Goal: Task Accomplishment & Management: Manage account settings

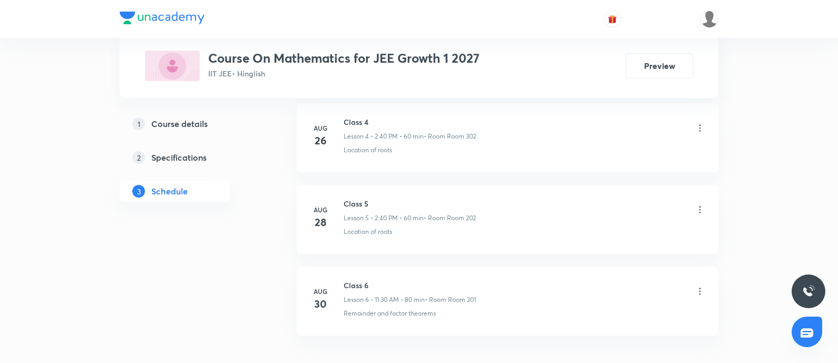
scroll to position [969, 0]
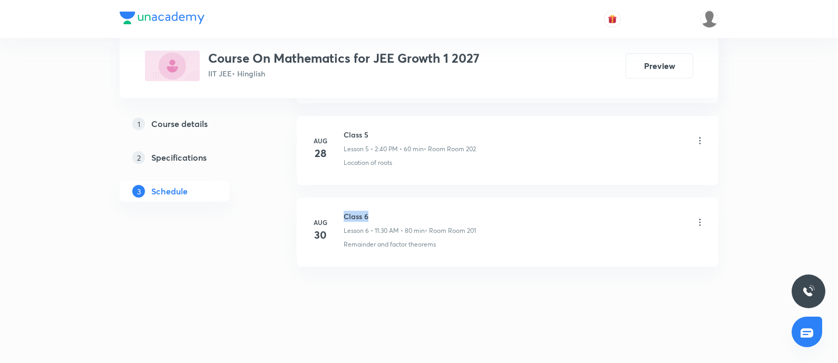
drag, startPoint x: 345, startPoint y: 211, endPoint x: 436, endPoint y: 213, distance: 91.2
click at [436, 213] on h6 "Class 6" at bounding box center [410, 216] width 132 height 11
copy h6 "Class 6"
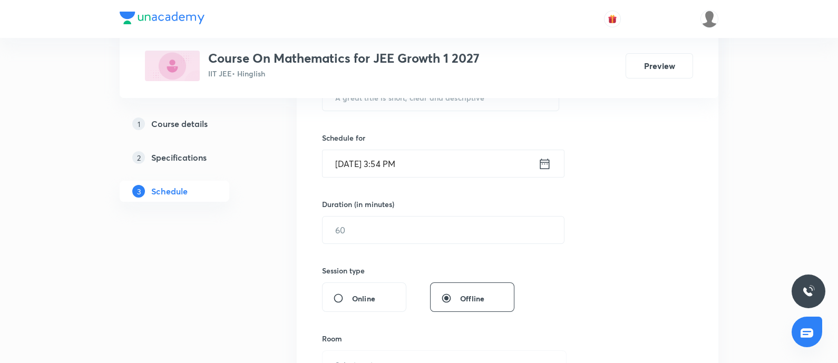
scroll to position [179, 0]
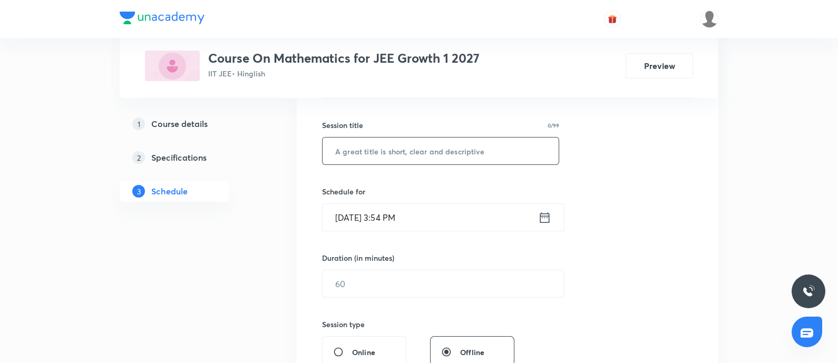
click at [429, 143] on input "text" at bounding box center [441, 151] width 236 height 27
paste input "Class 6"
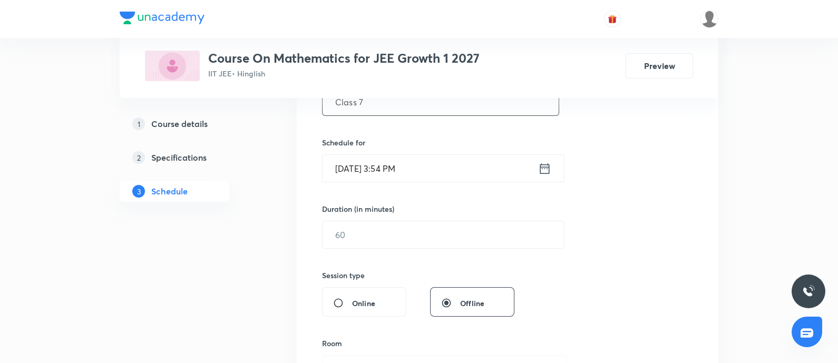
scroll to position [245, 0]
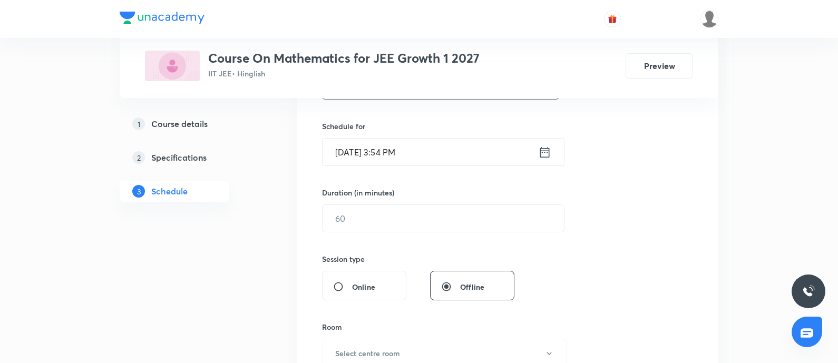
type input "Class 7"
click at [427, 160] on input "[DATE] 3:54 PM" at bounding box center [431, 152] width 216 height 27
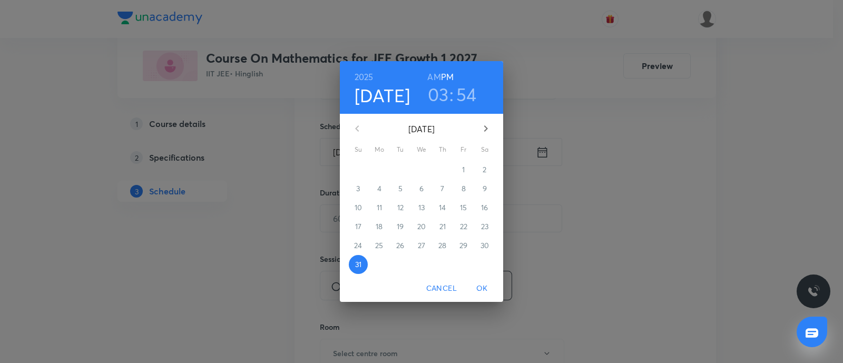
click at [486, 131] on icon "button" at bounding box center [486, 128] width 13 height 13
click at [382, 170] on span "1" at bounding box center [379, 169] width 19 height 11
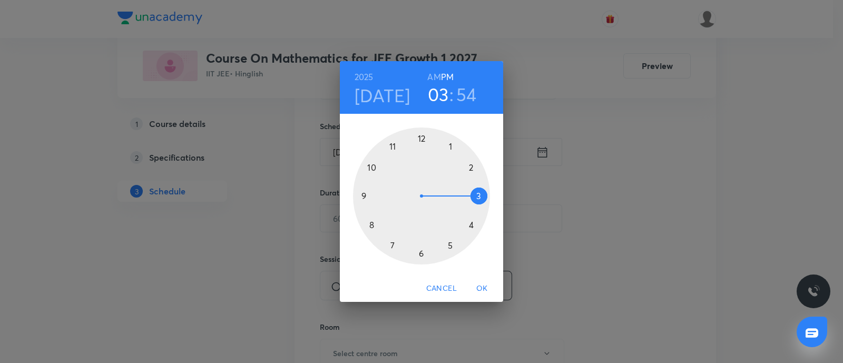
click at [432, 76] on h6 "AM" at bounding box center [434, 77] width 13 height 15
click at [392, 142] on div at bounding box center [421, 196] width 137 height 137
click at [423, 254] on div at bounding box center [421, 196] width 137 height 137
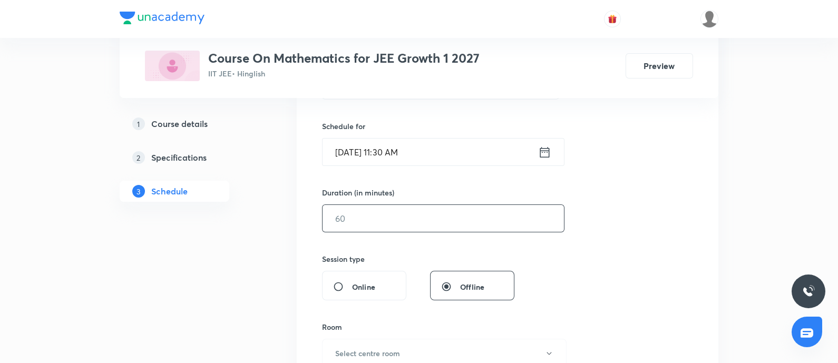
click at [392, 216] on input "text" at bounding box center [443, 218] width 241 height 27
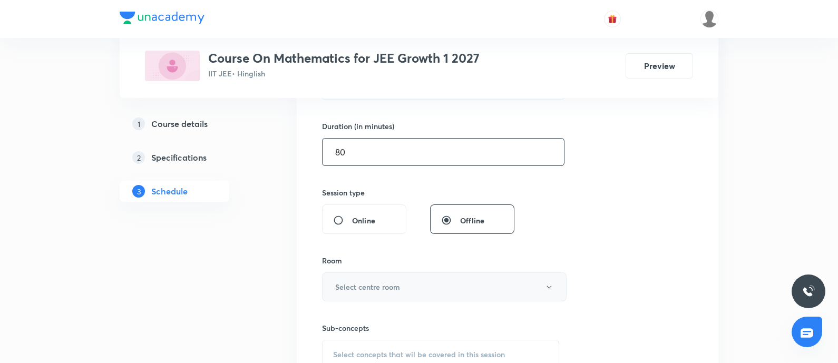
type input "80"
click at [367, 279] on button "Select centre room" at bounding box center [444, 287] width 245 height 29
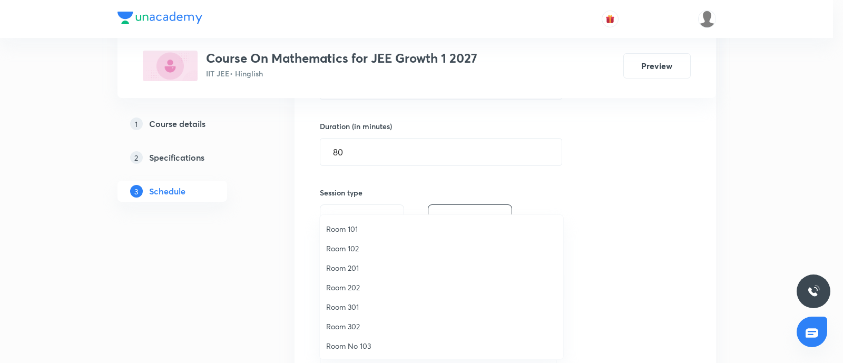
click at [356, 289] on span "Room 202" at bounding box center [441, 287] width 231 height 11
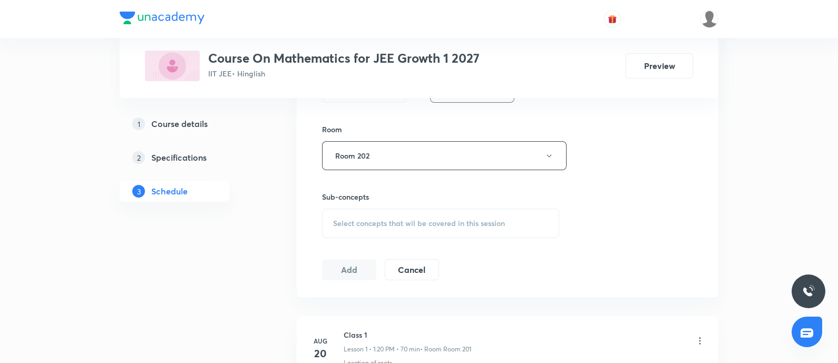
scroll to position [969, 0]
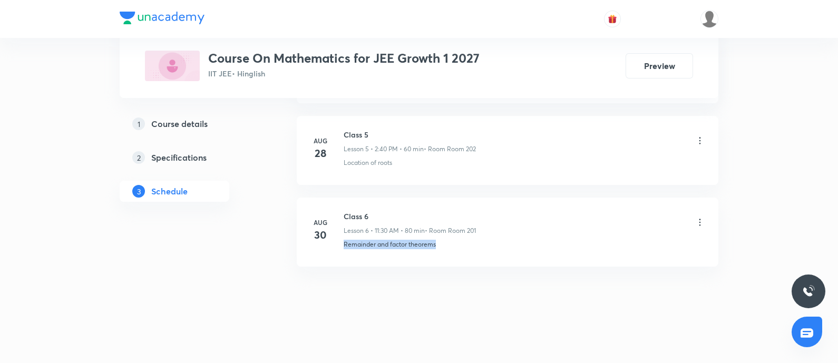
drag, startPoint x: 344, startPoint y: 241, endPoint x: 526, endPoint y: 244, distance: 181.9
click at [526, 244] on div "Remainder and factor theorems" at bounding box center [525, 244] width 362 height 9
copy p "Remainder and factor theorems"
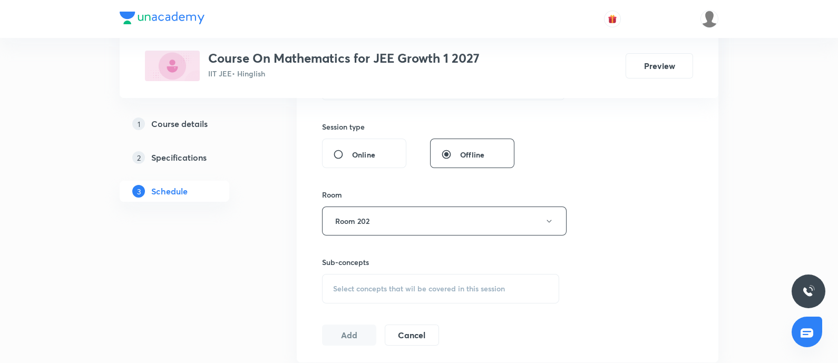
click at [402, 288] on span "Select concepts that wil be covered in this session" at bounding box center [419, 289] width 172 height 8
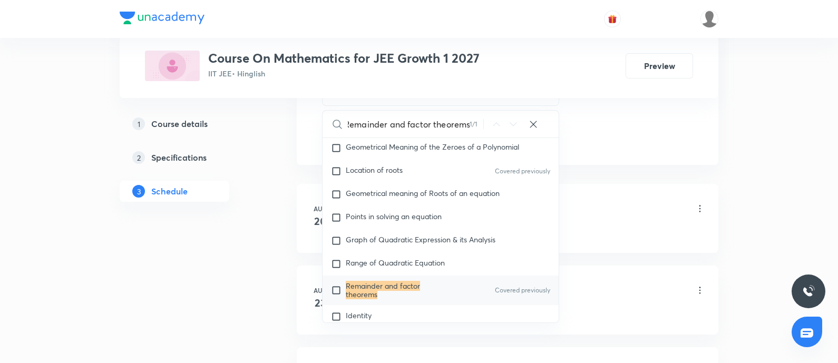
scroll to position [156, 0]
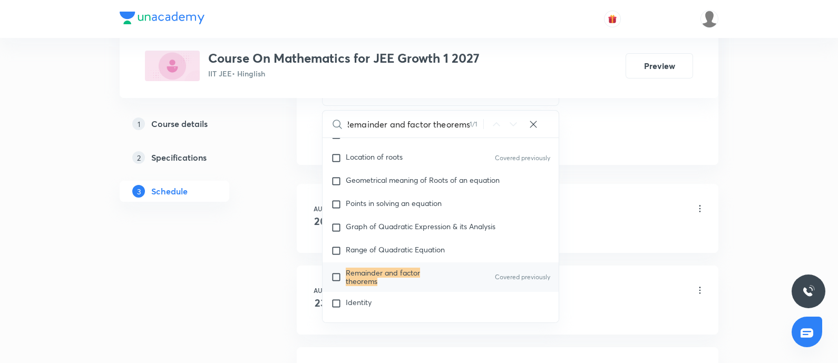
type input "Remainder and factor theorems"
click at [383, 277] on p "Remainder and factor theorems" at bounding box center [399, 277] width 106 height 17
checkbox input "true"
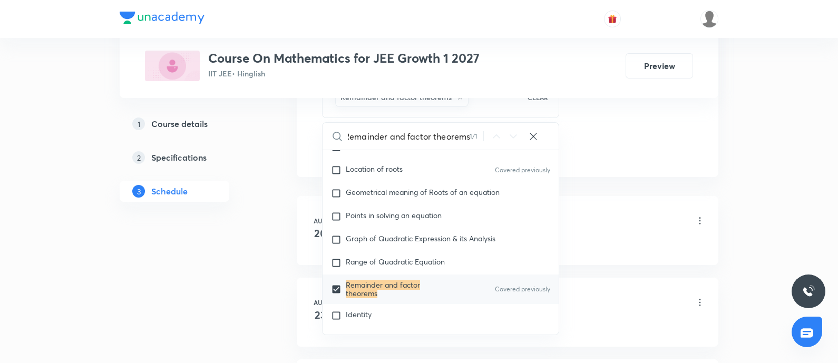
scroll to position [0, 0]
drag, startPoint x: 678, startPoint y: 115, endPoint x: 608, endPoint y: 126, distance: 70.9
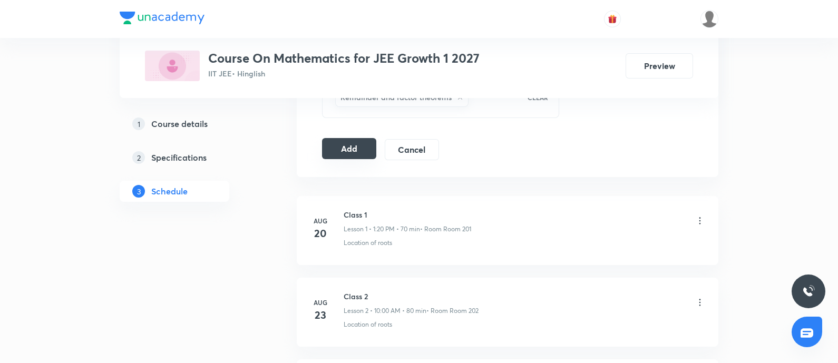
click at [343, 148] on button "Add" at bounding box center [349, 148] width 54 height 21
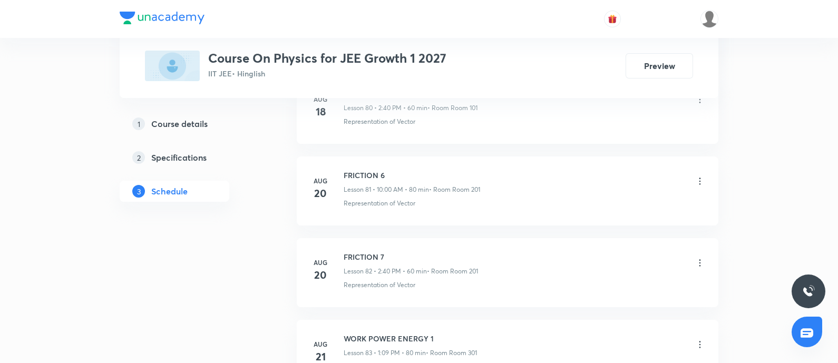
scroll to position [7885, 0]
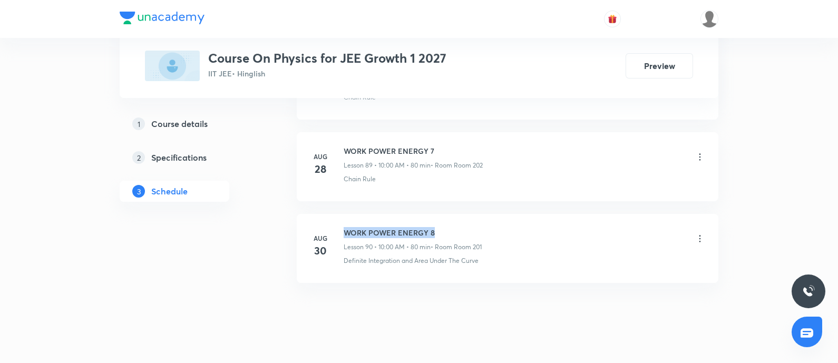
drag, startPoint x: 345, startPoint y: 211, endPoint x: 472, endPoint y: 201, distance: 127.9
click at [472, 214] on li "[DATE] WORK POWER ENERGY 8 Lesson 90 • 10:00 AM • 80 min • Room Room 201 Defini…" at bounding box center [508, 248] width 422 height 69
copy h6 "WORK POWER ENERGY 8"
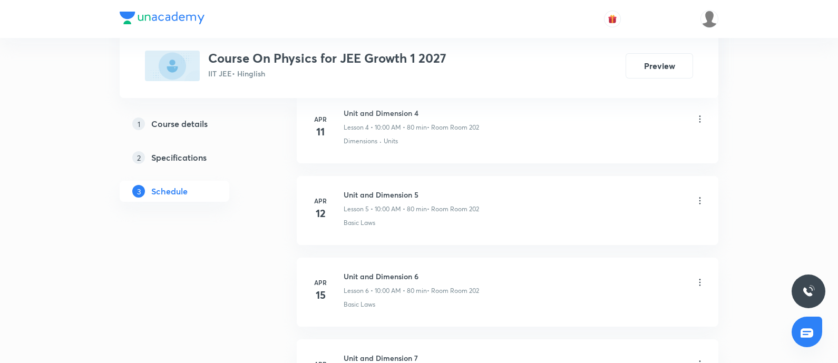
scroll to position [0, 0]
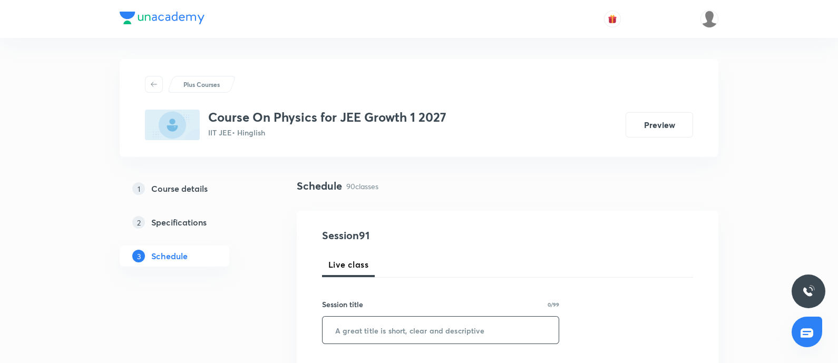
click at [387, 290] on input "text" at bounding box center [441, 330] width 236 height 27
paste input "WORK POWER ENERGY 8"
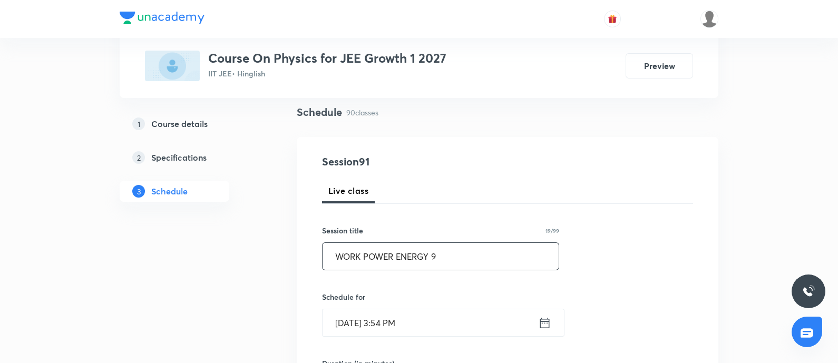
scroll to position [131, 0]
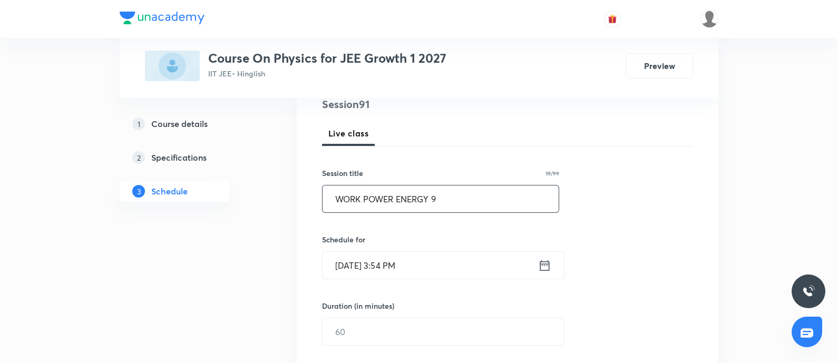
type input "WORK POWER ENERGY 9"
click at [433, 246] on div "Schedule for Aug 31, 2025, 3:54 PM ​" at bounding box center [440, 256] width 237 height 45
click at [437, 254] on input "[DATE] 3:54 PM" at bounding box center [431, 265] width 216 height 27
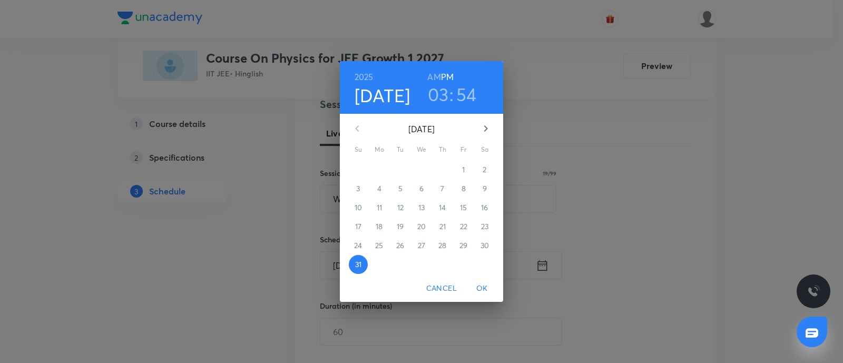
click at [485, 129] on icon "button" at bounding box center [486, 128] width 13 height 13
click at [382, 170] on span "1" at bounding box center [379, 169] width 19 height 11
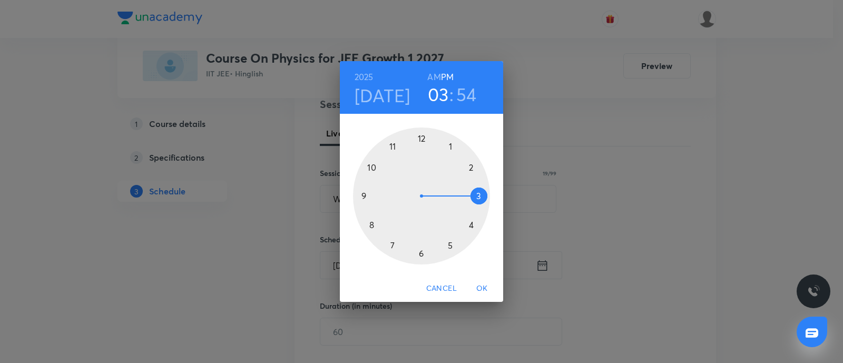
click at [436, 76] on h6 "AM" at bounding box center [434, 77] width 13 height 15
click at [374, 166] on div at bounding box center [421, 196] width 137 height 137
click at [419, 141] on div at bounding box center [421, 196] width 137 height 137
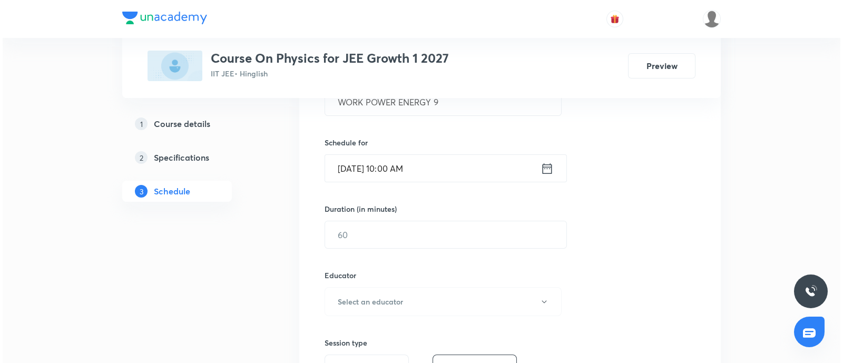
scroll to position [329, 0]
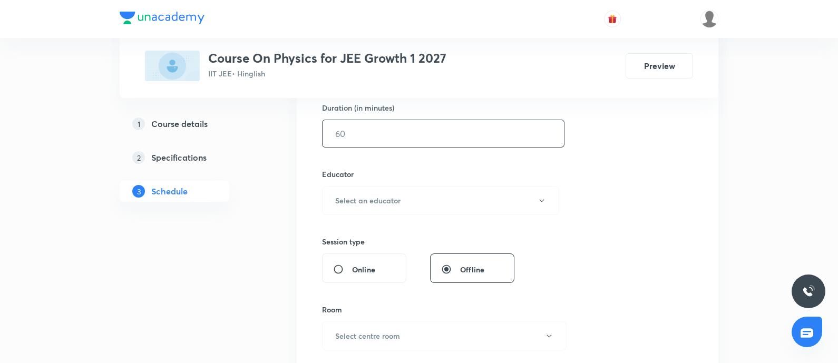
click at [448, 129] on input "text" at bounding box center [443, 133] width 241 height 27
type input "80"
click at [416, 189] on button "Select an educator" at bounding box center [440, 200] width 237 height 29
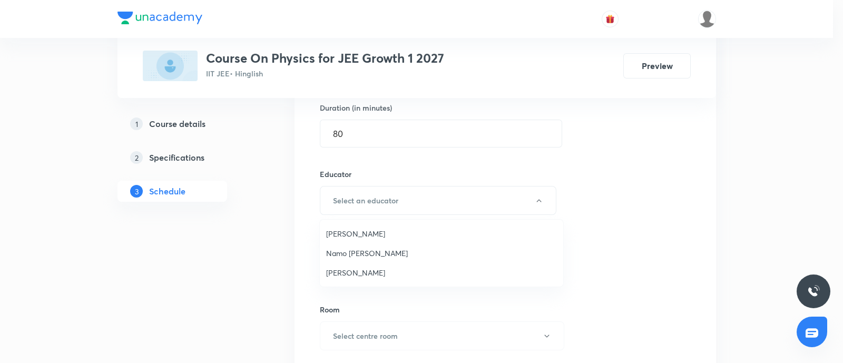
drag, startPoint x: 382, startPoint y: 246, endPoint x: 389, endPoint y: 245, distance: 6.9
click at [382, 246] on li "Namo [PERSON_NAME]" at bounding box center [442, 254] width 244 height 20
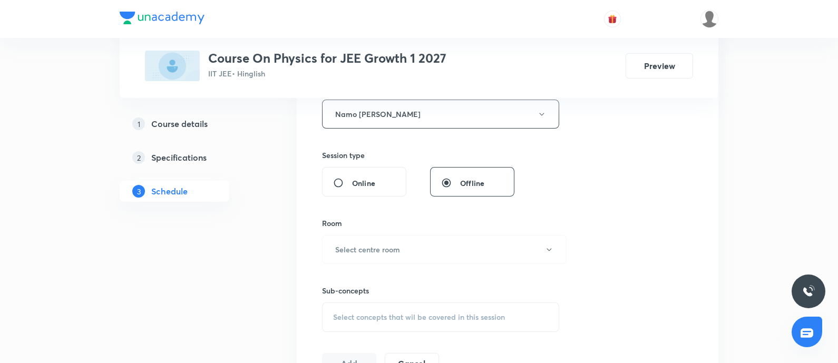
scroll to position [461, 0]
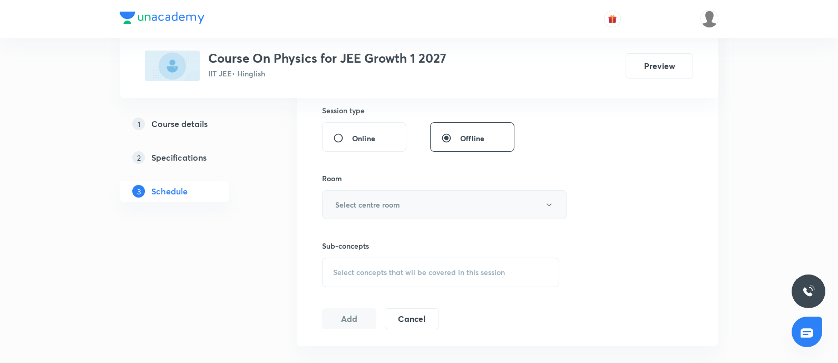
click at [400, 212] on button "Select centre room" at bounding box center [444, 204] width 245 height 29
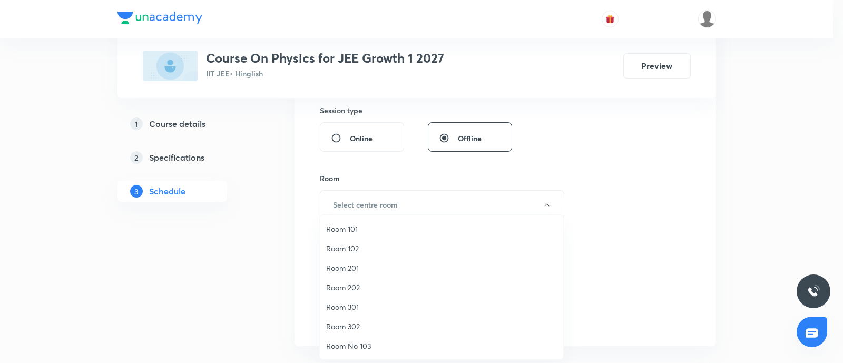
click at [350, 290] on li "Room 202" at bounding box center [442, 288] width 244 height 20
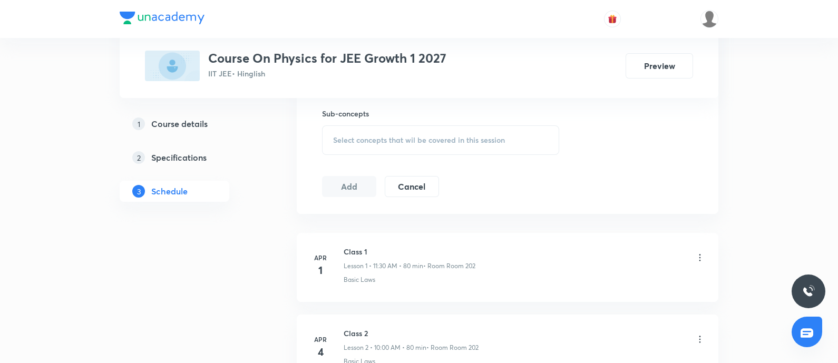
scroll to position [7885, 0]
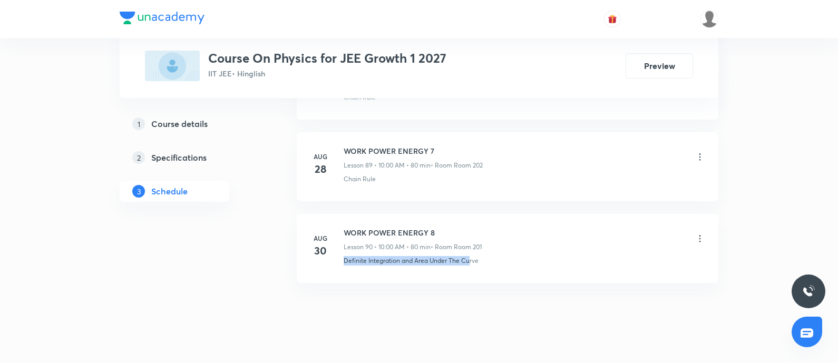
drag, startPoint x: 344, startPoint y: 241, endPoint x: 469, endPoint y: 247, distance: 124.5
click at [469, 247] on li "[DATE] WORK POWER ENERGY 8 Lesson 90 • 10:00 AM • 80 min • Room Room 201 Defini…" at bounding box center [508, 248] width 422 height 69
copy p "Definite Integration and Area Under The Cu"
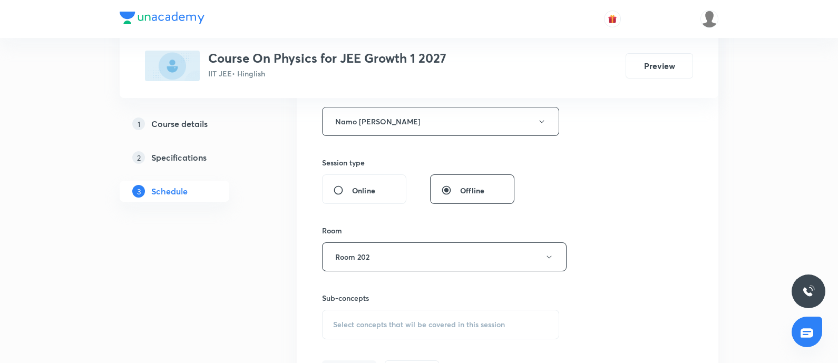
scroll to position [461, 0]
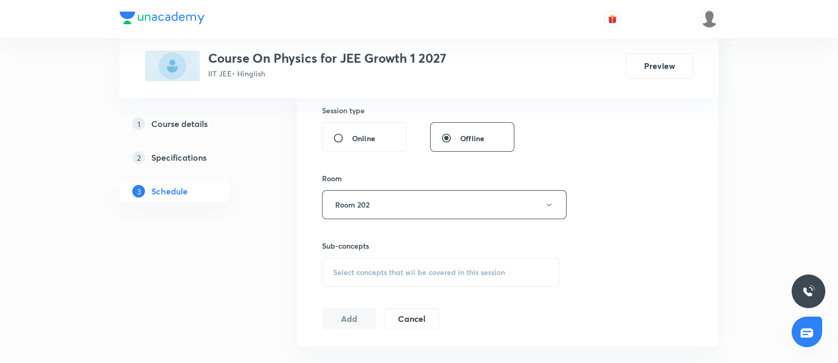
click at [395, 279] on div "Select concepts that wil be covered in this session" at bounding box center [440, 273] width 237 height 30
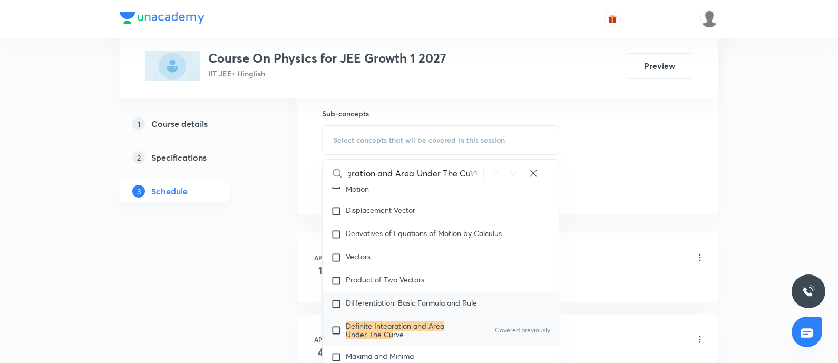
scroll to position [422, 0]
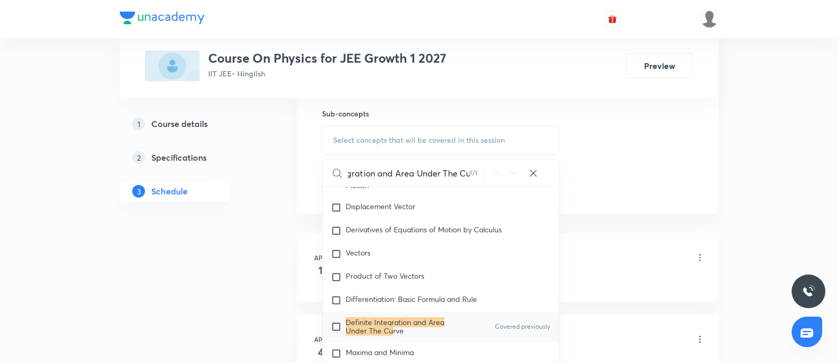
type input "Definite Integration and Area Under The Cu"
click at [380, 290] on mark "Definite Integration and Area Under The Cu" at bounding box center [395, 326] width 99 height 18
checkbox input "true"
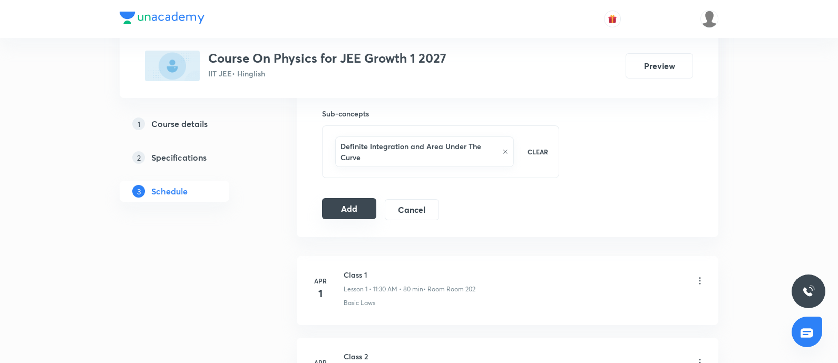
click at [365, 201] on button "Add" at bounding box center [349, 208] width 54 height 21
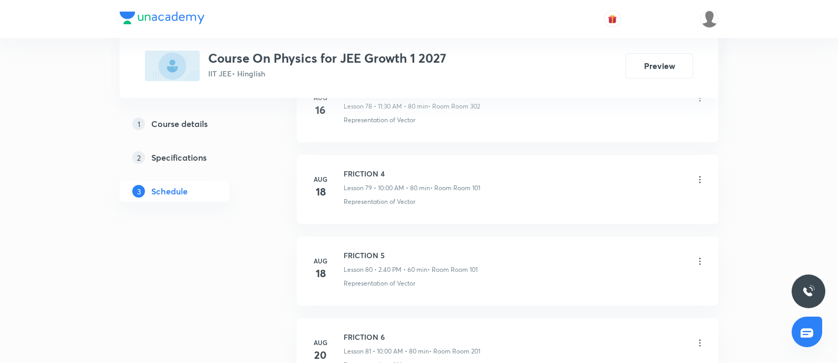
scroll to position [7908, 0]
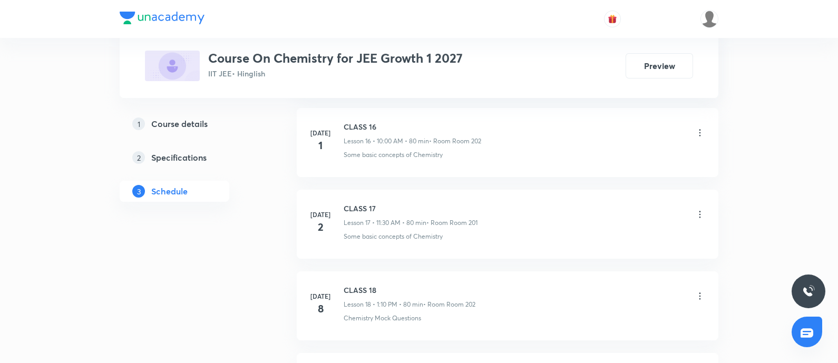
scroll to position [4312, 0]
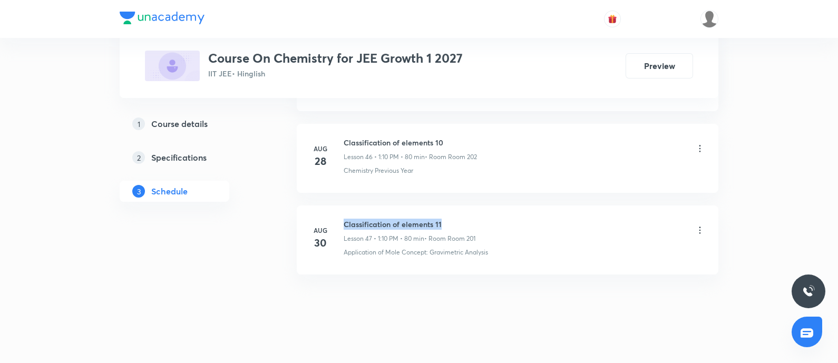
drag, startPoint x: 345, startPoint y: 210, endPoint x: 459, endPoint y: 211, distance: 113.9
click at [459, 219] on h6 "Classification of elements 11" at bounding box center [410, 224] width 132 height 11
copy h6 "Classification of elements 11"
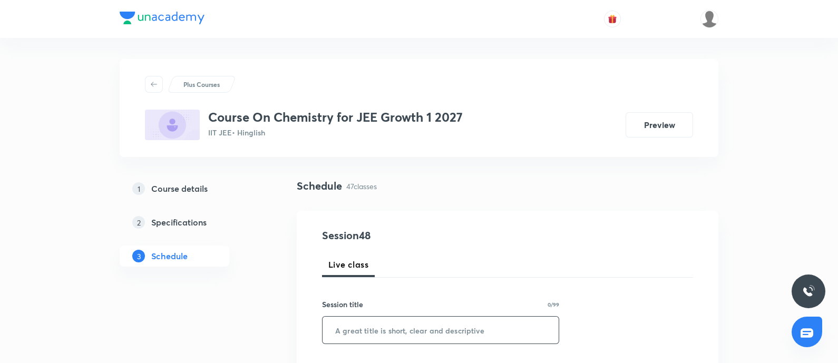
click at [358, 333] on input "text" at bounding box center [441, 330] width 236 height 27
paste input "Classification of elements 11"
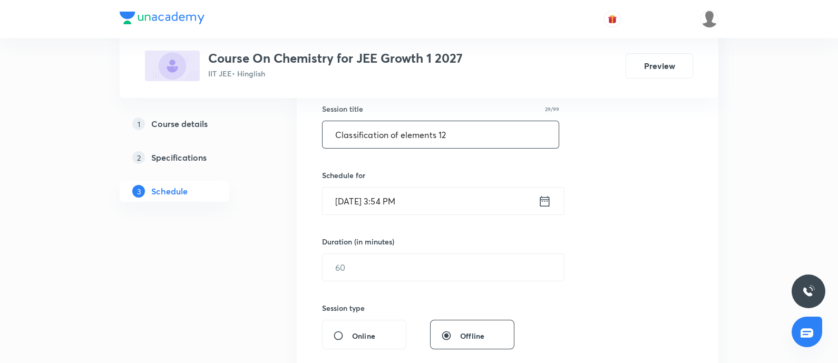
scroll to position [198, 0]
type input "Classification of elements 12"
click at [406, 199] on input "[DATE] 3:54 PM" at bounding box center [431, 199] width 216 height 27
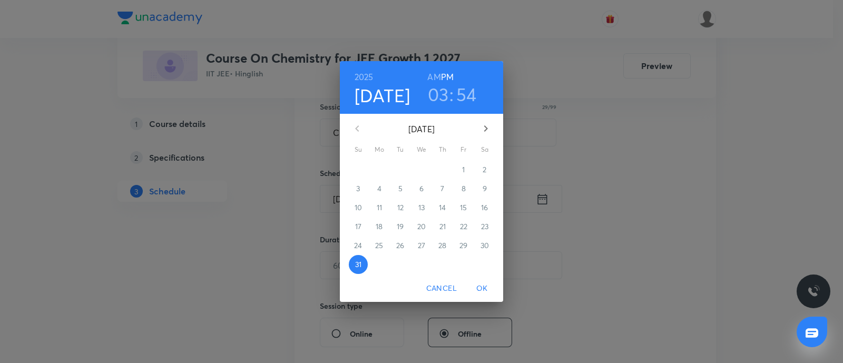
click at [480, 130] on icon "button" at bounding box center [486, 128] width 13 height 13
click at [377, 172] on span "1" at bounding box center [379, 169] width 19 height 11
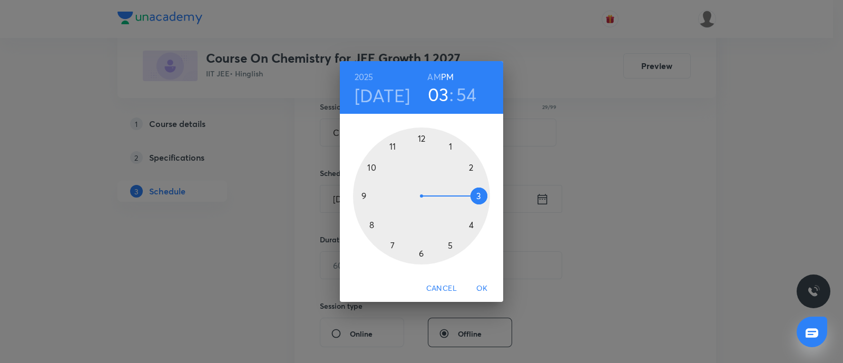
click at [443, 95] on h3 "03" at bounding box center [438, 94] width 21 height 22
click at [451, 146] on div at bounding box center [421, 196] width 137 height 137
click at [467, 167] on div at bounding box center [421, 196] width 137 height 137
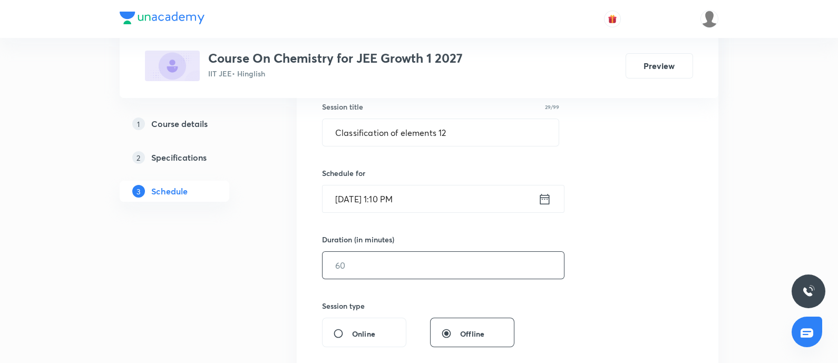
click at [371, 264] on input "text" at bounding box center [443, 265] width 241 height 27
drag, startPoint x: 372, startPoint y: 277, endPoint x: 376, endPoint y: 284, distance: 7.6
type input "80"
drag, startPoint x: 376, startPoint y: 284, endPoint x: 344, endPoint y: 288, distance: 32.0
click at [344, 288] on div "Session 48 Live class Session title 29/99 Classification of elements 12 ​ Sched…" at bounding box center [507, 277] width 371 height 495
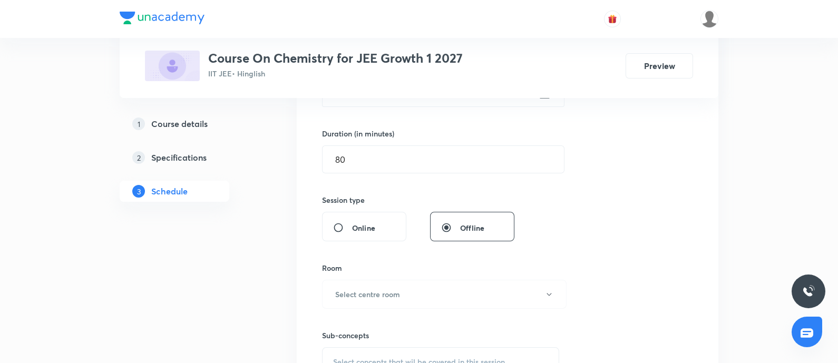
scroll to position [395, 0]
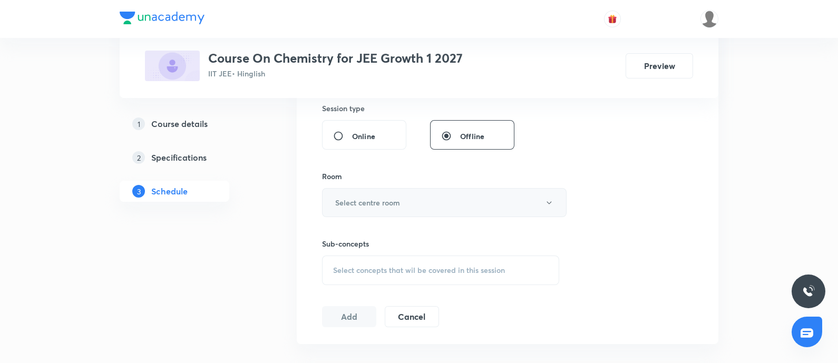
click at [406, 212] on button "Select centre room" at bounding box center [444, 202] width 245 height 29
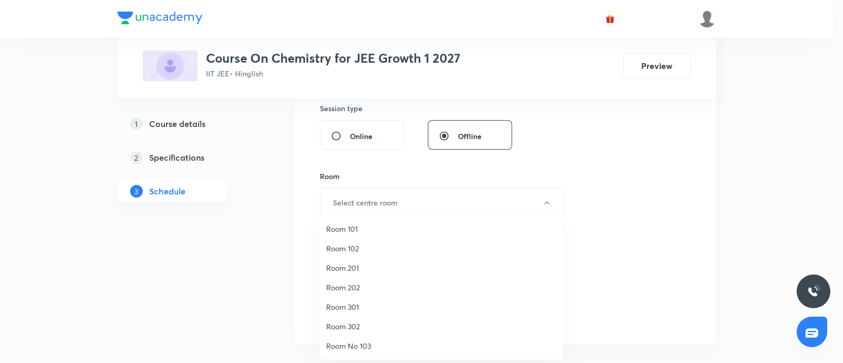
click at [361, 284] on span "Room 202" at bounding box center [441, 287] width 231 height 11
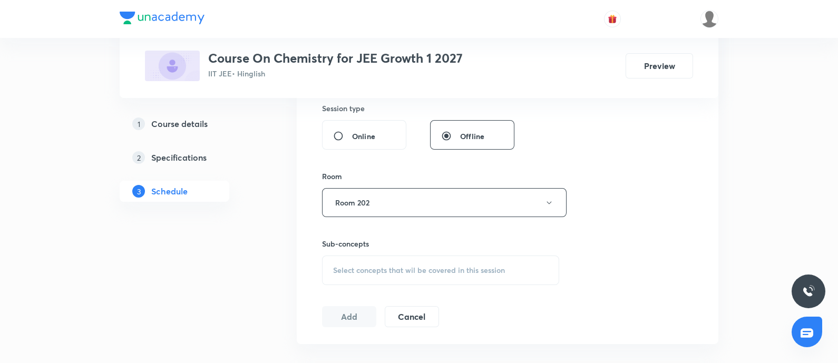
scroll to position [4312, 0]
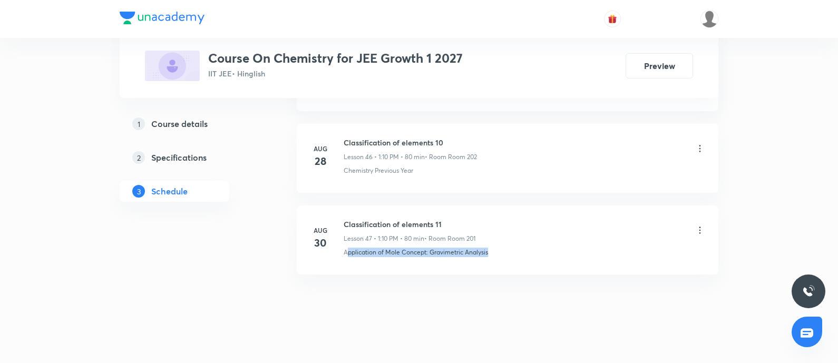
drag, startPoint x: 412, startPoint y: 241, endPoint x: 503, endPoint y: 241, distance: 90.7
click at [503, 248] on div "Application of Mole Concept: Gravimetric Analysis" at bounding box center [525, 252] width 362 height 9
copy p "pplication of Mole Concept: Gravimetric Analysis"
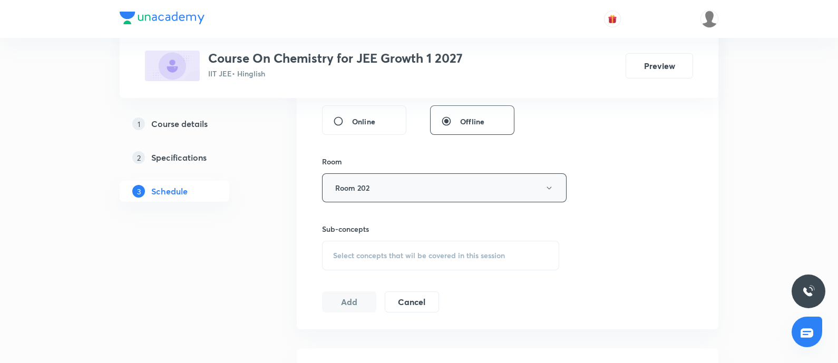
scroll to position [529, 0]
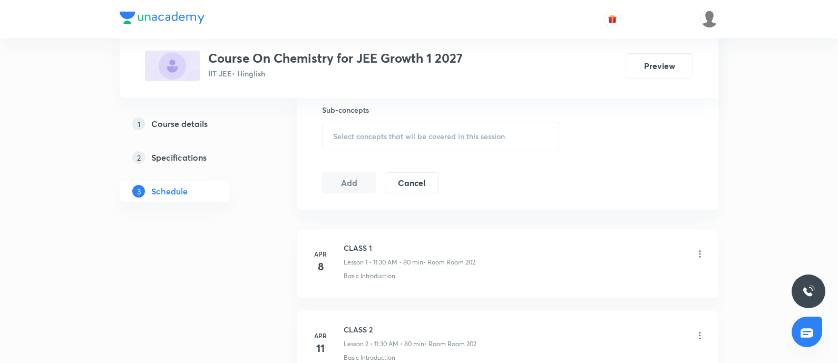
click at [479, 124] on div "Select concepts that wil be covered in this session" at bounding box center [440, 137] width 237 height 30
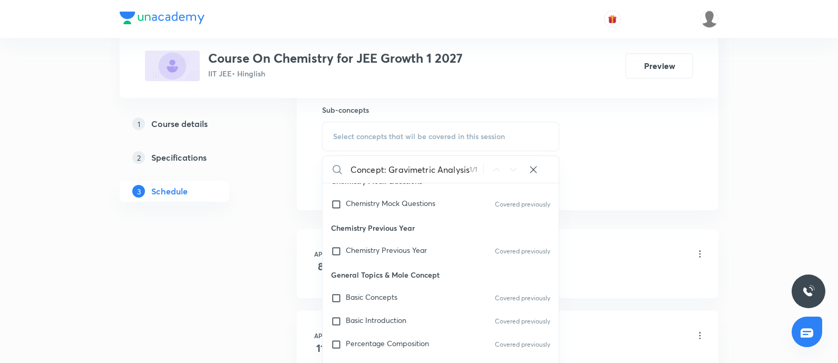
scroll to position [139, 0]
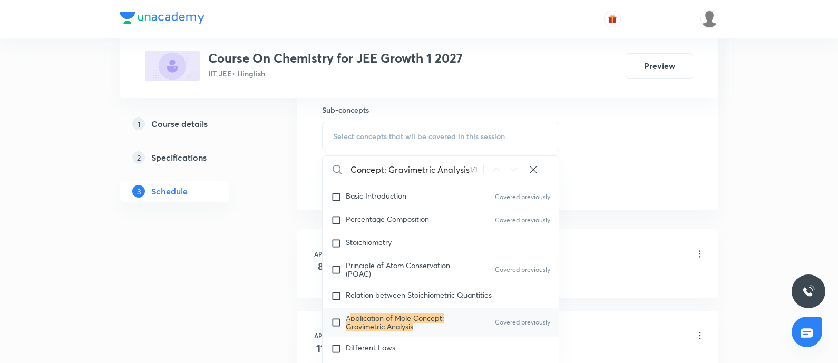
type input "pplication of Mole Concept: Gravimetric Analysis"
click at [418, 331] on div "A pplication of Mole Concept: Gravimetric Analysis Covered previously" at bounding box center [441, 323] width 236 height 30
checkbox input "true"
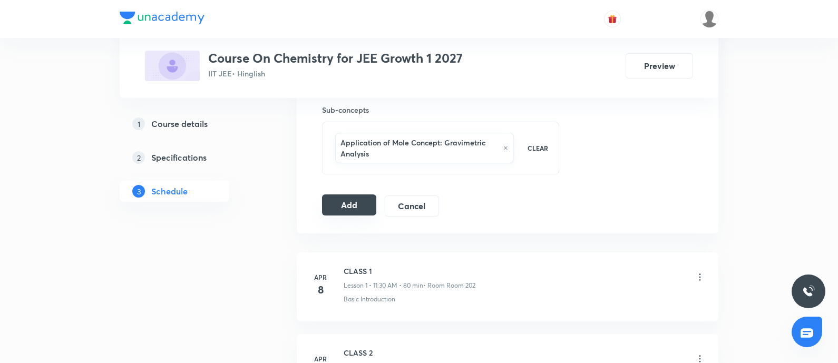
click at [342, 205] on button "Add" at bounding box center [349, 205] width 54 height 21
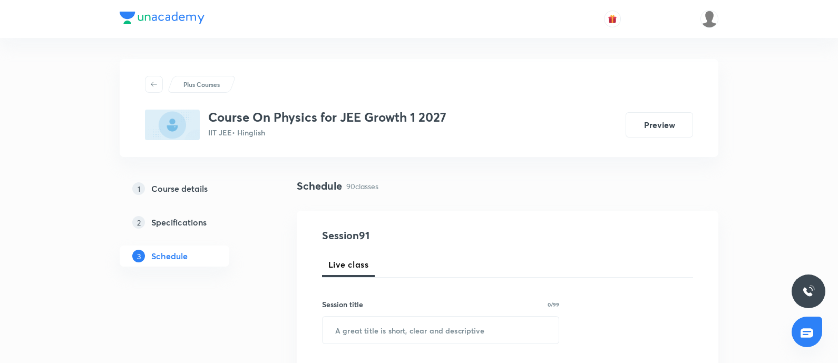
scroll to position [7885, 0]
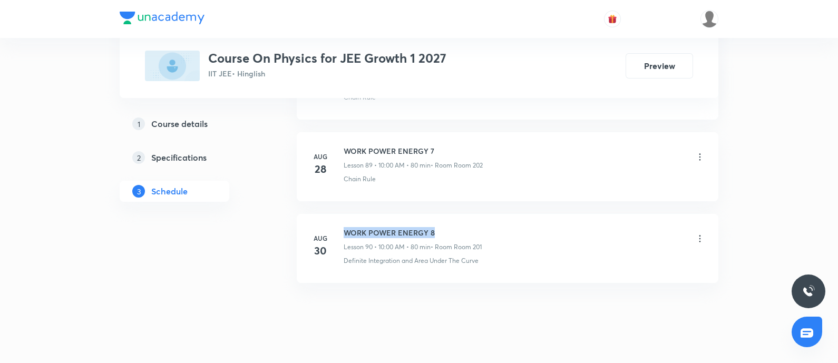
drag, startPoint x: 347, startPoint y: 211, endPoint x: 456, endPoint y: 207, distance: 109.2
click at [456, 214] on li "[DATE] WORK POWER ENERGY 8 Lesson 90 • 10:00 AM • 80 min • Room Room 201 Defini…" at bounding box center [508, 248] width 422 height 69
copy h6 "WORK POWER ENERGY 8"
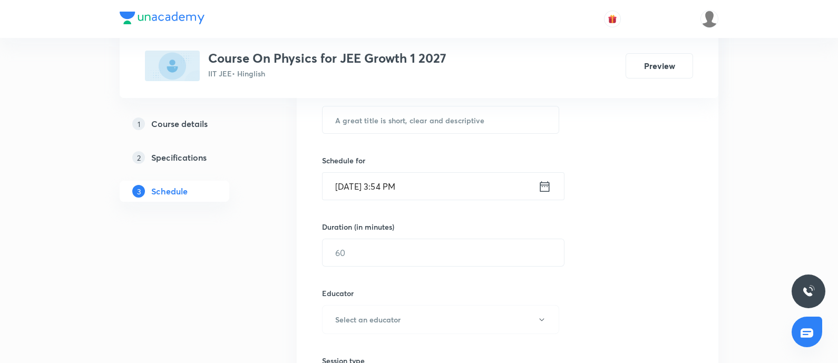
scroll to position [135, 0]
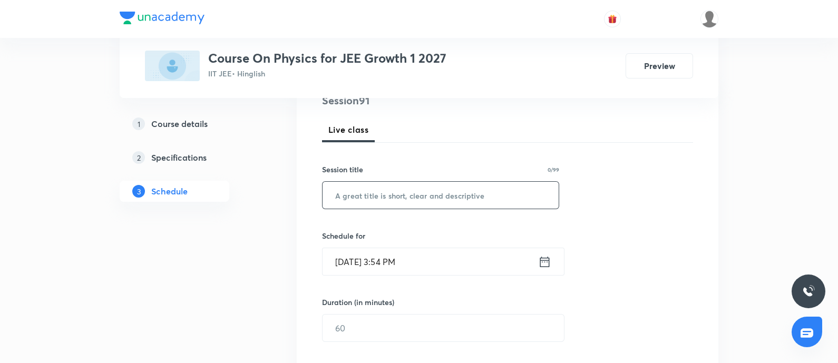
click at [413, 193] on input "text" at bounding box center [441, 195] width 236 height 27
paste input "WORK POWER ENERGY 8"
type input "WORK POWER ENERGY 10"
click at [429, 260] on input "[DATE] 3:54 PM" at bounding box center [431, 261] width 216 height 27
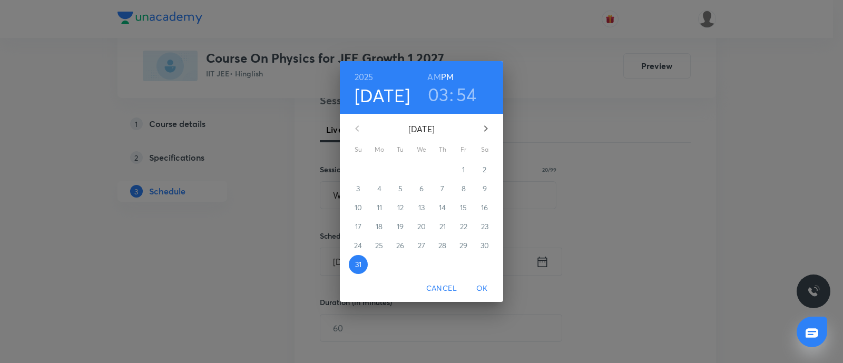
click at [496, 122] on button "button" at bounding box center [485, 128] width 25 height 25
click at [381, 176] on button "1" at bounding box center [379, 169] width 19 height 19
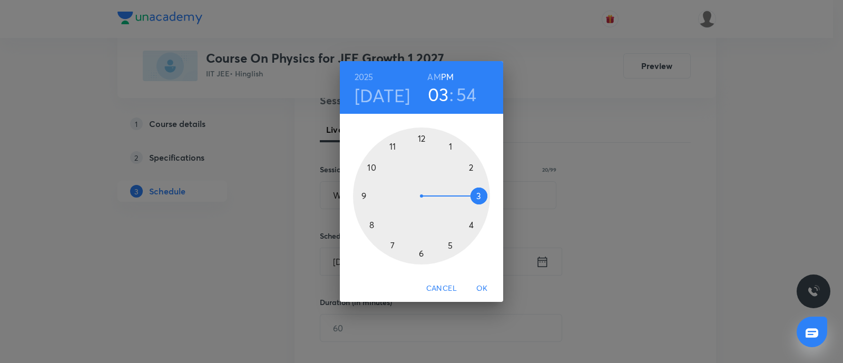
click at [435, 93] on h3 "03" at bounding box center [438, 94] width 21 height 22
drag, startPoint x: 471, startPoint y: 162, endPoint x: 461, endPoint y: 175, distance: 16.6
click at [471, 164] on div at bounding box center [421, 196] width 137 height 137
click at [372, 222] on div at bounding box center [421, 196] width 137 height 137
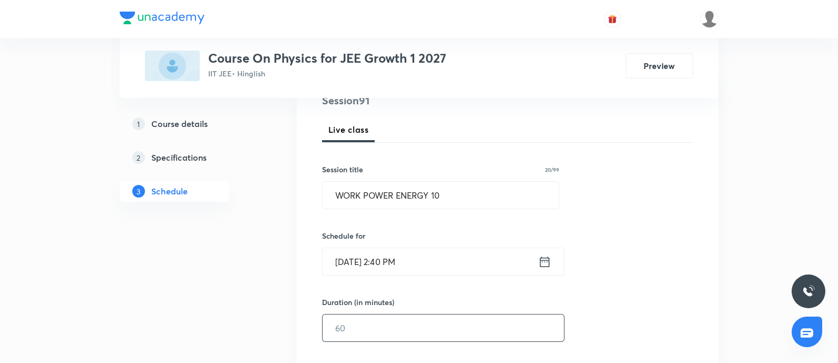
click at [387, 290] on input "text" at bounding box center [443, 328] width 241 height 27
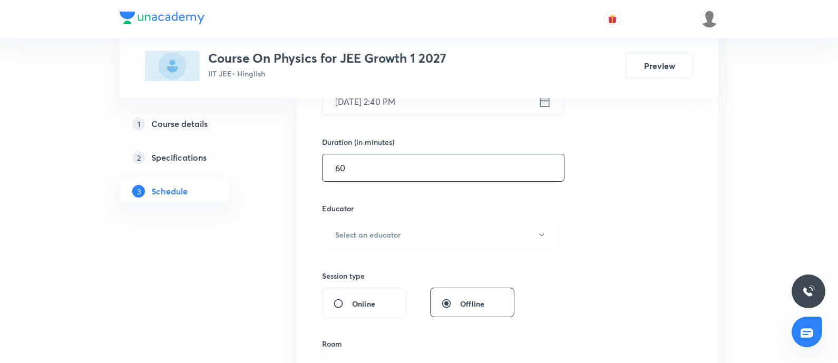
scroll to position [333, 0]
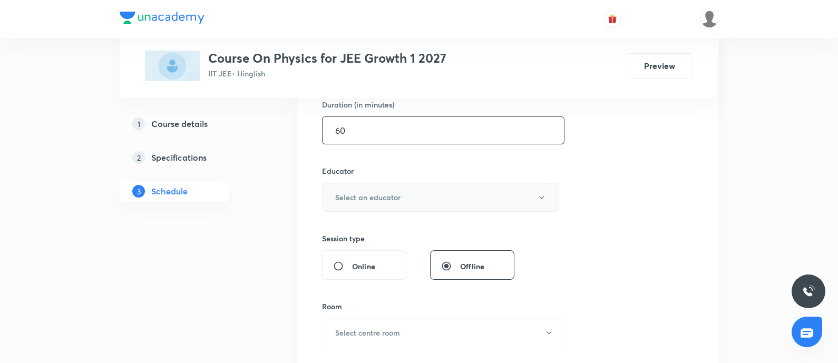
type input "60"
click at [463, 191] on button "Select an educator" at bounding box center [440, 197] width 237 height 29
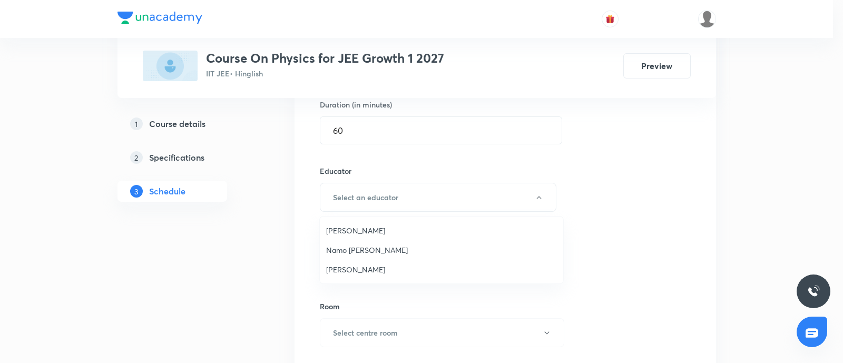
click at [346, 249] on span "Namo [PERSON_NAME]" at bounding box center [441, 250] width 231 height 11
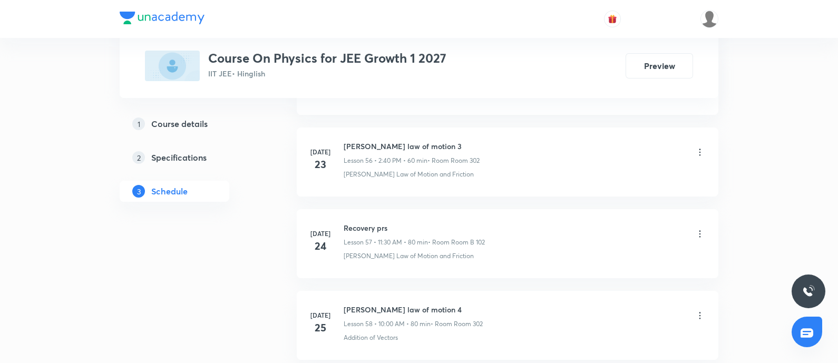
scroll to position [7885, 0]
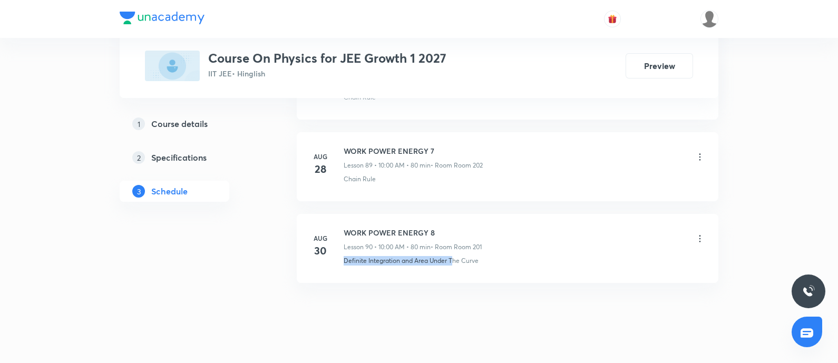
drag, startPoint x: 345, startPoint y: 245, endPoint x: 451, endPoint y: 250, distance: 106.1
click at [451, 250] on li "[DATE] WORK POWER ENERGY 8 Lesson 90 • 10:00 AM • 80 min • Room Room 201 Defini…" at bounding box center [508, 248] width 422 height 69
copy p "Definite Integration and Area Under T"
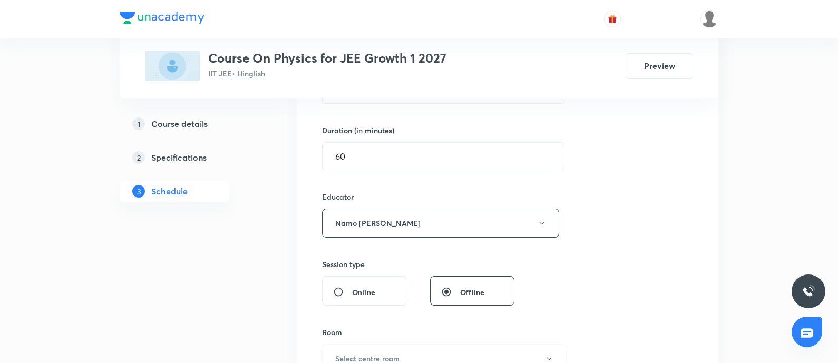
scroll to position [461, 0]
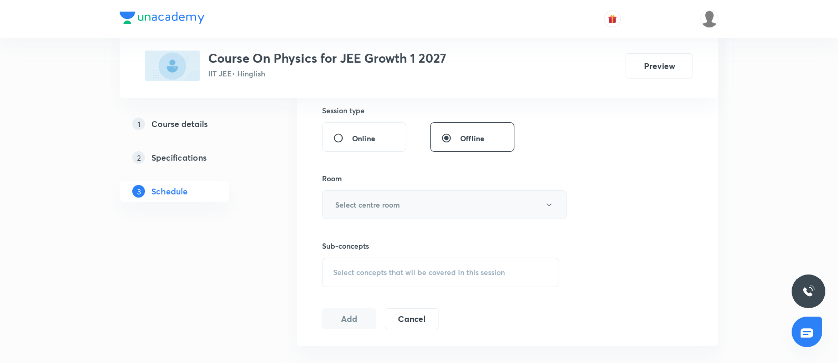
click at [427, 209] on button "Select centre room" at bounding box center [444, 204] width 245 height 29
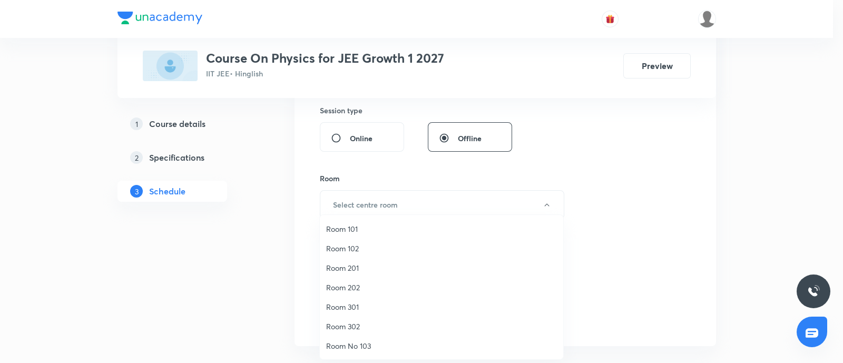
click at [340, 290] on span "Room 202" at bounding box center [441, 287] width 231 height 11
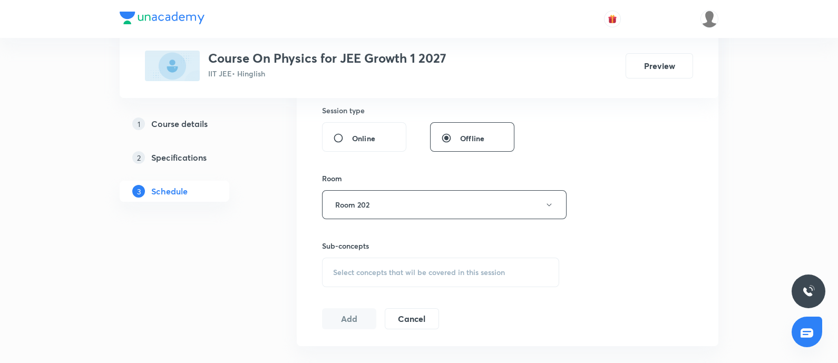
click at [405, 258] on div "Select concepts that wil be covered in this session" at bounding box center [440, 273] width 237 height 30
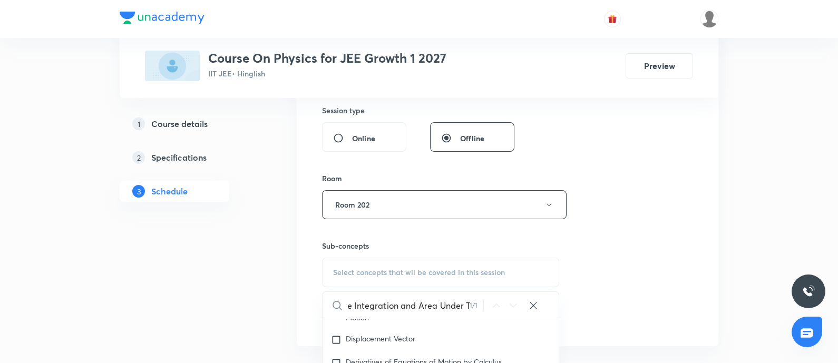
scroll to position [659, 0]
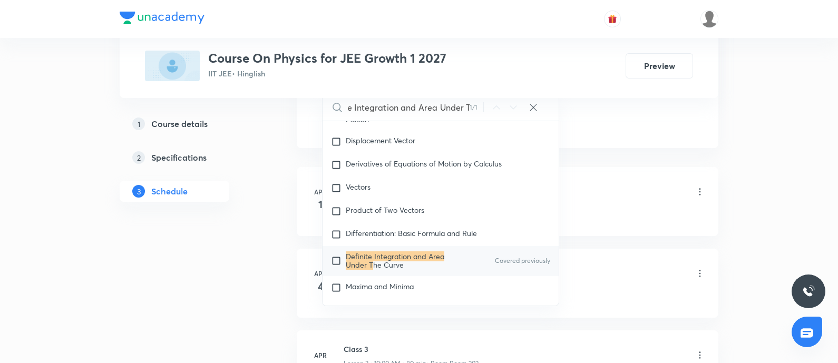
type input "Definite Integration and Area Under T"
click at [418, 264] on p "Definite Integration and Area Under T he Curve" at bounding box center [399, 261] width 106 height 17
checkbox input "true"
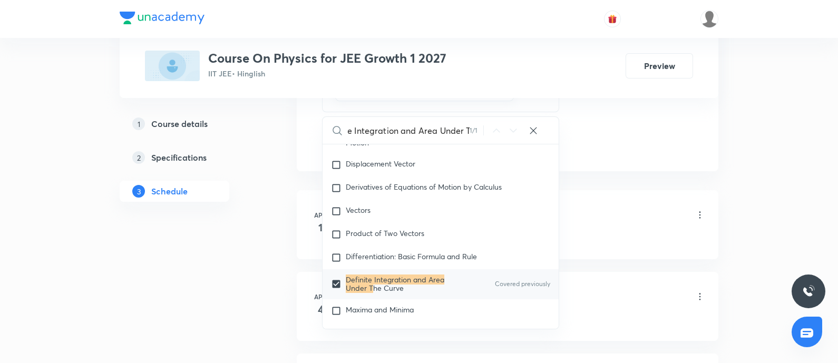
scroll to position [0, 0]
drag, startPoint x: 617, startPoint y: 111, endPoint x: 586, endPoint y: 124, distance: 34.5
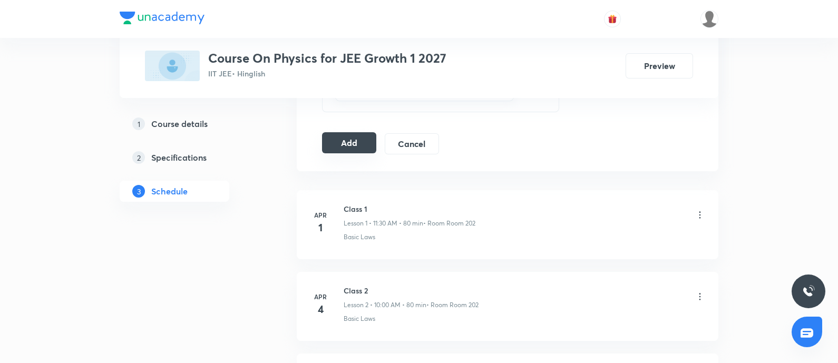
click at [360, 146] on button "Add" at bounding box center [349, 142] width 54 height 21
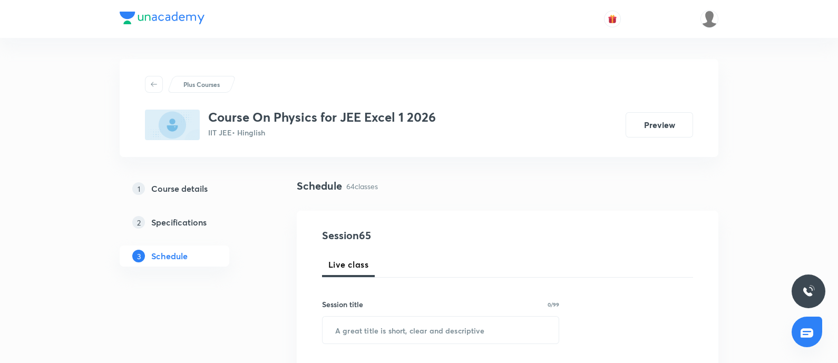
scroll to position [5765, 0]
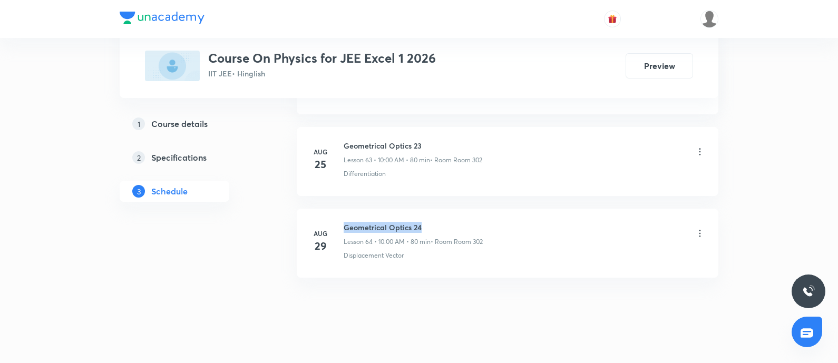
drag, startPoint x: 344, startPoint y: 213, endPoint x: 464, endPoint y: 214, distance: 119.7
click at [464, 222] on h6 "Geometrical Optics 24" at bounding box center [413, 227] width 139 height 11
copy h6 "Geometrical Optics 24"
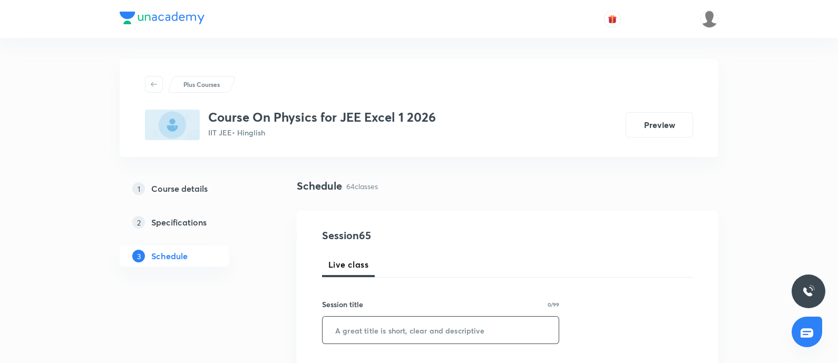
click at [390, 324] on input "text" at bounding box center [441, 330] width 236 height 27
paste input "Geometrical Optics 24"
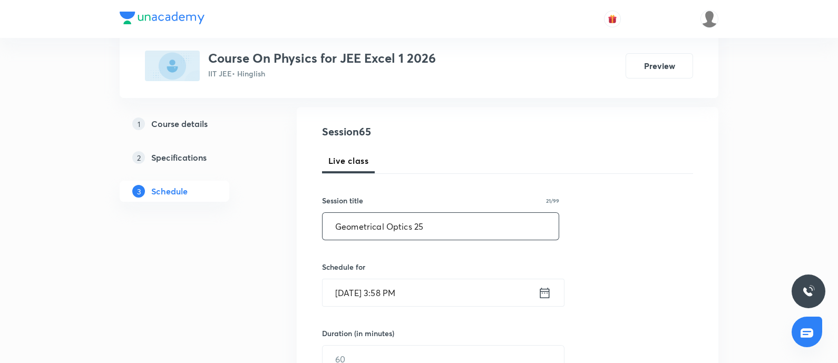
scroll to position [198, 0]
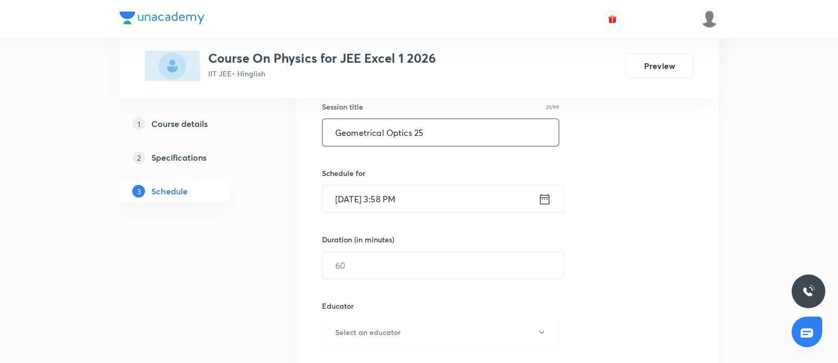
type input "Geometrical Optics 25"
click at [436, 191] on input "[DATE] 3:58 PM" at bounding box center [431, 199] width 216 height 27
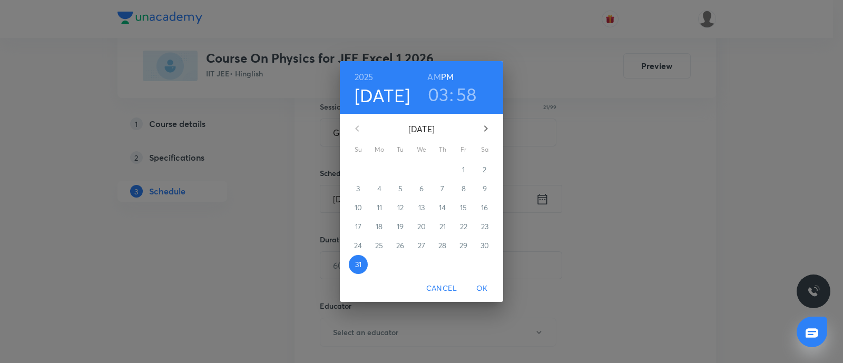
click at [479, 125] on button "button" at bounding box center [485, 128] width 25 height 25
click at [389, 171] on div "1" at bounding box center [379, 169] width 21 height 19
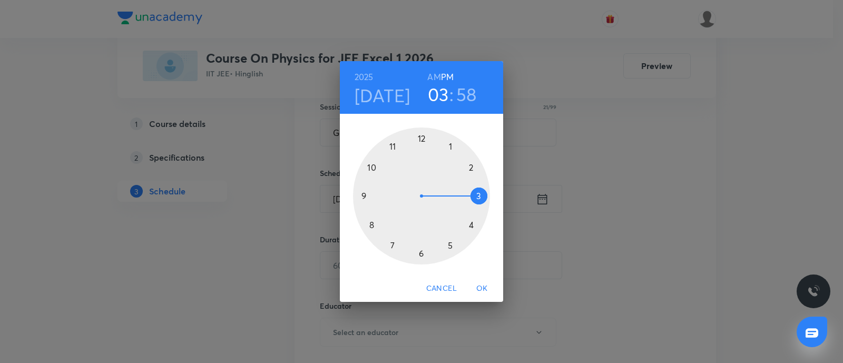
click at [437, 73] on h6 "AM" at bounding box center [434, 77] width 13 height 15
click at [373, 169] on div at bounding box center [421, 196] width 137 height 137
click at [419, 139] on div at bounding box center [421, 196] width 137 height 137
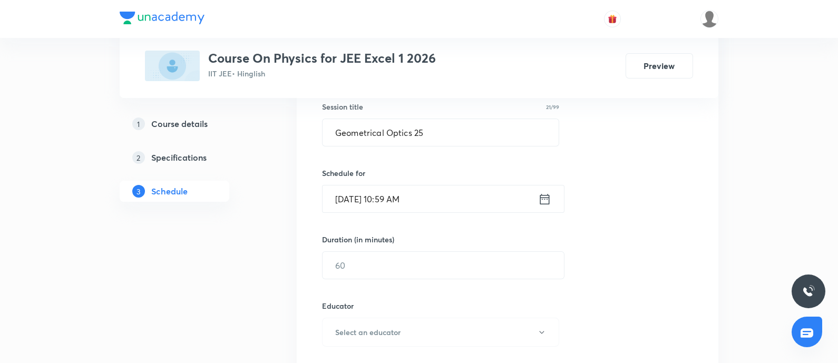
click at [417, 199] on input "Sep 1, 2025, 10:59 AM" at bounding box center [431, 199] width 216 height 27
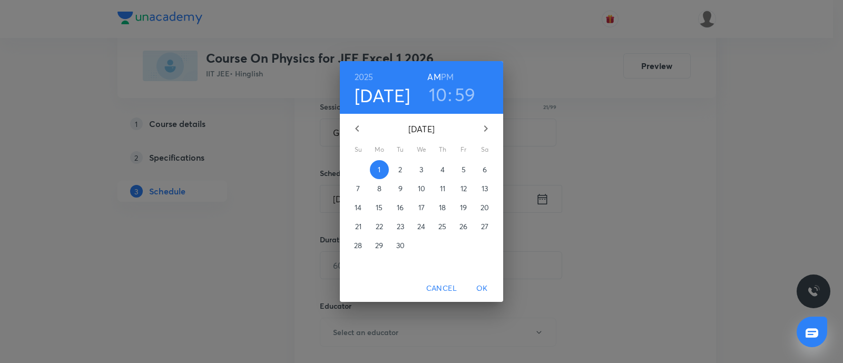
drag, startPoint x: 460, startPoint y: 93, endPoint x: 449, endPoint y: 117, distance: 26.4
click at [461, 93] on h3 "59" at bounding box center [465, 94] width 21 height 22
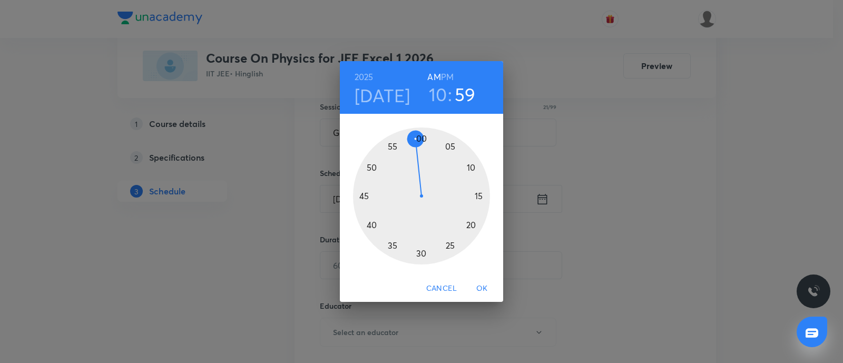
click at [423, 141] on div at bounding box center [421, 196] width 137 height 137
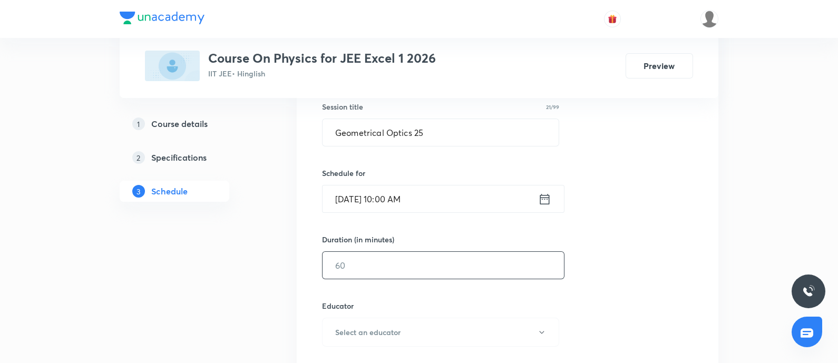
click at [368, 263] on input "text" at bounding box center [443, 265] width 241 height 27
type input "80"
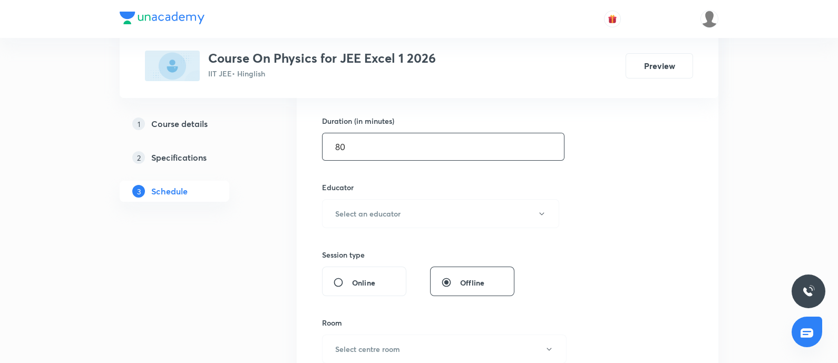
scroll to position [329, 0]
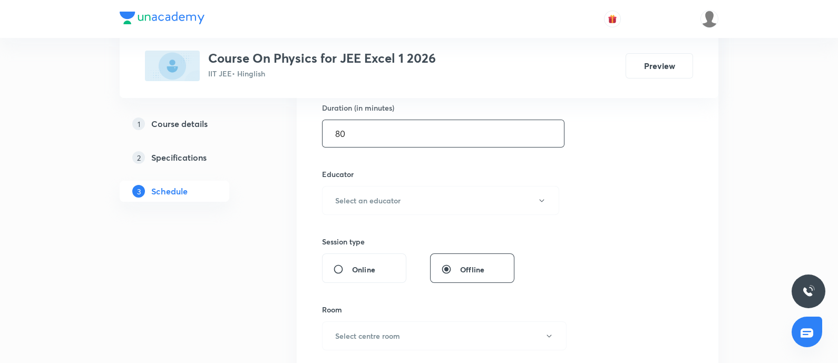
click at [470, 184] on div "Educator Select an educator" at bounding box center [440, 192] width 237 height 46
click at [416, 210] on button "Select an educator" at bounding box center [440, 200] width 237 height 29
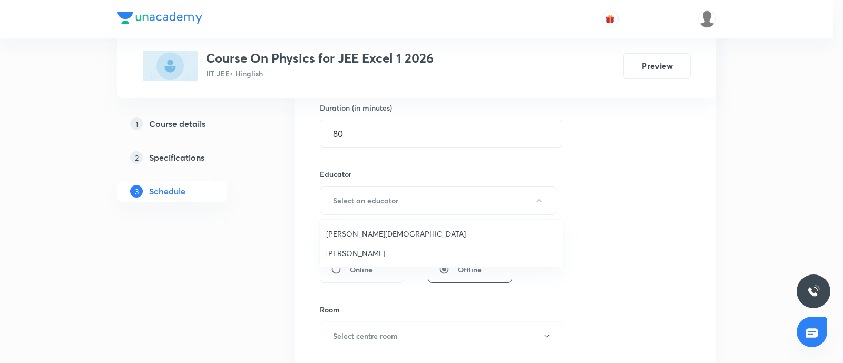
click at [362, 246] on li "Neil Joshi" at bounding box center [442, 254] width 244 height 20
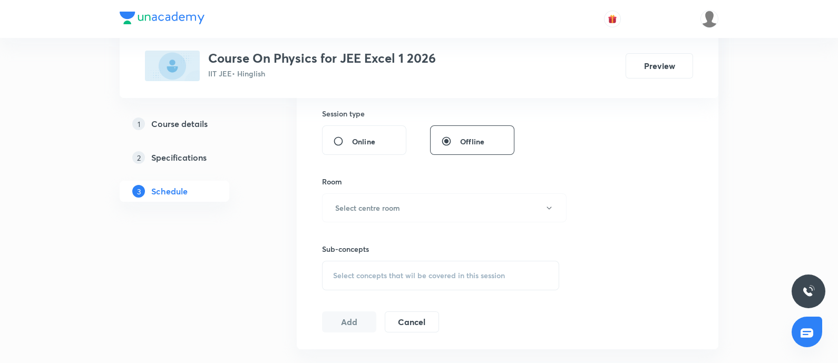
scroll to position [461, 0]
click at [409, 205] on button "Select centre room" at bounding box center [444, 204] width 245 height 29
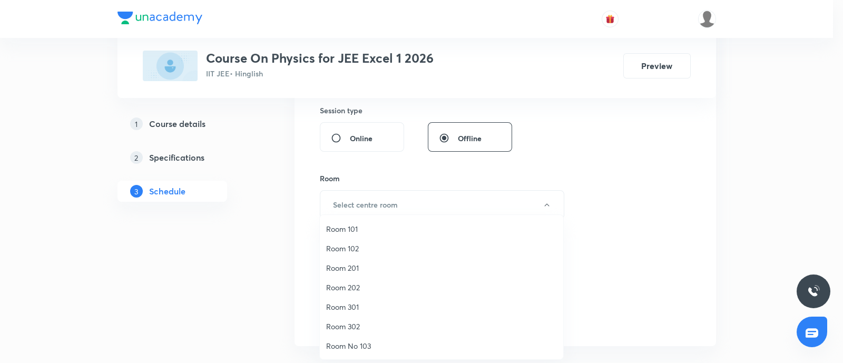
click at [346, 333] on li "Room 302" at bounding box center [442, 327] width 244 height 20
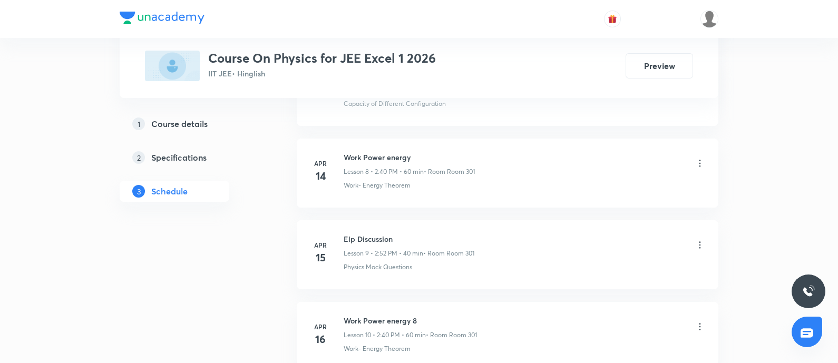
scroll to position [5765, 0]
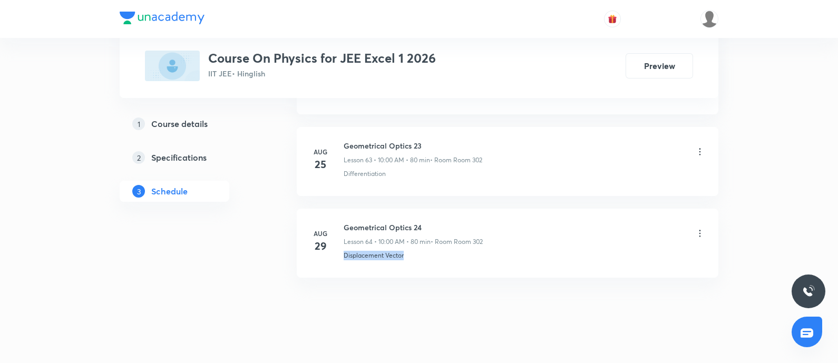
drag, startPoint x: 345, startPoint y: 239, endPoint x: 467, endPoint y: 257, distance: 123.1
click at [467, 257] on li "Aug 29 Geometrical Optics 24 Lesson 64 • 10:00 AM • 80 min • Room Room 302 Disp…" at bounding box center [508, 243] width 422 height 69
copy p "Displacement Vector"
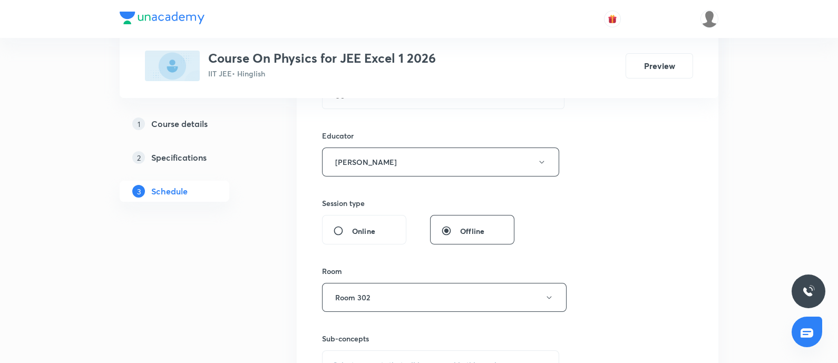
scroll to position [527, 0]
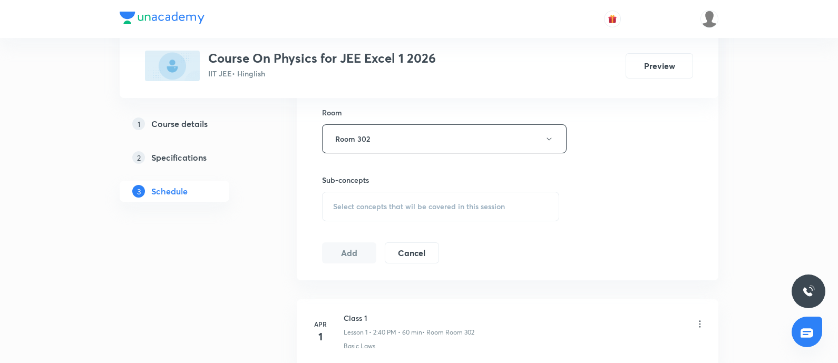
click at [401, 210] on div "Select concepts that wil be covered in this session" at bounding box center [440, 207] width 237 height 30
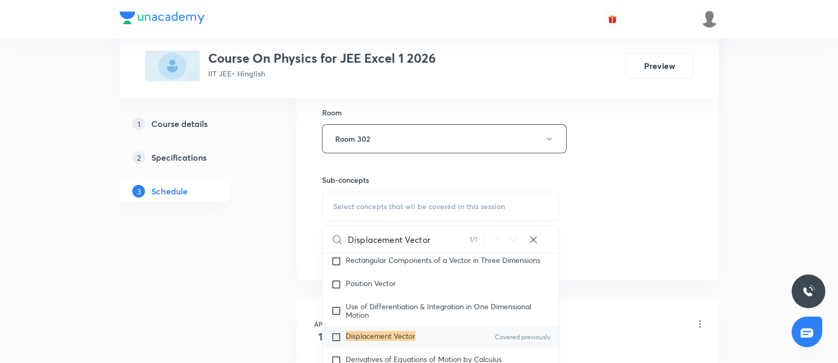
scroll to position [372, 0]
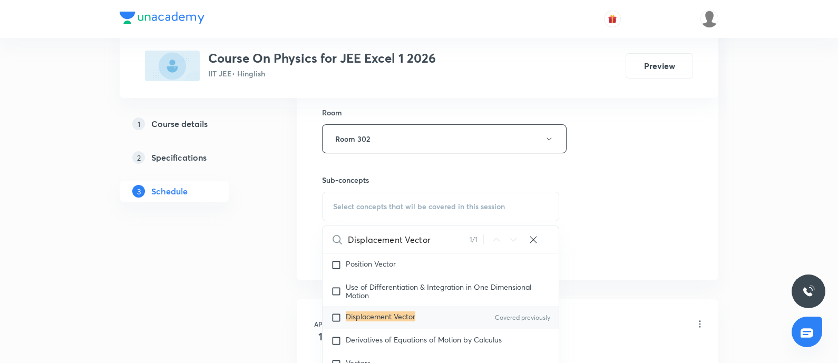
type input "Displacement Vector"
click at [377, 315] on mark "Displacement Vector" at bounding box center [381, 317] width 70 height 10
checkbox input "true"
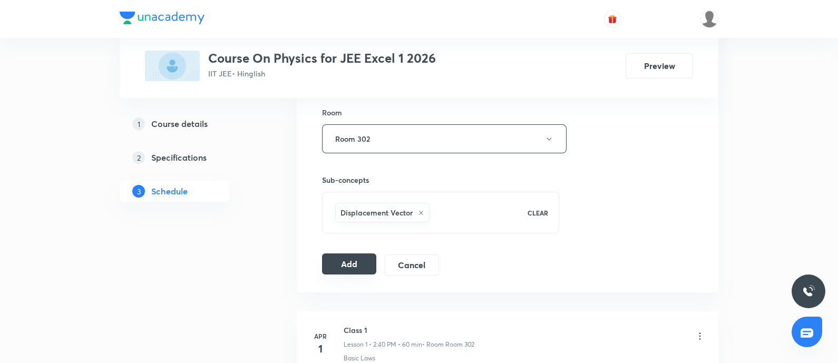
click at [359, 258] on button "Add" at bounding box center [349, 264] width 54 height 21
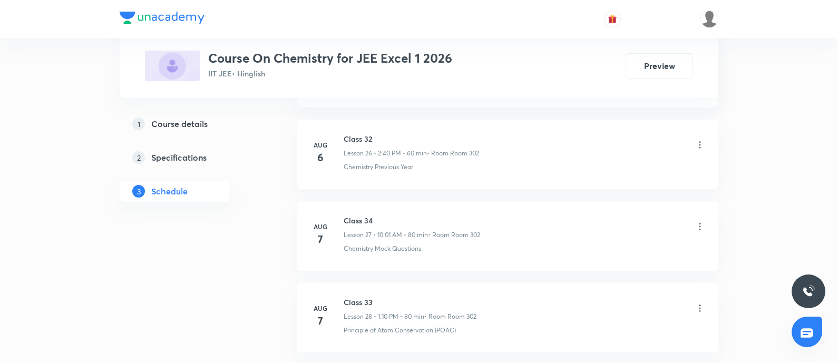
scroll to position [3334, 0]
drag, startPoint x: 340, startPoint y: 210, endPoint x: 400, endPoint y: 209, distance: 60.1
click at [400, 216] on div "Aug 30 Class 40 Lesson 35 • 10:00 AM • 80 min • Room Room 302 Stoichiometry" at bounding box center [507, 235] width 395 height 38
copy h6 "Class 40"
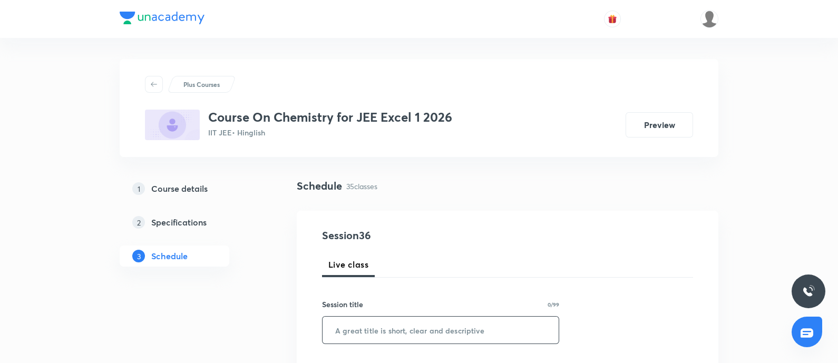
click at [380, 331] on input "text" at bounding box center [441, 330] width 236 height 27
paste input "Class 40"
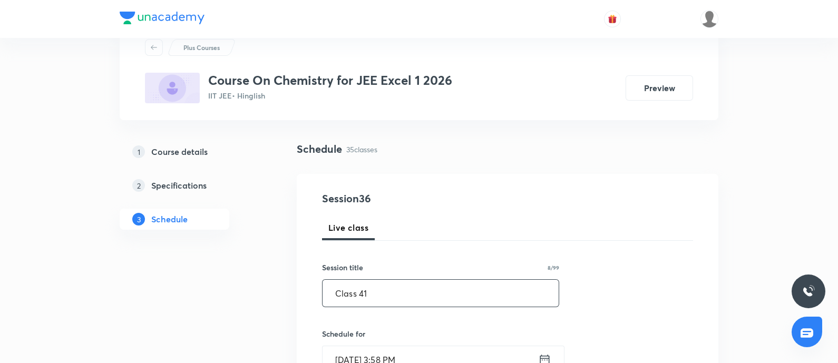
scroll to position [65, 0]
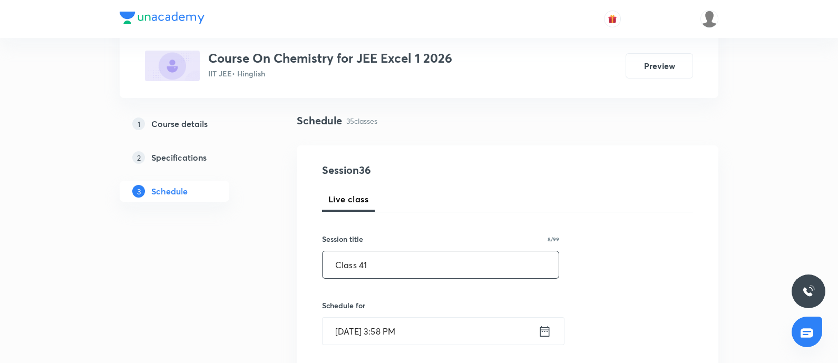
type input "Class 41"
click at [379, 331] on input "[DATE] 3:58 PM" at bounding box center [431, 331] width 216 height 27
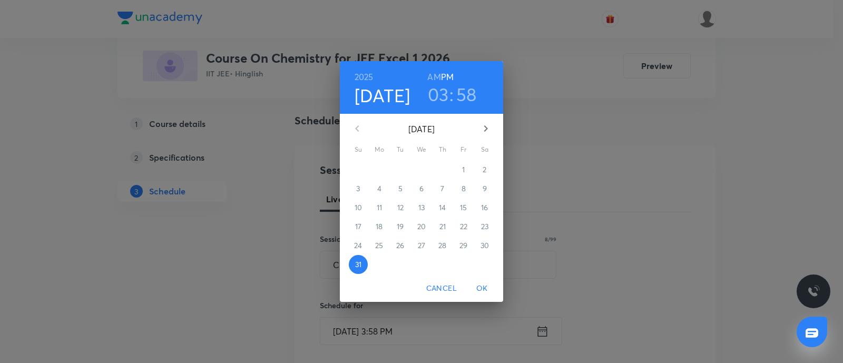
click at [484, 127] on icon "button" at bounding box center [486, 128] width 13 height 13
click at [374, 170] on span "1" at bounding box center [379, 169] width 19 height 11
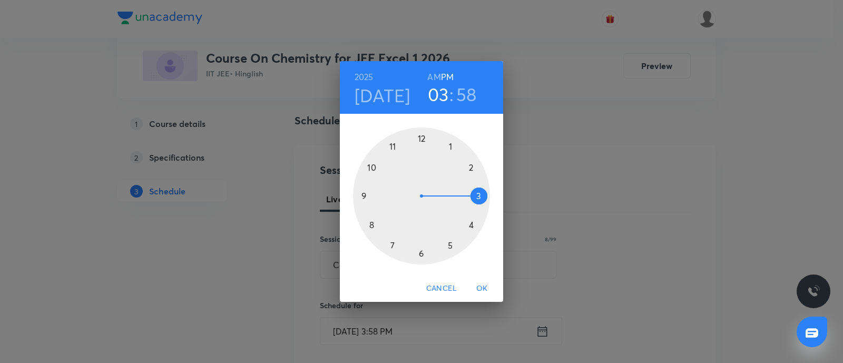
click at [438, 71] on h6 "AM" at bounding box center [434, 77] width 13 height 15
click at [393, 143] on div at bounding box center [421, 196] width 137 height 137
click at [421, 254] on div at bounding box center [421, 196] width 137 height 137
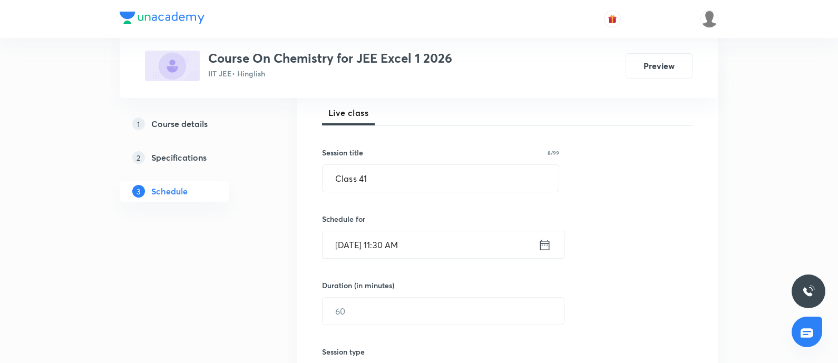
scroll to position [263, 0]
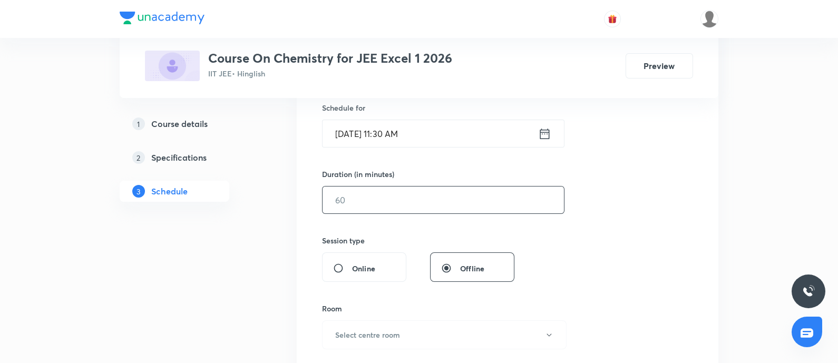
click at [408, 201] on input "text" at bounding box center [443, 200] width 241 height 27
type input "80"
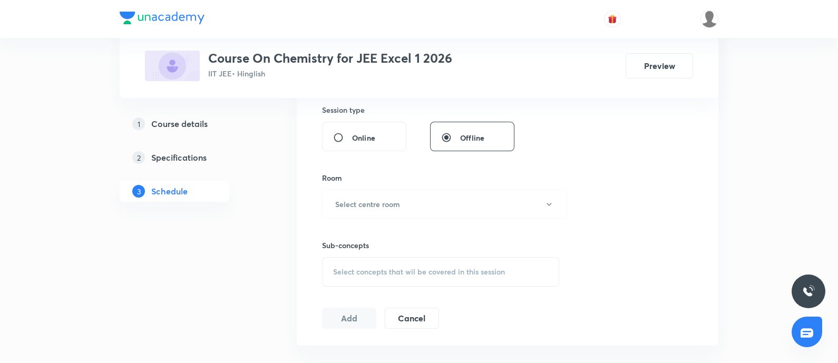
scroll to position [395, 0]
click at [408, 200] on button "Select centre room" at bounding box center [444, 202] width 245 height 29
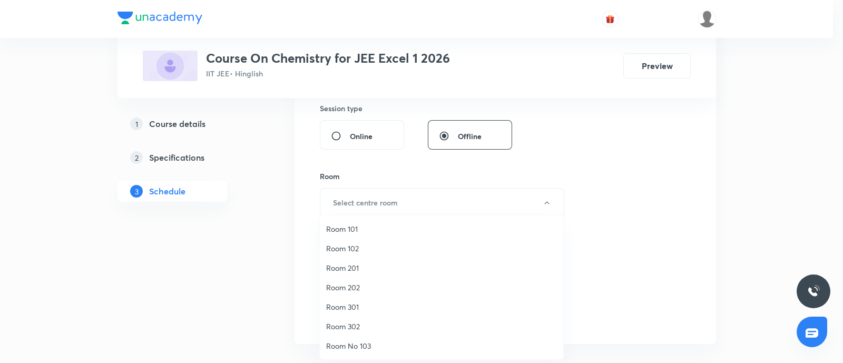
click at [340, 320] on li "Room 302" at bounding box center [442, 327] width 244 height 20
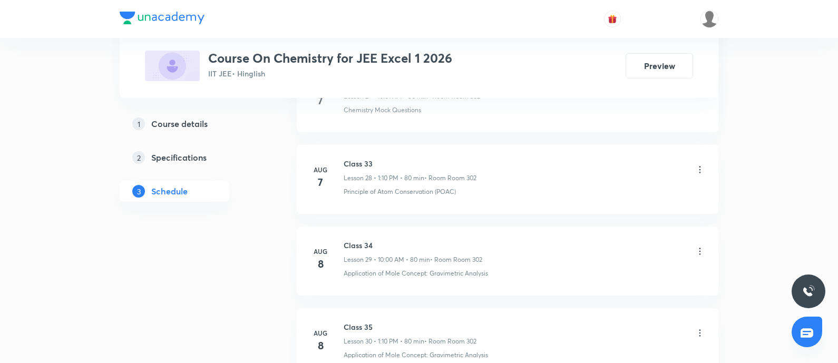
scroll to position [3334, 0]
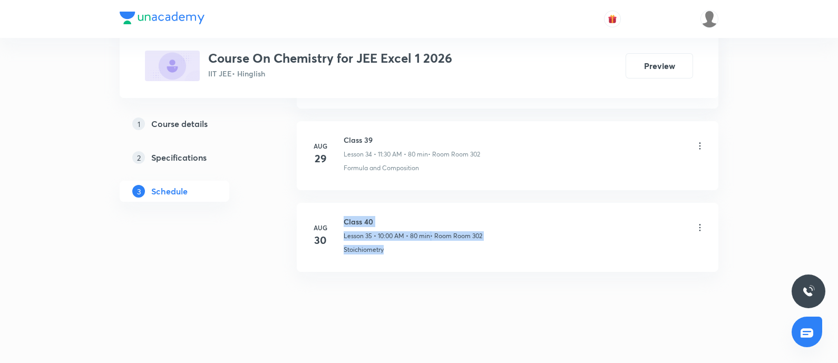
drag, startPoint x: 343, startPoint y: 239, endPoint x: 430, endPoint y: 241, distance: 87.0
click at [430, 241] on div "Aug 30 Class 40 Lesson 35 • 10:00 AM • 80 min • Room Room 302 Stoichiometry" at bounding box center [507, 235] width 395 height 38
click at [430, 245] on div "Stoichiometry" at bounding box center [525, 249] width 362 height 9
drag, startPoint x: 430, startPoint y: 241, endPoint x: 346, endPoint y: 266, distance: 86.8
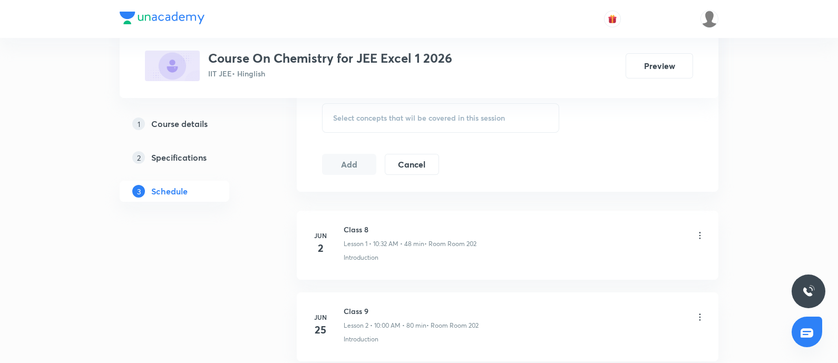
scroll to position [527, 0]
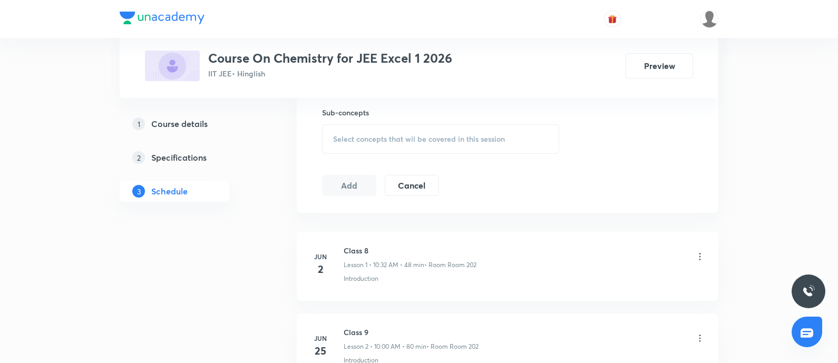
click at [441, 143] on div "Select concepts that wil be covered in this session" at bounding box center [440, 139] width 237 height 30
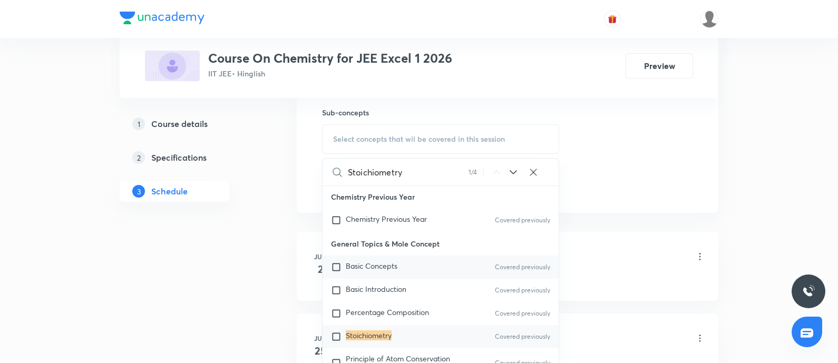
scroll to position [63, 0]
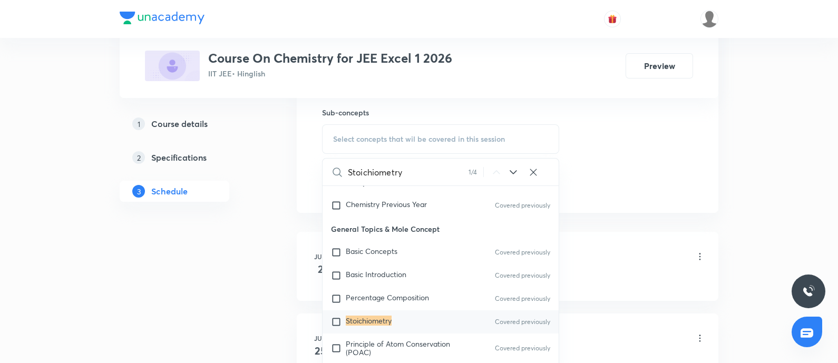
type input "Stoichiometry"
drag, startPoint x: 369, startPoint y: 319, endPoint x: 609, endPoint y: 140, distance: 299.7
click at [369, 320] on mark "Stoichiometry" at bounding box center [369, 321] width 46 height 10
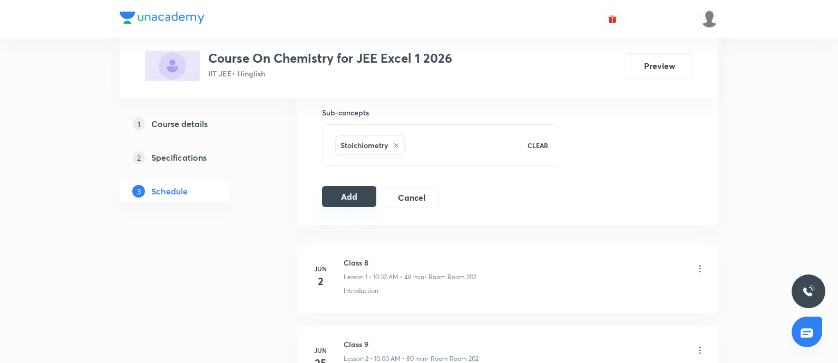
click at [340, 201] on button "Add" at bounding box center [349, 196] width 54 height 21
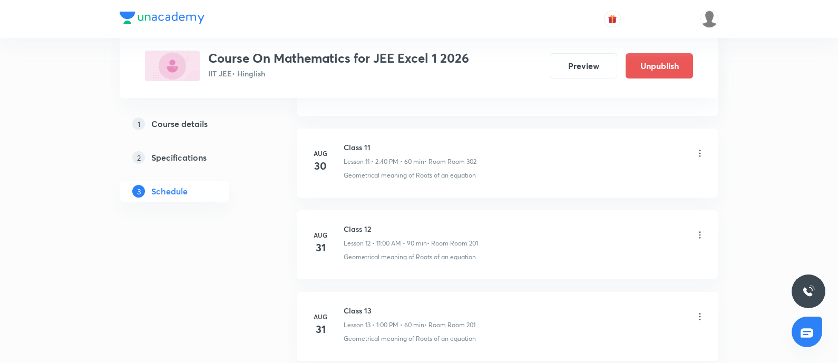
scroll to position [1540, 0]
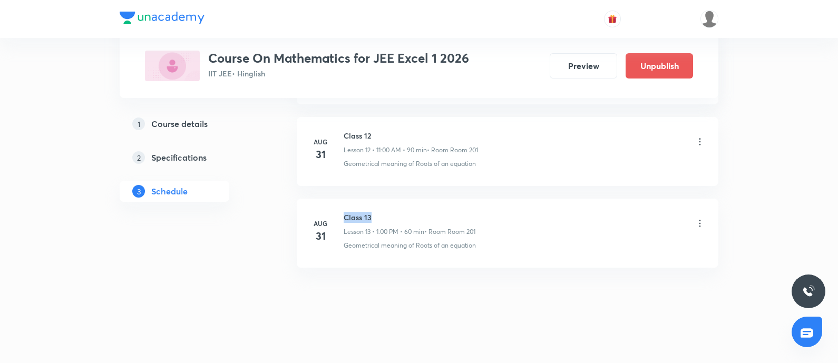
drag, startPoint x: 344, startPoint y: 214, endPoint x: 413, endPoint y: 213, distance: 68.5
click at [413, 213] on h6 "Class 13" at bounding box center [410, 217] width 132 height 11
copy h6 "Class 13"
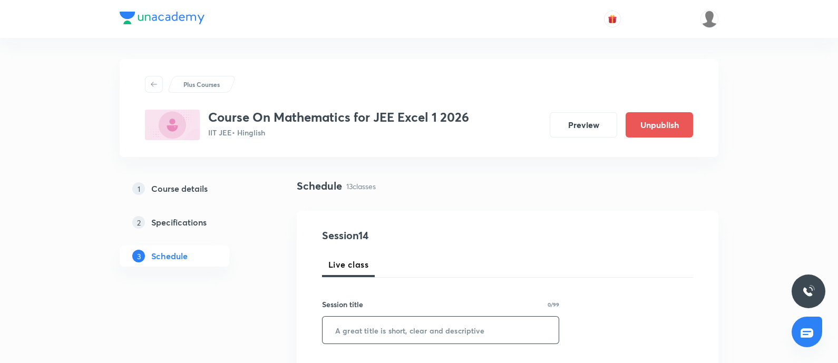
click at [414, 328] on input "text" at bounding box center [441, 330] width 236 height 27
paste input "Class 13"
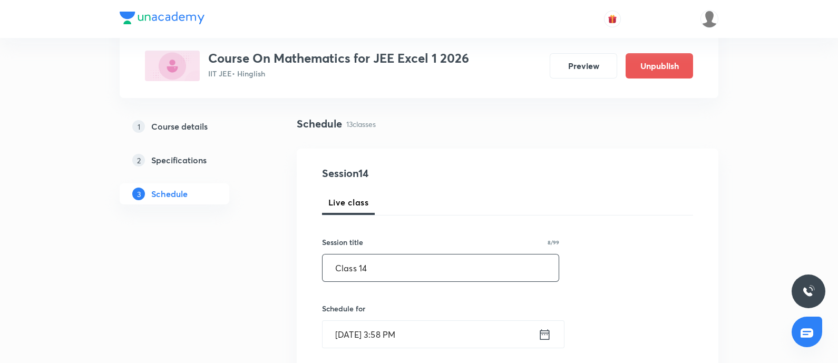
scroll to position [131, 0]
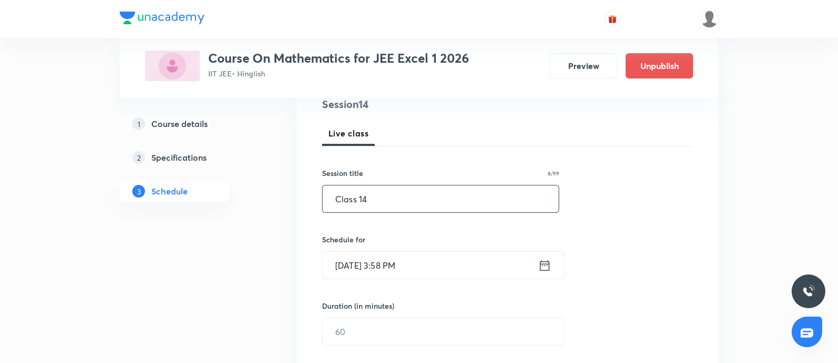
type input "Class 14"
click at [422, 274] on input "[DATE] 3:58 PM" at bounding box center [431, 265] width 216 height 27
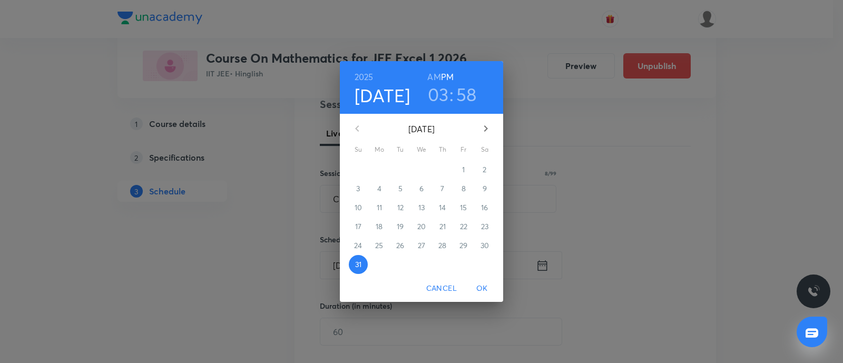
click at [481, 128] on icon "button" at bounding box center [486, 128] width 13 height 13
click at [385, 173] on span "1" at bounding box center [379, 169] width 19 height 11
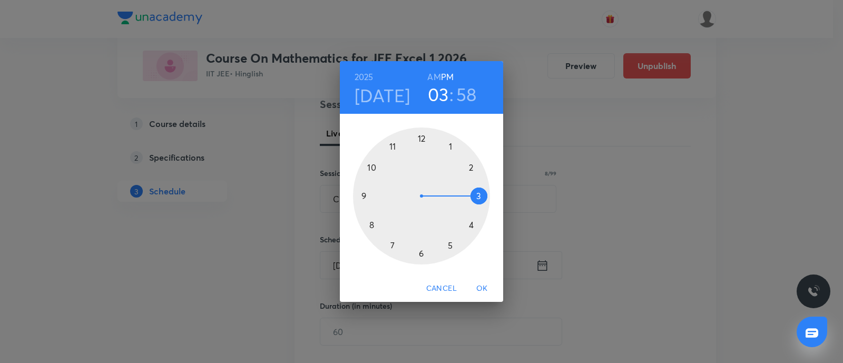
drag, startPoint x: 447, startPoint y: 97, endPoint x: 443, endPoint y: 104, distance: 8.0
click at [445, 99] on h3 "03" at bounding box center [438, 94] width 21 height 22
drag, startPoint x: 451, startPoint y: 141, endPoint x: 451, endPoint y: 164, distance: 22.7
click at [451, 146] on div at bounding box center [421, 196] width 137 height 137
click at [470, 168] on div at bounding box center [421, 196] width 137 height 137
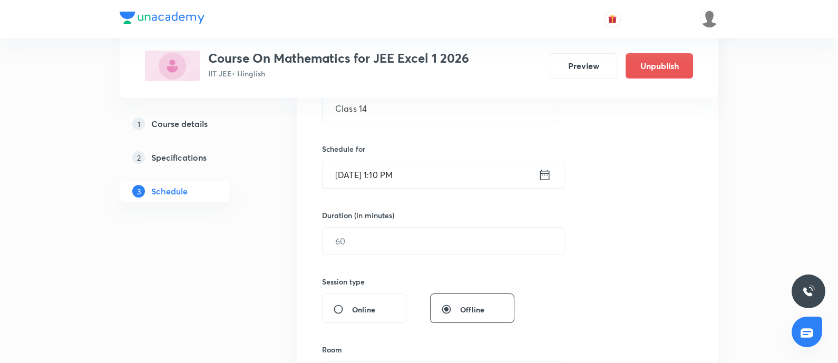
scroll to position [263, 0]
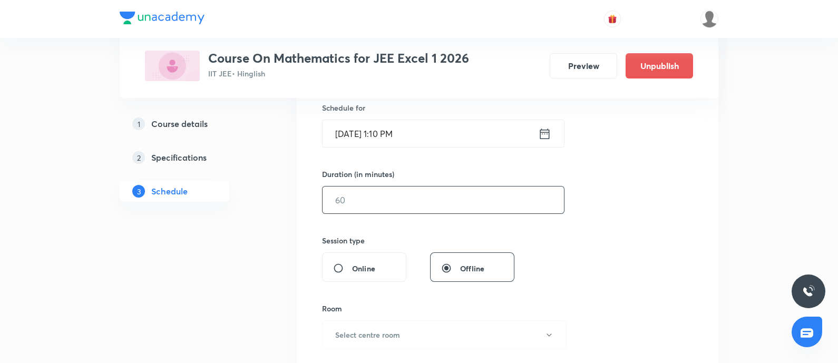
click at [403, 199] on input "text" at bounding box center [443, 200] width 241 height 27
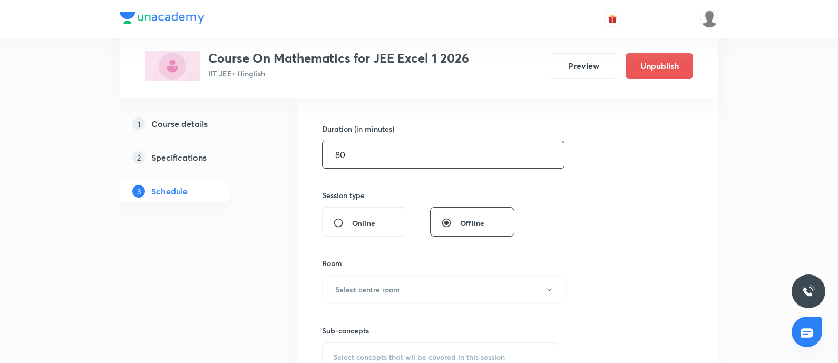
scroll to position [329, 0]
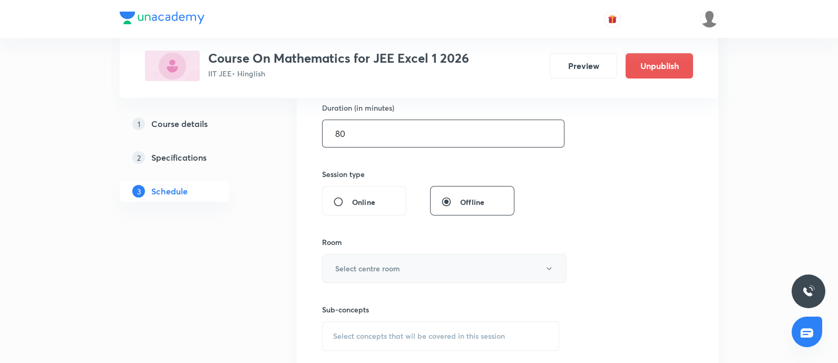
type input "80"
click at [366, 277] on button "Select centre room" at bounding box center [444, 268] width 245 height 29
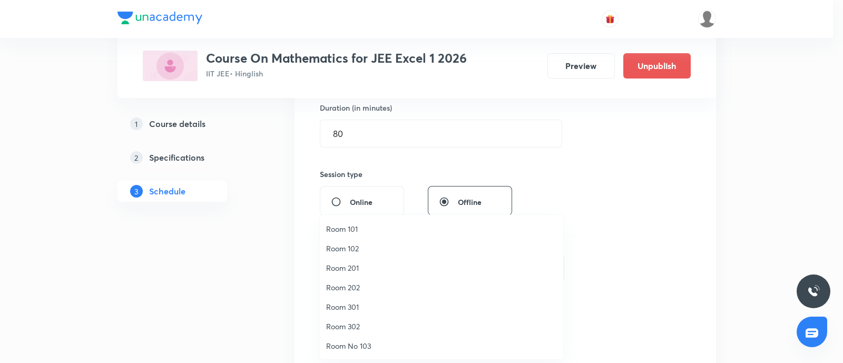
click at [351, 326] on span "Room 302" at bounding box center [441, 326] width 231 height 11
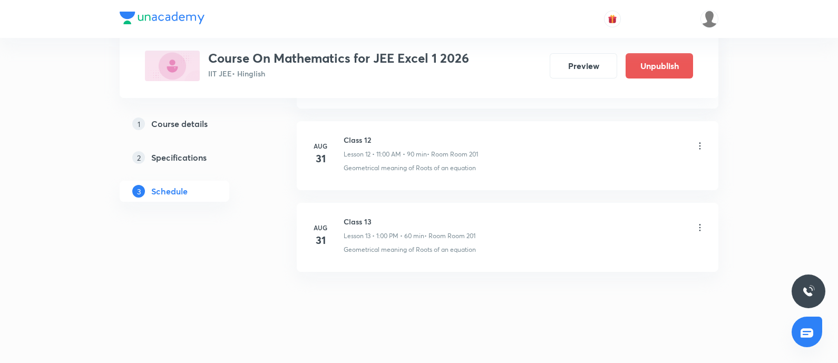
scroll to position [1540, 0]
drag, startPoint x: 344, startPoint y: 245, endPoint x: 480, endPoint y: 234, distance: 136.4
click at [480, 234] on div "Class 13 Lesson 13 • 1:00 PM • 60 min • Room Room 201 Geometrical meaning of Ro…" at bounding box center [525, 231] width 362 height 38
copy p "Geometrical meaning of Roots of an equation"
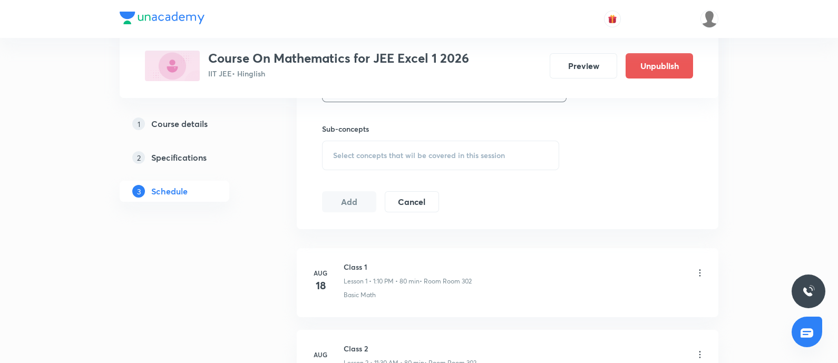
scroll to position [513, 0]
click at [411, 157] on div "Select concepts that wil be covered in this session" at bounding box center [440, 153] width 237 height 30
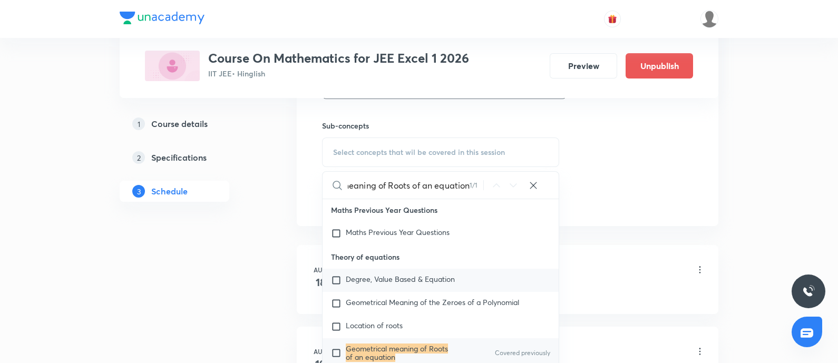
scroll to position [63, 0]
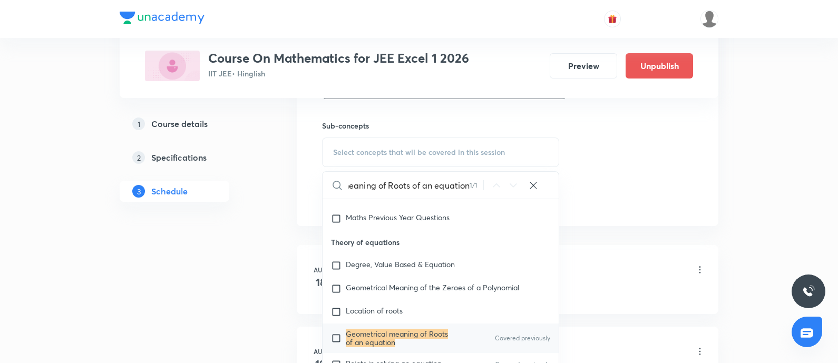
type input "Geometrical meaning of Roots of an equation"
click at [369, 334] on mark "Geometrical meaning of Roots of an equation" at bounding box center [397, 338] width 102 height 18
checkbox input "true"
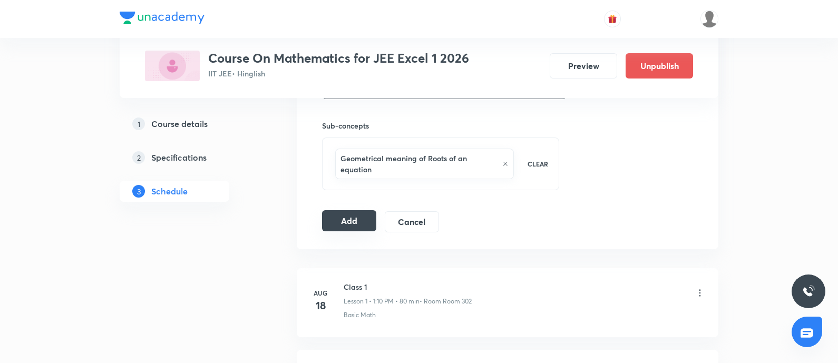
click at [365, 222] on button "Add" at bounding box center [349, 220] width 54 height 21
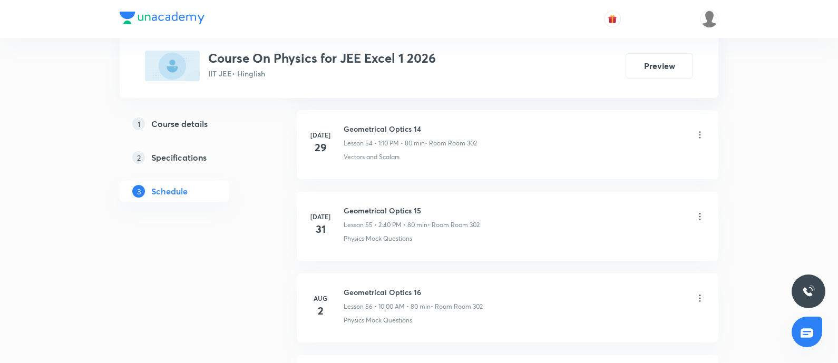
scroll to position [5765, 0]
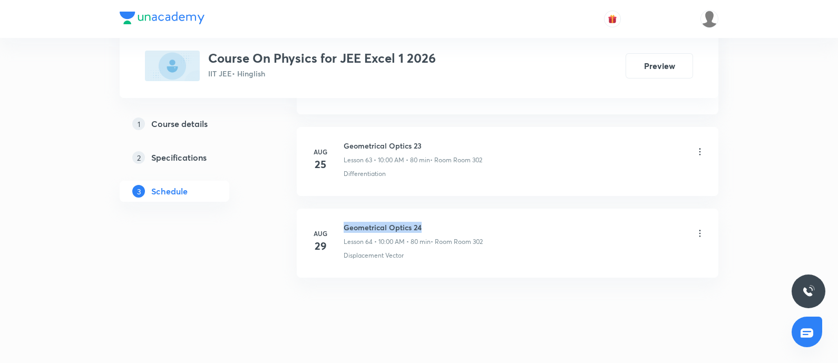
drag, startPoint x: 345, startPoint y: 214, endPoint x: 465, endPoint y: 196, distance: 122.0
click at [465, 209] on li "Aug 29 Geometrical Optics 24 Lesson 64 • 10:00 AM • 80 min • Room Room 302 Disp…" at bounding box center [508, 243] width 422 height 69
copy h6 "Geometrical Optics 24"
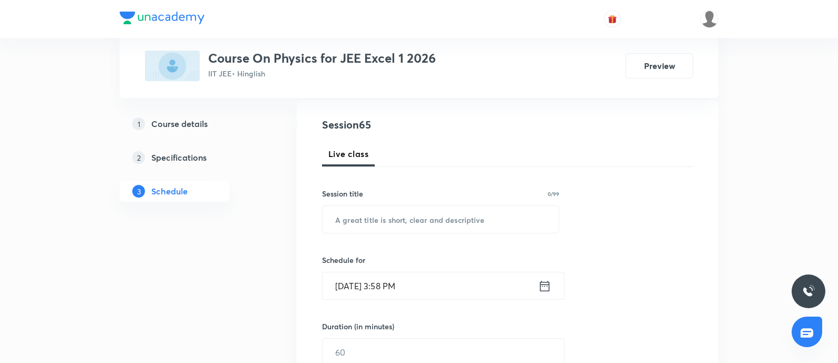
scroll to position [0, 0]
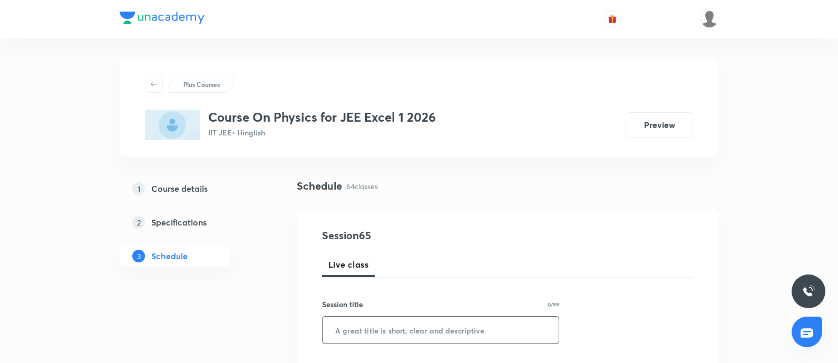
click at [392, 290] on input "text" at bounding box center [441, 330] width 236 height 27
paste input "Geometrical Optics 24"
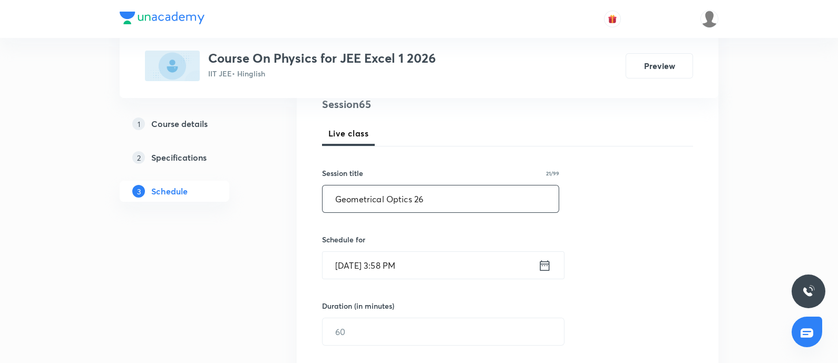
type input "Geometrical Optics 26"
click at [440, 265] on input "Aug 31, 2025, 3:58 PM" at bounding box center [431, 265] width 216 height 27
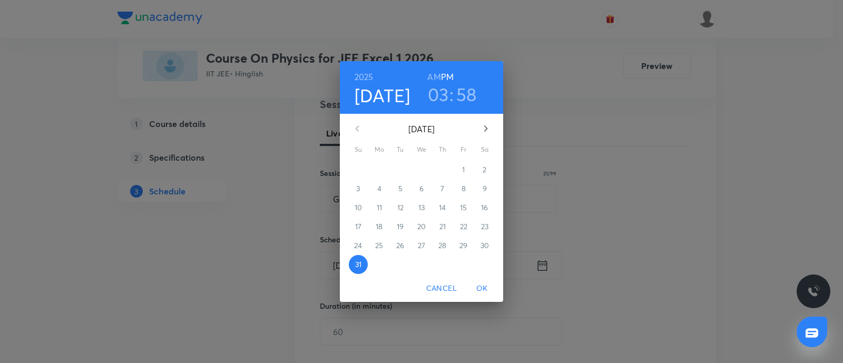
drag, startPoint x: 483, startPoint y: 125, endPoint x: 457, endPoint y: 158, distance: 42.0
click at [484, 124] on icon "button" at bounding box center [486, 128] width 13 height 13
click at [372, 167] on span "1" at bounding box center [379, 169] width 19 height 11
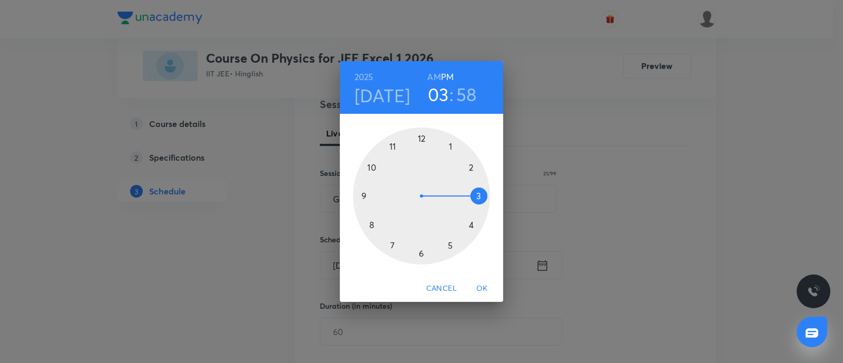
click at [468, 170] on div at bounding box center [421, 196] width 137 height 137
click at [372, 222] on div at bounding box center [421, 196] width 137 height 137
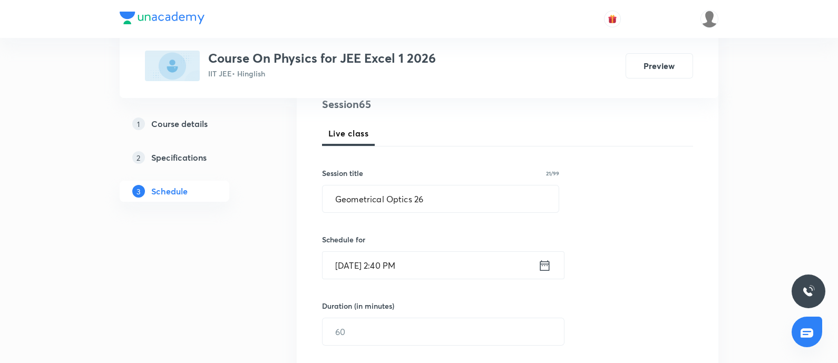
scroll to position [198, 0]
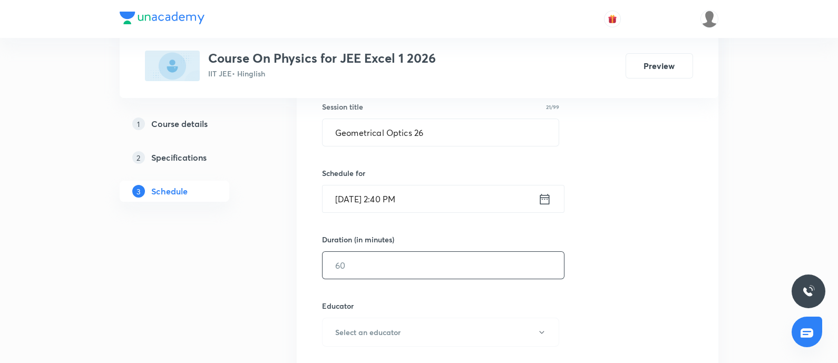
click at [361, 259] on input "text" at bounding box center [443, 265] width 241 height 27
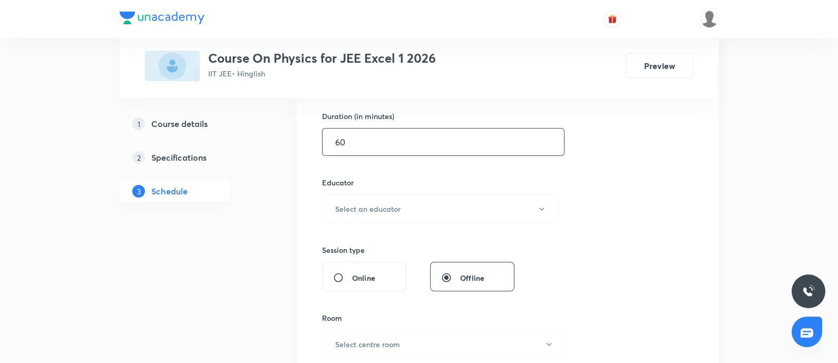
scroll to position [329, 0]
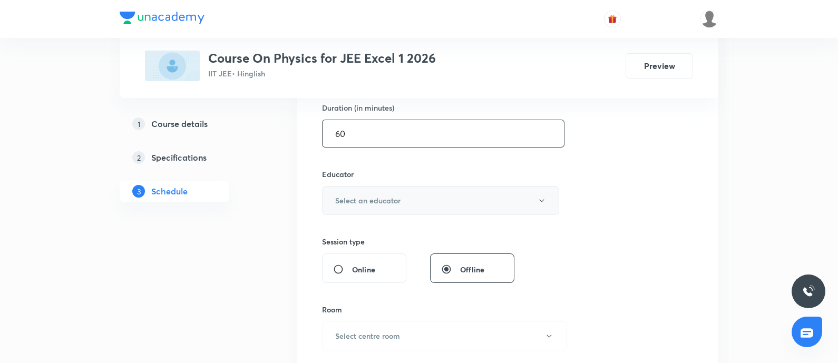
type input "60"
click at [408, 205] on button "Select an educator" at bounding box center [440, 200] width 237 height 29
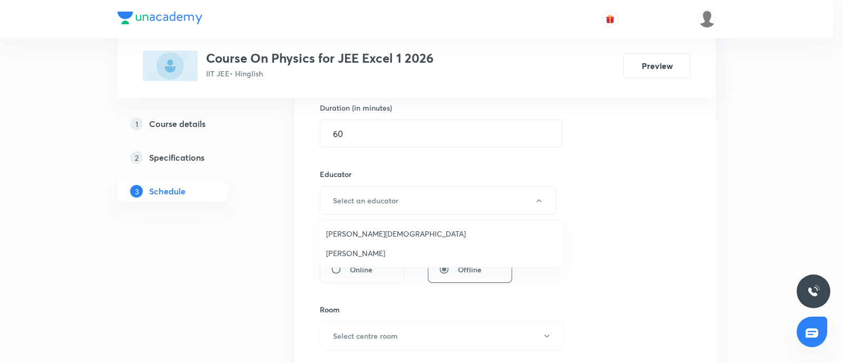
click at [343, 245] on li "[PERSON_NAME]" at bounding box center [442, 254] width 244 height 20
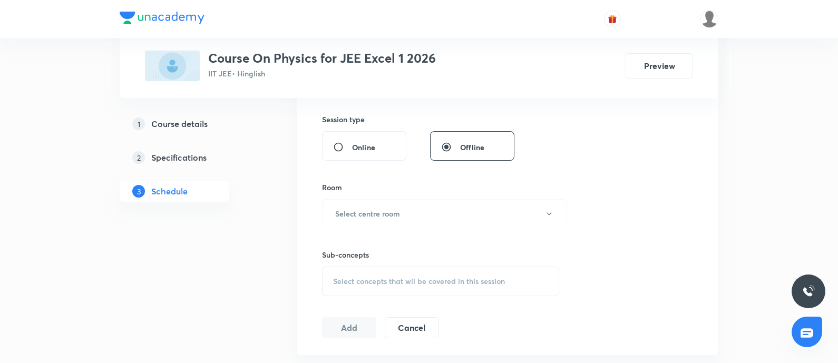
scroll to position [461, 0]
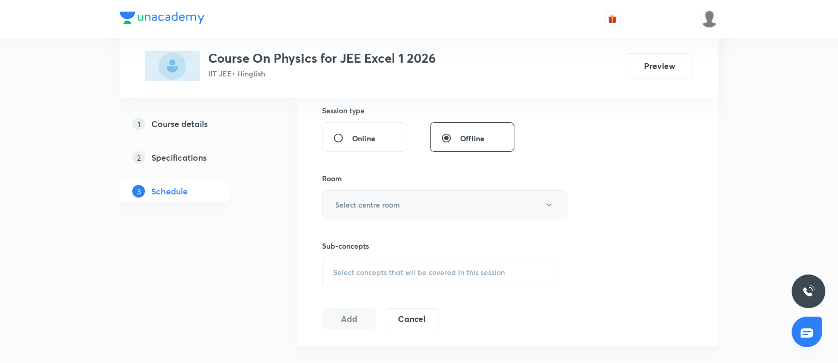
click at [406, 203] on button "Select centre room" at bounding box center [444, 204] width 245 height 29
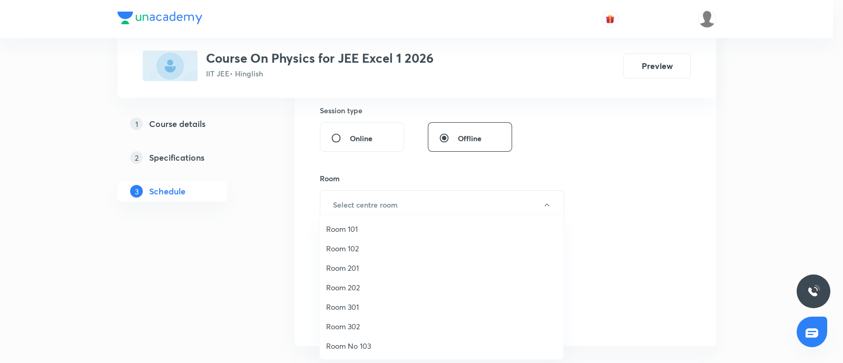
click at [332, 290] on span "Room 302" at bounding box center [441, 326] width 231 height 11
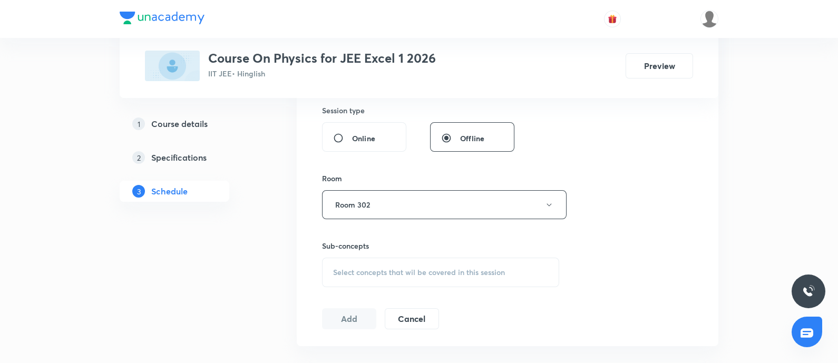
scroll to position [5765, 0]
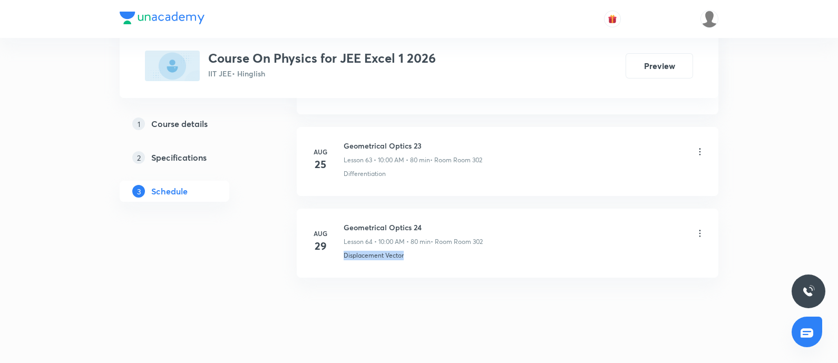
drag, startPoint x: 345, startPoint y: 244, endPoint x: 453, endPoint y: 244, distance: 108.6
click at [453, 251] on div "Displacement Vector" at bounding box center [525, 255] width 362 height 9
copy p "Displacement Vector"
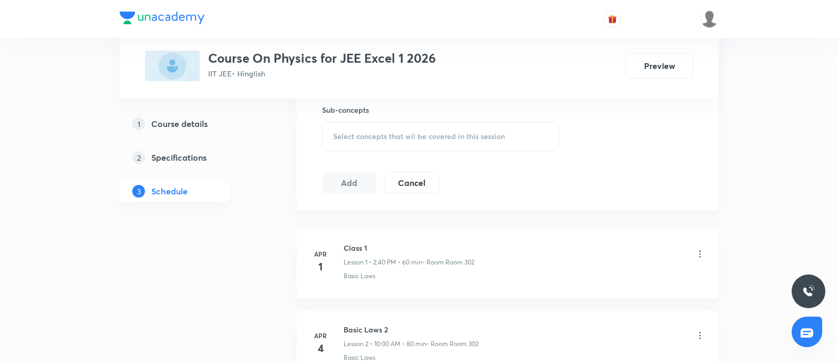
scroll to position [576, 0]
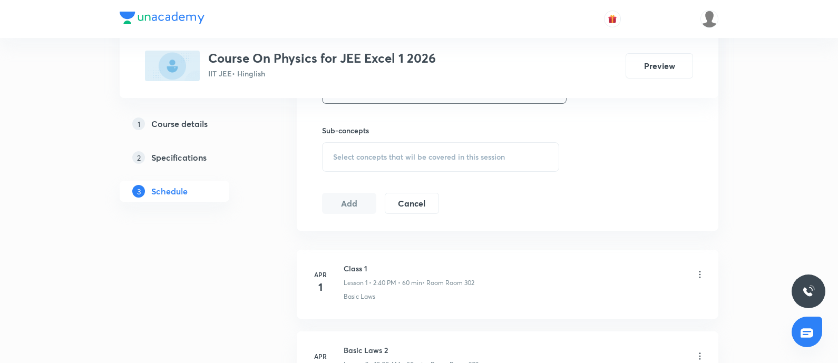
click at [472, 147] on div "Select concepts that wil be covered in this session" at bounding box center [440, 157] width 237 height 30
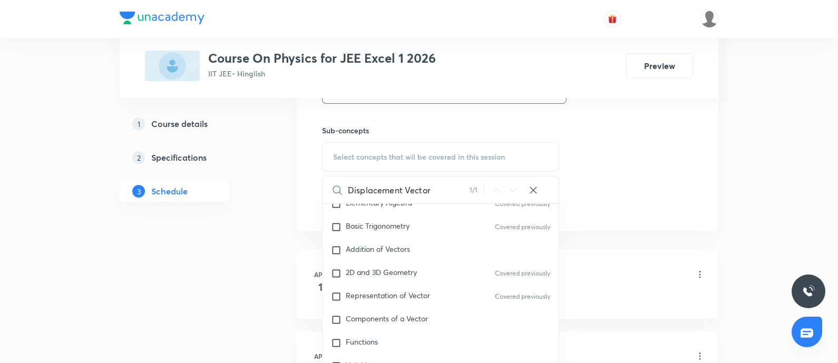
scroll to position [306, 0]
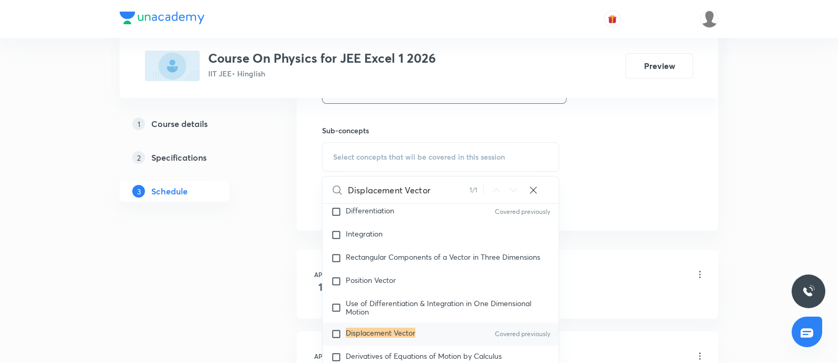
type input "Displacement Vector"
drag, startPoint x: 364, startPoint y: 336, endPoint x: 629, endPoint y: 178, distance: 309.0
click at [367, 290] on mark "Displacement Vector" at bounding box center [381, 333] width 70 height 10
checkbox input "true"
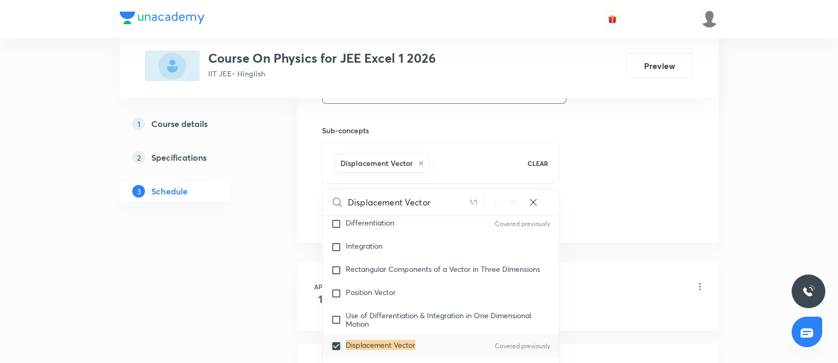
drag, startPoint x: 633, startPoint y: 174, endPoint x: 450, endPoint y: 213, distance: 186.9
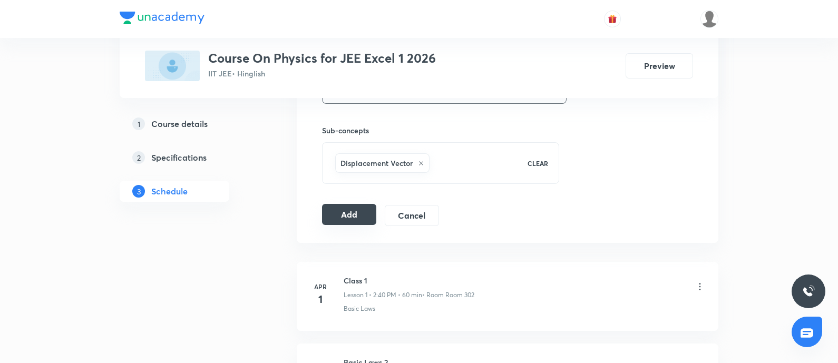
click at [348, 217] on button "Add" at bounding box center [349, 214] width 54 height 21
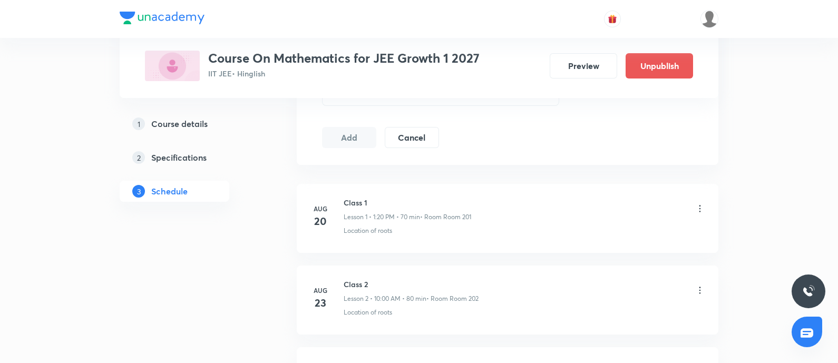
scroll to position [1051, 0]
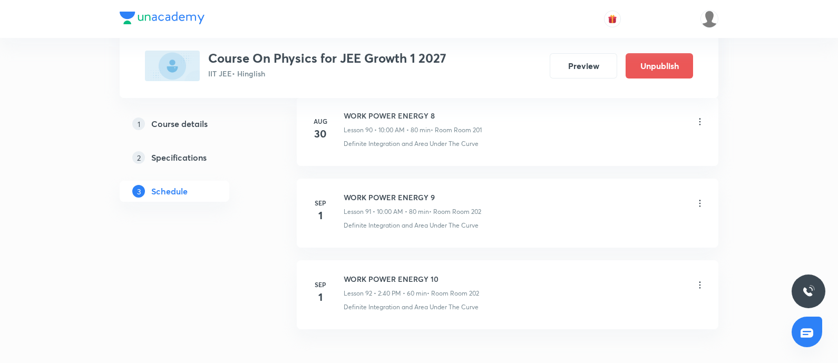
scroll to position [8048, 0]
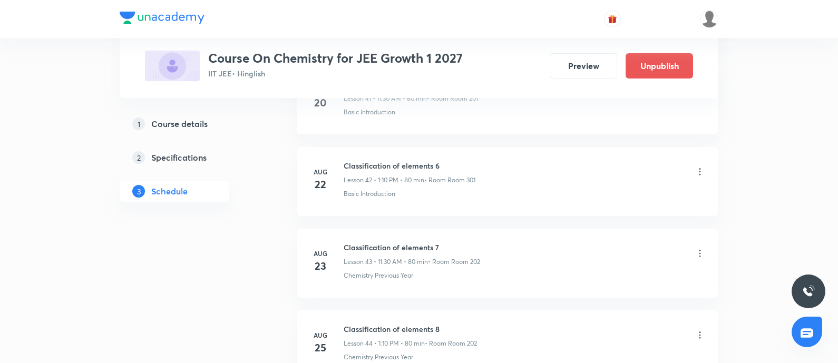
scroll to position [4393, 0]
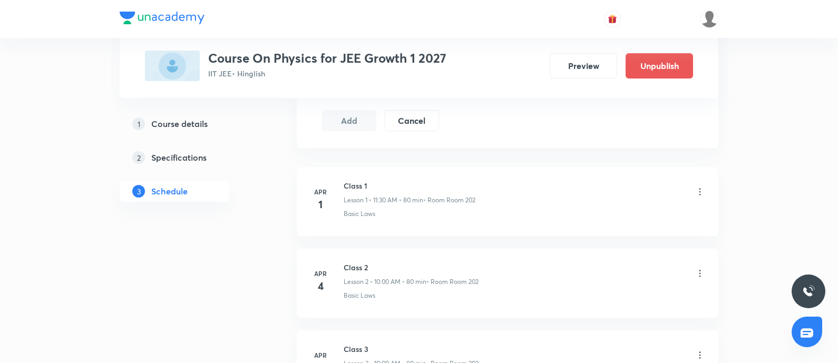
scroll to position [8048, 0]
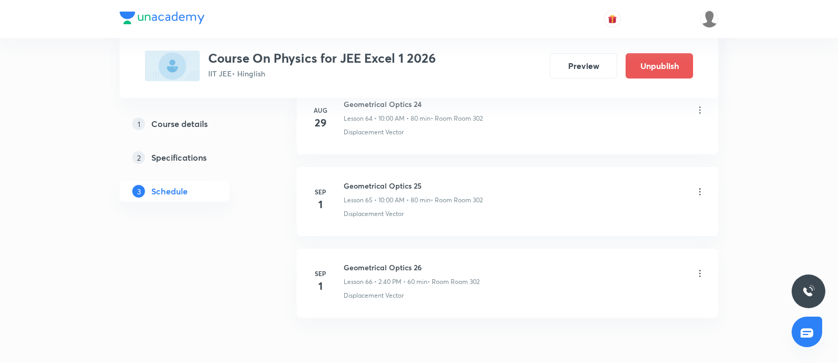
scroll to position [5862, 0]
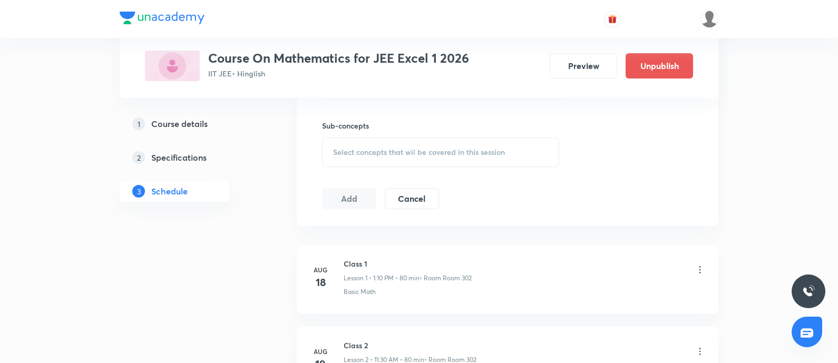
scroll to position [1622, 0]
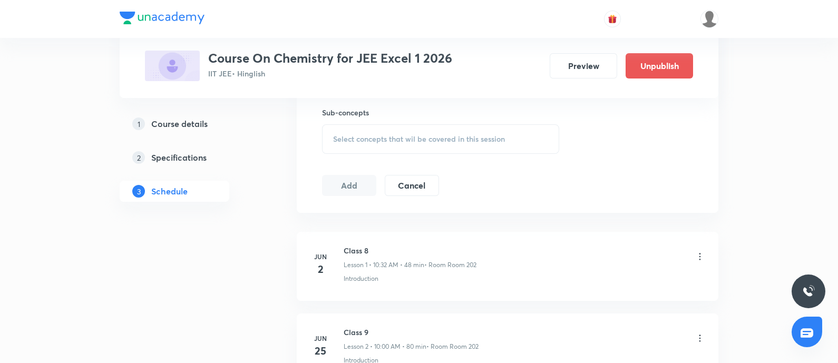
scroll to position [3416, 0]
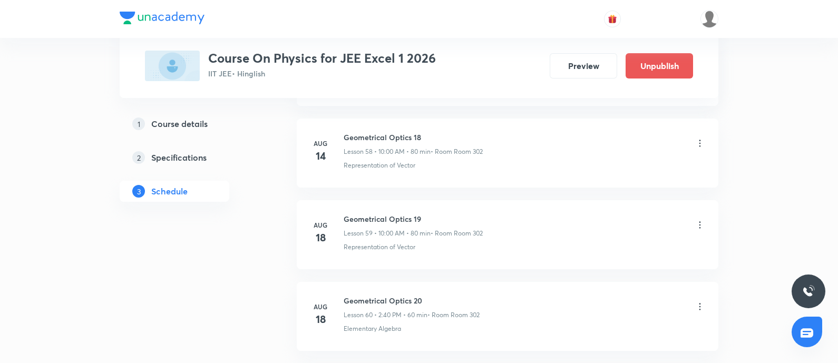
scroll to position [5928, 0]
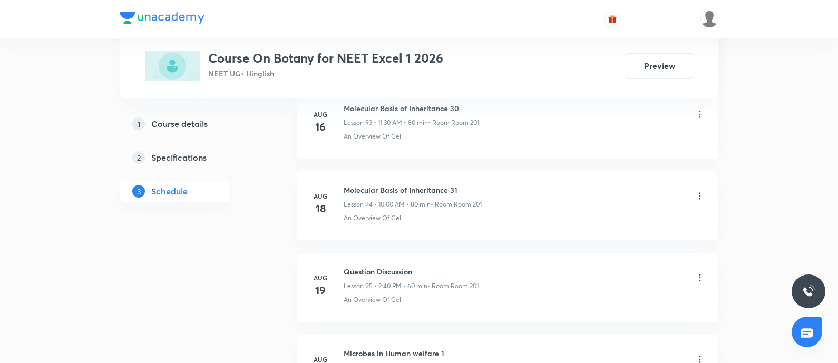
scroll to position [8796, 0]
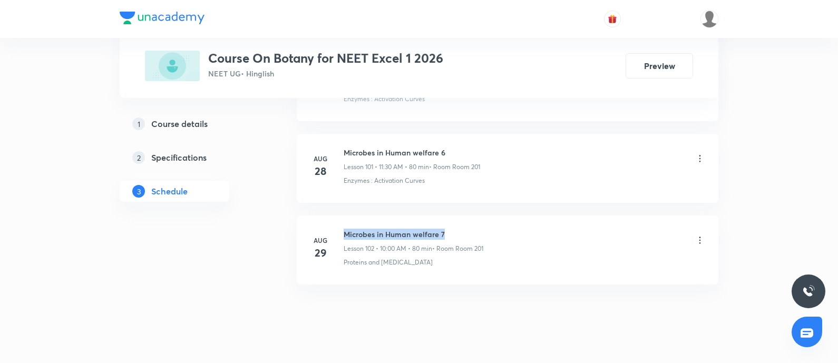
drag, startPoint x: 346, startPoint y: 212, endPoint x: 463, endPoint y: 203, distance: 117.9
click at [463, 216] on li "[DATE] Microbes in Human welfare 7 Lesson 102 • 10:00 AM • 80 min • Room Room 2…" at bounding box center [508, 250] width 422 height 69
copy h6 "Microbes in Human welfare 7"
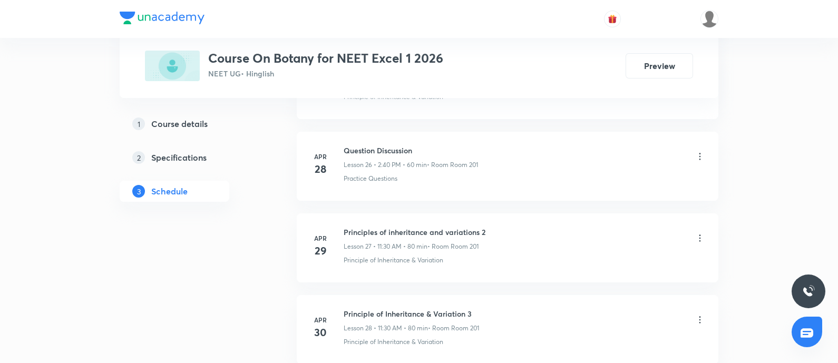
scroll to position [0, 0]
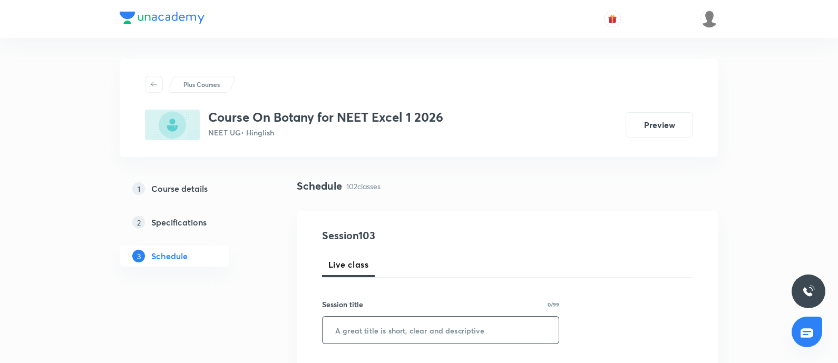
click at [384, 329] on input "text" at bounding box center [441, 330] width 236 height 27
paste input "Microbes in Human welfare 7"
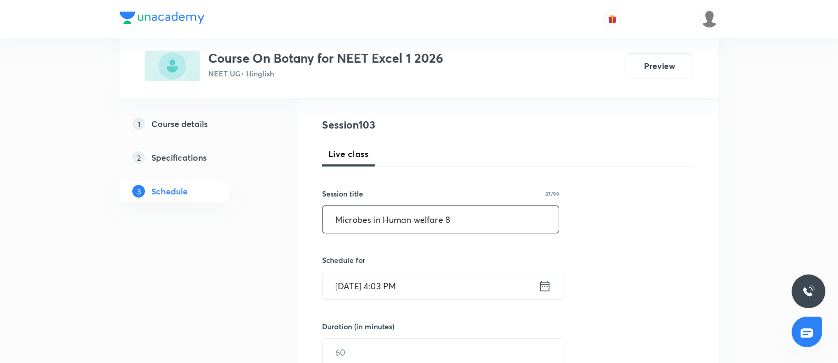
scroll to position [198, 0]
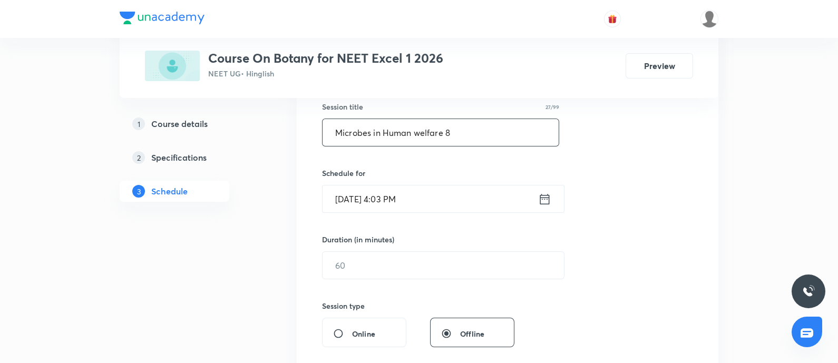
type input "Microbes in Human welfare 8"
click at [447, 198] on input "[DATE] 4:03 PM" at bounding box center [431, 199] width 216 height 27
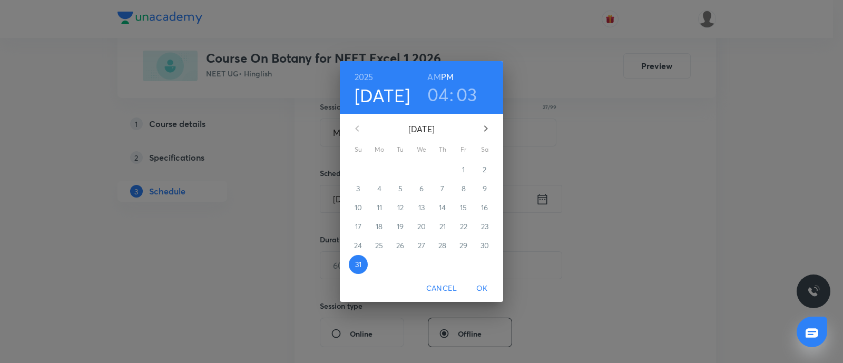
click at [489, 131] on icon "button" at bounding box center [486, 128] width 13 height 13
click at [375, 169] on span "1" at bounding box center [379, 169] width 19 height 11
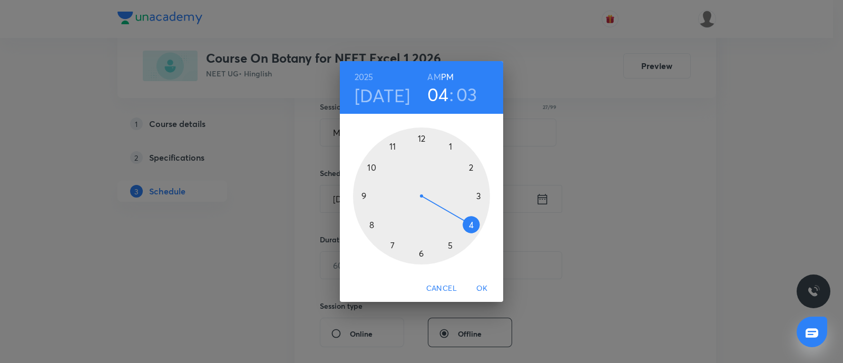
drag, startPoint x: 428, startPoint y: 84, endPoint x: 435, endPoint y: 79, distance: 8.6
click at [433, 79] on h6 "AM" at bounding box center [434, 77] width 13 height 15
click at [395, 145] on div at bounding box center [421, 196] width 137 height 137
click at [418, 256] on div at bounding box center [421, 196] width 137 height 137
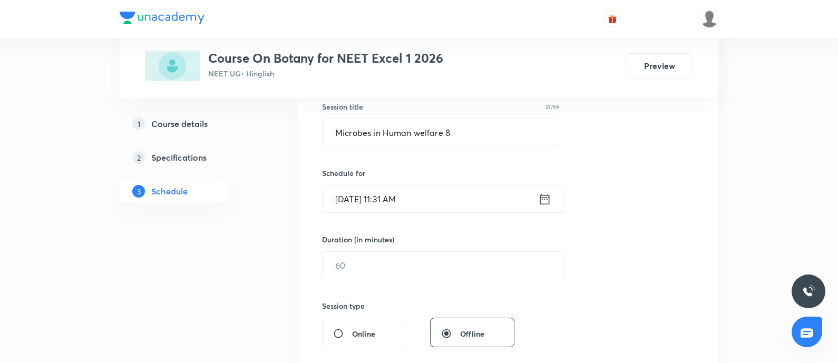
click at [423, 199] on input "Sep 1, 2025, 11:31 AM" at bounding box center [431, 199] width 216 height 27
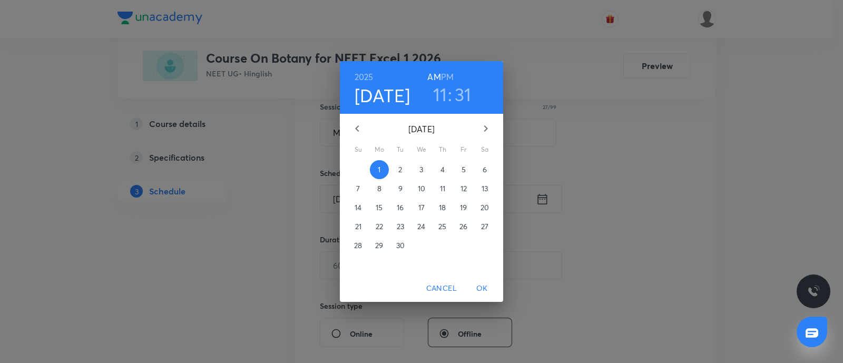
drag, startPoint x: 460, startPoint y: 94, endPoint x: 456, endPoint y: 110, distance: 15.7
click at [461, 94] on h3 "31" at bounding box center [463, 94] width 17 height 22
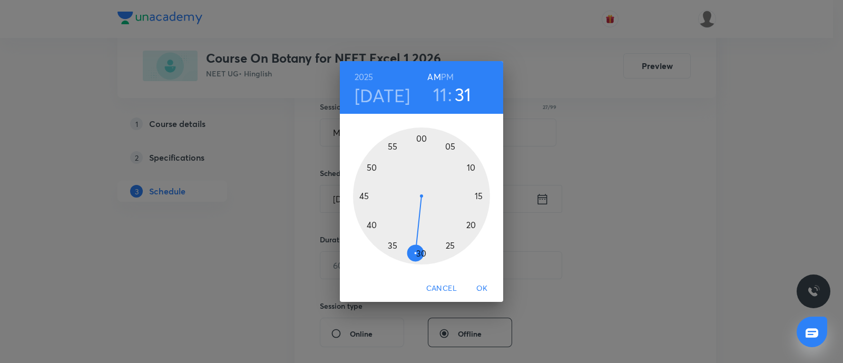
click at [422, 257] on div at bounding box center [421, 196] width 137 height 137
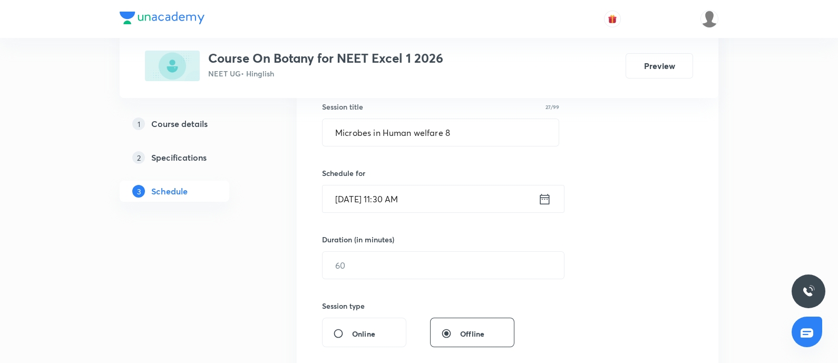
click at [399, 250] on div "Duration (in minutes) ​" at bounding box center [418, 256] width 192 height 45
click at [398, 259] on input "text" at bounding box center [443, 265] width 241 height 27
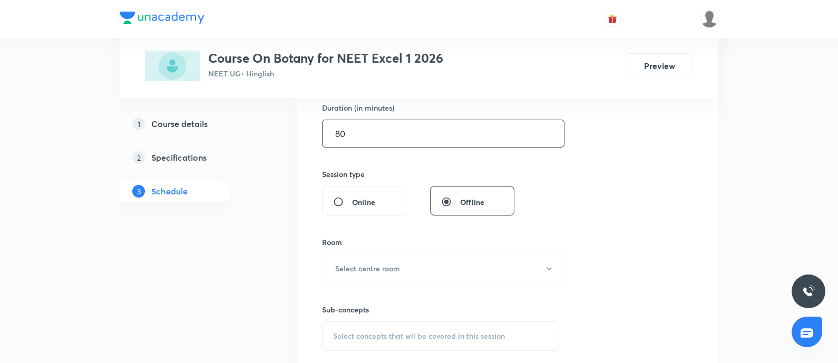
type input "80"
click at [403, 265] on button "Select centre room" at bounding box center [444, 268] width 245 height 29
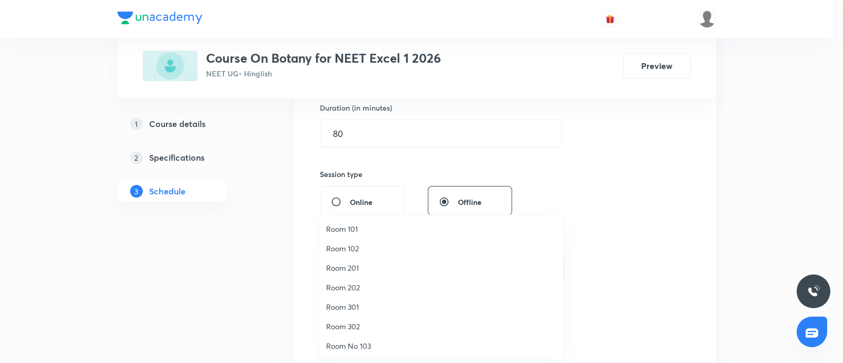
click at [364, 273] on li "Room 201" at bounding box center [442, 268] width 244 height 20
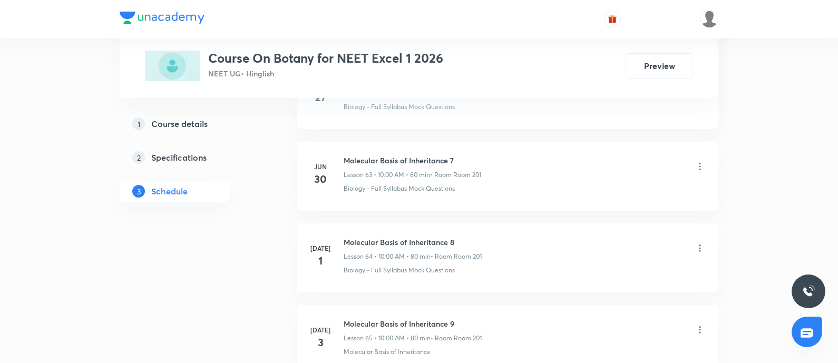
scroll to position [8796, 0]
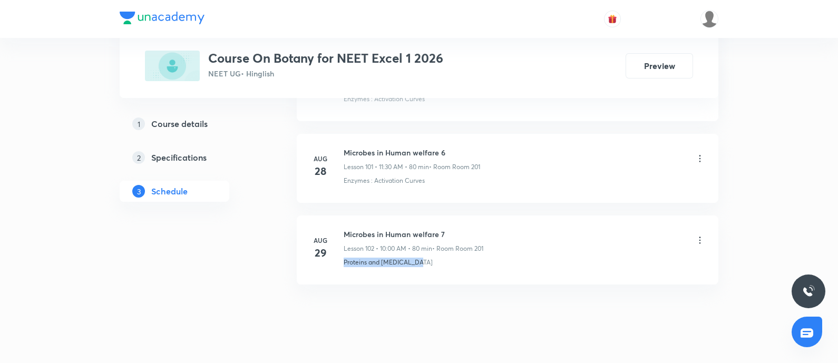
drag, startPoint x: 345, startPoint y: 241, endPoint x: 456, endPoint y: 245, distance: 111.3
click at [456, 258] on div "Proteins and Amino acids" at bounding box center [525, 262] width 362 height 9
copy p "Proteins and Amino acids"
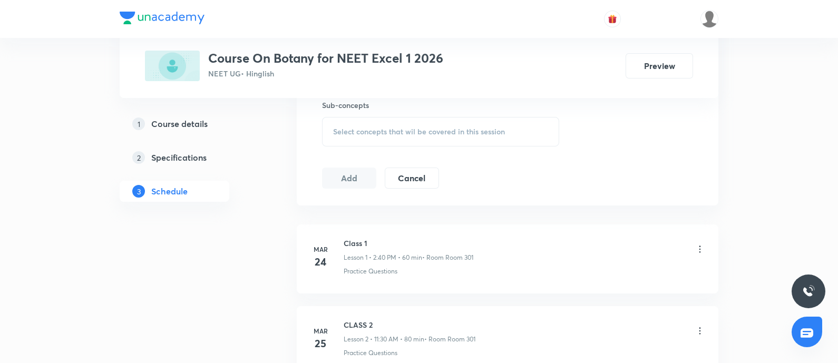
scroll to position [468, 0]
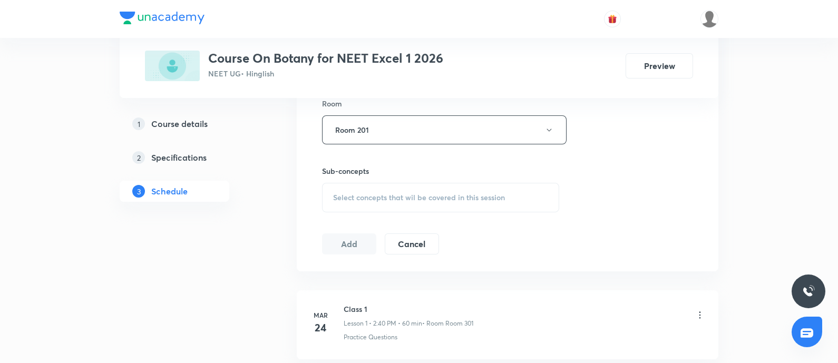
click at [429, 185] on div "Select concepts that wil be covered in this session" at bounding box center [440, 198] width 237 height 30
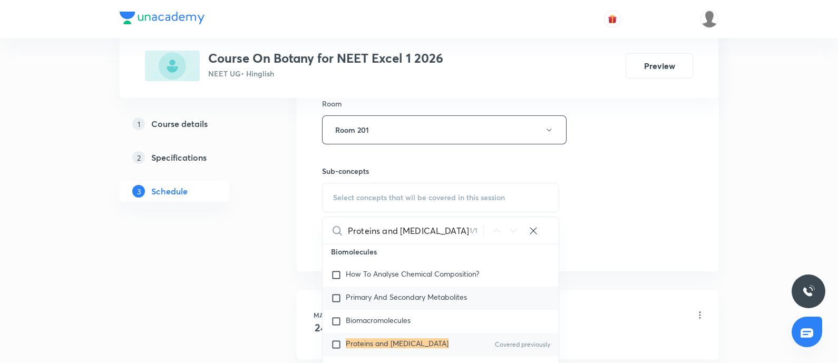
scroll to position [391, 0]
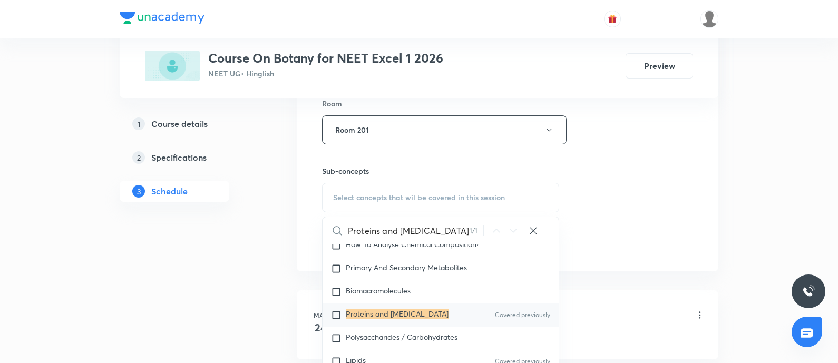
type input "Proteins and Amino acids"
click at [381, 313] on mark "Proteins and Amino acids" at bounding box center [397, 314] width 103 height 10
checkbox input "true"
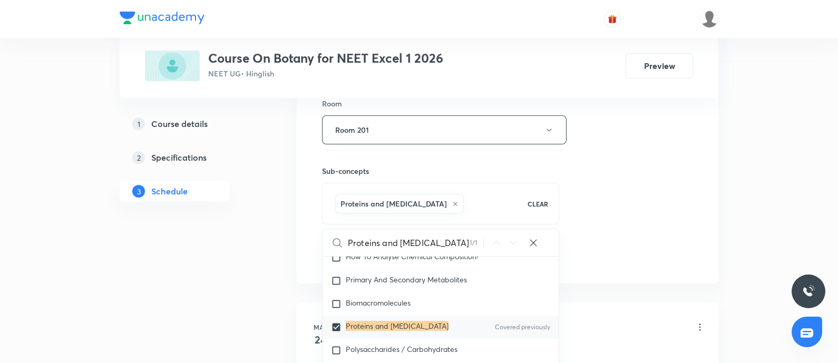
click at [638, 215] on div "Session 103 Live class Session title 27/99 Microbes in Human welfare 8 ​ Schedu…" at bounding box center [507, 13] width 371 height 507
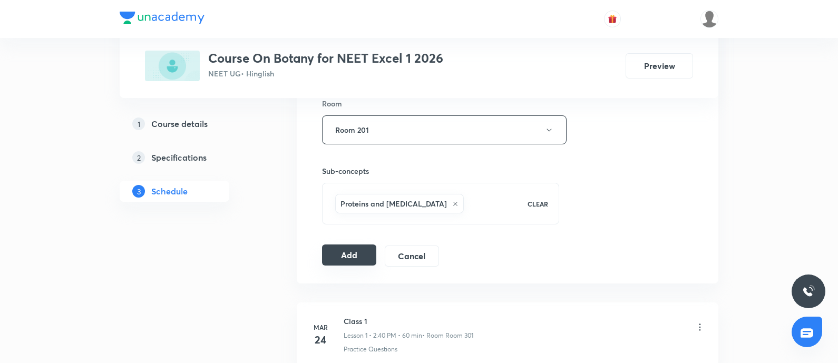
click at [355, 256] on button "Add" at bounding box center [349, 255] width 54 height 21
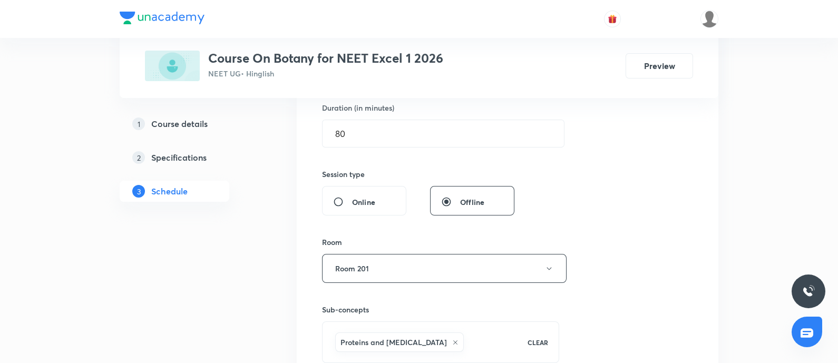
scroll to position [205, 0]
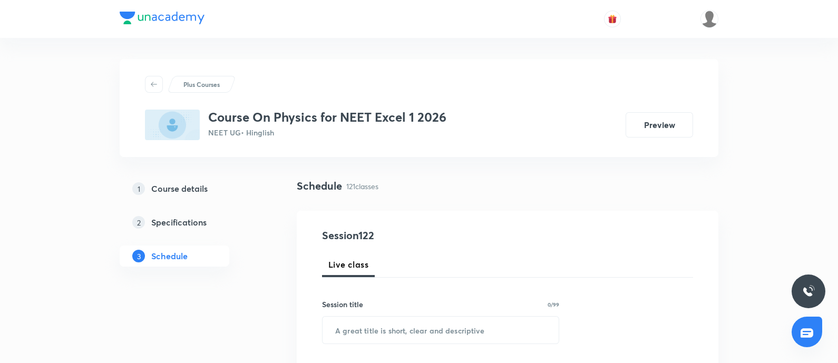
scroll to position [10412, 0]
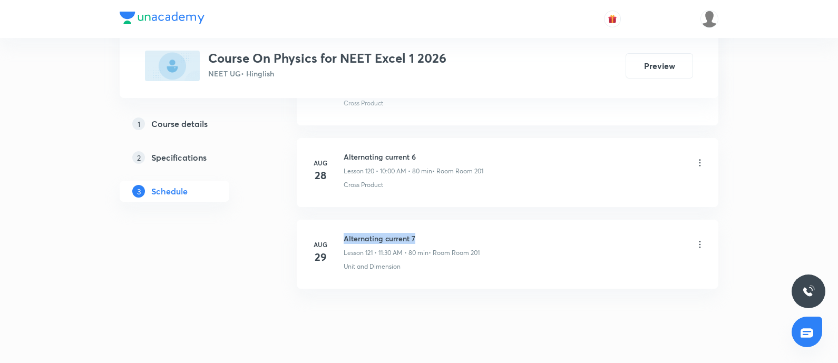
drag, startPoint x: 345, startPoint y: 216, endPoint x: 435, endPoint y: 213, distance: 90.2
click at [435, 233] on h6 "Alternating current 7" at bounding box center [412, 238] width 136 height 11
copy h6 "Alternating current 7"
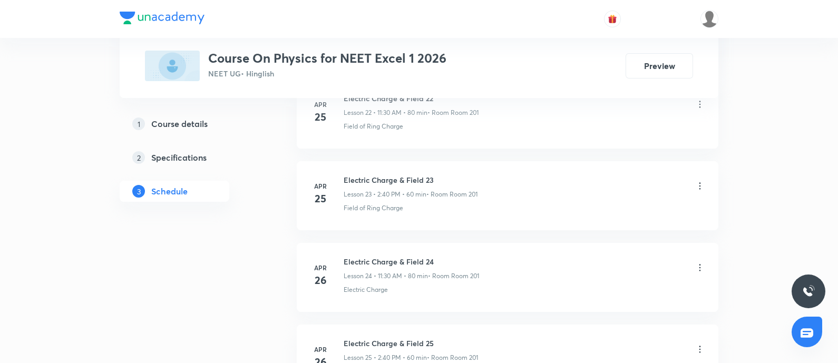
scroll to position [0, 0]
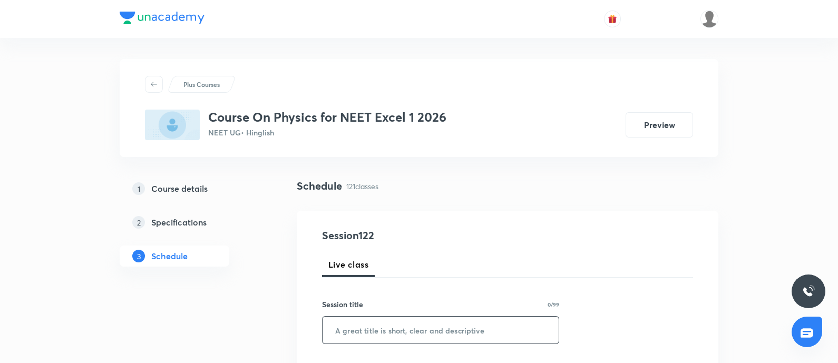
click at [388, 341] on input "text" at bounding box center [441, 330] width 236 height 27
paste input "Alternating current 7"
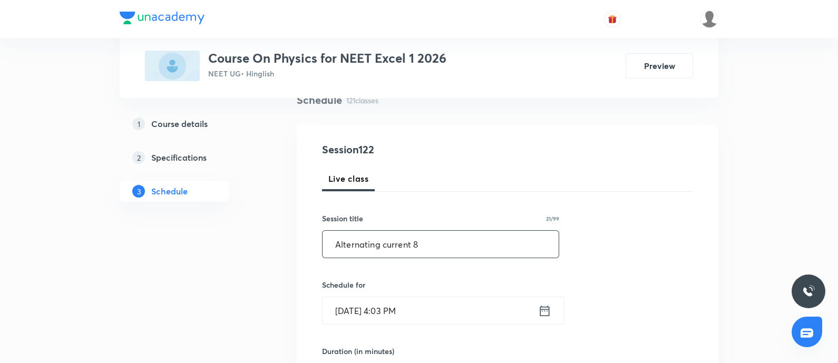
scroll to position [131, 0]
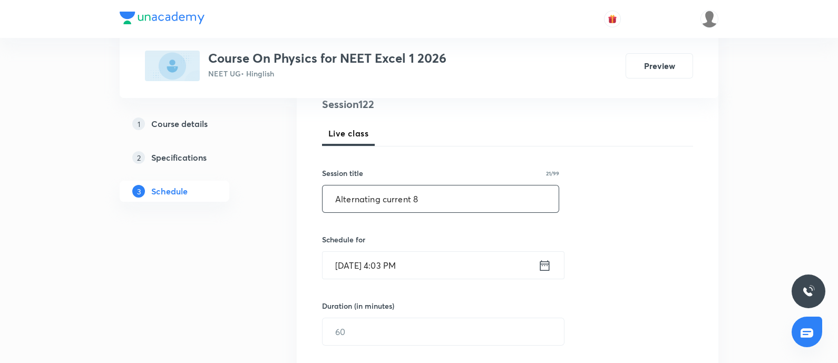
type input "Alternating current 8"
click at [435, 260] on input "[DATE] 4:03 PM" at bounding box center [431, 265] width 216 height 27
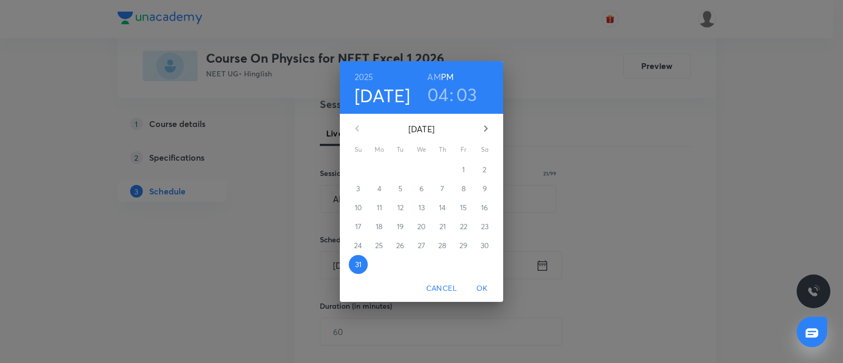
click at [481, 133] on icon "button" at bounding box center [486, 128] width 13 height 13
click at [382, 170] on span "1" at bounding box center [379, 169] width 19 height 11
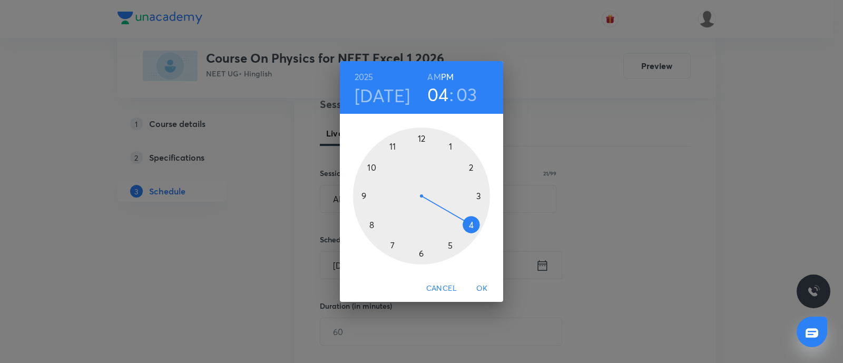
click at [438, 99] on h3 "04" at bounding box center [439, 94] width 22 height 22
drag, startPoint x: 450, startPoint y: 142, endPoint x: 453, endPoint y: 152, distance: 10.0
click at [450, 143] on div at bounding box center [421, 196] width 137 height 137
drag, startPoint x: 466, startPoint y: 164, endPoint x: 465, endPoint y: 172, distance: 7.4
click at [467, 166] on div at bounding box center [421, 196] width 137 height 137
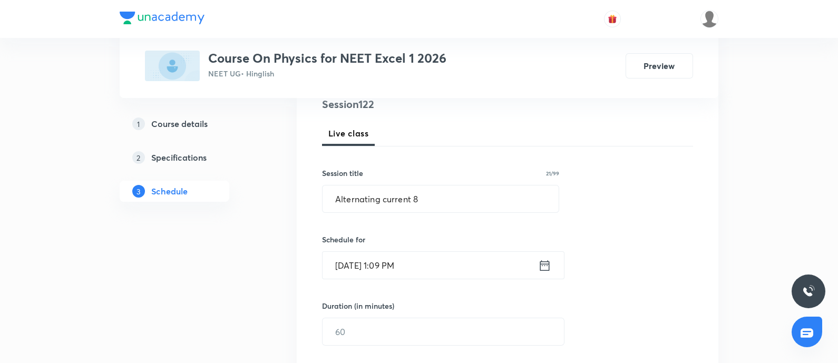
click at [406, 270] on input "Sep 1, 2025, 1:09 PM" at bounding box center [431, 265] width 216 height 27
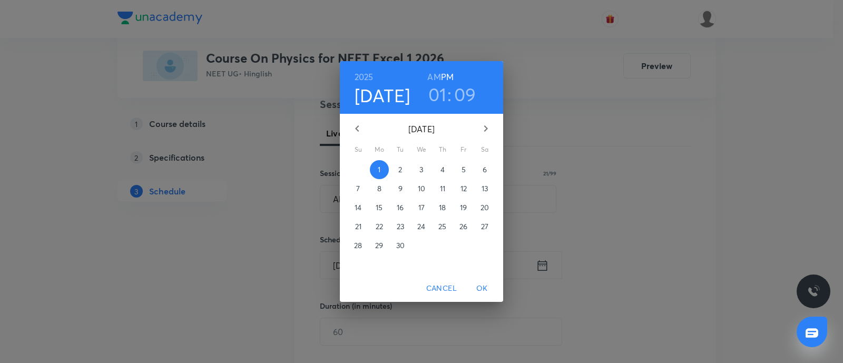
click at [464, 87] on h3 "09" at bounding box center [465, 94] width 22 height 22
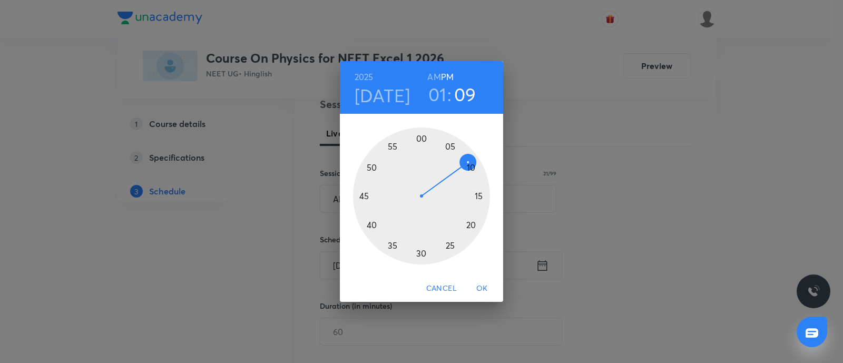
click at [473, 168] on div at bounding box center [421, 196] width 137 height 137
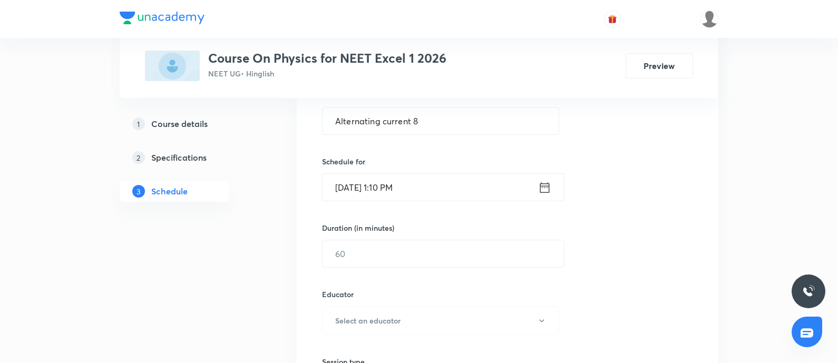
scroll to position [263, 0]
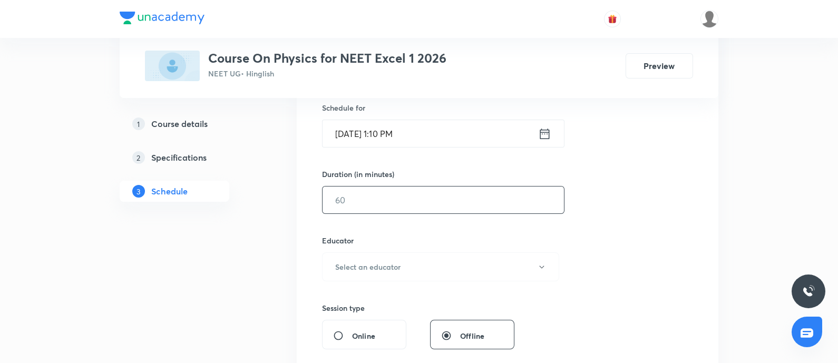
click at [403, 207] on input "text" at bounding box center [443, 200] width 241 height 27
type input "80"
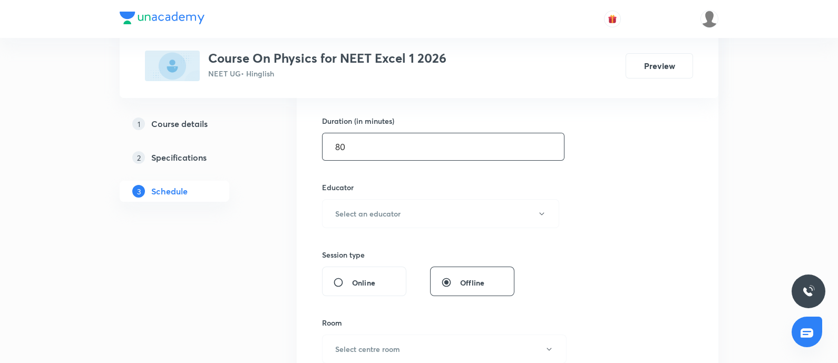
scroll to position [395, 0]
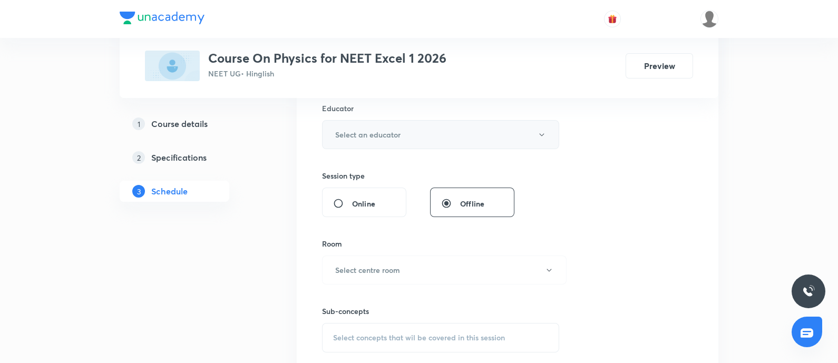
click at [448, 135] on button "Select an educator" at bounding box center [440, 134] width 237 height 29
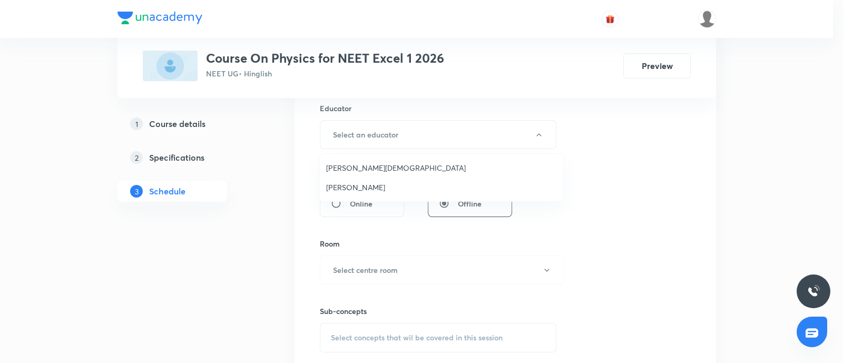
click at [358, 161] on li "Arpit Jain" at bounding box center [442, 168] width 244 height 20
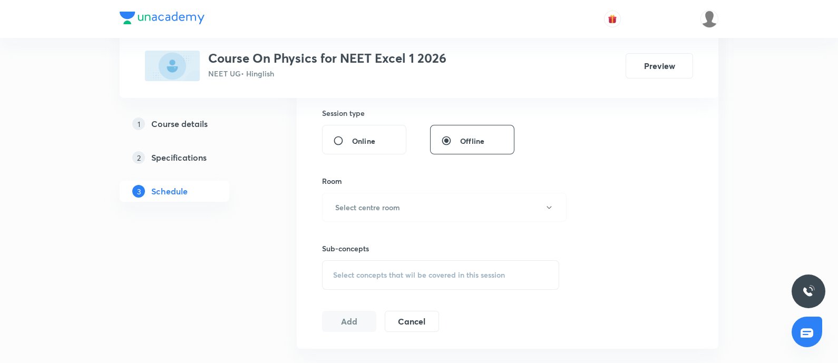
scroll to position [527, 0]
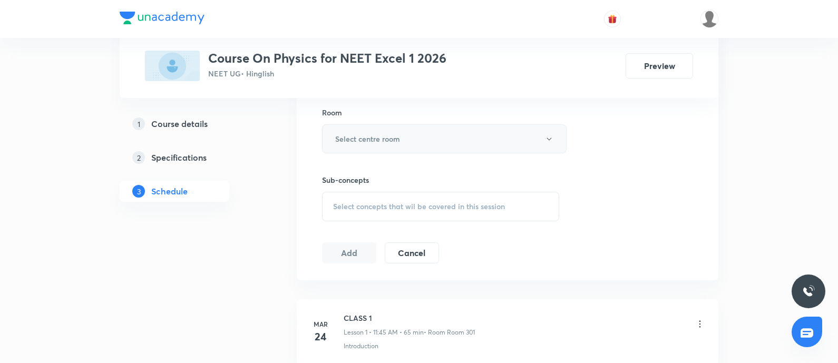
click at [467, 140] on button "Select centre room" at bounding box center [444, 138] width 245 height 29
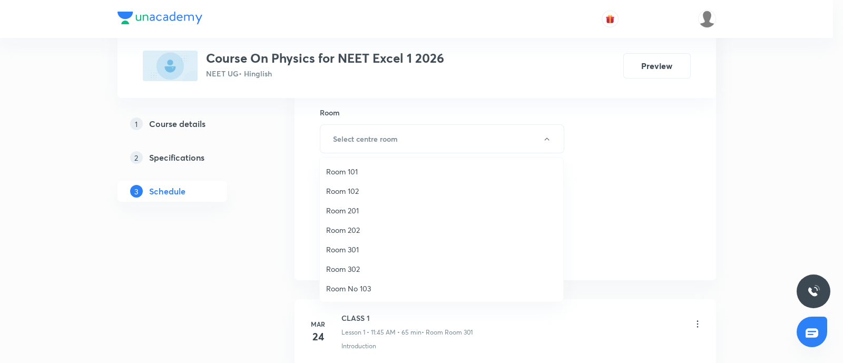
click at [352, 209] on span "Room 201" at bounding box center [441, 210] width 231 height 11
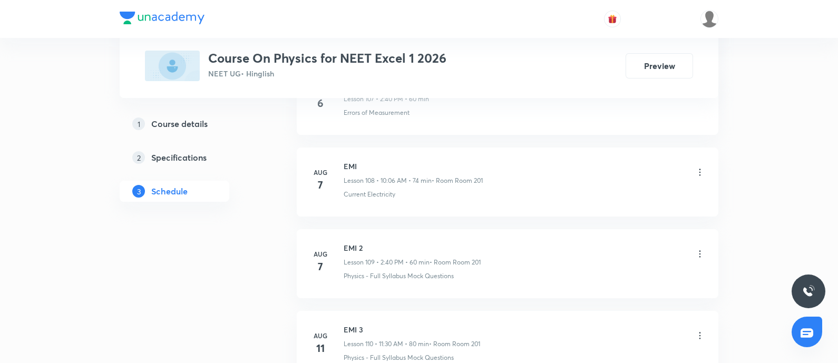
scroll to position [10412, 0]
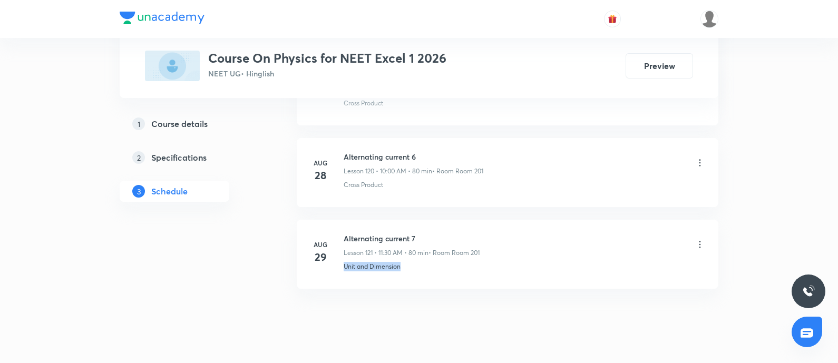
drag, startPoint x: 344, startPoint y: 242, endPoint x: 438, endPoint y: 246, distance: 93.9
click at [438, 262] on div "Unit and Dimension" at bounding box center [525, 266] width 362 height 9
copy p "Unit and Dimension"
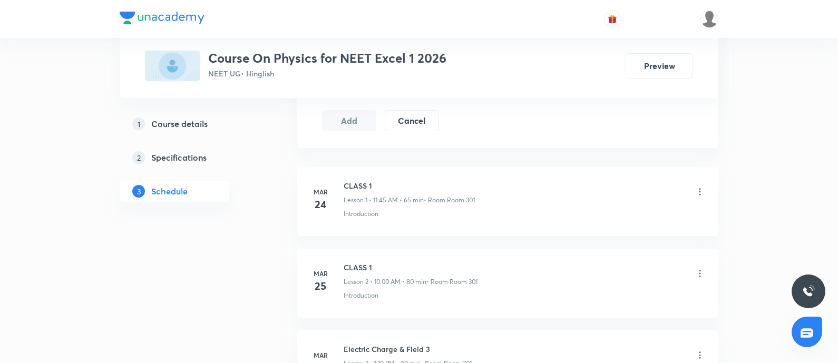
scroll to position [527, 0]
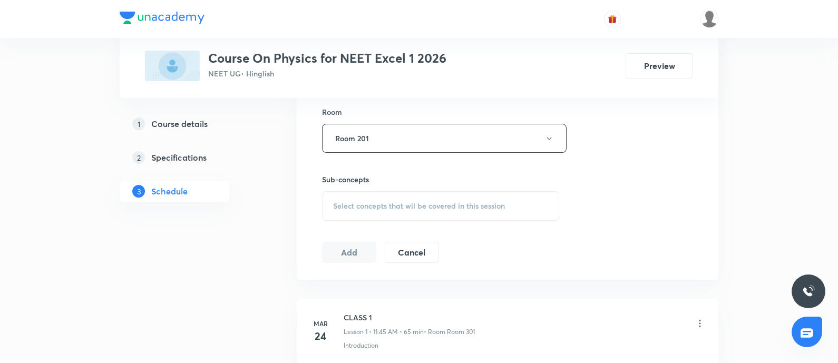
click at [433, 217] on div "Select concepts that wil be covered in this session" at bounding box center [440, 206] width 237 height 30
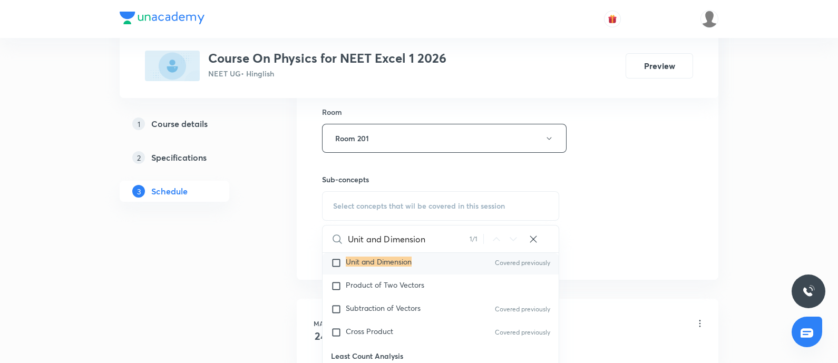
scroll to position [270, 0]
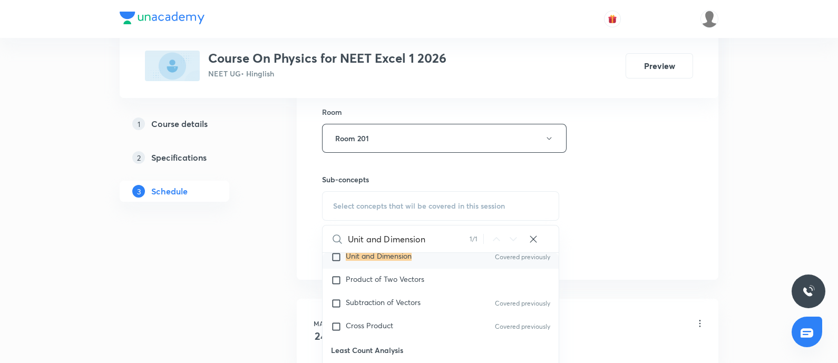
type input "Unit and Dimension"
click at [392, 257] on mark "Unit and Dimension" at bounding box center [379, 256] width 66 height 10
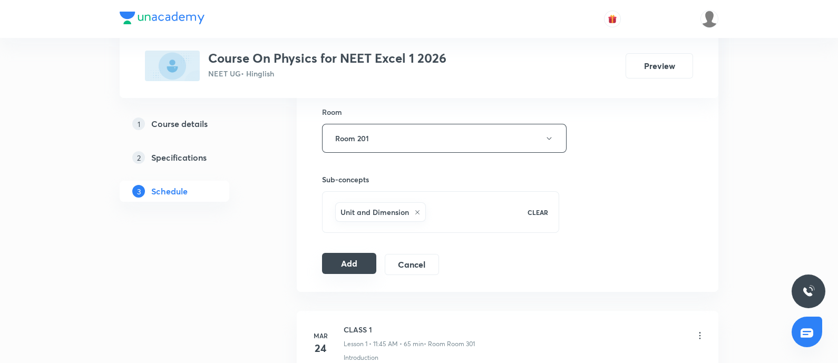
click at [348, 259] on button "Add" at bounding box center [349, 263] width 54 height 21
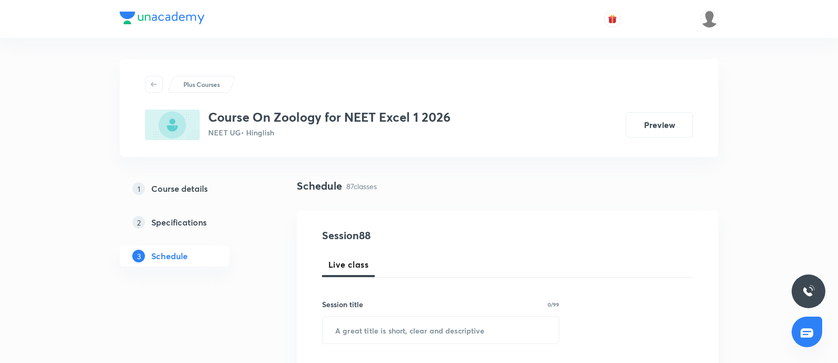
scroll to position [7573, 0]
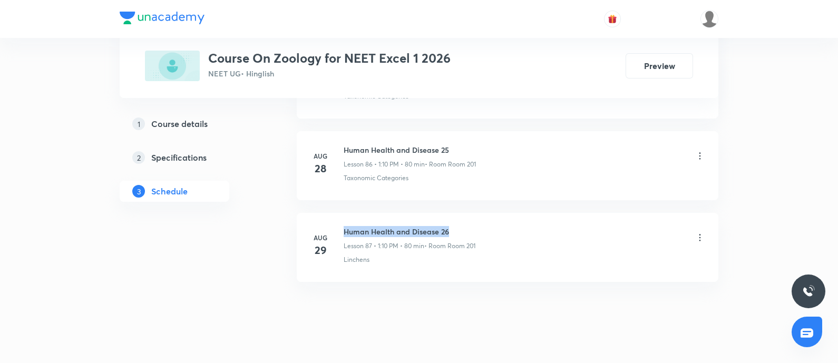
drag, startPoint x: 343, startPoint y: 214, endPoint x: 473, endPoint y: 212, distance: 130.2
click at [473, 226] on div "[DATE] Human Health and Disease 26 Lesson 87 • 1:10 PM • 80 min • Room Room 201…" at bounding box center [507, 245] width 395 height 38
copy h6 "Human Health and Disease 26"
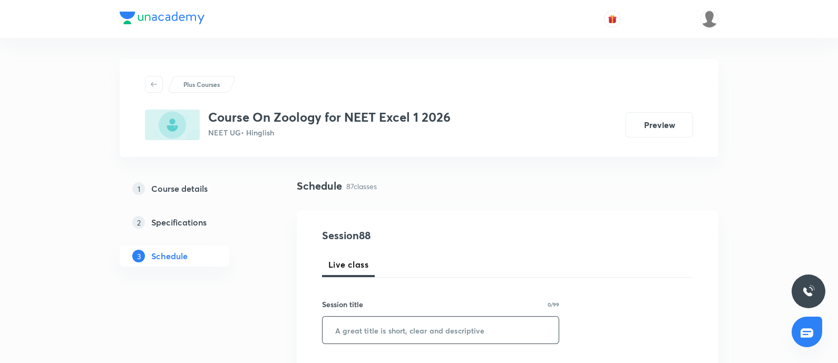
click at [413, 331] on input "text" at bounding box center [441, 330] width 236 height 27
paste input "Human Health and Disease 26"
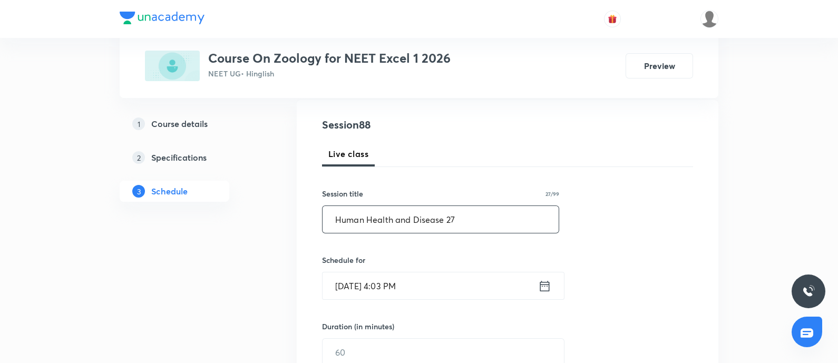
scroll to position [131, 0]
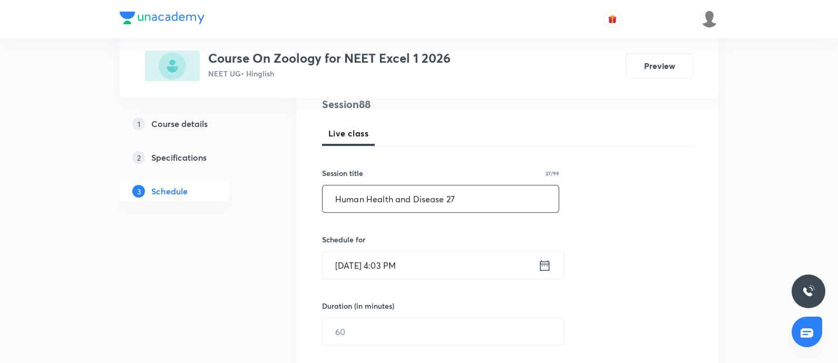
type input "Human Health and Disease 27"
click at [477, 260] on input "[DATE] 4:03 PM" at bounding box center [431, 265] width 216 height 27
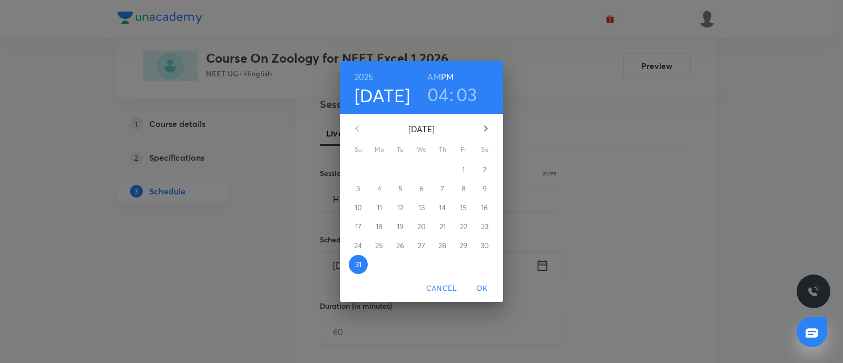
click at [488, 133] on icon "button" at bounding box center [486, 128] width 13 height 13
click at [389, 164] on span "1" at bounding box center [379, 169] width 19 height 11
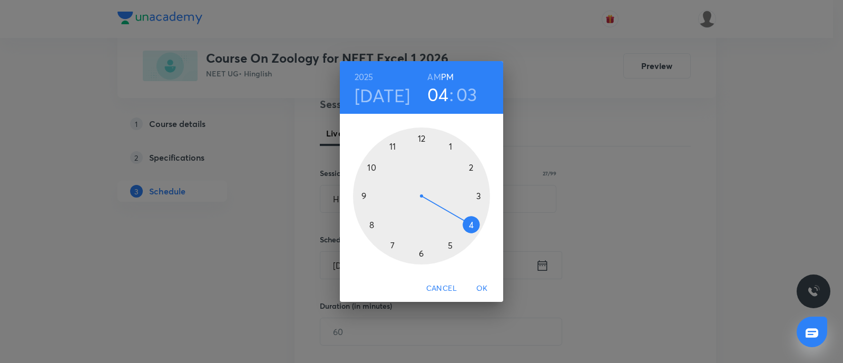
click at [447, 94] on h3 "04" at bounding box center [439, 94] width 22 height 22
click at [471, 166] on div at bounding box center [421, 196] width 137 height 137
click at [370, 224] on div at bounding box center [421, 196] width 137 height 137
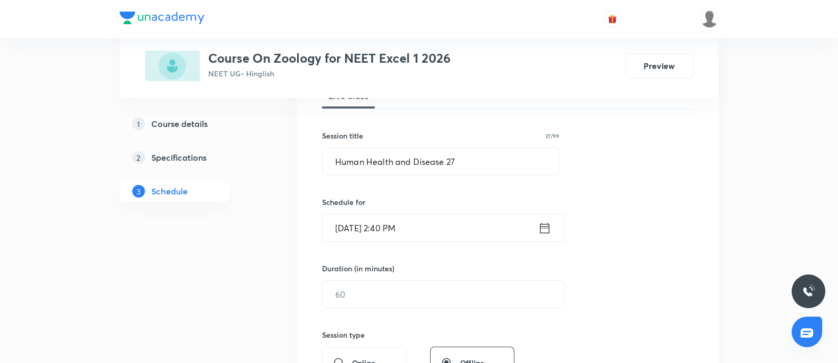
scroll to position [198, 0]
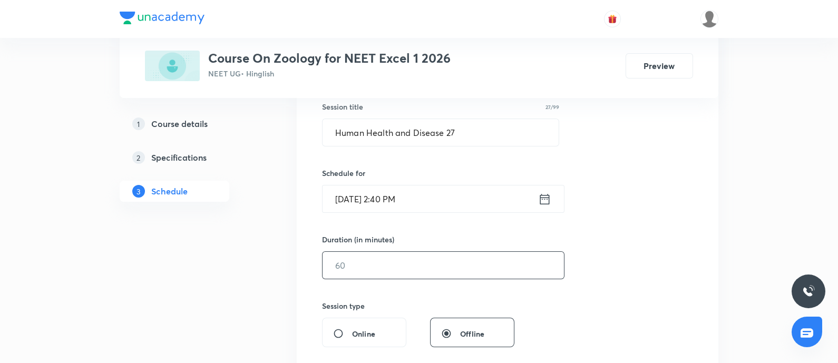
click at [388, 270] on input "text" at bounding box center [443, 265] width 241 height 27
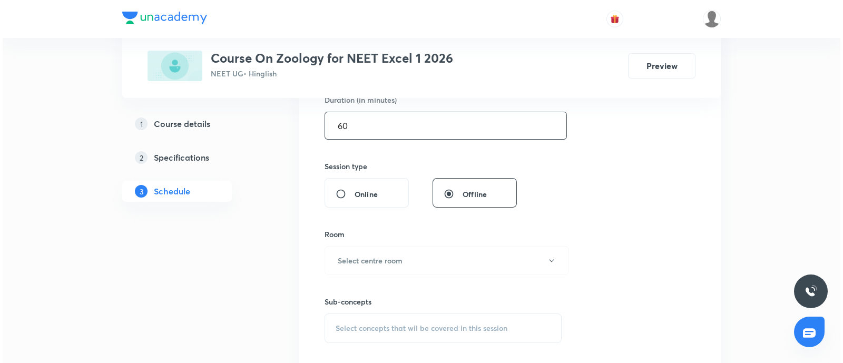
scroll to position [395, 0]
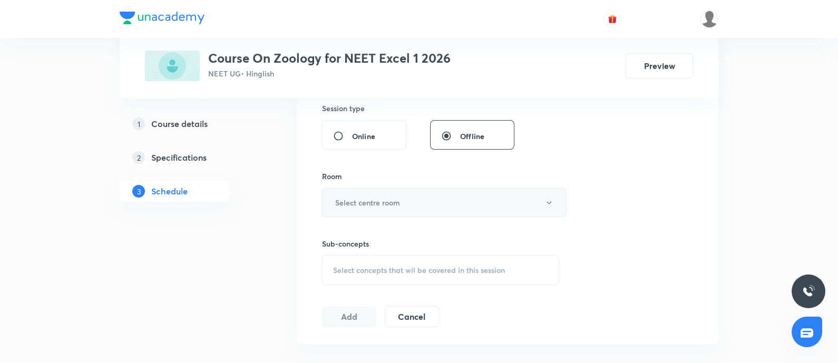
type input "60"
click at [421, 205] on button "Select centre room" at bounding box center [444, 202] width 245 height 29
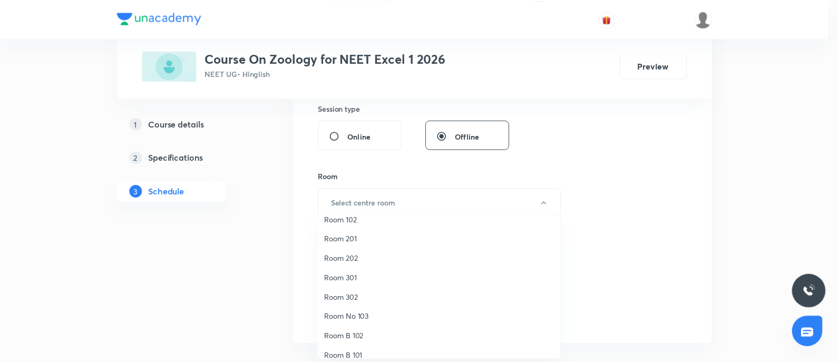
scroll to position [0, 0]
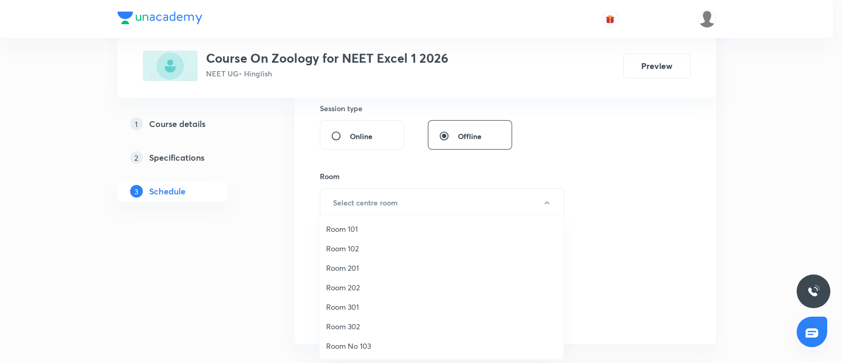
click at [341, 273] on span "Room 201" at bounding box center [441, 268] width 231 height 11
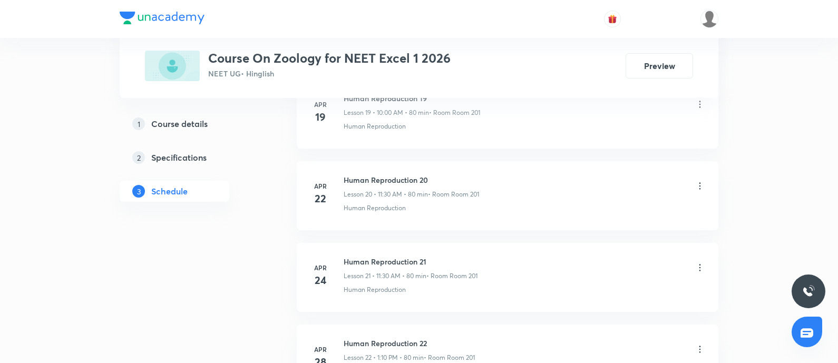
scroll to position [7573, 0]
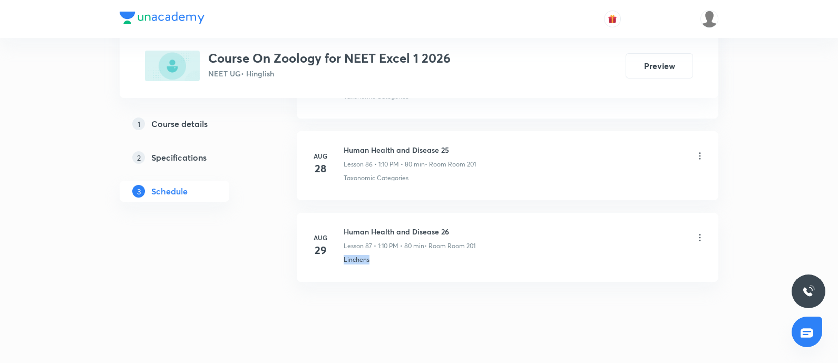
drag, startPoint x: 341, startPoint y: 242, endPoint x: 401, endPoint y: 243, distance: 59.6
click at [401, 243] on div "Aug 29 Human Health and Disease 26 Lesson 87 • 1:10 PM • 80 min • Room Room 201…" at bounding box center [507, 245] width 395 height 38
copy p "Linchens"
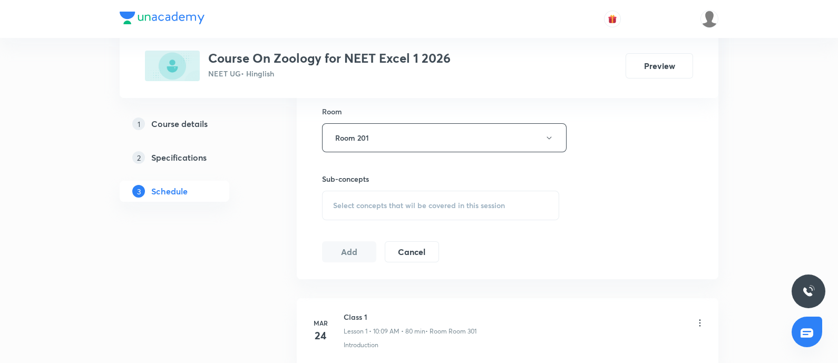
scroll to position [461, 0]
click at [452, 212] on div "Select concepts that wil be covered in this session" at bounding box center [440, 205] width 237 height 30
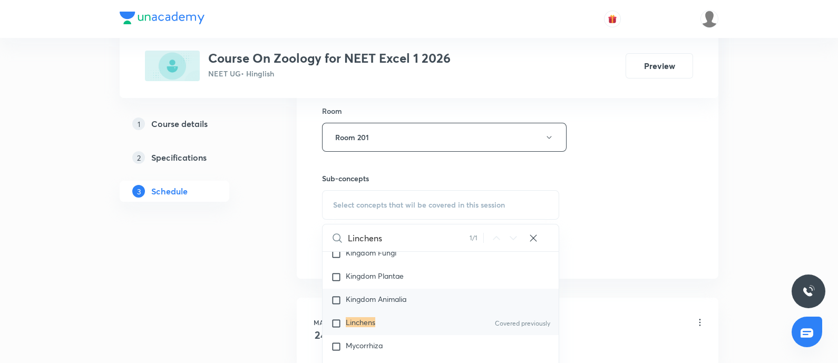
scroll to position [484, 0]
type input "Linchens"
click at [369, 320] on mark "Linchens" at bounding box center [361, 321] width 30 height 10
click at [587, 226] on div "Session 88 Live class Session title 27/99 Human Health and Disease 27 ​ Schedul…" at bounding box center [507, 14] width 371 height 495
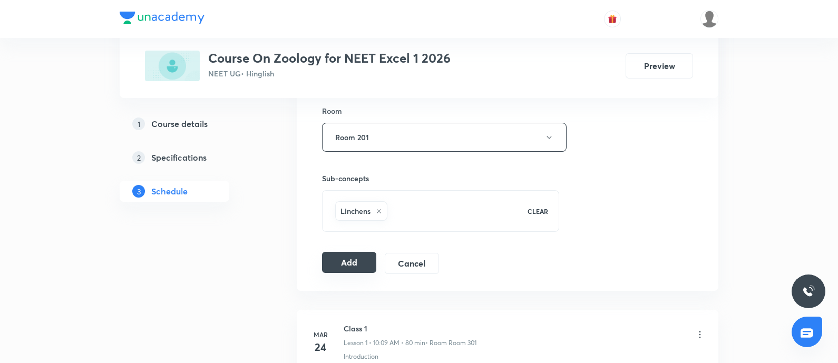
click at [333, 255] on button "Add" at bounding box center [349, 262] width 54 height 21
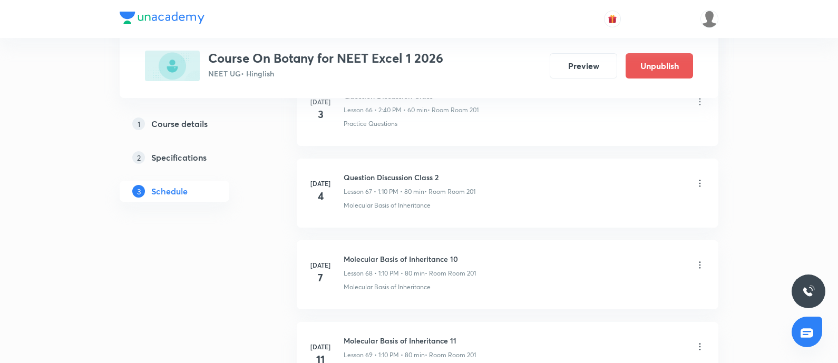
scroll to position [8878, 0]
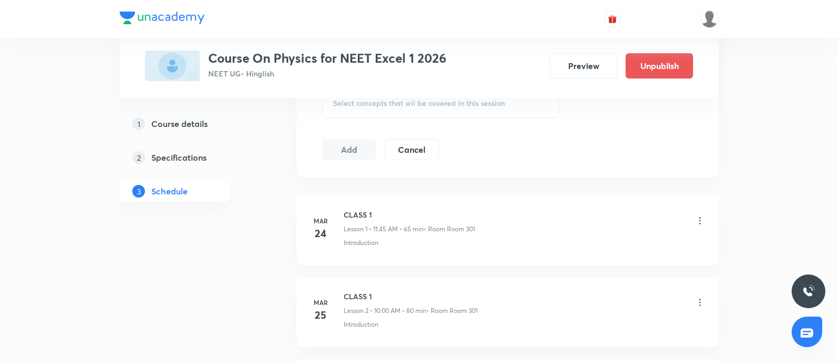
scroll to position [10493, 0]
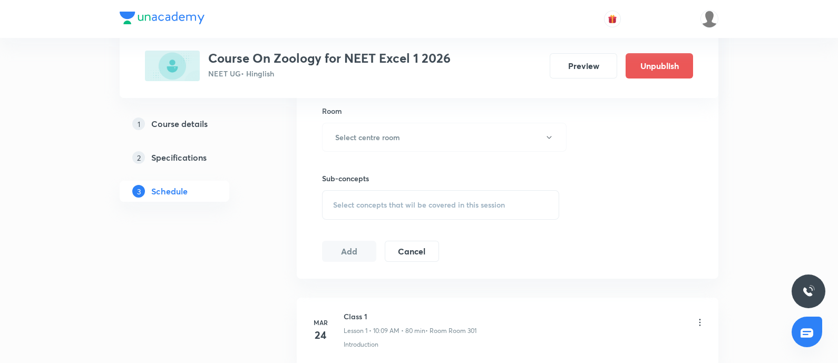
scroll to position [7654, 0]
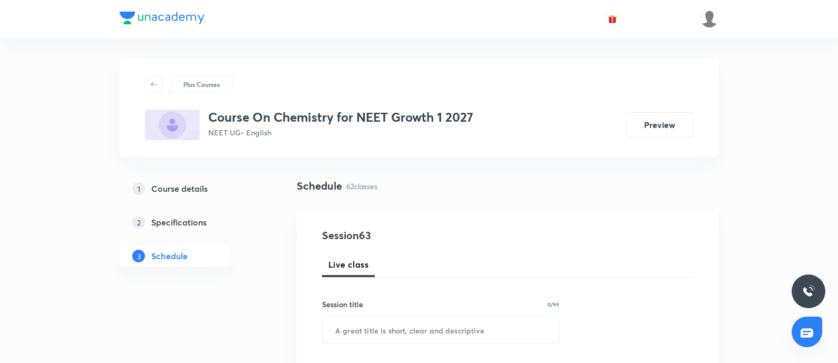
scroll to position [5602, 0]
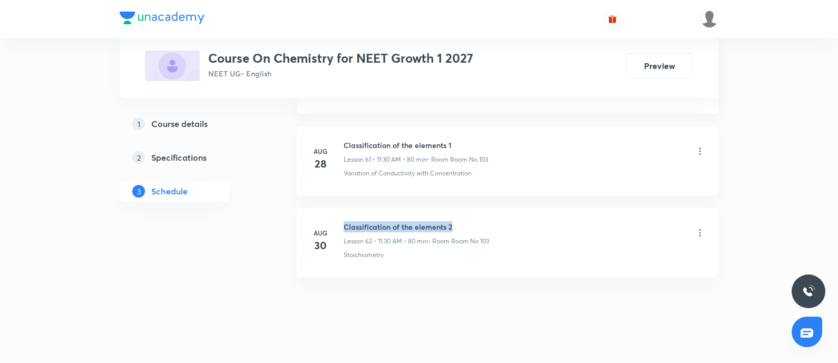
drag, startPoint x: 345, startPoint y: 216, endPoint x: 467, endPoint y: 203, distance: 122.0
click at [467, 208] on li "[DATE] Classification of the elements 2 Lesson 62 • 11:30 AM • 80 min • Room Ro…" at bounding box center [508, 242] width 422 height 69
copy h6 "Classification of the elements 2"
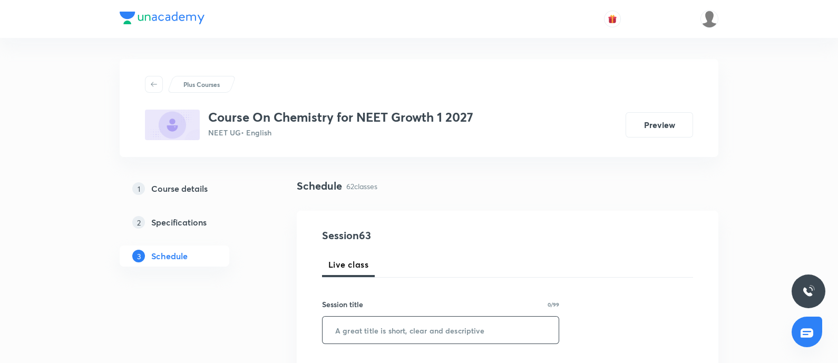
click at [378, 321] on input "text" at bounding box center [441, 330] width 236 height 27
paste input "Classification of the elements 2"
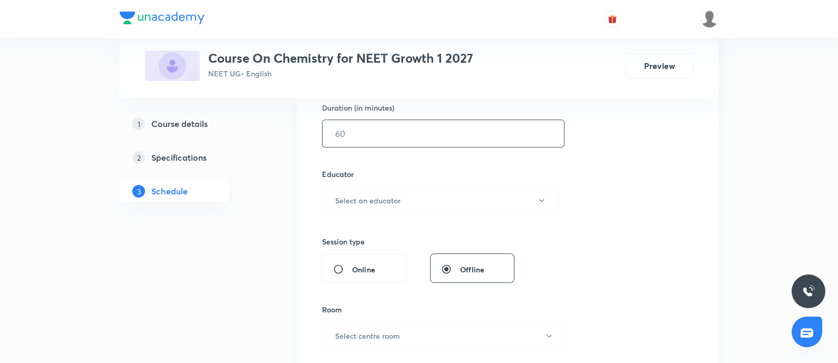
scroll to position [198, 0]
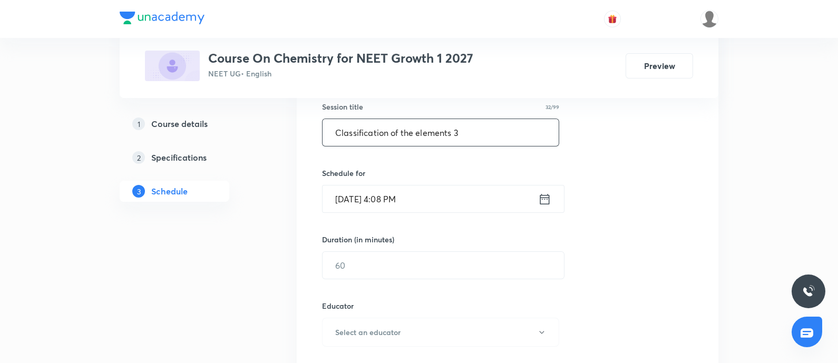
type input "Classification of the elements 3"
click at [435, 202] on input "[DATE] 4:08 PM" at bounding box center [431, 199] width 216 height 27
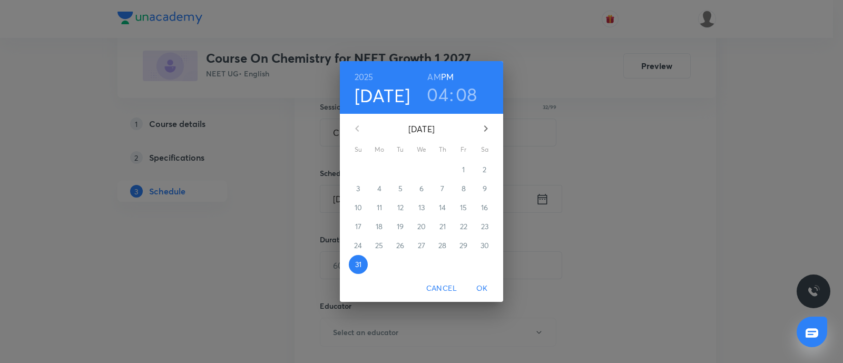
click at [483, 133] on icon "button" at bounding box center [486, 128] width 13 height 13
click at [384, 170] on span "1" at bounding box center [379, 169] width 19 height 11
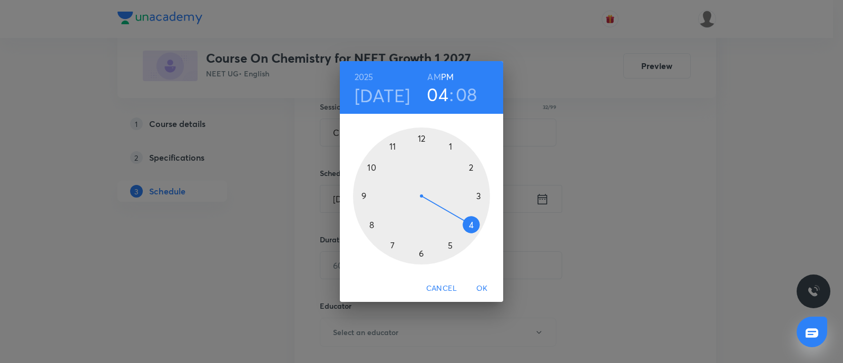
click at [438, 74] on h6 "AM" at bounding box center [434, 77] width 13 height 15
drag, startPoint x: 371, startPoint y: 172, endPoint x: 396, endPoint y: 150, distance: 33.2
click at [372, 172] on div at bounding box center [421, 196] width 137 height 137
click at [416, 139] on div at bounding box center [421, 196] width 137 height 137
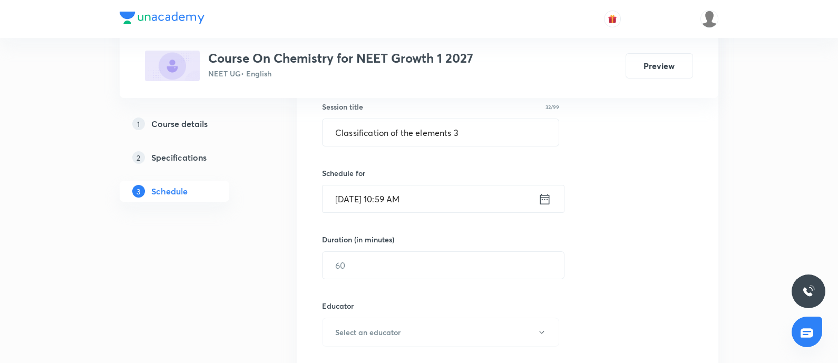
click at [425, 201] on input "Sep 1, 2025, 10:59 AM" at bounding box center [431, 199] width 216 height 27
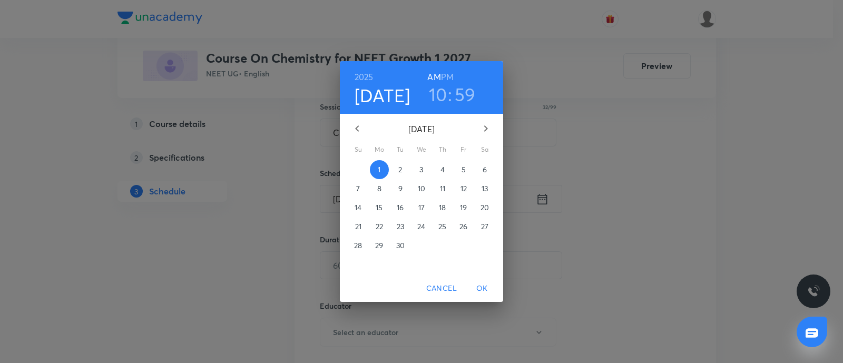
click at [462, 91] on h3 "59" at bounding box center [465, 94] width 21 height 22
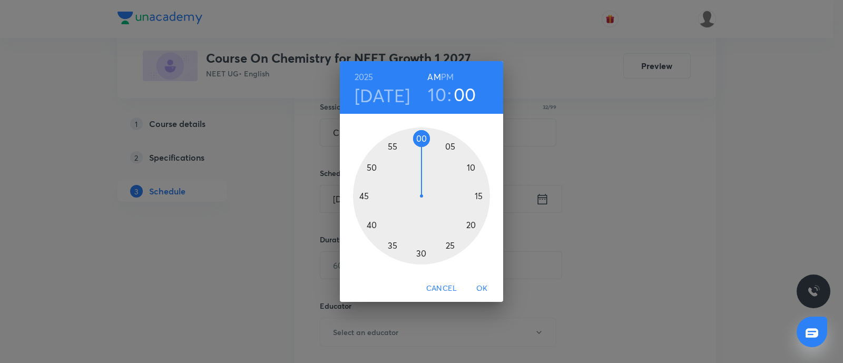
click at [421, 138] on div at bounding box center [421, 196] width 137 height 137
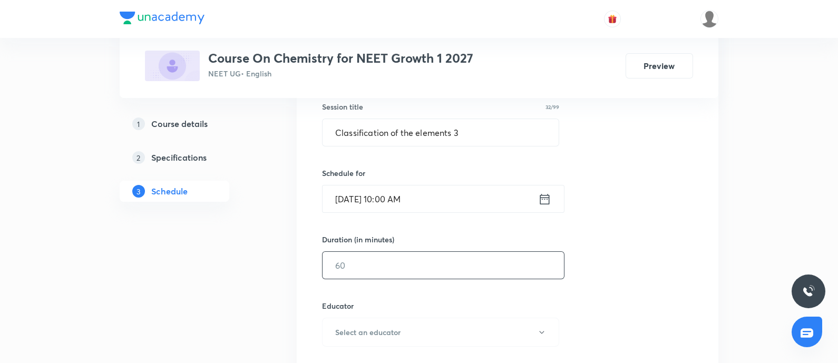
click at [396, 259] on input "text" at bounding box center [443, 265] width 241 height 27
type input "80"
click at [370, 322] on button "Select an educator" at bounding box center [440, 332] width 237 height 29
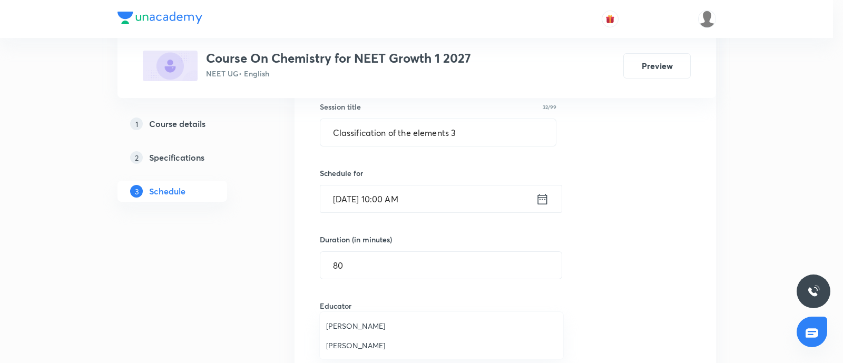
click at [355, 340] on span "Sandeep Maurya" at bounding box center [441, 345] width 231 height 11
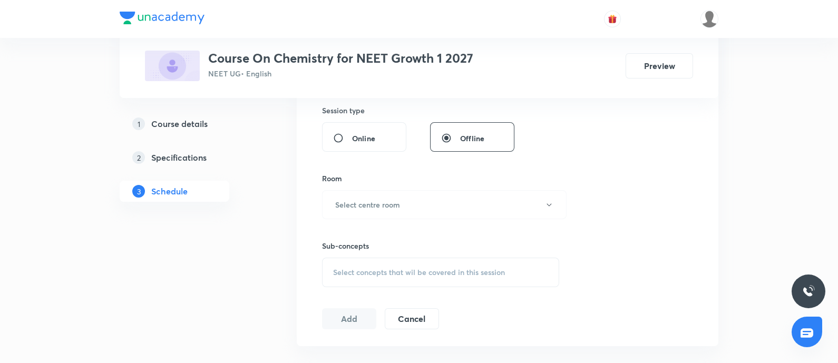
scroll to position [527, 0]
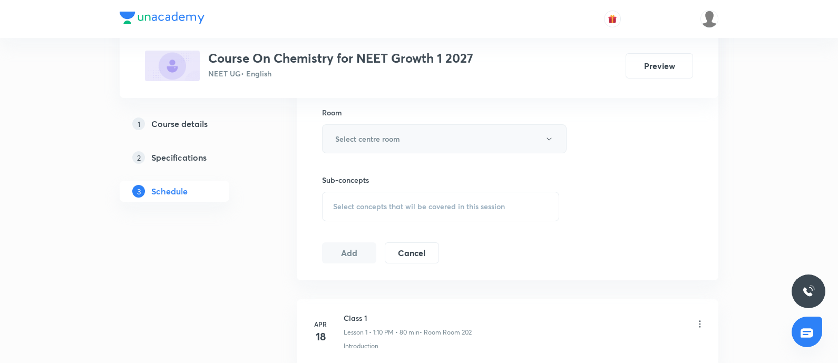
click at [431, 140] on button "Select centre room" at bounding box center [444, 138] width 245 height 29
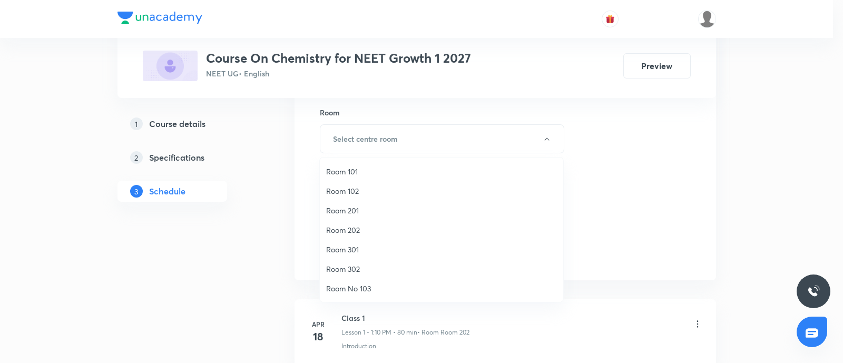
drag, startPoint x: 356, startPoint y: 291, endPoint x: 366, endPoint y: 286, distance: 11.8
click at [356, 290] on span "Room No 103" at bounding box center [441, 288] width 231 height 11
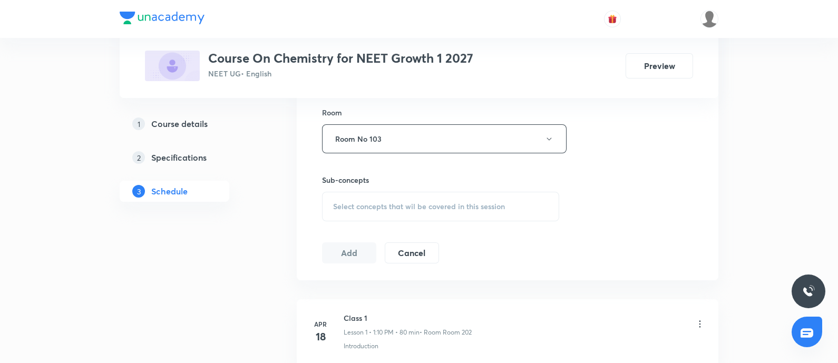
scroll to position [5602, 0]
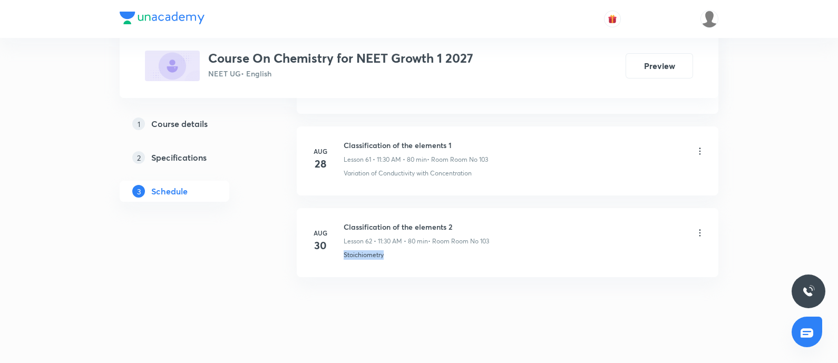
drag, startPoint x: 414, startPoint y: 253, endPoint x: 426, endPoint y: 253, distance: 12.7
click at [426, 253] on li "Aug 30 Classification of the elements 2 Lesson 62 • 11:30 AM • 80 min • Room Ro…" at bounding box center [508, 242] width 422 height 69
copy p "Stoichiometry"
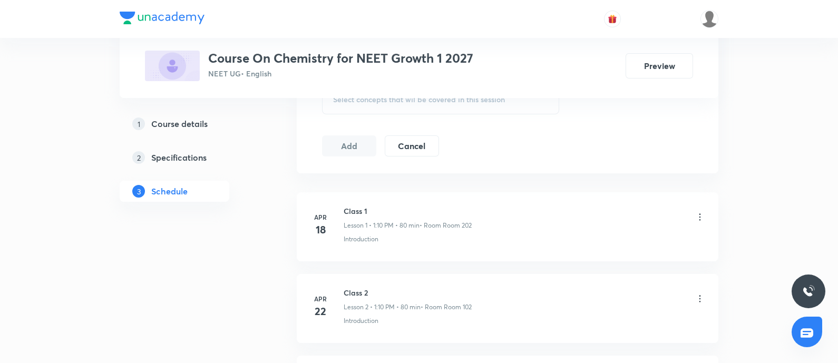
scroll to position [608, 0]
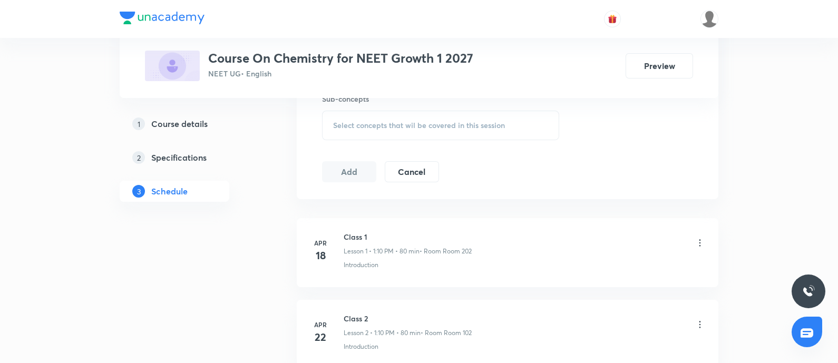
click at [472, 131] on div "Select concepts that wil be covered in this session" at bounding box center [440, 126] width 237 height 30
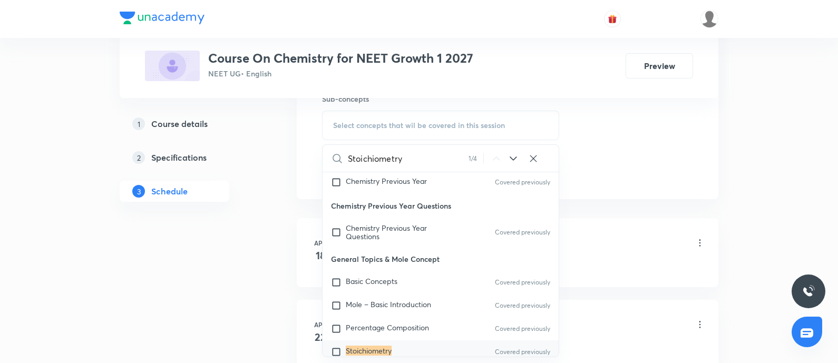
scroll to position [98, 0]
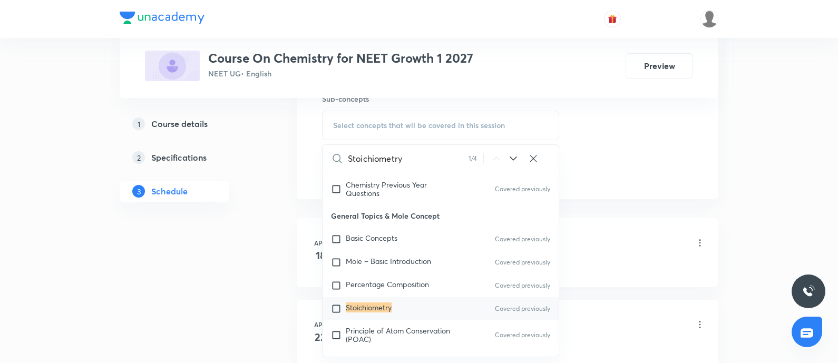
type input "Stoichiometry"
click at [411, 304] on div "Stoichiometry Covered previously" at bounding box center [441, 308] width 236 height 23
checkbox input "true"
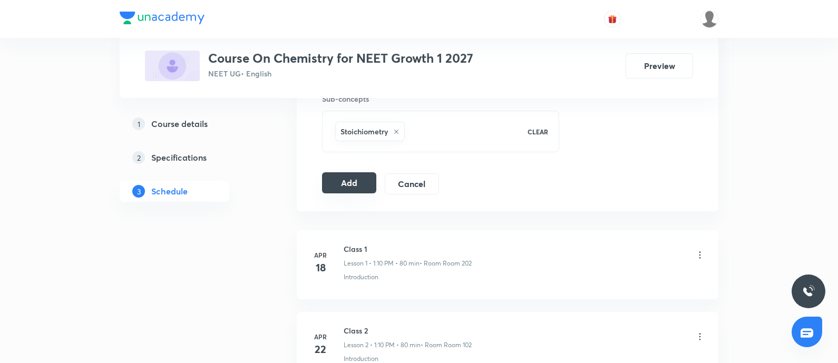
click at [361, 186] on button "Add" at bounding box center [349, 182] width 54 height 21
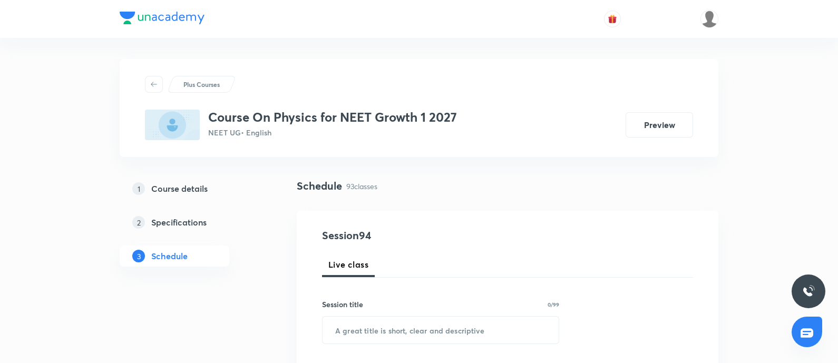
scroll to position [8129, 0]
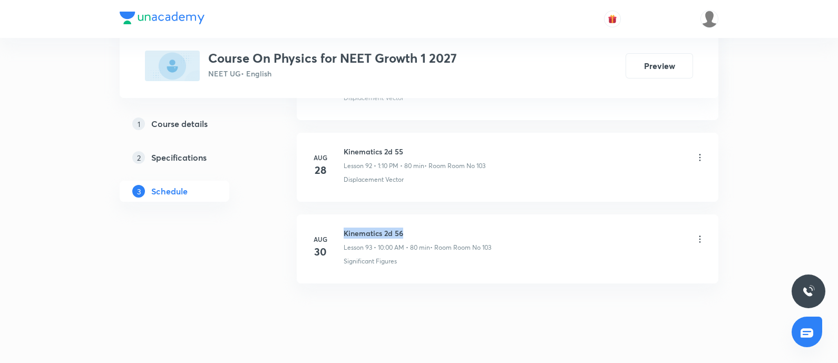
drag, startPoint x: 344, startPoint y: 215, endPoint x: 499, endPoint y: 201, distance: 155.6
click at [499, 215] on li "[DATE] Kinematics 2d 56 Lesson 93 • 10:00 AM • 80 min • Room Room No 103 Signif…" at bounding box center [508, 249] width 422 height 69
copy h6 "Kinematics 2d 56"
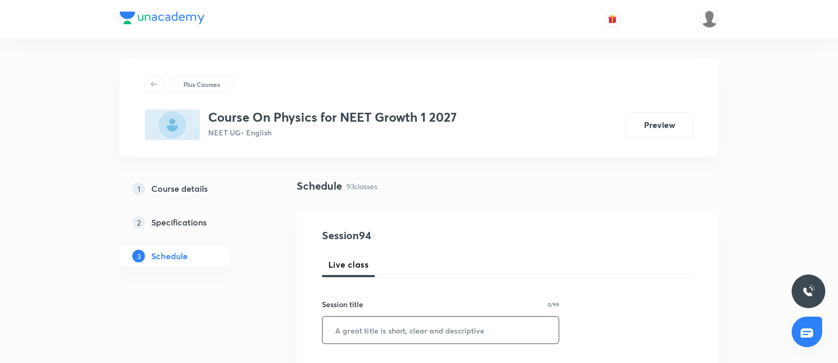
click at [395, 331] on input "text" at bounding box center [441, 330] width 236 height 27
paste input "Kinematics 2d 56"
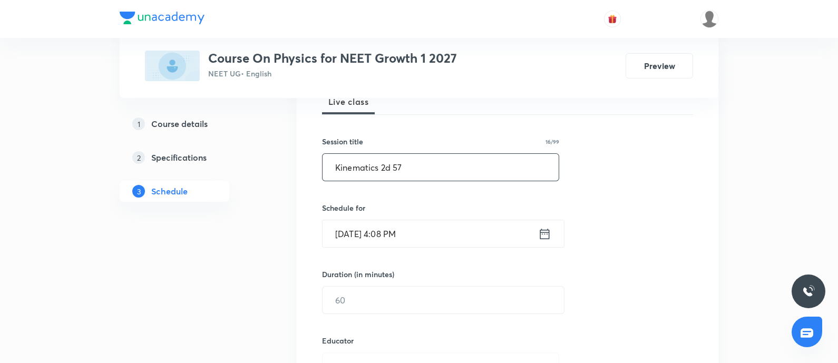
scroll to position [131, 0]
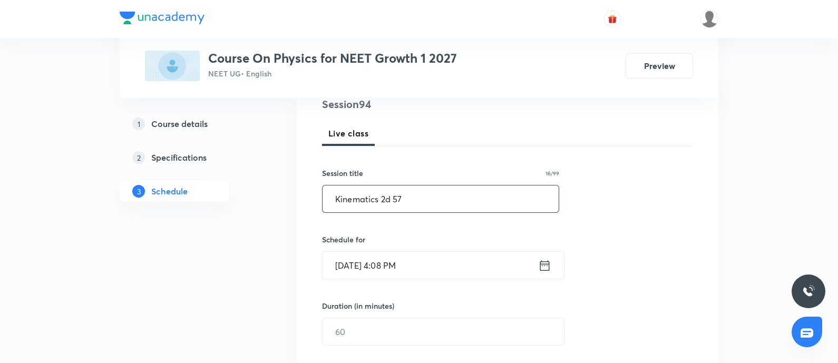
type input "Kinematics 2d 57"
click at [438, 275] on input "[DATE] 4:08 PM" at bounding box center [431, 265] width 216 height 27
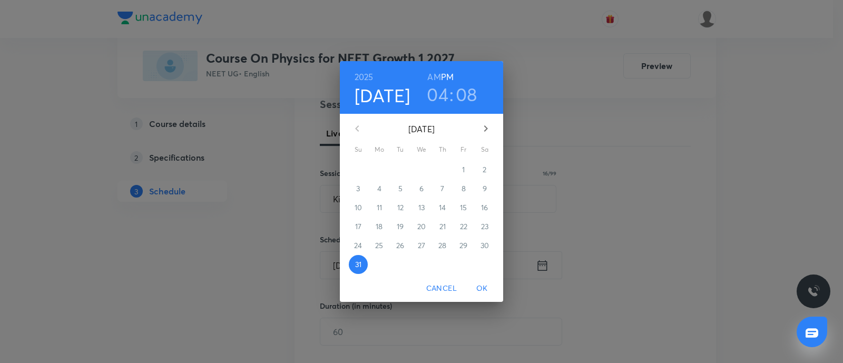
click at [495, 127] on button "button" at bounding box center [485, 128] width 25 height 25
click at [379, 172] on p "1" at bounding box center [379, 169] width 3 height 11
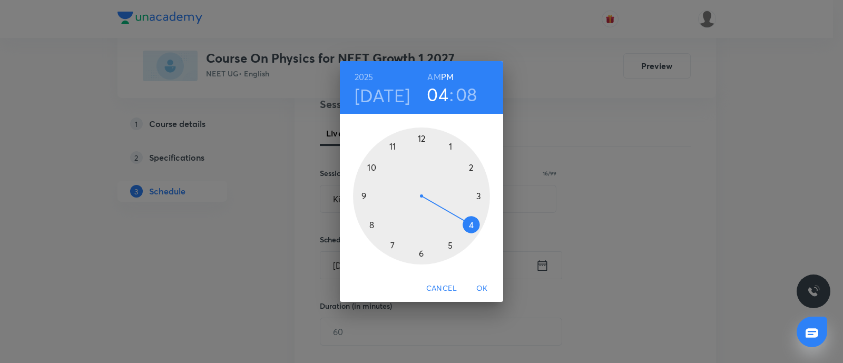
click at [433, 77] on h6 "AM" at bounding box center [434, 77] width 13 height 15
click at [392, 152] on div at bounding box center [421, 196] width 137 height 137
click at [422, 256] on div at bounding box center [421, 196] width 137 height 137
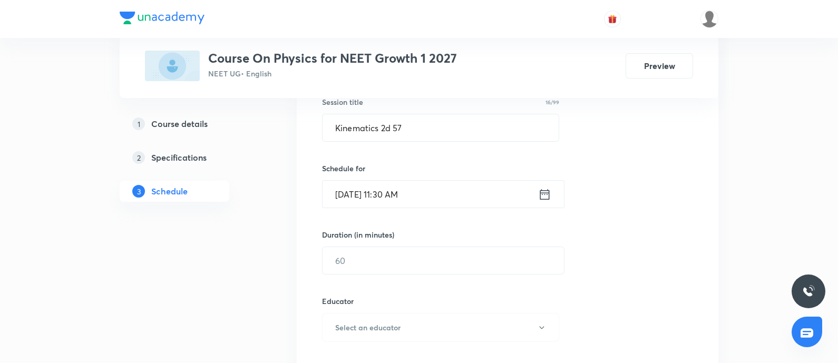
scroll to position [263, 0]
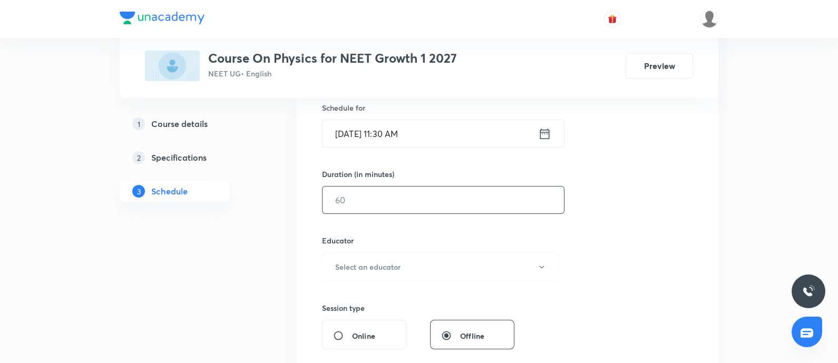
click at [435, 200] on input "text" at bounding box center [443, 200] width 241 height 27
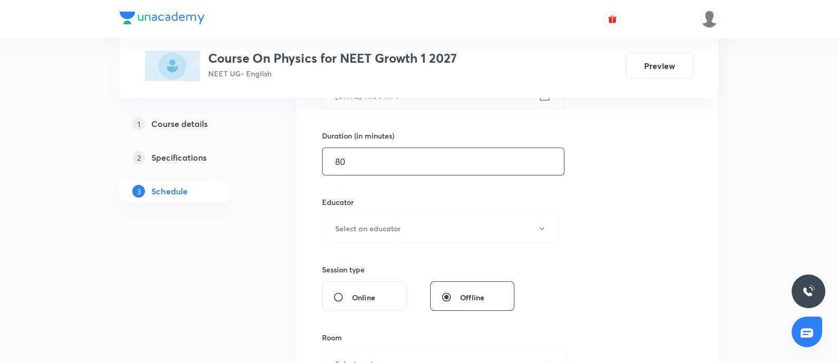
scroll to position [329, 0]
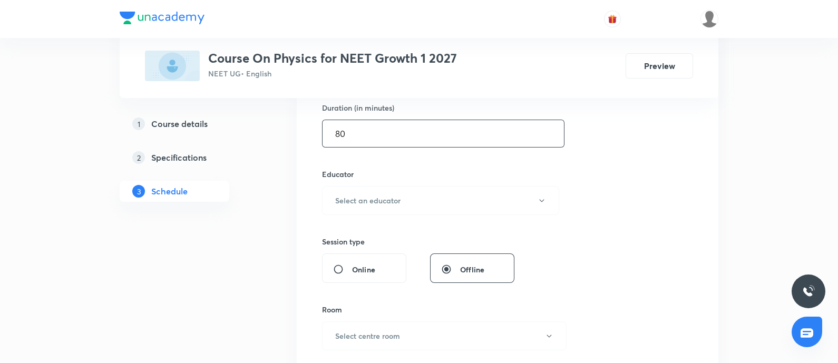
type input "80"
click at [349, 209] on button "Select an educator" at bounding box center [440, 200] width 237 height 29
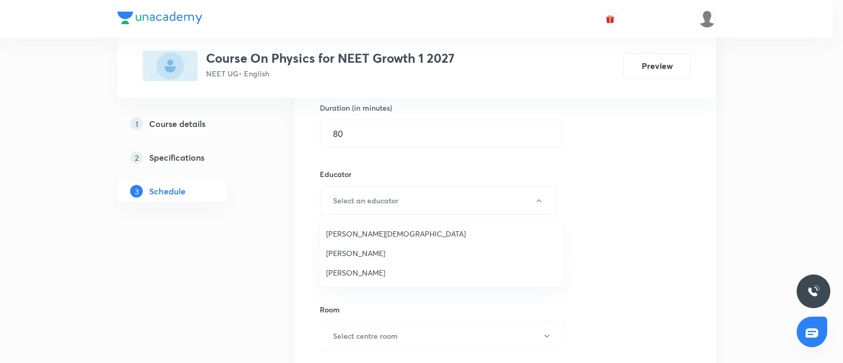
click at [343, 236] on span "Arpit Jain" at bounding box center [441, 233] width 231 height 11
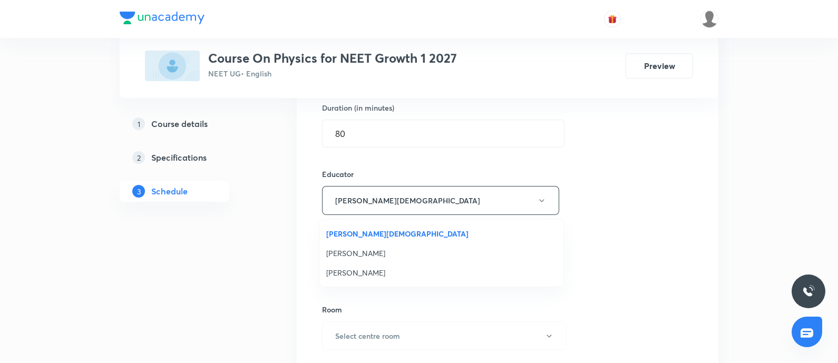
scroll to position [461, 0]
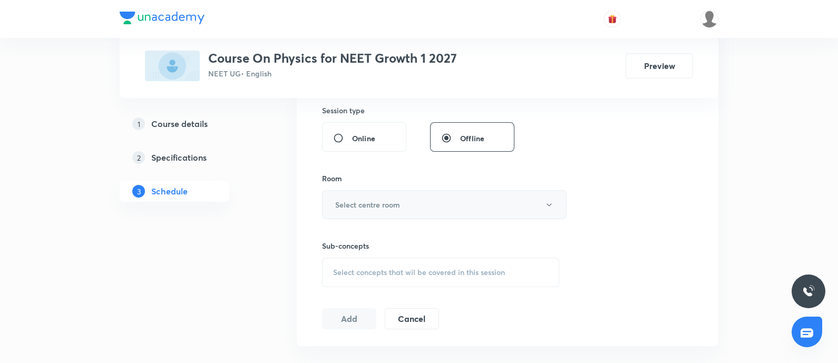
click at [370, 203] on h6 "Select centre room" at bounding box center [367, 204] width 65 height 11
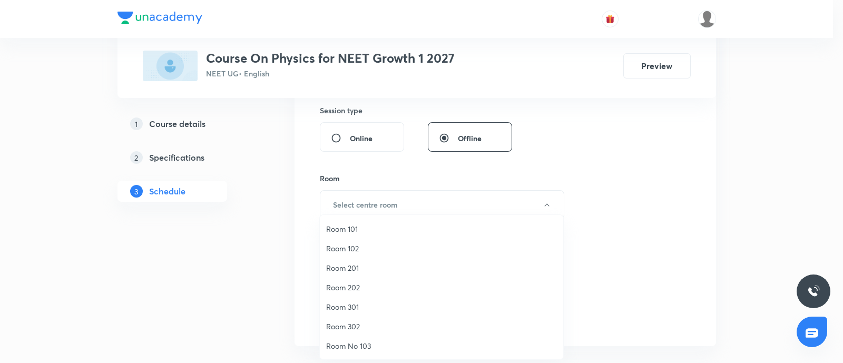
click at [348, 339] on li "Room No 103" at bounding box center [442, 346] width 244 height 20
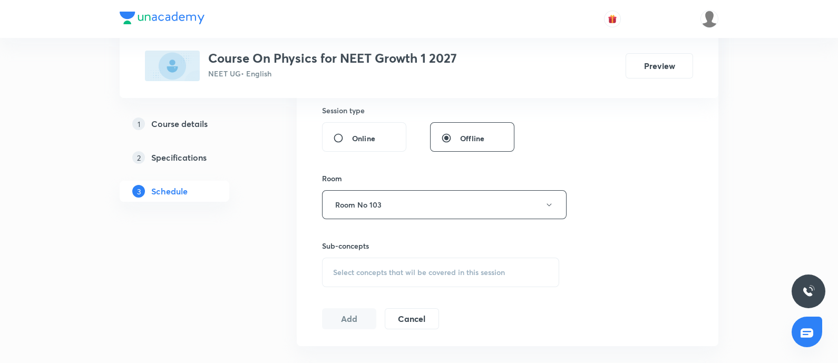
scroll to position [8129, 0]
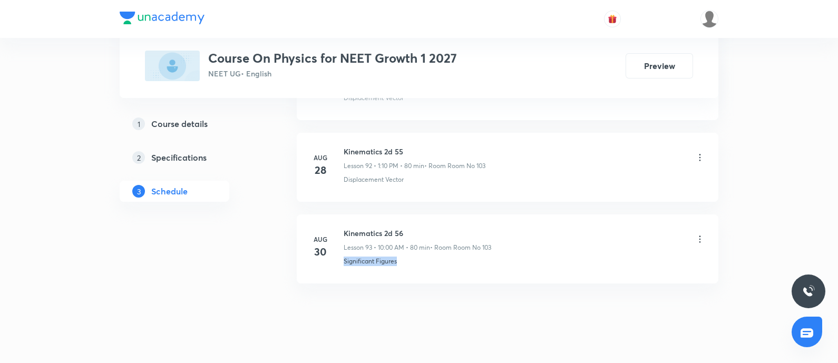
drag, startPoint x: 344, startPoint y: 244, endPoint x: 411, endPoint y: 241, distance: 67.0
click at [411, 257] on div "Significant Figures" at bounding box center [525, 261] width 362 height 9
copy p "Significant Figures"
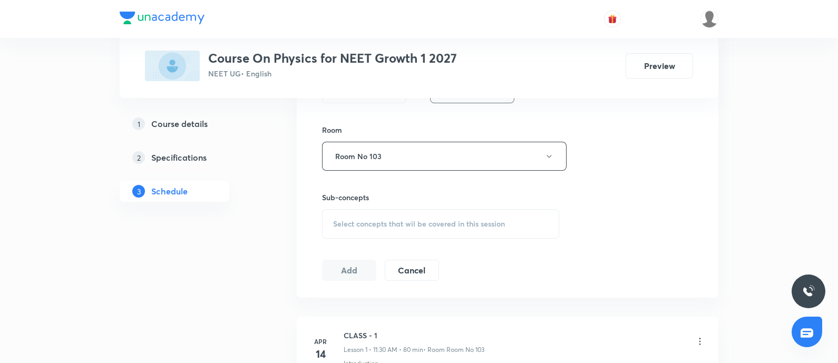
scroll to position [482, 0]
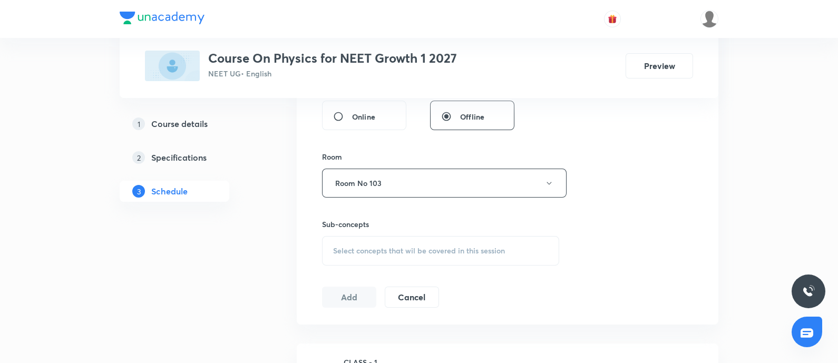
click at [442, 264] on div "Session 94 Live class Session title 16/99 Kinematics 2d 57 ​ Schedule for Sep 1…" at bounding box center [507, 26] width 371 height 562
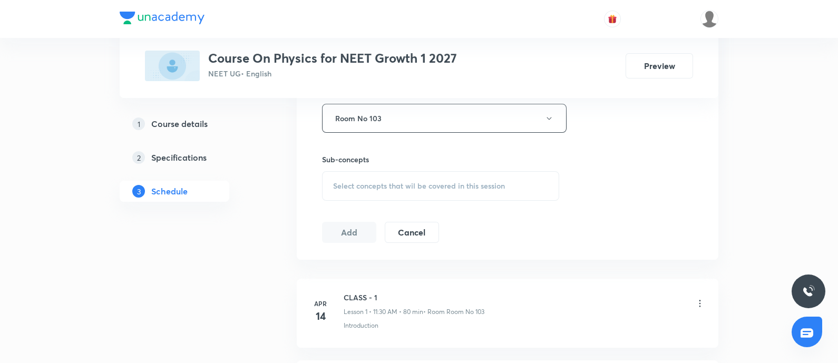
scroll to position [548, 0]
click at [469, 194] on div "Select concepts that wil be covered in this session" at bounding box center [440, 185] width 237 height 30
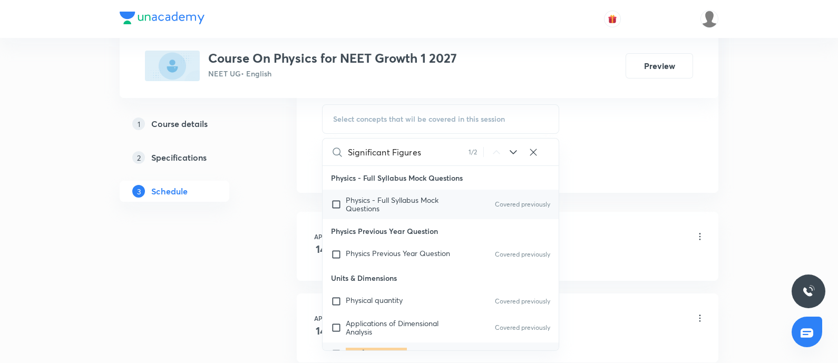
scroll to position [52, 0]
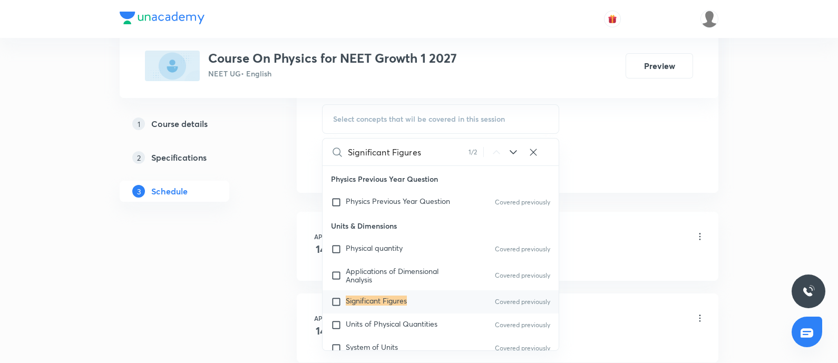
type input "Significant Figures"
click at [390, 300] on mark "Significant Figures" at bounding box center [376, 301] width 61 height 10
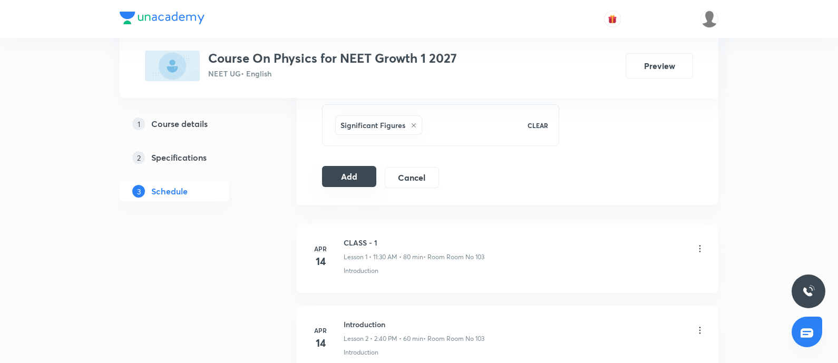
click at [345, 179] on button "Add" at bounding box center [349, 176] width 54 height 21
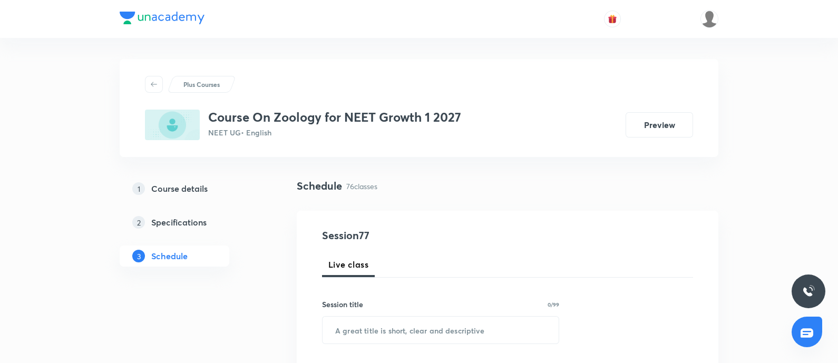
scroll to position [6676, 0]
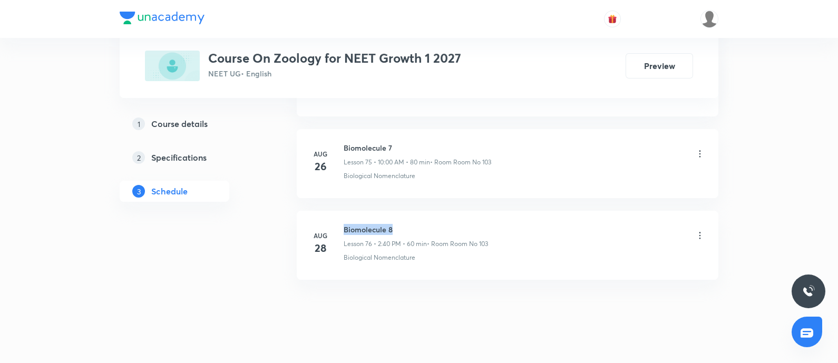
drag, startPoint x: 395, startPoint y: 212, endPoint x: 344, endPoint y: 218, distance: 51.0
click at [344, 224] on h6 "Biomolecule 8" at bounding box center [416, 229] width 144 height 11
copy h6 "Biomolecule 8"
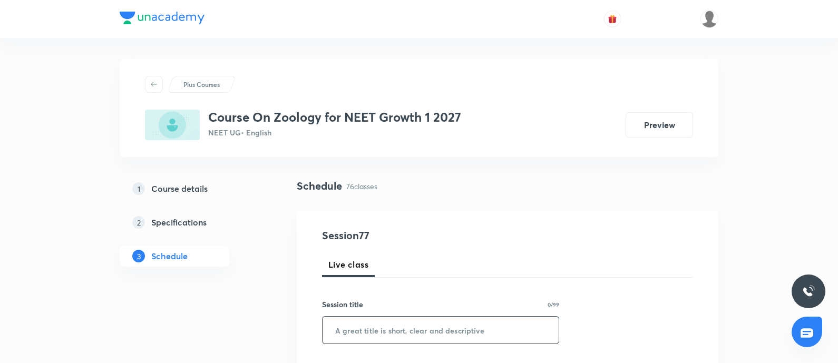
click at [377, 324] on input "text" at bounding box center [441, 330] width 236 height 27
paste input "Biomolecule 8"
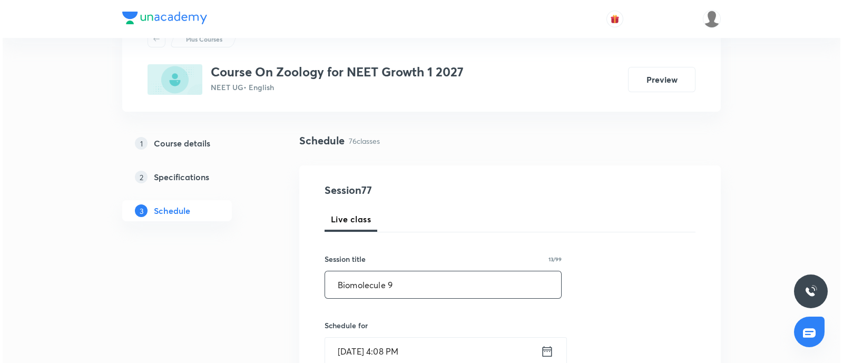
scroll to position [65, 0]
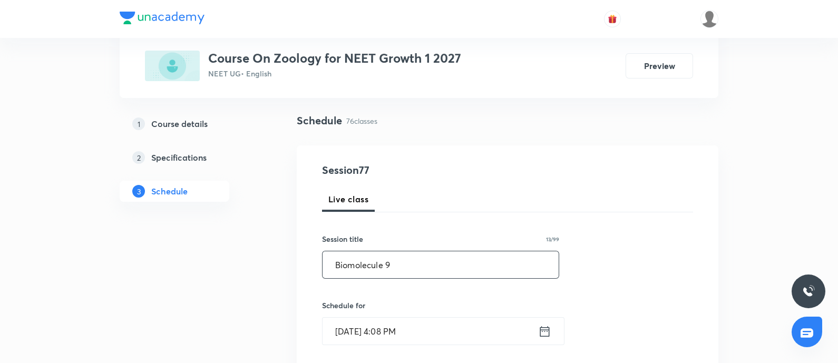
type input "Biomolecule 9"
click at [407, 329] on input "[DATE] 4:08 PM" at bounding box center [431, 331] width 216 height 27
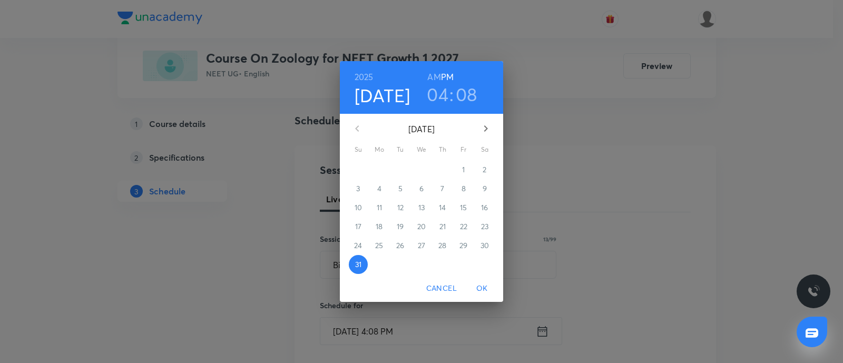
click at [482, 135] on icon "button" at bounding box center [486, 128] width 13 height 13
click at [376, 171] on span "1" at bounding box center [379, 169] width 19 height 11
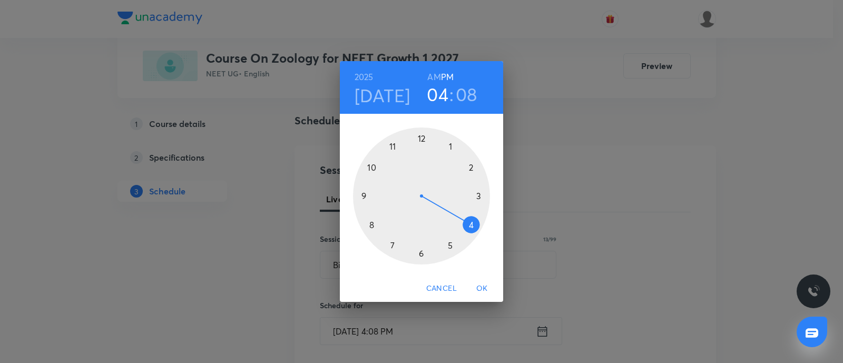
drag, startPoint x: 449, startPoint y: 147, endPoint x: 451, endPoint y: 155, distance: 8.1
click at [449, 148] on div at bounding box center [421, 196] width 137 height 137
click at [472, 167] on div at bounding box center [421, 196] width 137 height 137
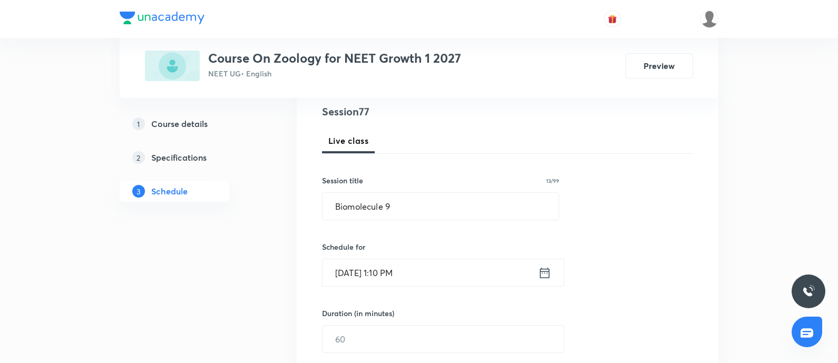
scroll to position [198, 0]
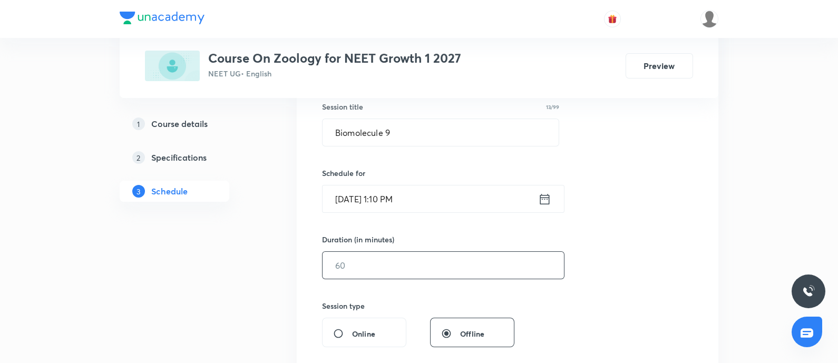
click at [373, 266] on input "text" at bounding box center [443, 265] width 241 height 27
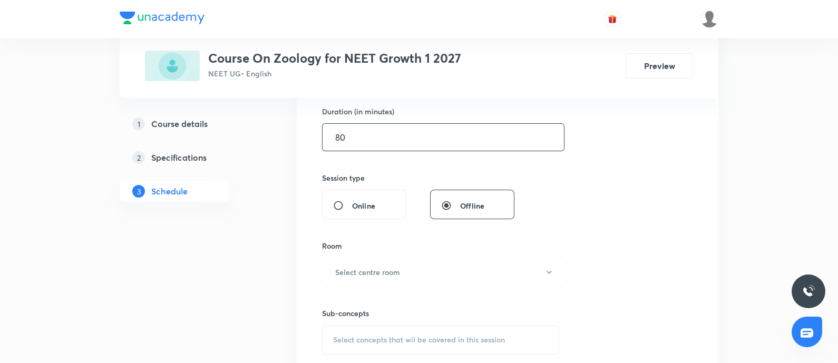
scroll to position [329, 0]
type input "80"
click at [373, 266] on h6 "Select centre room" at bounding box center [367, 268] width 65 height 11
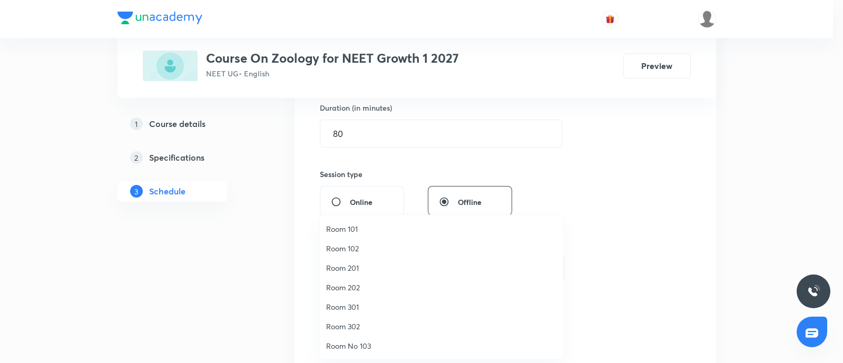
click at [349, 341] on span "Room No 103" at bounding box center [441, 346] width 231 height 11
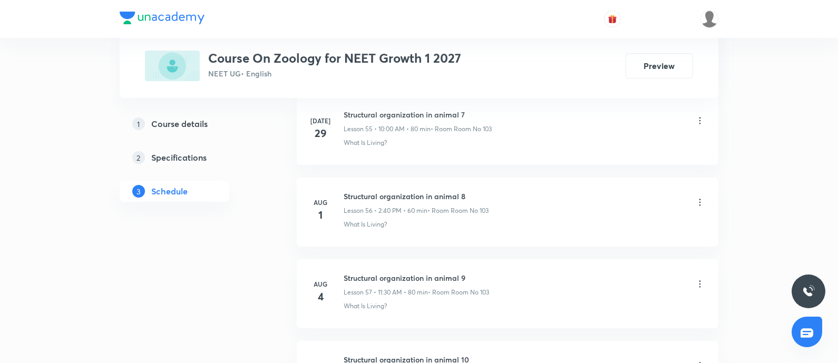
scroll to position [6676, 0]
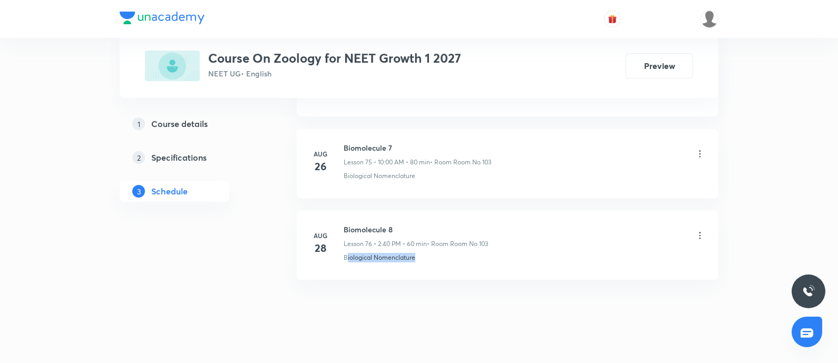
drag, startPoint x: 345, startPoint y: 245, endPoint x: 467, endPoint y: 246, distance: 121.3
click at [467, 253] on div "Biological Nomenclature" at bounding box center [525, 257] width 362 height 9
copy p "iological Nomenclature"
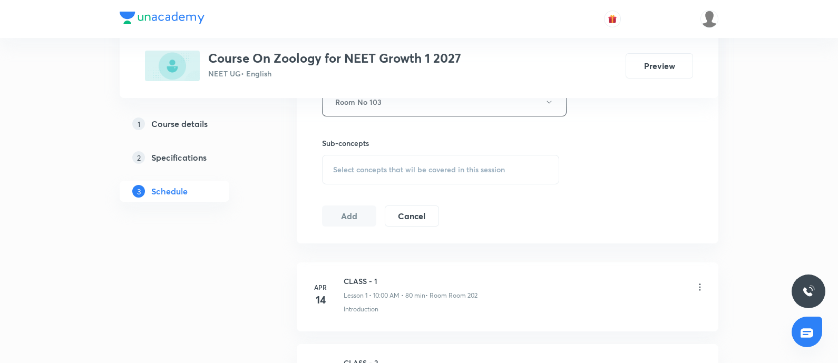
scroll to position [486, 0]
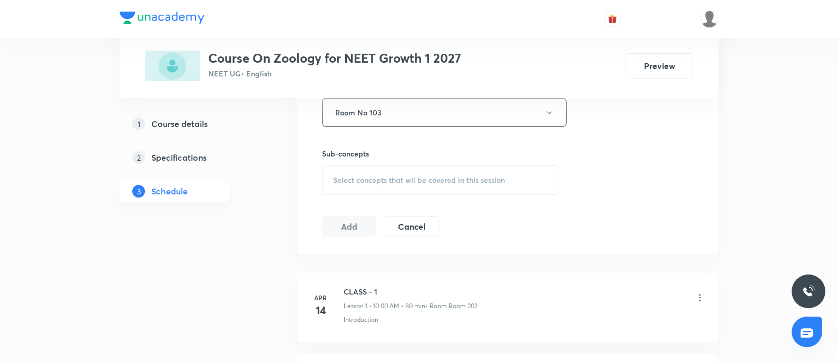
click at [424, 189] on div "Select concepts that wil be covered in this session" at bounding box center [440, 181] width 237 height 30
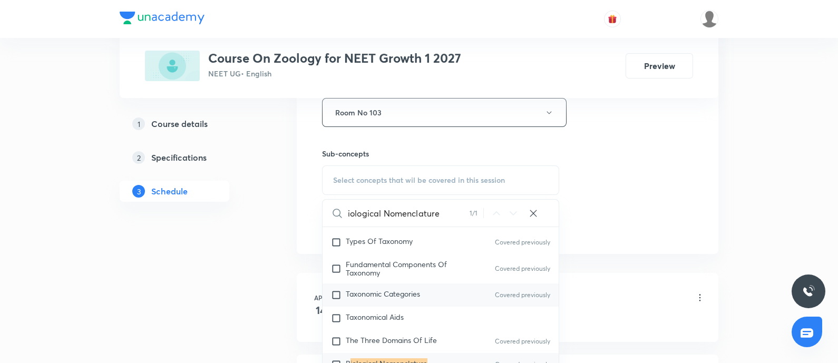
scroll to position [91, 0]
type input "iological Nomenclature"
click at [348, 354] on div "B iological Nomenclature Covered previously" at bounding box center [441, 363] width 236 height 23
checkbox input "true"
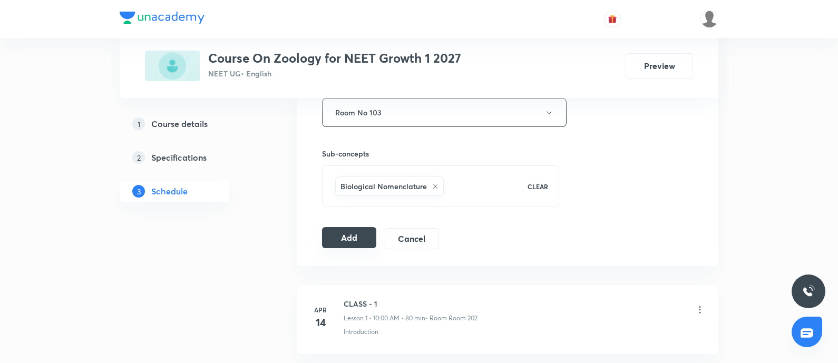
click at [353, 236] on button "Add" at bounding box center [349, 237] width 54 height 21
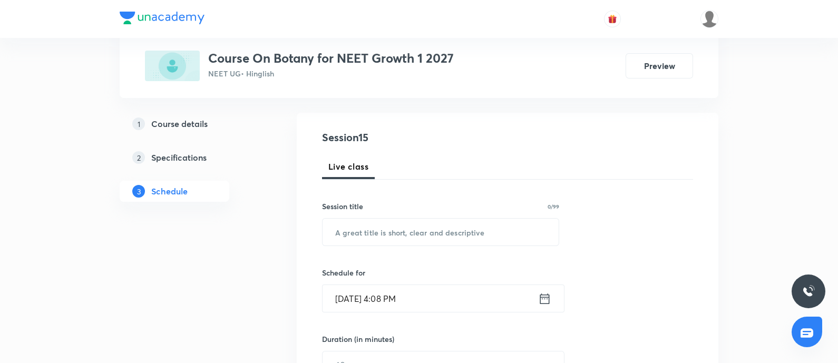
scroll to position [1622, 0]
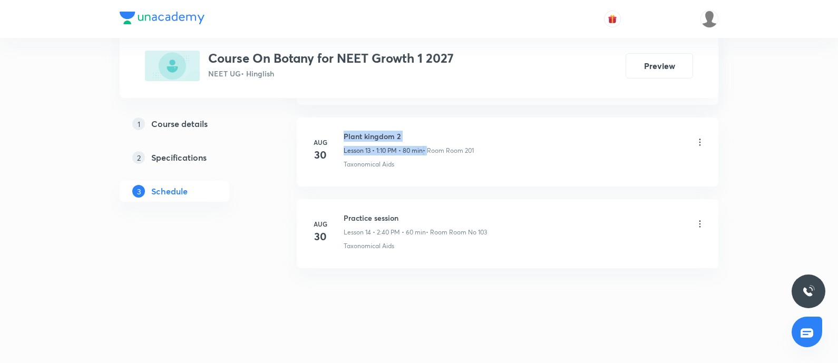
drag, startPoint x: 345, startPoint y: 133, endPoint x: 428, endPoint y: 140, distance: 83.0
click at [428, 140] on div "Plant kingdom 2 Lesson 13 • 1:10 PM • 80 min • Room Room 201" at bounding box center [409, 143] width 130 height 25
copy h6 "Plant kingdom 2"
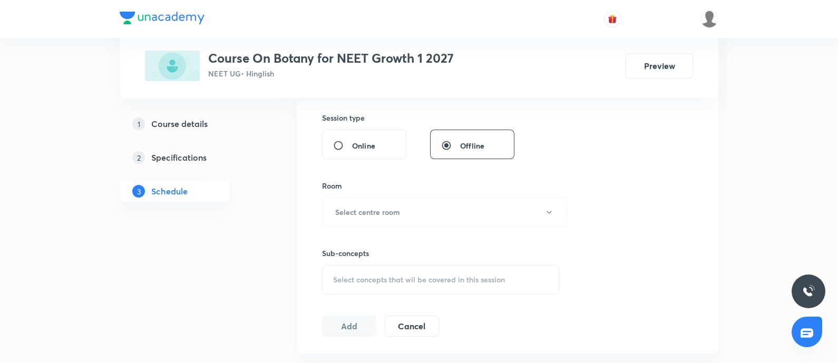
scroll to position [0, 0]
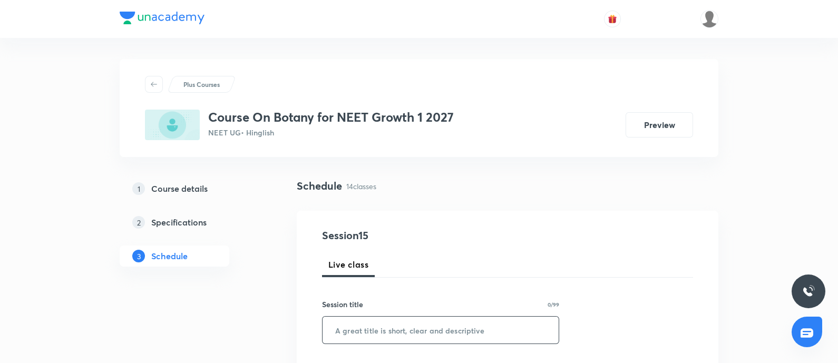
click at [424, 328] on input "text" at bounding box center [441, 330] width 236 height 27
paste input "Plant kingdom 2"
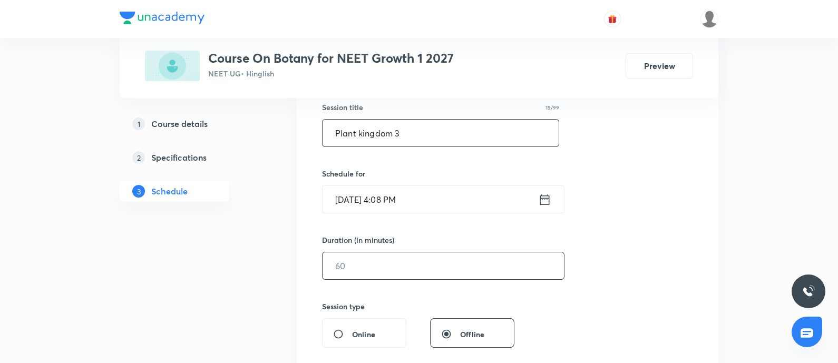
scroll to position [198, 0]
type input "Plant kingdom 3"
click at [469, 191] on input "Aug 31, 2025, 4:08 PM" at bounding box center [431, 199] width 216 height 27
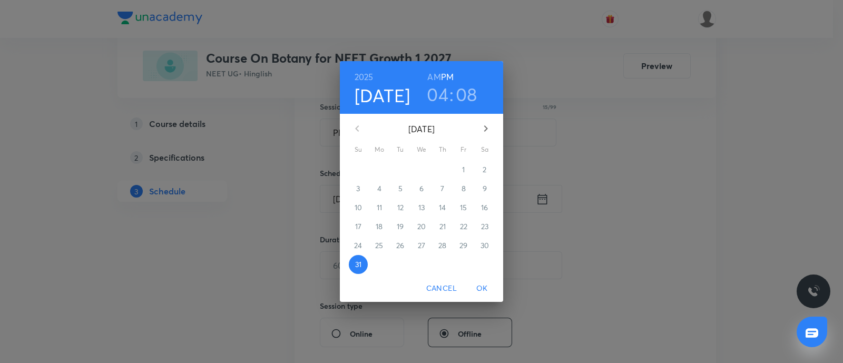
click at [492, 125] on icon "button" at bounding box center [486, 128] width 13 height 13
click at [381, 172] on p "1" at bounding box center [379, 169] width 3 height 11
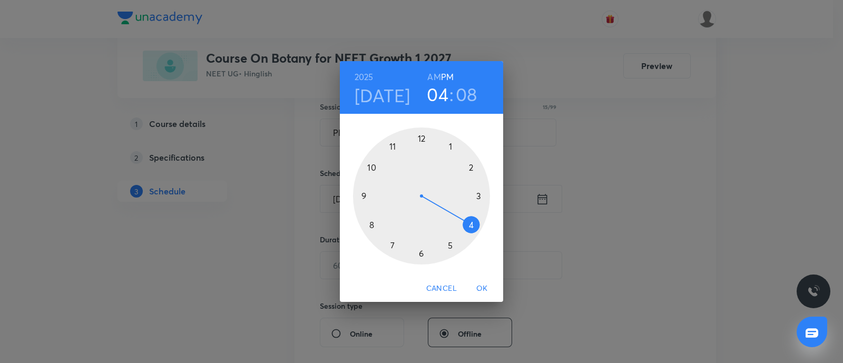
click at [472, 168] on div at bounding box center [421, 196] width 137 height 137
click at [373, 225] on div at bounding box center [421, 196] width 137 height 137
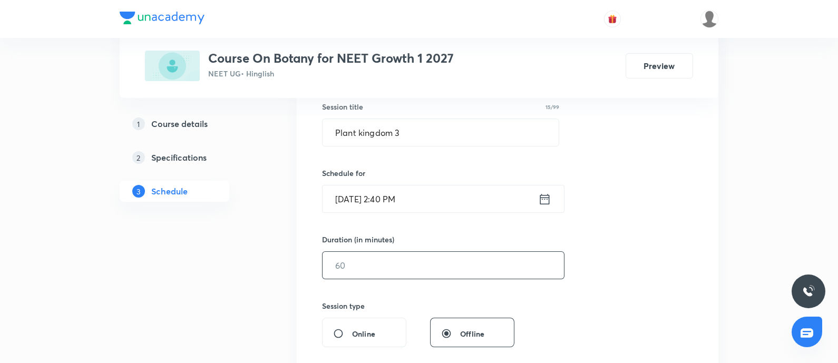
click at [355, 275] on input "text" at bounding box center [443, 265] width 241 height 27
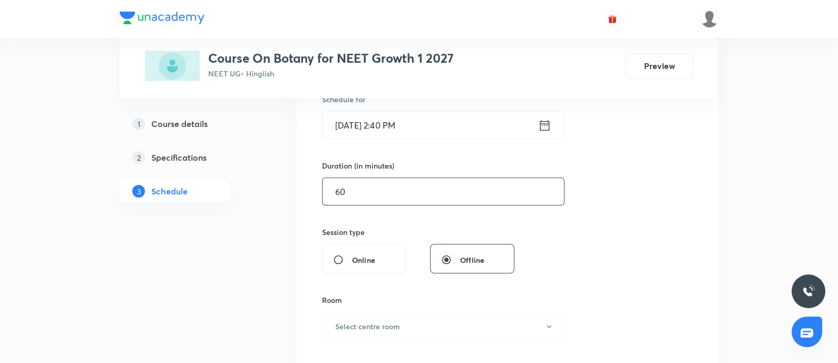
scroll to position [329, 0]
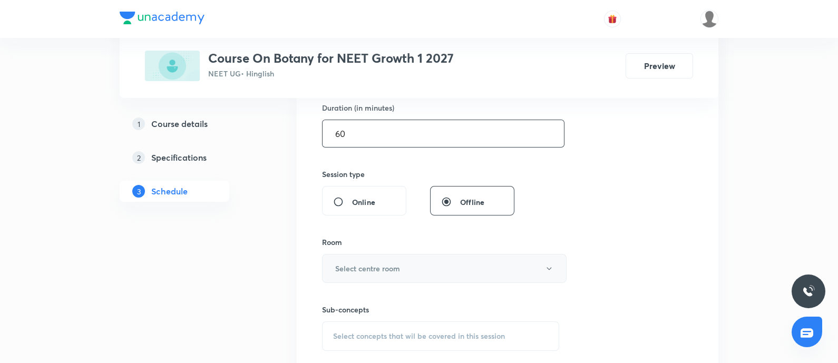
type input "60"
click at [361, 264] on h6 "Select centre room" at bounding box center [367, 268] width 65 height 11
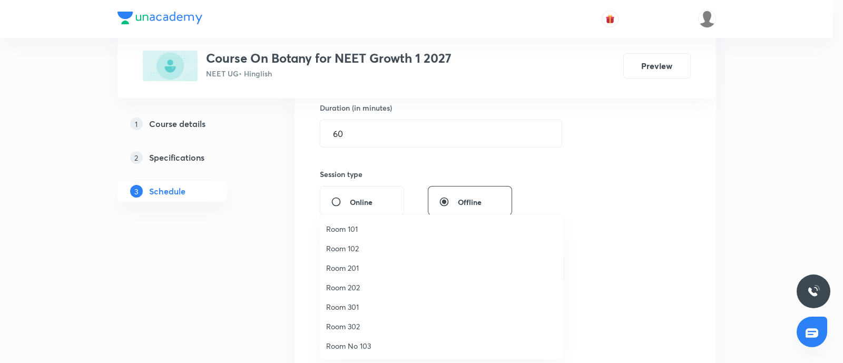
click at [345, 346] on span "Room No 103" at bounding box center [441, 346] width 231 height 11
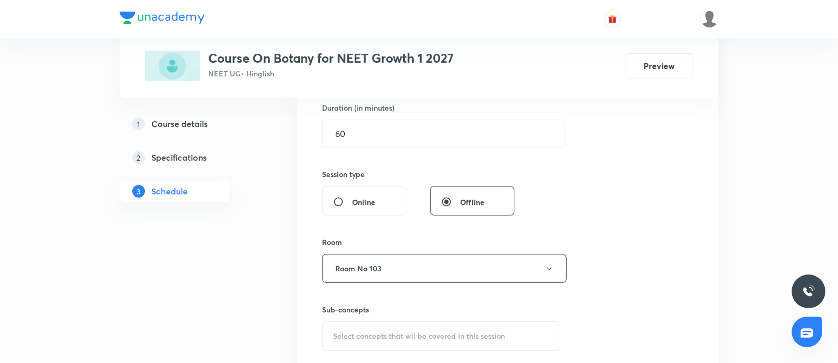
scroll to position [1622, 0]
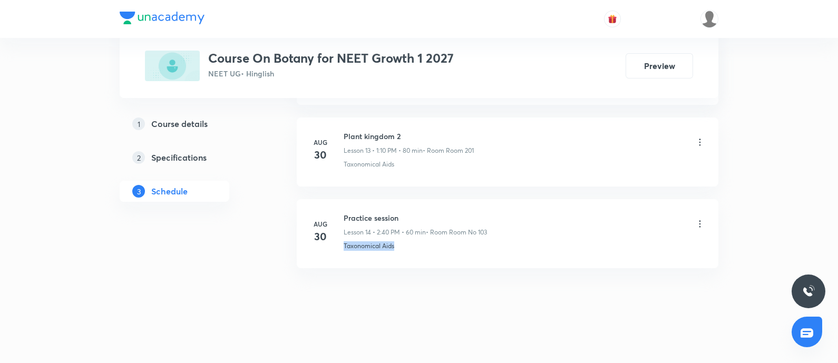
drag, startPoint x: 345, startPoint y: 244, endPoint x: 455, endPoint y: 243, distance: 110.2
click at [455, 243] on div "Aug 30 Practice session Lesson 14 • 2:40 PM • 60 min • Room Room No 103 Taxonom…" at bounding box center [507, 231] width 395 height 38
copy p "Taxonomical Aids"
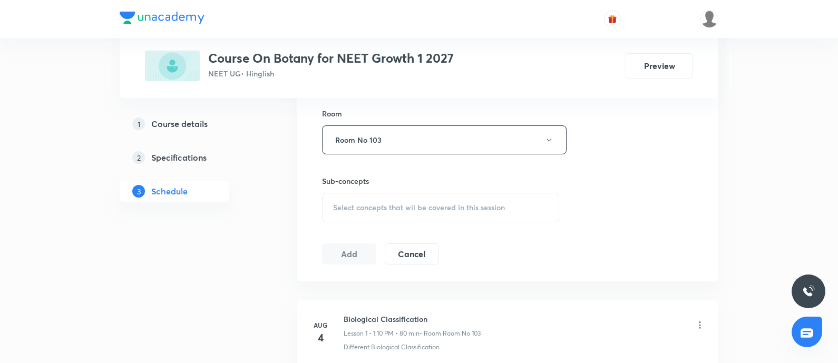
scroll to position [487, 0]
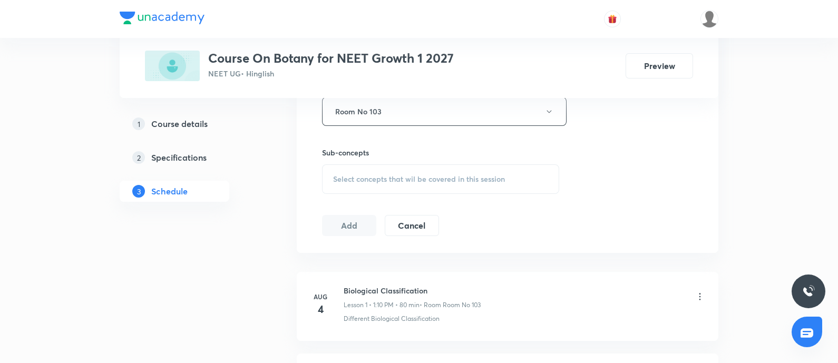
click at [432, 176] on span "Select concepts that wil be covered in this session" at bounding box center [419, 179] width 172 height 8
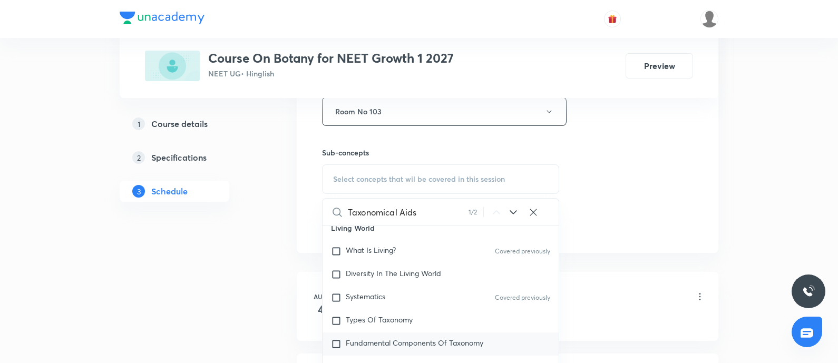
scroll to position [185, 0]
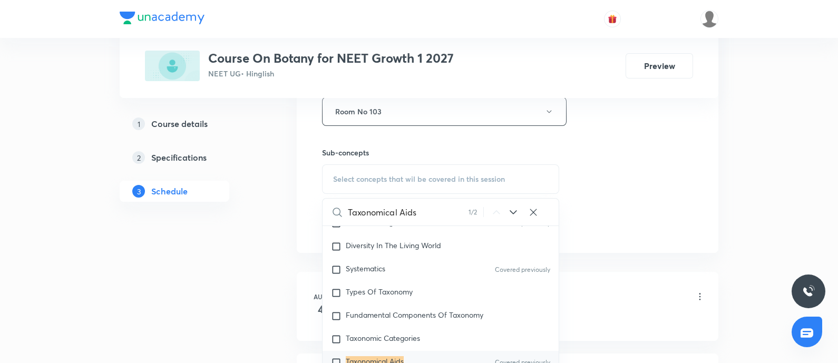
type input "Taxonomical Aids"
click at [367, 352] on div "Taxonomical Aids Covered previously" at bounding box center [441, 362] width 236 height 23
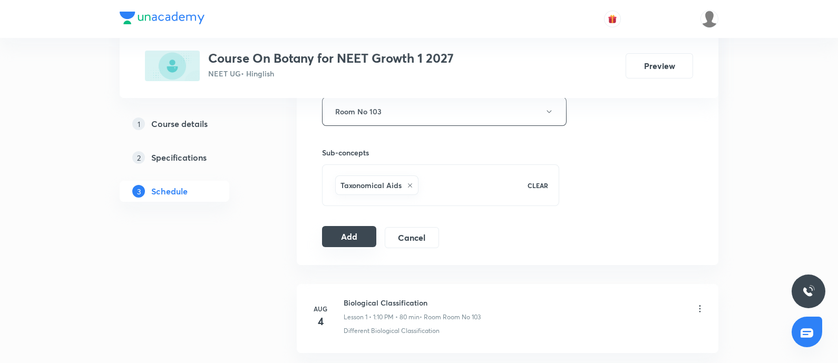
click at [367, 238] on button "Add" at bounding box center [349, 236] width 54 height 21
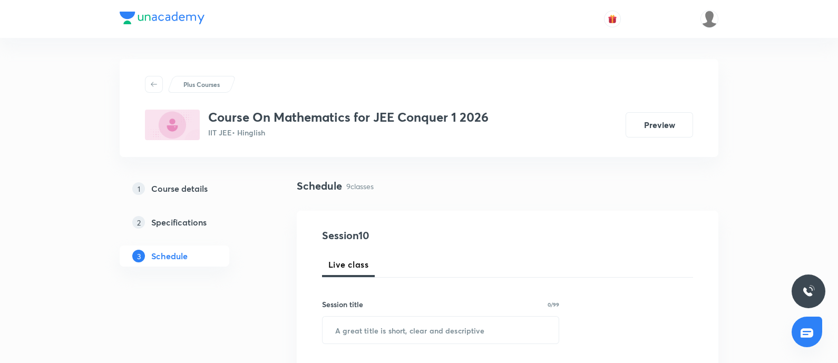
scroll to position [1215, 0]
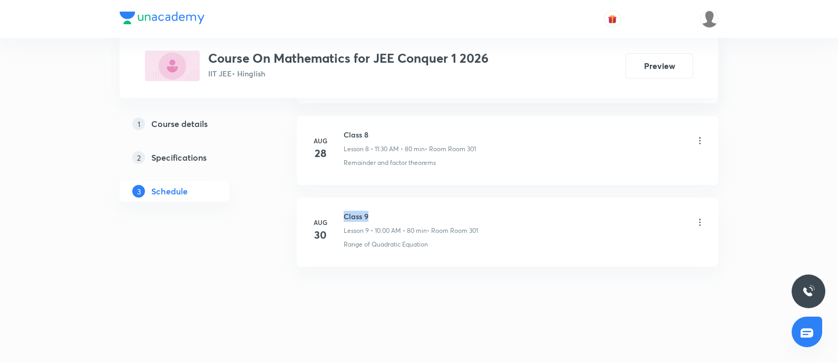
drag, startPoint x: 346, startPoint y: 215, endPoint x: 379, endPoint y: 217, distance: 33.3
click at [379, 217] on h6 "Class 9" at bounding box center [411, 216] width 134 height 11
copy h6 "Class 9"
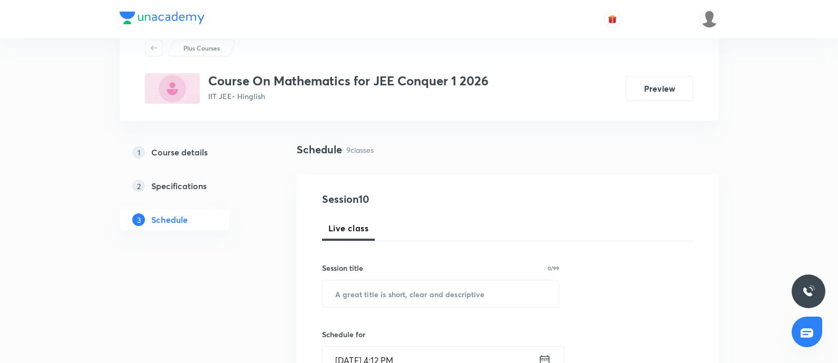
scroll to position [0, 0]
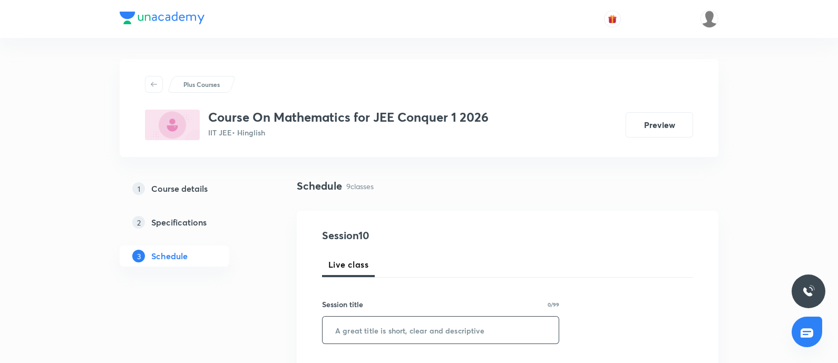
click at [385, 321] on input "text" at bounding box center [441, 330] width 236 height 27
paste input "Class 9"
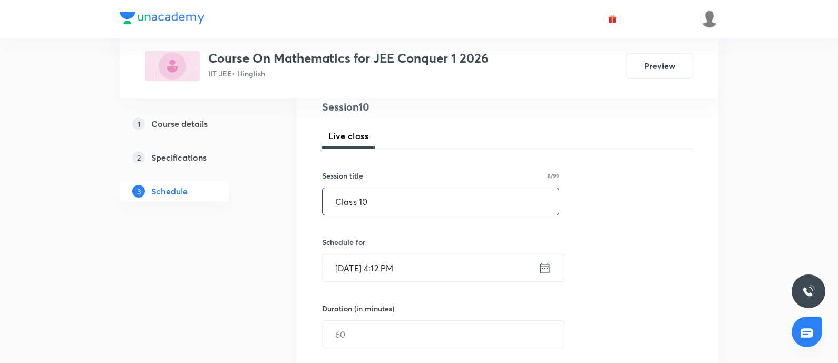
scroll to position [131, 0]
type input "Class 10"
click at [413, 276] on input "Aug 31, 2025, 4:12 PM" at bounding box center [431, 265] width 216 height 27
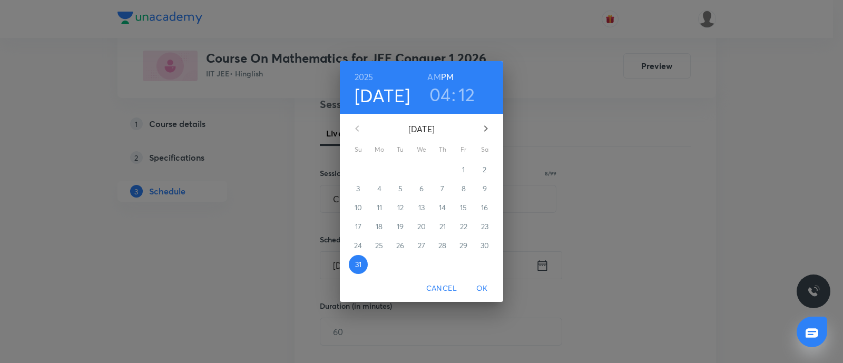
click at [478, 126] on button "button" at bounding box center [485, 128] width 25 height 25
click at [383, 171] on span "1" at bounding box center [379, 169] width 19 height 11
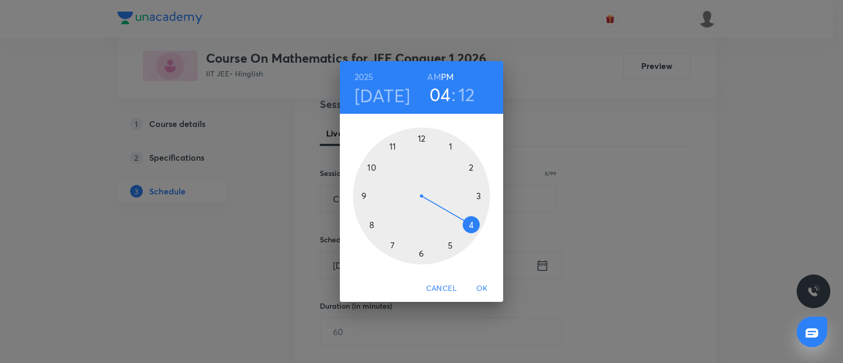
click at [435, 79] on h6 "AM" at bounding box center [434, 77] width 13 height 15
click at [373, 167] on div at bounding box center [421, 196] width 137 height 137
click at [421, 138] on div at bounding box center [421, 196] width 137 height 137
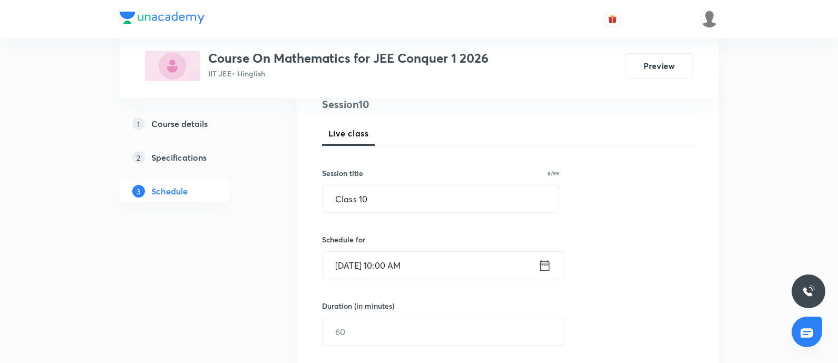
scroll to position [263, 0]
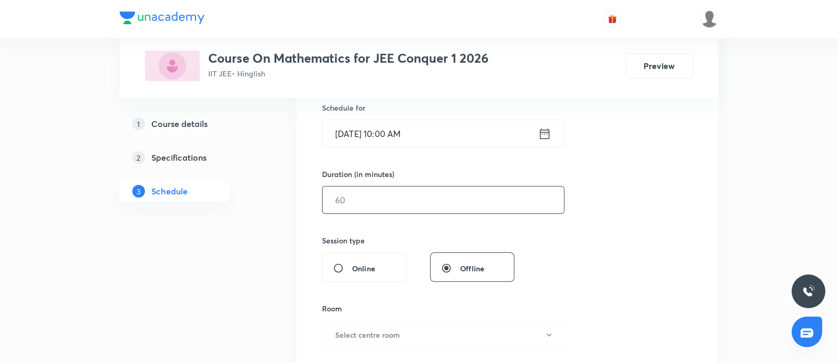
click at [390, 201] on input "text" at bounding box center [443, 200] width 241 height 27
type input "7"
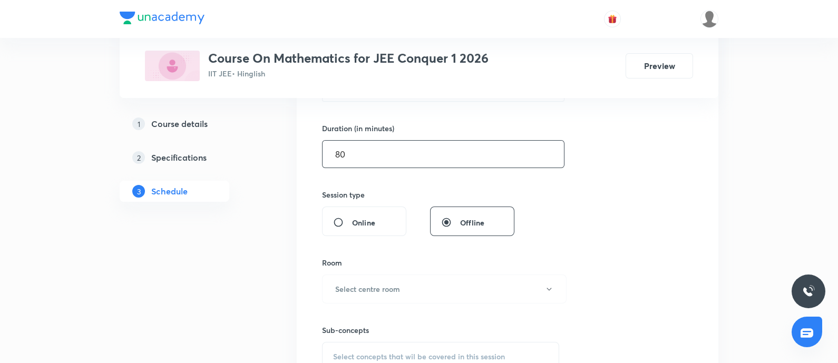
scroll to position [329, 0]
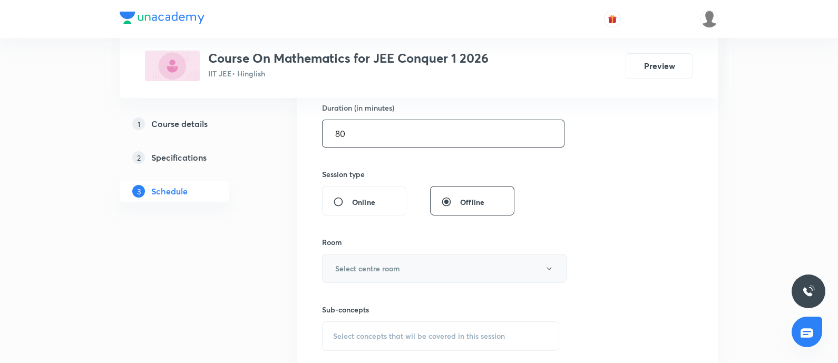
type input "80"
click at [367, 260] on button "Select centre room" at bounding box center [444, 268] width 245 height 29
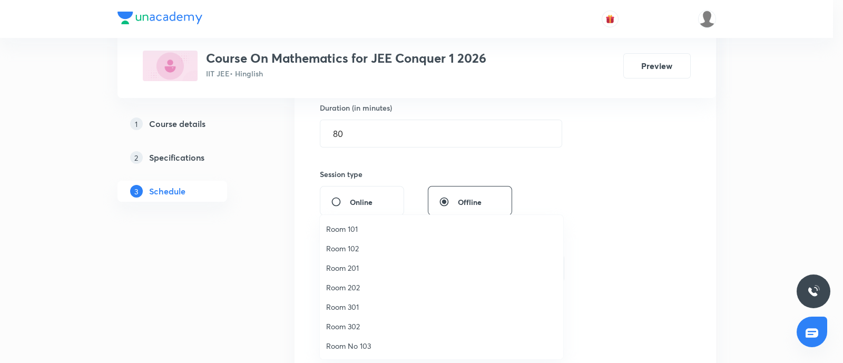
click at [354, 307] on span "Room 301" at bounding box center [441, 307] width 231 height 11
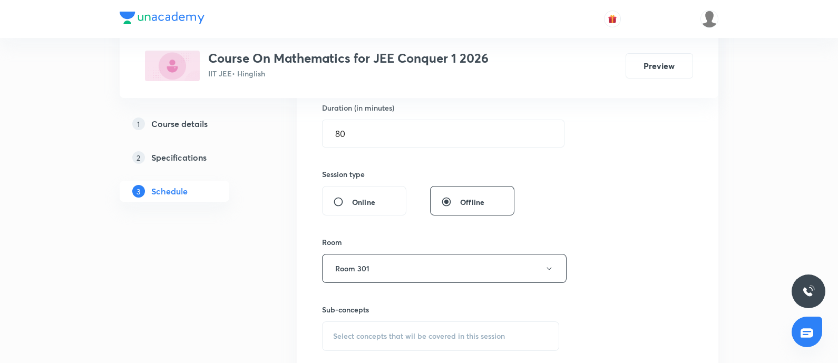
scroll to position [1215, 0]
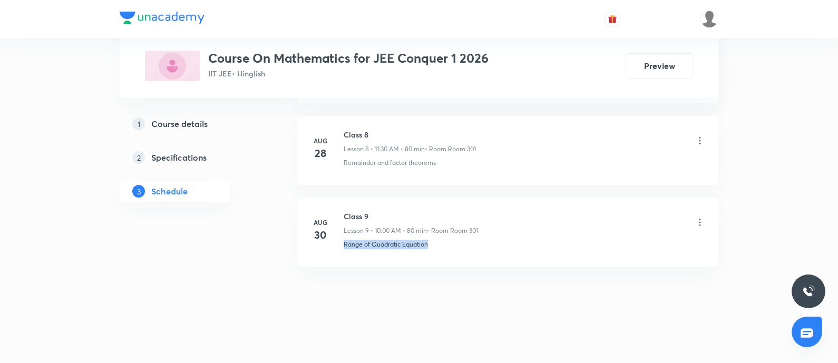
drag, startPoint x: 345, startPoint y: 242, endPoint x: 494, endPoint y: 241, distance: 148.7
click at [494, 241] on div "Range of Quadratic Equation" at bounding box center [525, 244] width 362 height 9
copy p "Range of Quadratic Equation"
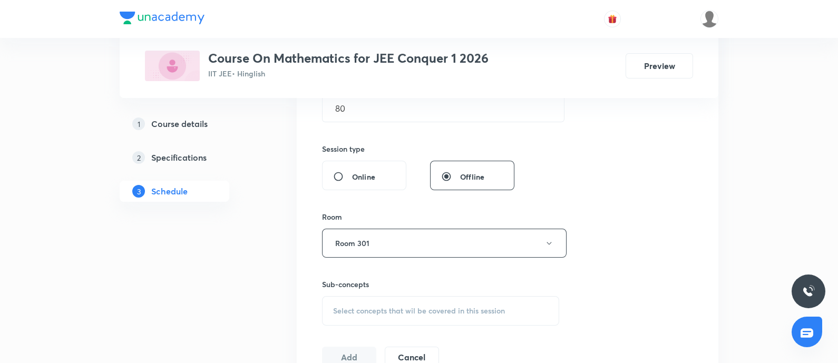
scroll to position [402, 0]
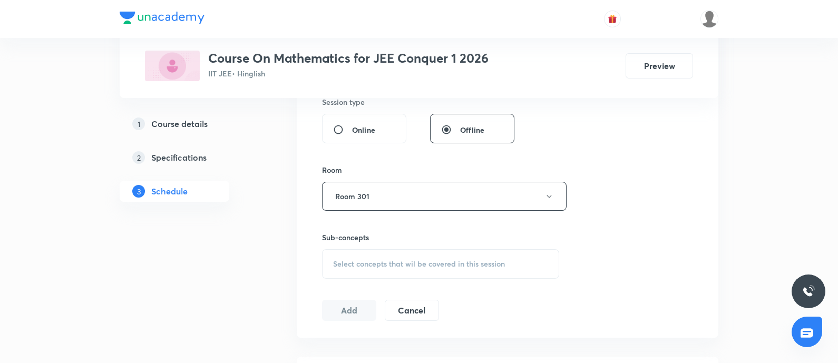
click at [406, 271] on div "Select concepts that wil be covered in this session" at bounding box center [440, 264] width 237 height 30
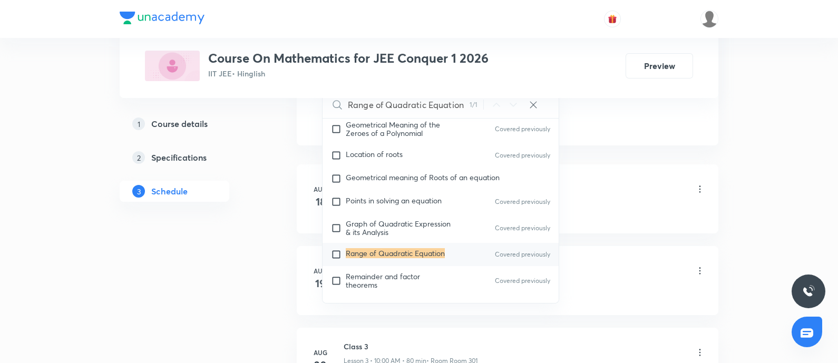
scroll to position [599, 0]
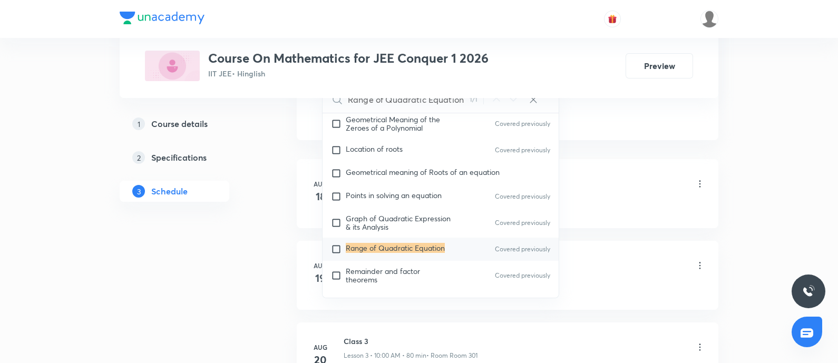
type input "Range of Quadratic Equation"
click at [396, 245] on mark "Range of Quadratic Equation" at bounding box center [395, 248] width 99 height 10
checkbox input "true"
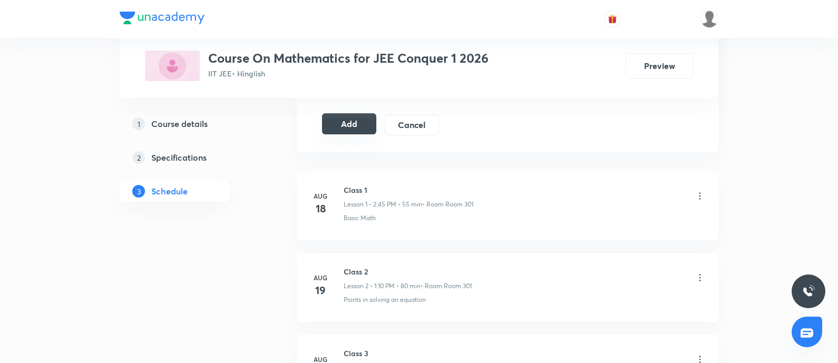
click at [344, 122] on button "Add" at bounding box center [349, 123] width 54 height 21
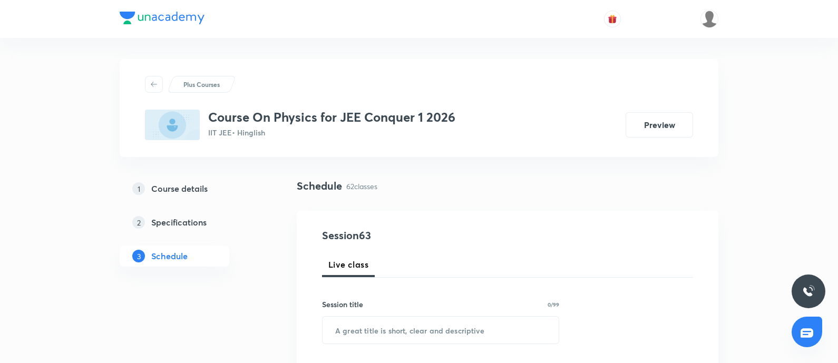
scroll to position [5602, 0]
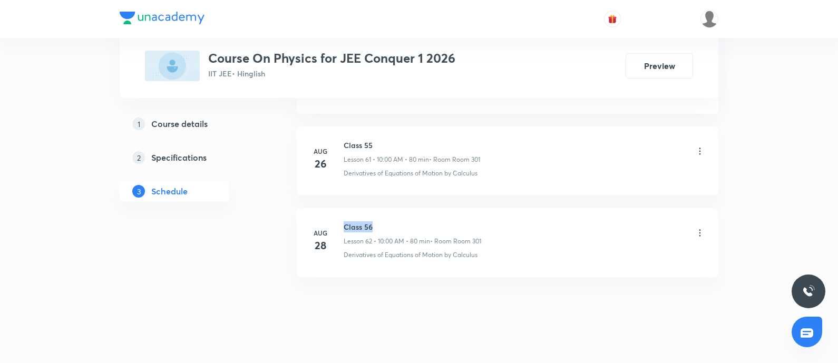
drag, startPoint x: 344, startPoint y: 209, endPoint x: 418, endPoint y: 211, distance: 73.3
click at [418, 221] on h6 "Class 56" at bounding box center [413, 226] width 138 height 11
copy h6 "Class 56"
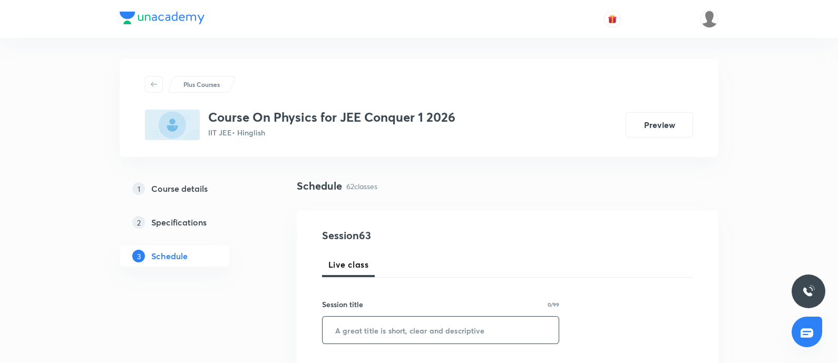
click at [436, 330] on input "text" at bounding box center [441, 330] width 236 height 27
paste input "Class 56"
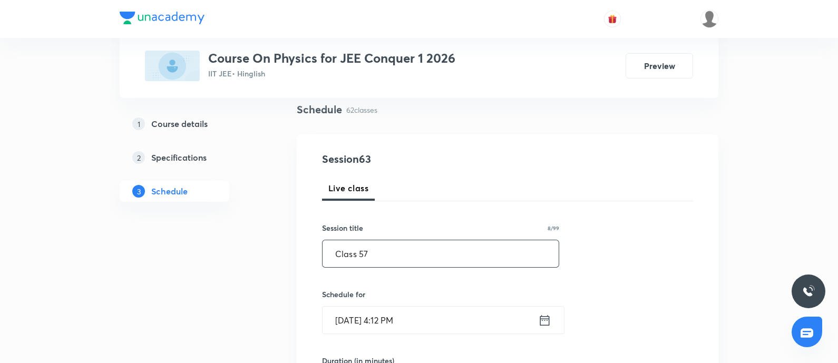
scroll to position [131, 0]
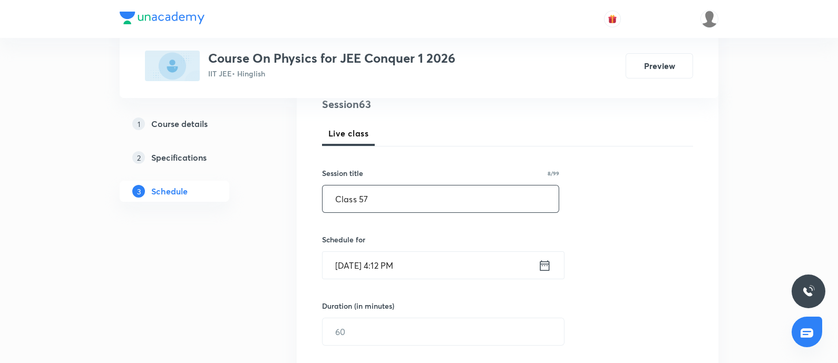
type input "Class 57"
click at [440, 267] on input "[DATE] 4:12 PM" at bounding box center [431, 265] width 216 height 27
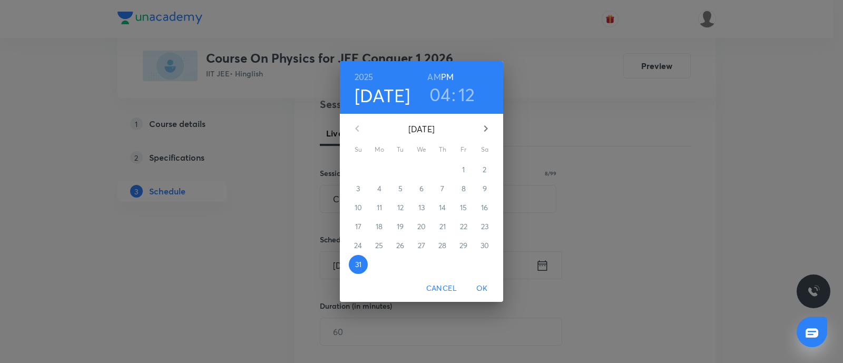
click at [481, 128] on icon "button" at bounding box center [486, 128] width 13 height 13
click at [381, 164] on p "1" at bounding box center [379, 169] width 3 height 11
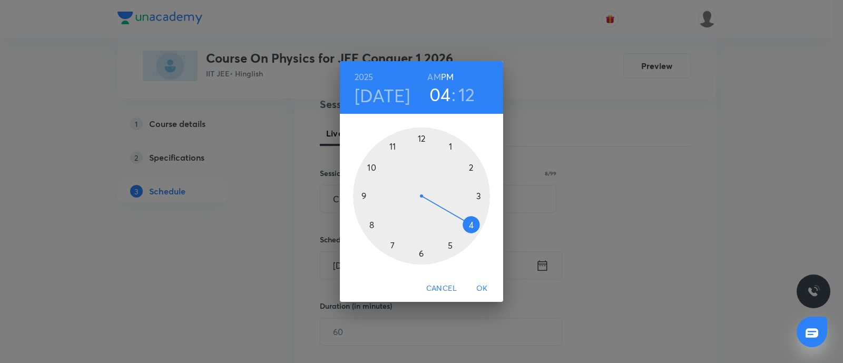
click at [439, 70] on h6 "AM" at bounding box center [434, 77] width 13 height 15
drag, startPoint x: 395, startPoint y: 141, endPoint x: 396, endPoint y: 151, distance: 10.7
click at [395, 142] on div at bounding box center [421, 196] width 137 height 137
click at [423, 252] on div at bounding box center [421, 196] width 137 height 137
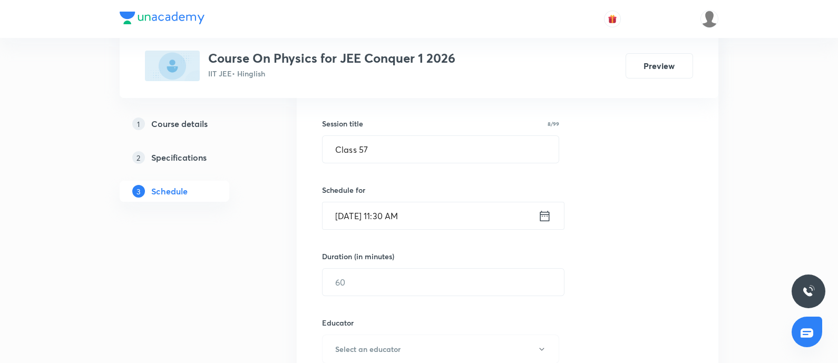
scroll to position [198, 0]
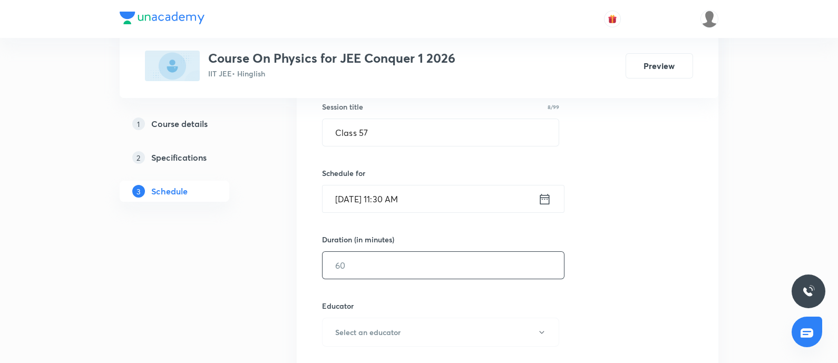
click at [377, 253] on input "text" at bounding box center [443, 265] width 241 height 27
type input "80"
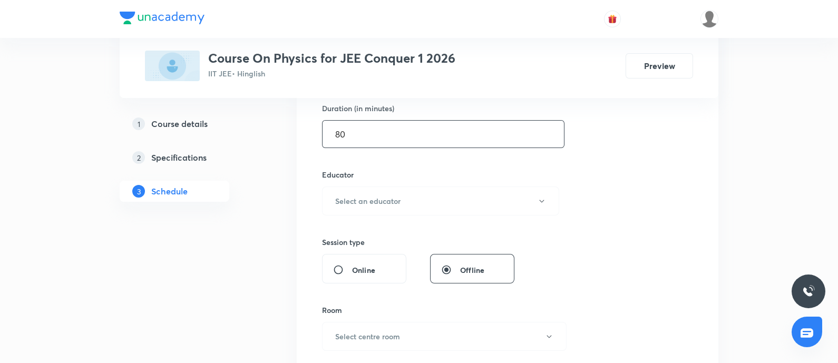
scroll to position [329, 0]
click at [399, 208] on button "Select an educator" at bounding box center [440, 200] width 237 height 29
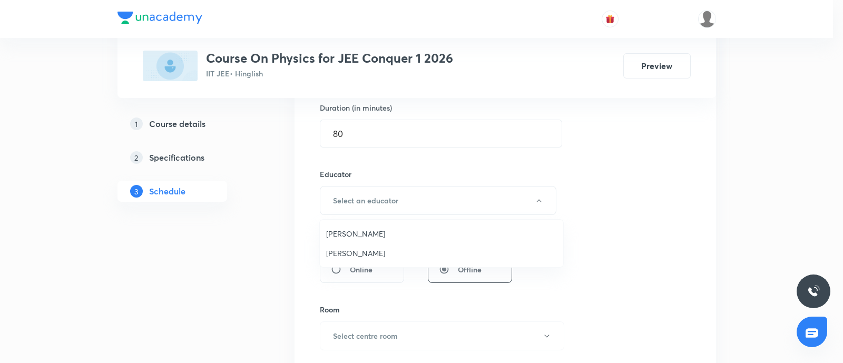
click at [360, 235] on span "[PERSON_NAME]" at bounding box center [441, 233] width 231 height 11
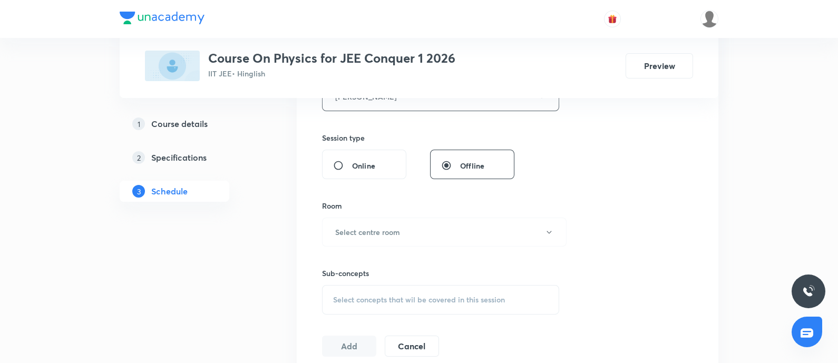
scroll to position [461, 0]
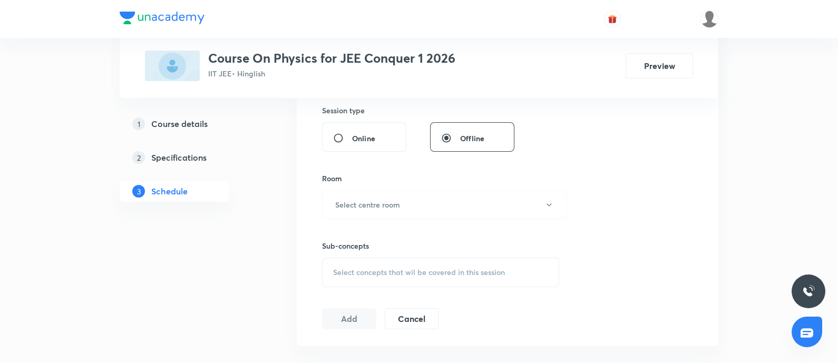
click at [367, 231] on div "Sub-concepts Select concepts that wil be covered in this session" at bounding box center [440, 253] width 237 height 68
click at [386, 212] on button "Select centre room" at bounding box center [444, 204] width 245 height 29
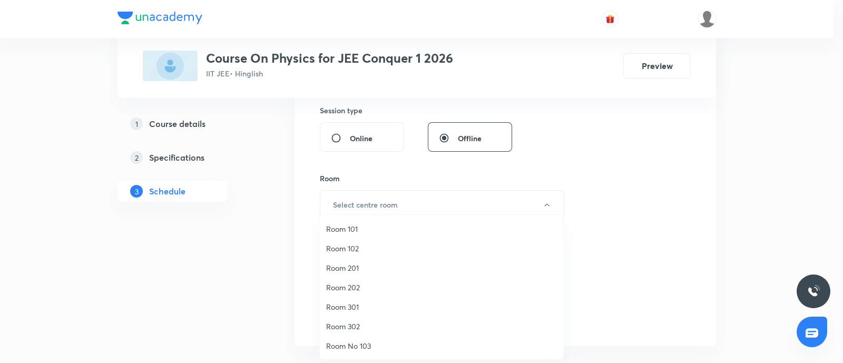
click at [336, 307] on span "Room 301" at bounding box center [441, 307] width 231 height 11
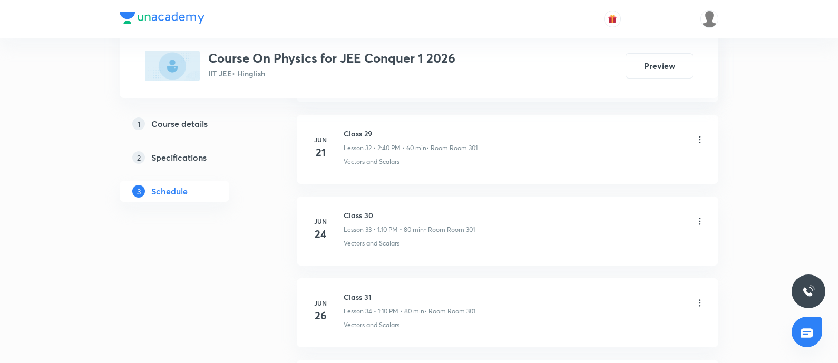
scroll to position [5602, 0]
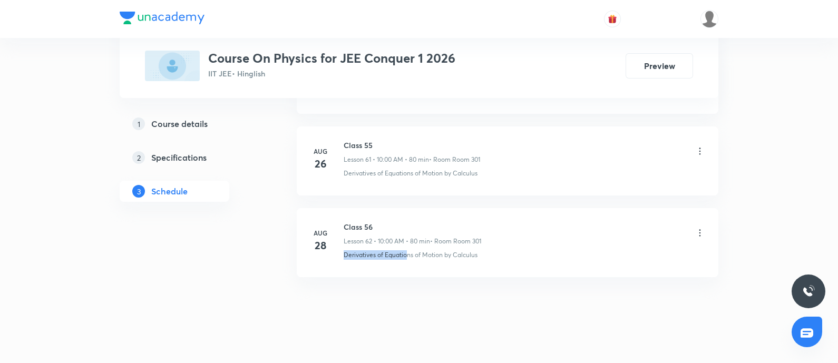
drag, startPoint x: 344, startPoint y: 245, endPoint x: 408, endPoint y: 245, distance: 63.8
click at [408, 250] on p "Derivatives of Equations of Motion by Calculus" at bounding box center [411, 254] width 134 height 9
click at [432, 250] on p "Derivatives of Equations of Motion by Calculus" at bounding box center [411, 254] width 134 height 9
drag, startPoint x: 344, startPoint y: 244, endPoint x: 443, endPoint y: 249, distance: 99.2
click at [443, 249] on li "[DATE] Class 56 Lesson 62 • 10:00 AM • 80 min • Room Room 301 Derivatives of Eq…" at bounding box center [508, 242] width 422 height 69
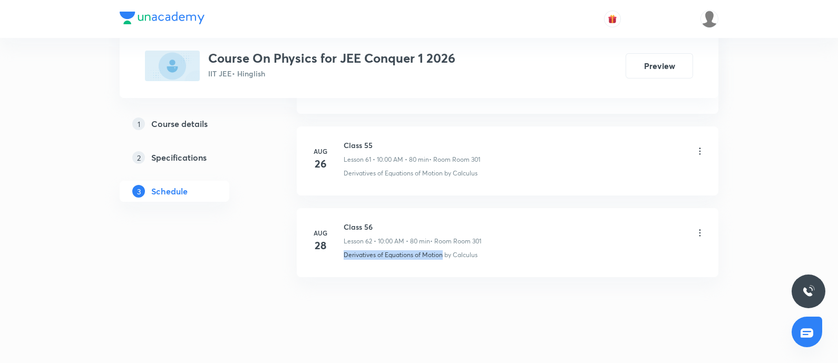
copy p "Derivatives of Equations of Motion"
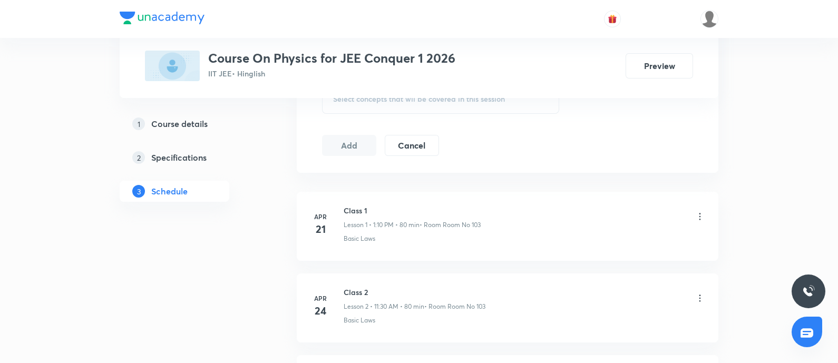
scroll to position [598, 0]
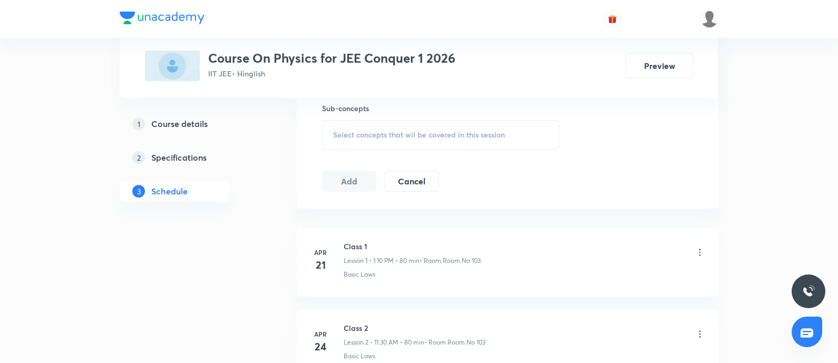
click at [473, 122] on div "Select concepts that wil be covered in this session" at bounding box center [440, 135] width 237 height 30
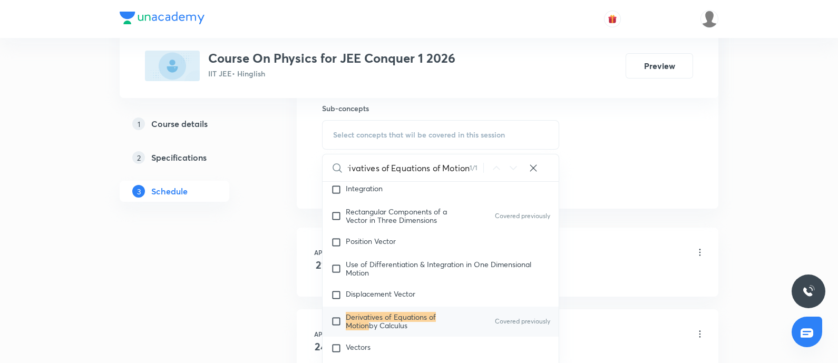
scroll to position [664, 0]
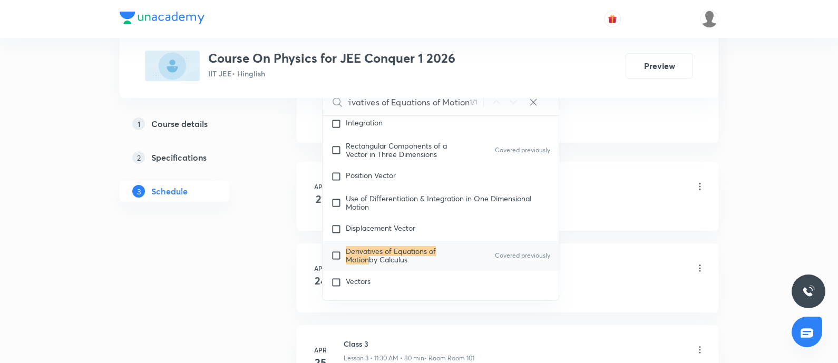
type input "Derivatives of Equations of Motion"
click at [404, 246] on mark "Derivatives of Equations of Motion" at bounding box center [391, 255] width 90 height 18
checkbox input "true"
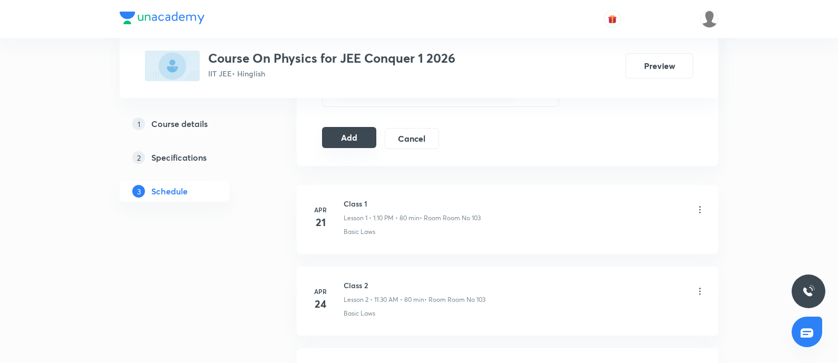
click at [350, 141] on button "Add" at bounding box center [349, 137] width 54 height 21
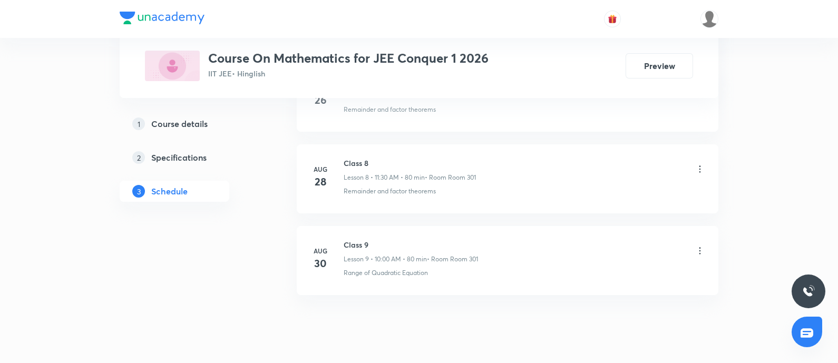
scroll to position [1215, 0]
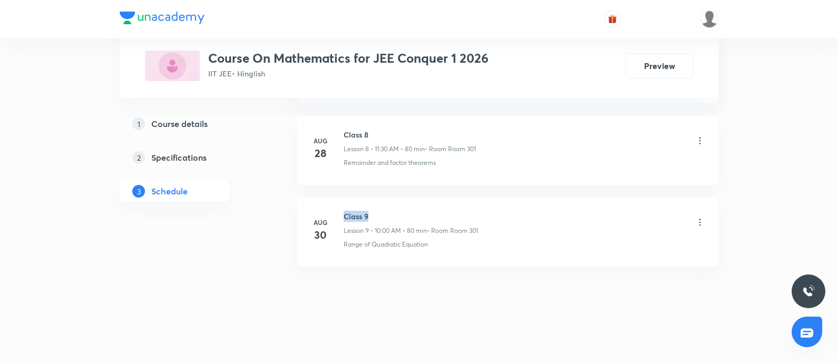
drag, startPoint x: 345, startPoint y: 211, endPoint x: 407, endPoint y: 207, distance: 61.8
click at [407, 207] on li "Aug 30 Class 9 Lesson 9 • 10:00 AM • 80 min • Room Room 301 Range of Quadratic …" at bounding box center [508, 232] width 422 height 69
copy h6 "Class 9"
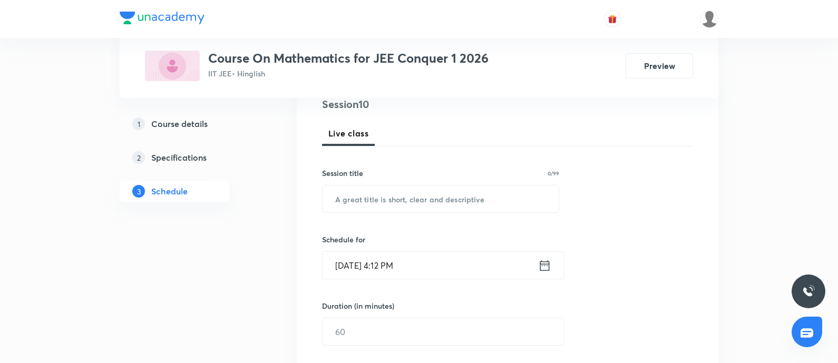
scroll to position [40, 0]
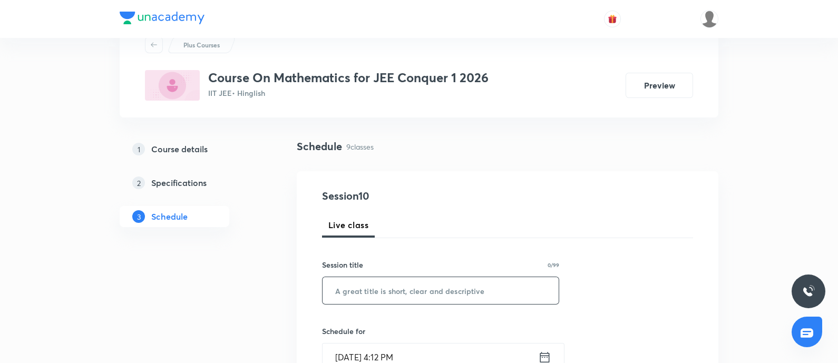
click at [418, 287] on input "text" at bounding box center [441, 290] width 236 height 27
paste input "Class 9"
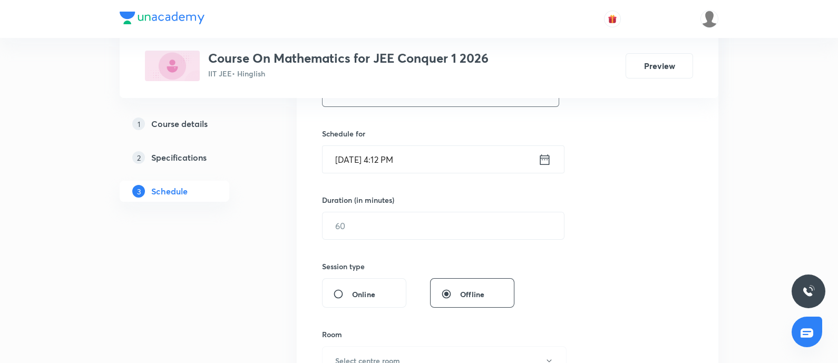
type input "Class 11"
click at [469, 159] on input "[DATE] 4:12 PM" at bounding box center [431, 159] width 216 height 27
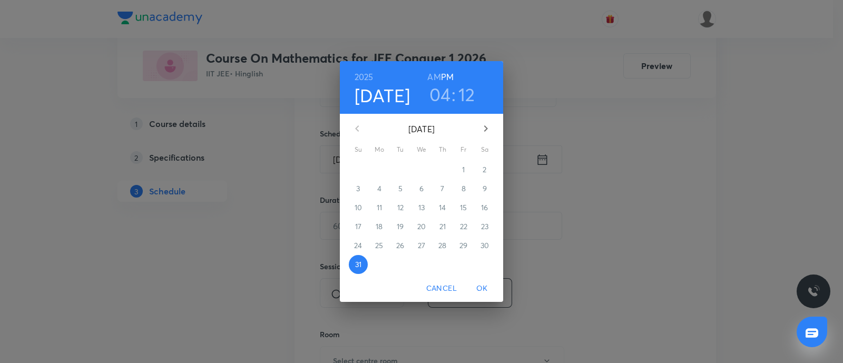
click at [486, 125] on icon "button" at bounding box center [486, 128] width 13 height 13
click at [385, 170] on span "1" at bounding box center [379, 169] width 19 height 11
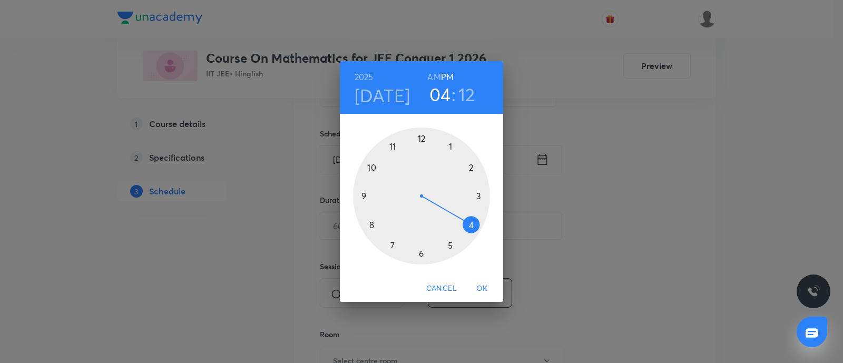
click at [440, 96] on h3 "04" at bounding box center [441, 94] width 22 height 22
click at [470, 167] on div at bounding box center [421, 196] width 137 height 137
click at [371, 222] on div at bounding box center [421, 196] width 137 height 137
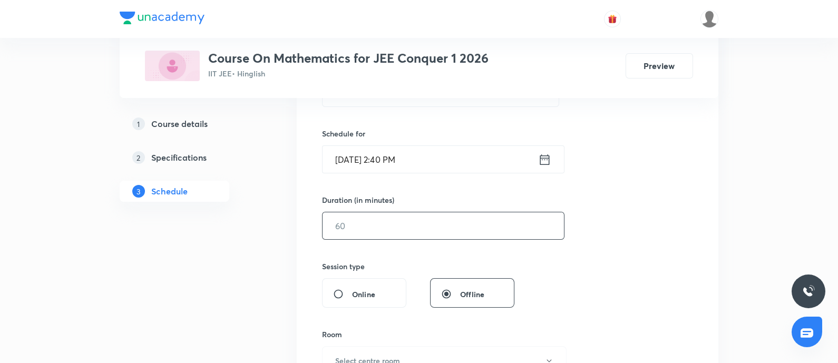
click at [372, 222] on input "text" at bounding box center [443, 225] width 241 height 27
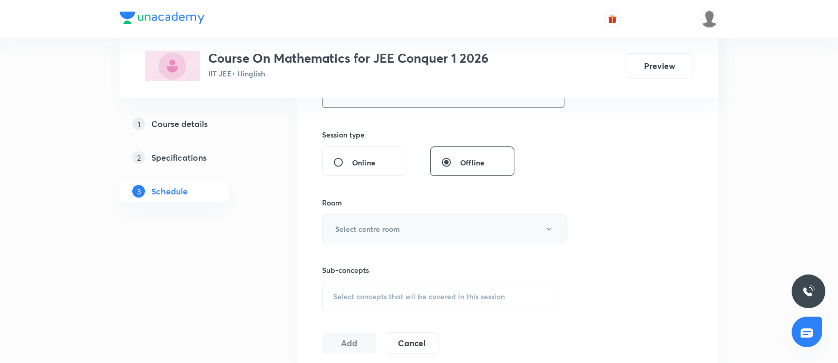
type input "60"
click at [372, 224] on h6 "Select centre room" at bounding box center [367, 229] width 65 height 11
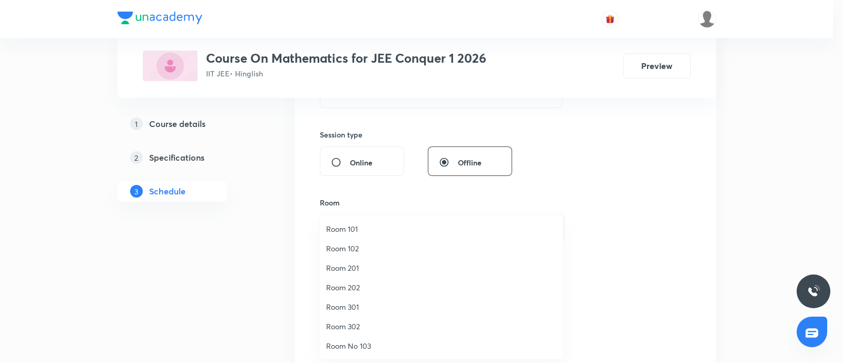
click at [352, 308] on span "Room 301" at bounding box center [441, 307] width 231 height 11
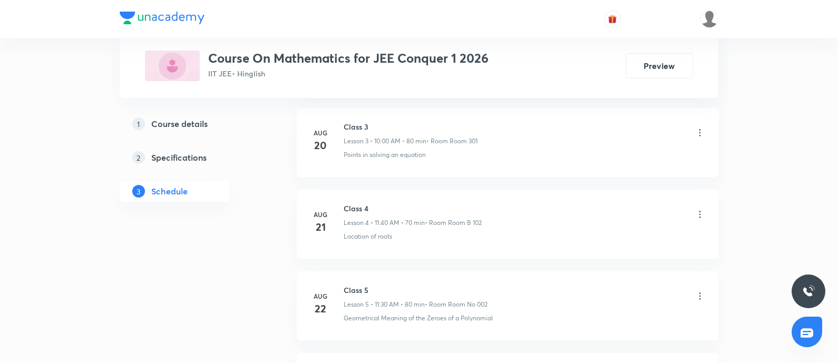
scroll to position [1215, 0]
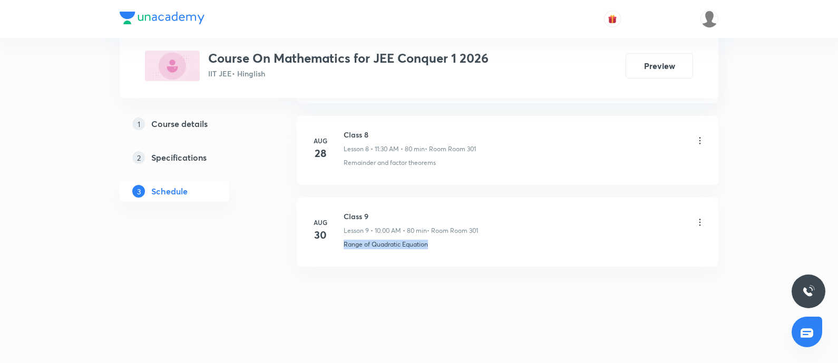
drag, startPoint x: 344, startPoint y: 246, endPoint x: 441, endPoint y: 245, distance: 97.5
click at [441, 245] on div "Range of Quadratic Equation" at bounding box center [525, 244] width 362 height 9
copy p "Range of Quadratic Equation"
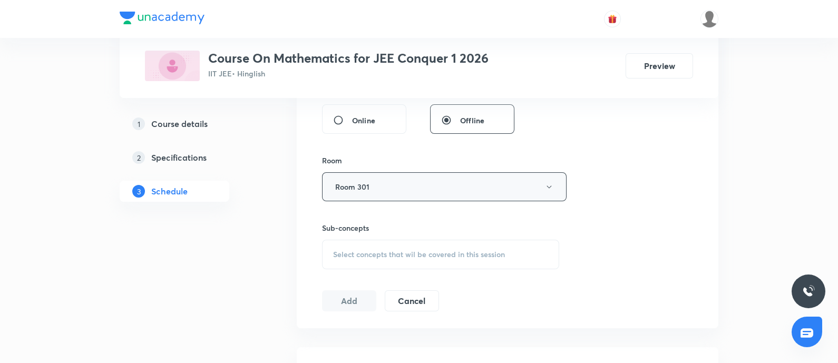
scroll to position [471, 0]
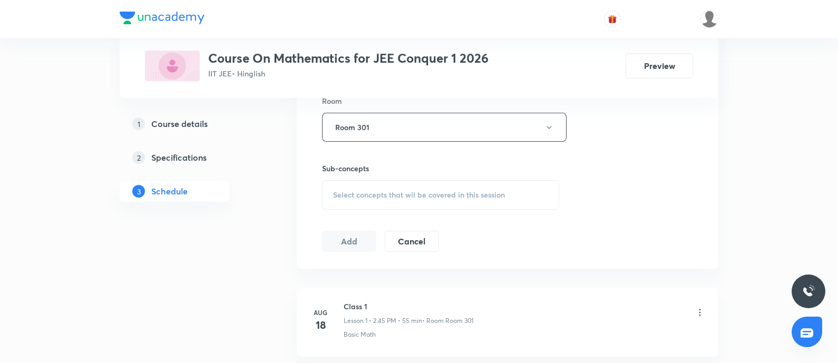
click at [424, 186] on div "Select concepts that wil be covered in this session" at bounding box center [440, 195] width 237 height 30
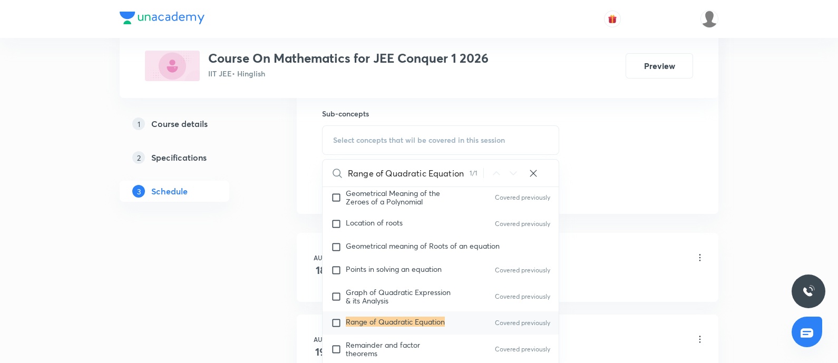
scroll to position [603, 0]
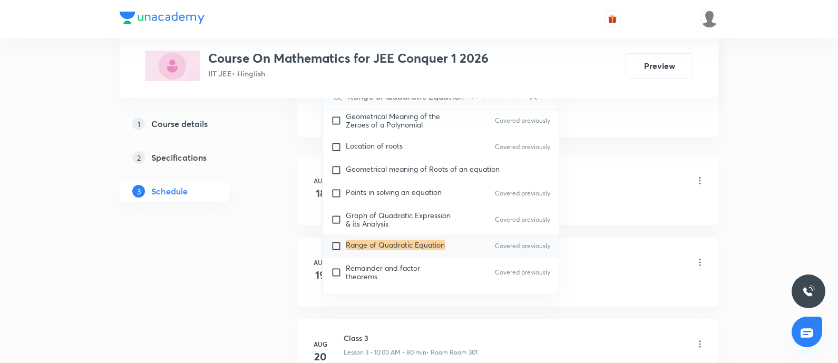
type input "Range of Quadratic Equation"
click at [364, 250] on div "Range of Quadratic Equation Covered previously" at bounding box center [441, 246] width 236 height 23
checkbox input "true"
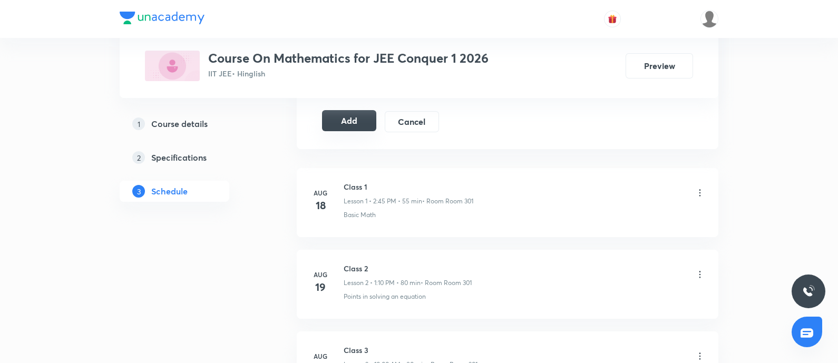
click at [354, 117] on button "Add" at bounding box center [349, 120] width 54 height 21
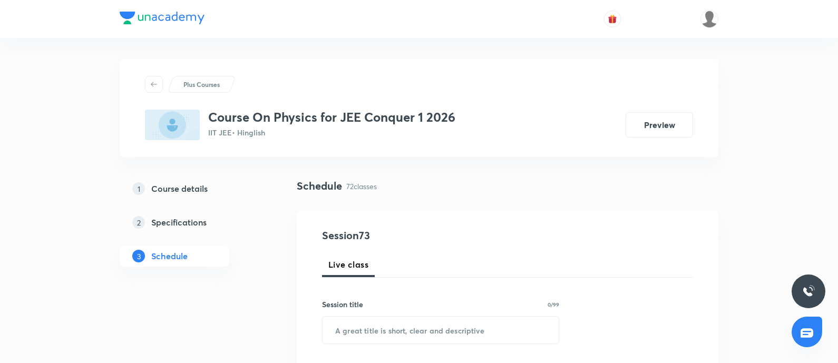
scroll to position [6350, 0]
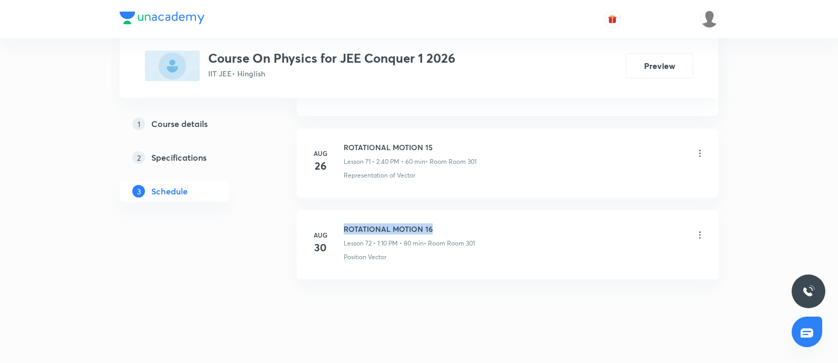
drag, startPoint x: 344, startPoint y: 211, endPoint x: 515, endPoint y: 207, distance: 171.4
click at [515, 210] on li "[DATE] ROTATIONAL MOTION 16 Lesson 72 • 1:10 PM • 80 min • Room Room 301 Positi…" at bounding box center [508, 244] width 422 height 69
copy h6 "ROTATIONAL MOTION 16"
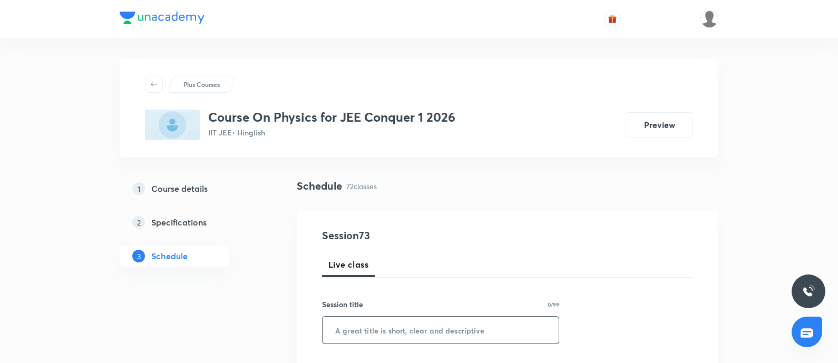
click at [498, 321] on input "text" at bounding box center [441, 330] width 236 height 27
paste input "ROTATIONAL MOTION 16"
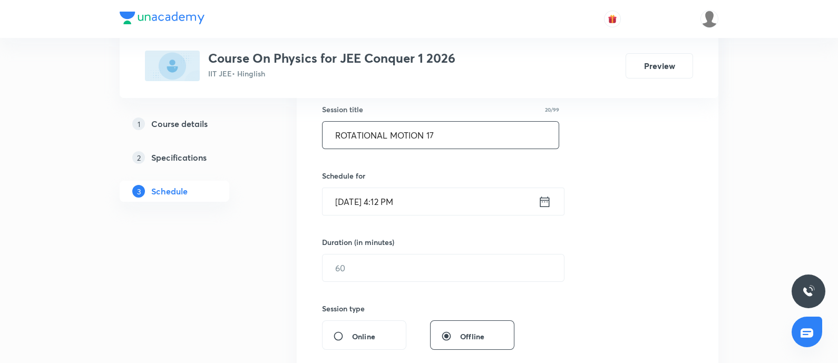
scroll to position [198, 0]
type input "ROTATIONAL MOTION 17"
click at [488, 211] on input "[DATE] 4:12 PM" at bounding box center [431, 199] width 216 height 27
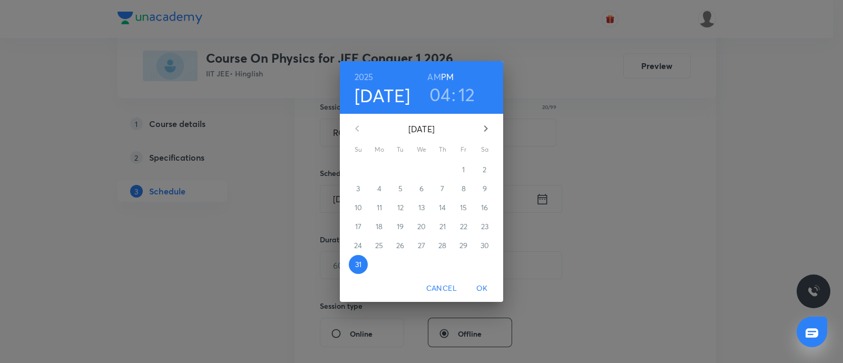
click at [480, 125] on icon "button" at bounding box center [486, 128] width 13 height 13
click at [378, 166] on p "1" at bounding box center [379, 169] width 3 height 11
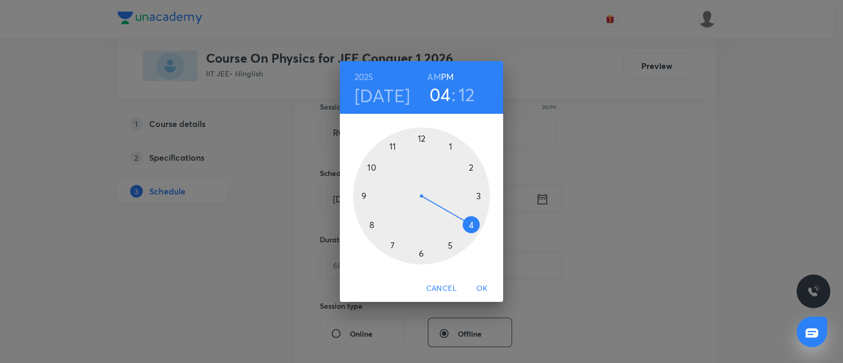
click at [441, 91] on h3 "04" at bounding box center [441, 94] width 22 height 22
click at [449, 149] on div at bounding box center [421, 196] width 137 height 137
click at [471, 168] on div at bounding box center [421, 196] width 137 height 137
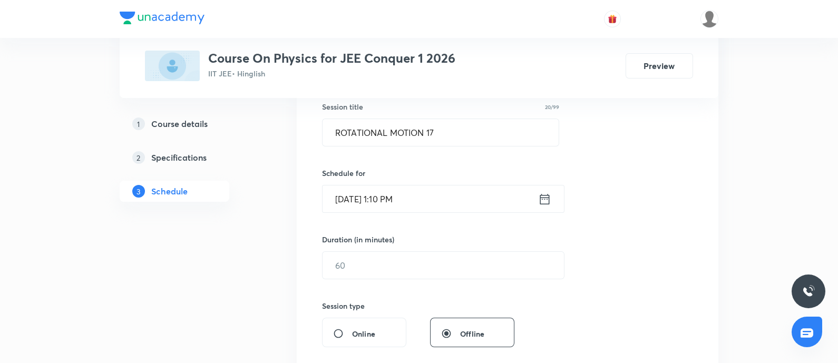
scroll to position [263, 0]
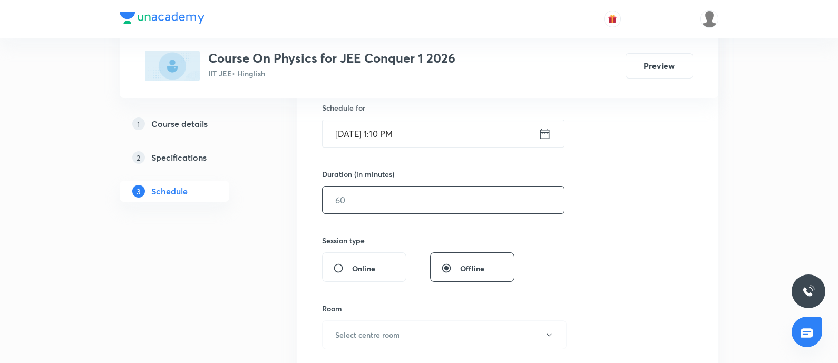
click at [394, 202] on input "text" at bounding box center [443, 200] width 241 height 27
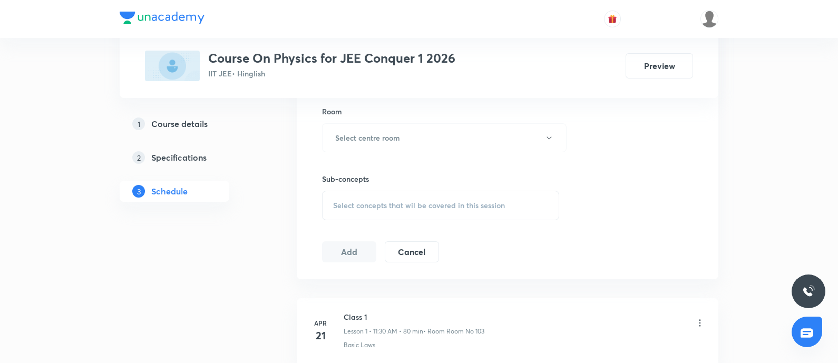
scroll to position [461, 0]
type input "80"
click at [430, 147] on button "Select centre room" at bounding box center [444, 137] width 245 height 29
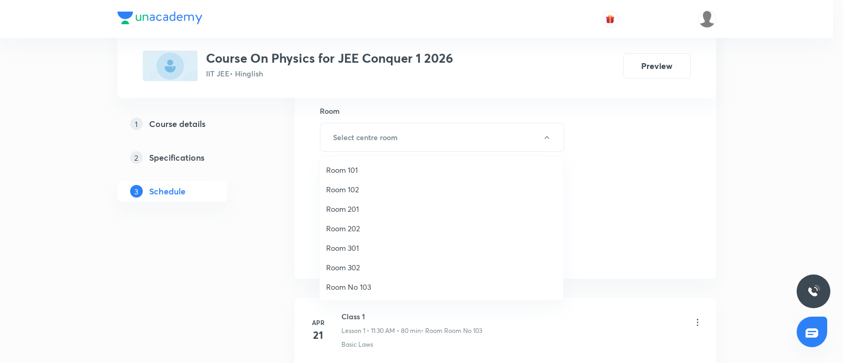
click at [359, 251] on span "Room 301" at bounding box center [441, 247] width 231 height 11
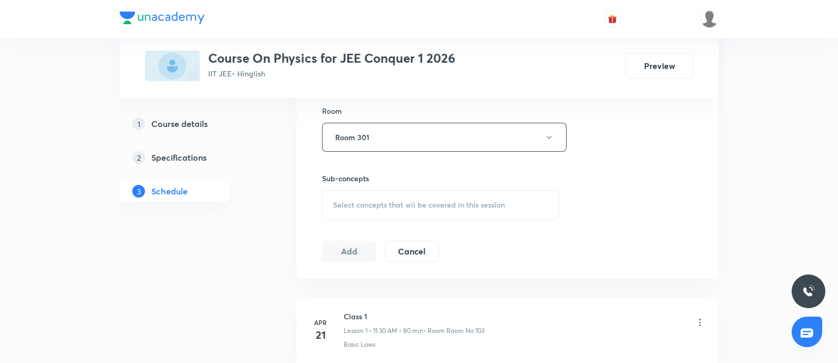
scroll to position [6350, 0]
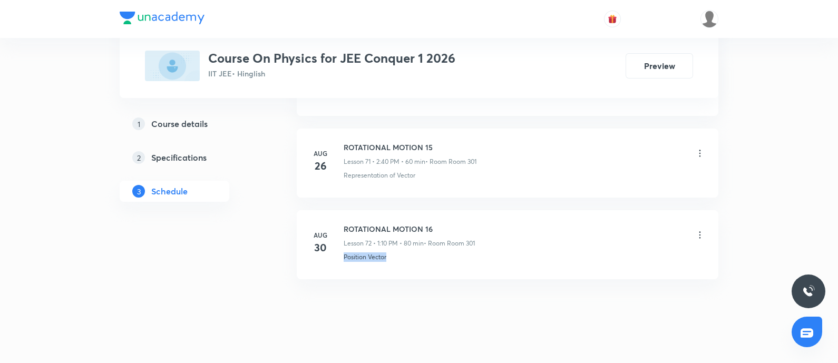
drag, startPoint x: 343, startPoint y: 243, endPoint x: 397, endPoint y: 245, distance: 54.3
click at [397, 245] on div "Aug 30 ROTATIONAL MOTION 16 Lesson 72 • 1:10 PM • 80 min • Room Room 301 Positi…" at bounding box center [507, 243] width 395 height 38
copy p "Position Vector"
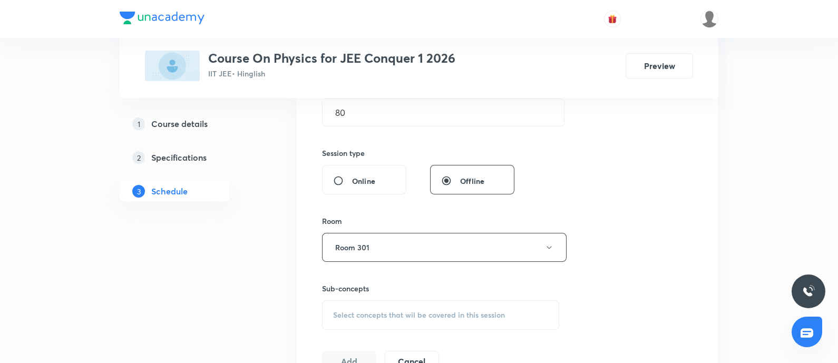
scroll to position [473, 0]
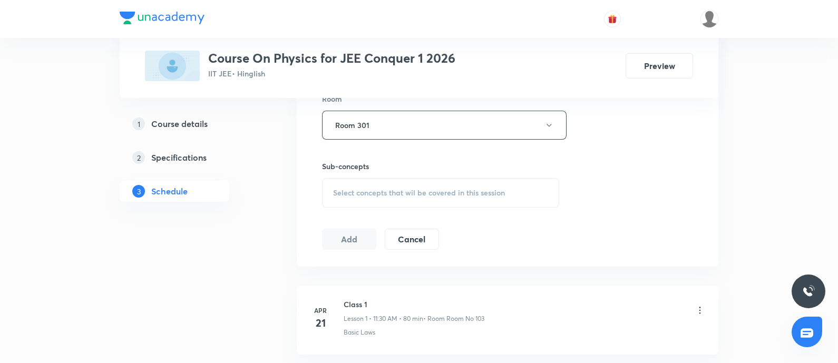
click at [399, 178] on div "Select concepts that wil be covered in this session" at bounding box center [440, 193] width 237 height 30
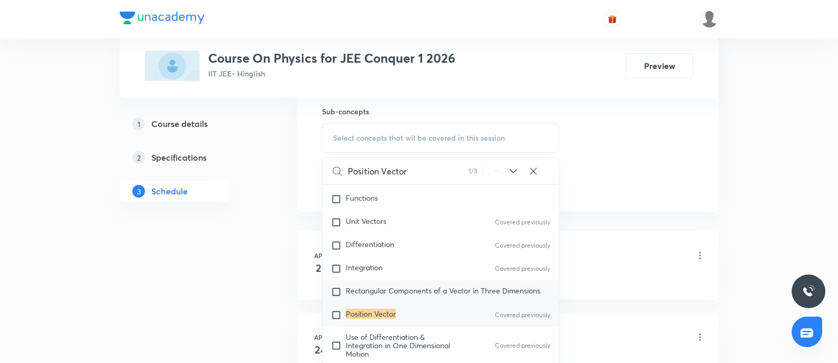
scroll to position [539, 0]
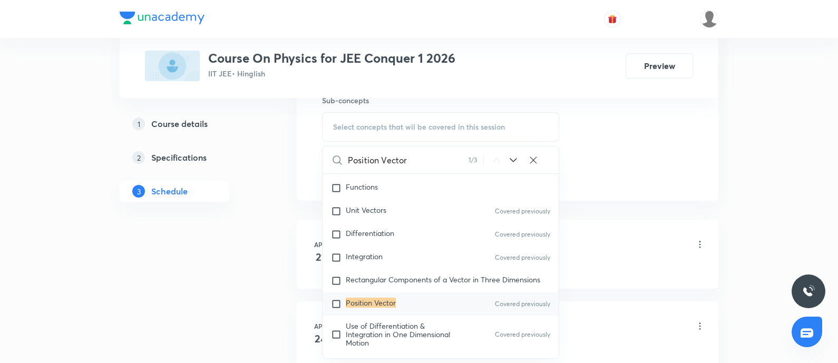
type input "Position Vector"
click at [371, 305] on mark "Position Vector" at bounding box center [371, 303] width 50 height 10
checkbox input "true"
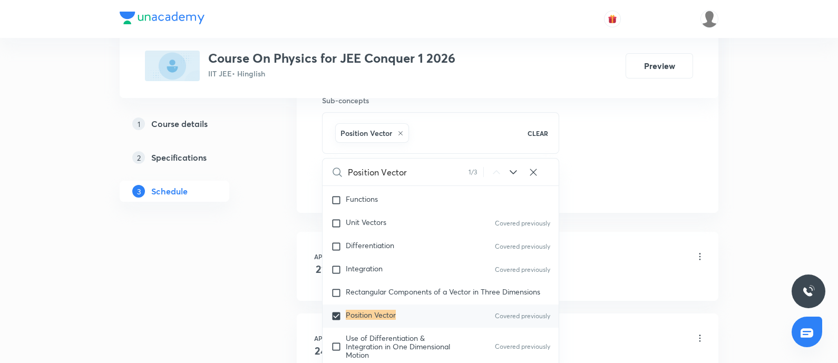
drag, startPoint x: 634, startPoint y: 154, endPoint x: 514, endPoint y: 175, distance: 122.0
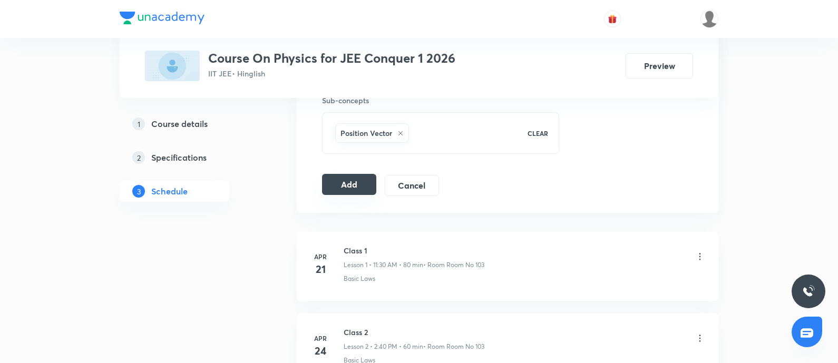
click at [338, 187] on button "Add" at bounding box center [349, 184] width 54 height 21
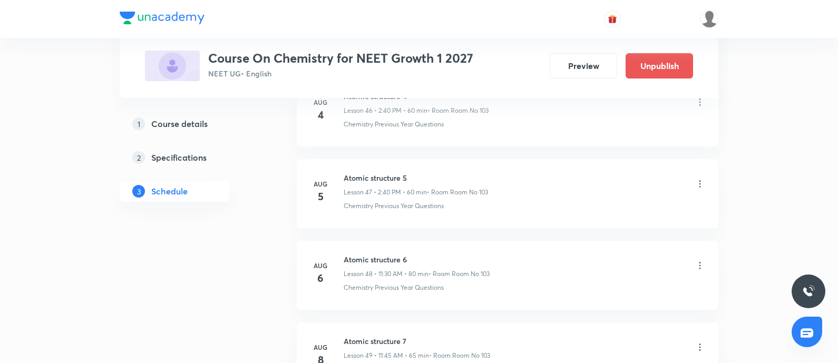
scroll to position [5683, 0]
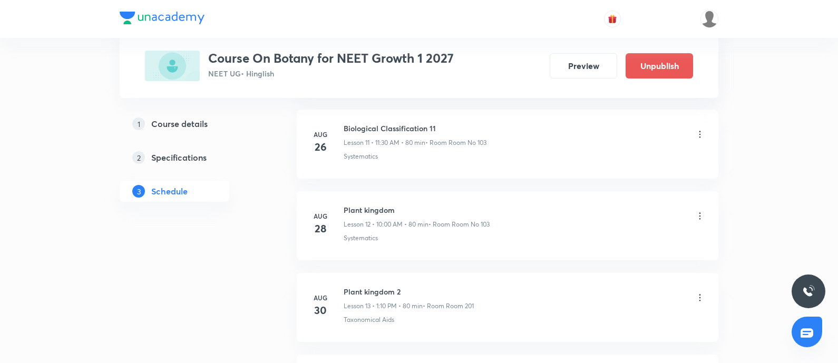
scroll to position [1703, 0]
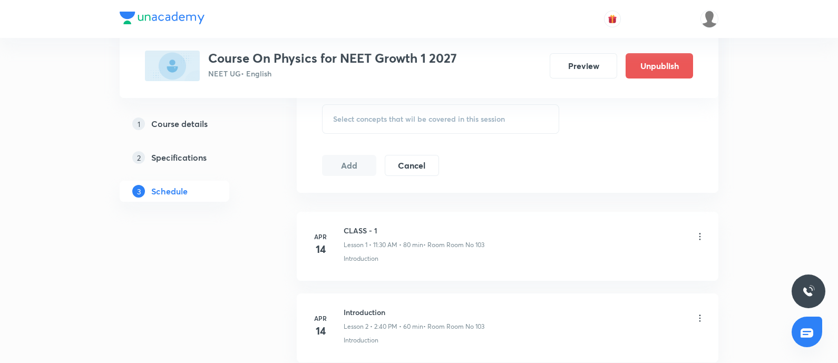
scroll to position [8211, 0]
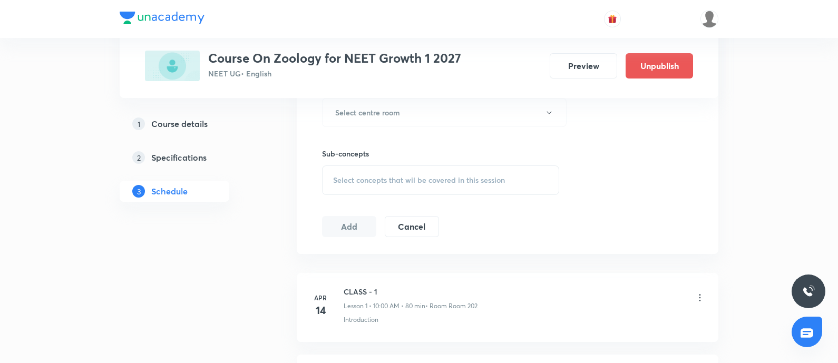
scroll to position [6758, 0]
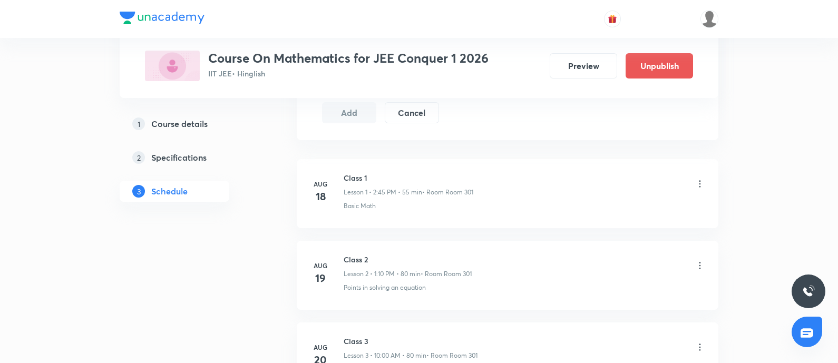
scroll to position [1377, 0]
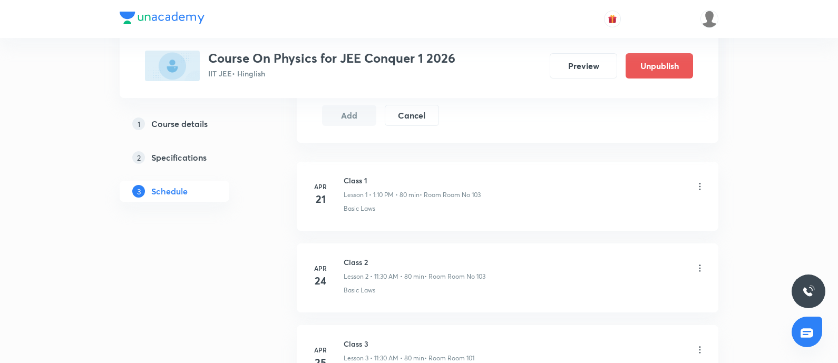
scroll to position [5683, 0]
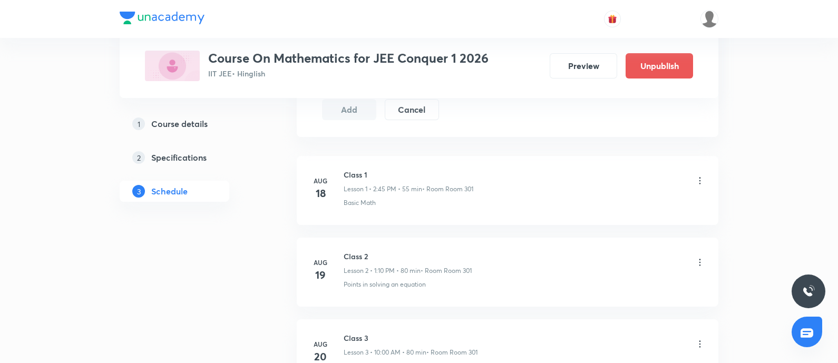
scroll to position [1377, 0]
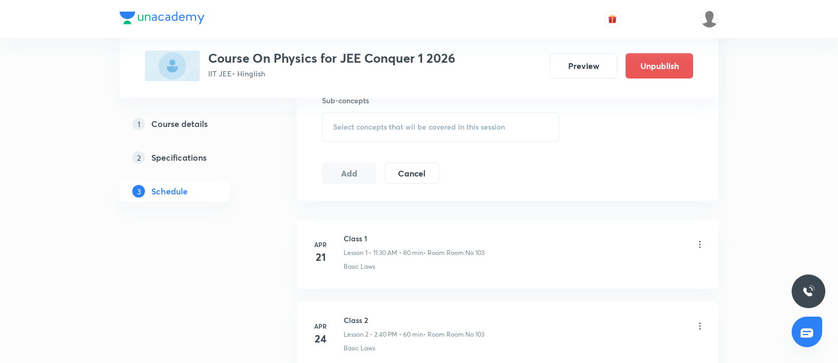
scroll to position [6431, 0]
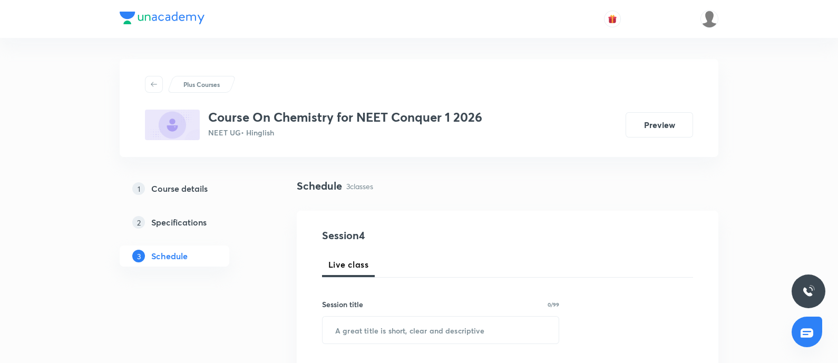
scroll to position [725, 0]
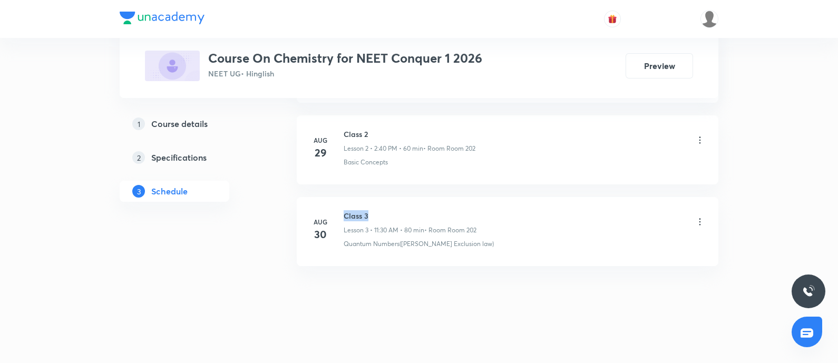
drag, startPoint x: 343, startPoint y: 213, endPoint x: 374, endPoint y: 211, distance: 31.2
click at [374, 211] on div "[DATE] Class 3 Lesson 3 • 11:30 AM • 80 min • Room Room 202 Quantum Numbers([PE…" at bounding box center [507, 229] width 395 height 38
copy h6 "Class 3"
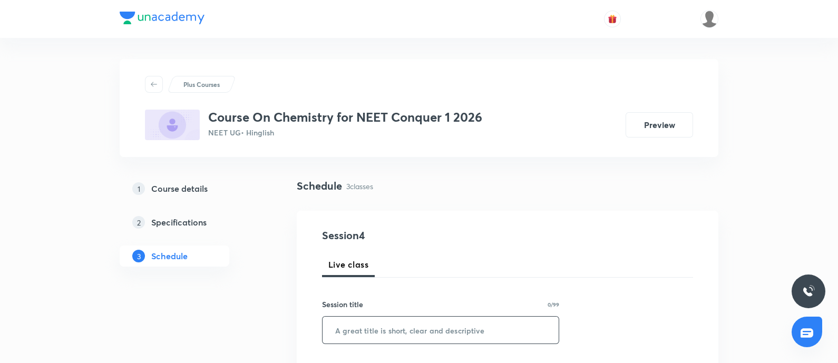
click at [392, 322] on input "text" at bounding box center [441, 330] width 236 height 27
paste input "Class 3"
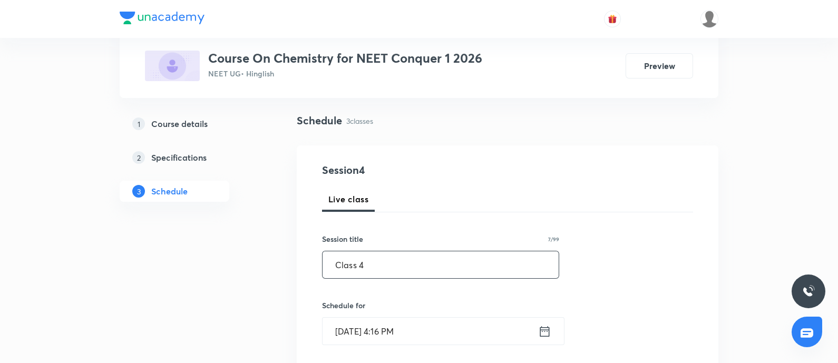
scroll to position [131, 0]
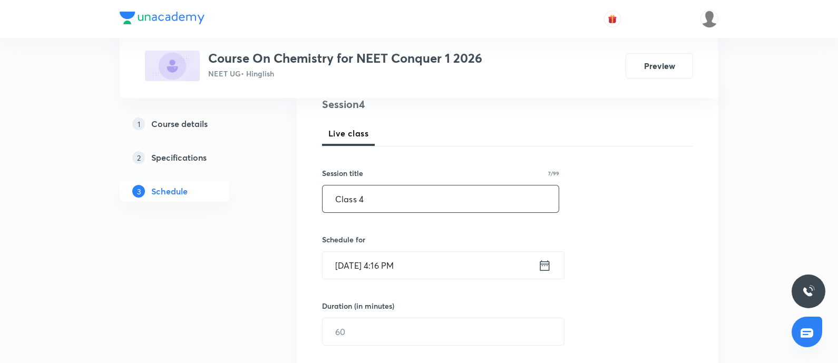
type input "Class 4"
click at [430, 264] on input "[DATE] 4:16 PM" at bounding box center [431, 265] width 216 height 27
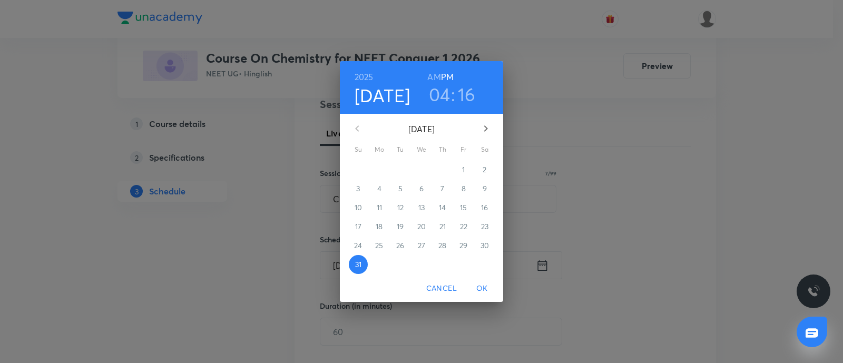
click at [490, 132] on icon "button" at bounding box center [486, 128] width 13 height 13
click at [375, 169] on span "1" at bounding box center [379, 169] width 19 height 11
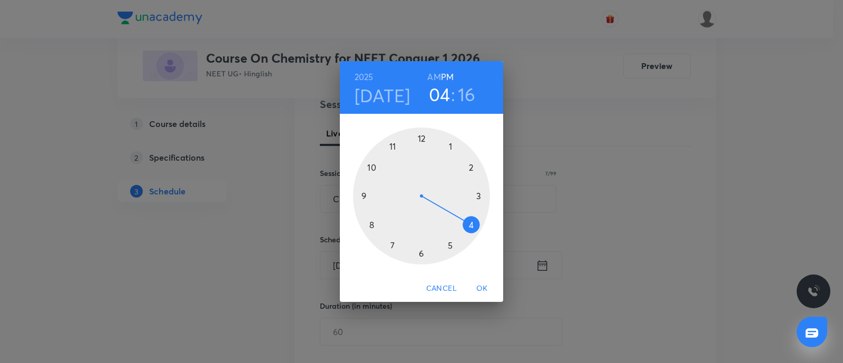
click at [431, 77] on h6 "AM" at bounding box center [434, 77] width 13 height 15
click at [368, 170] on div at bounding box center [421, 196] width 137 height 137
click at [424, 134] on div at bounding box center [421, 196] width 137 height 137
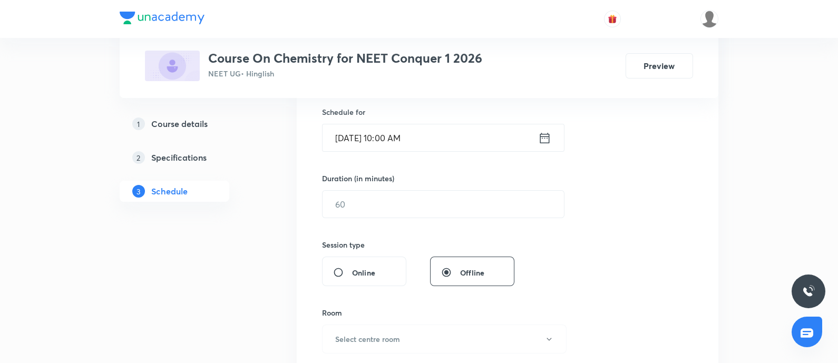
scroll to position [263, 0]
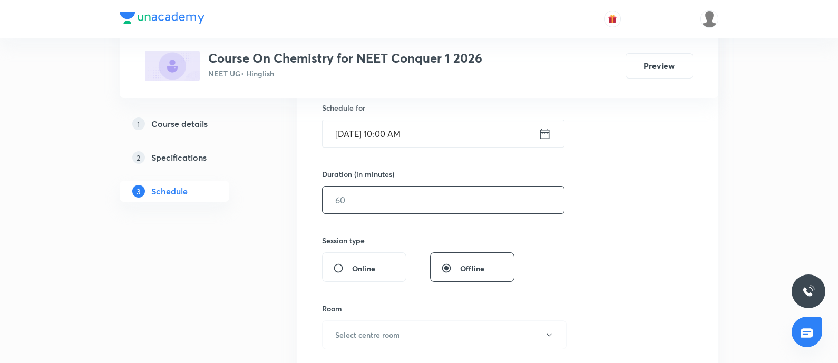
click at [418, 207] on input "text" at bounding box center [443, 200] width 241 height 27
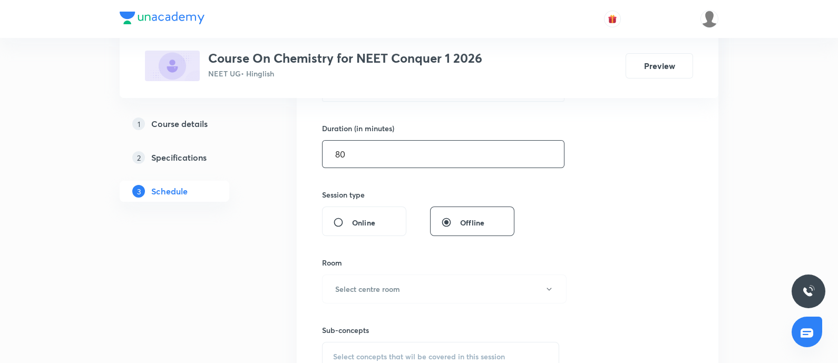
scroll to position [329, 0]
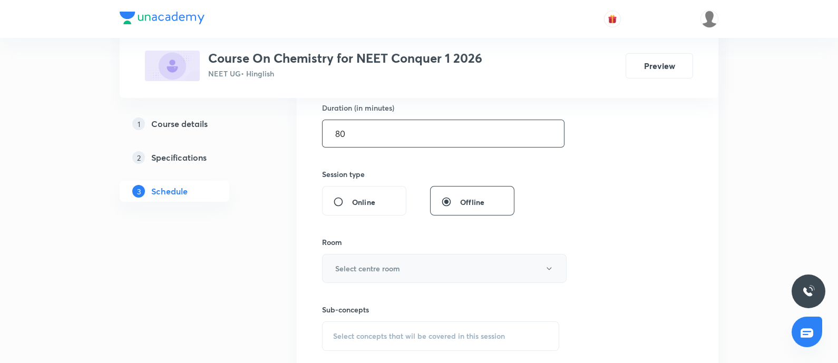
type input "80"
click at [350, 263] on h6 "Select centre room" at bounding box center [367, 268] width 65 height 11
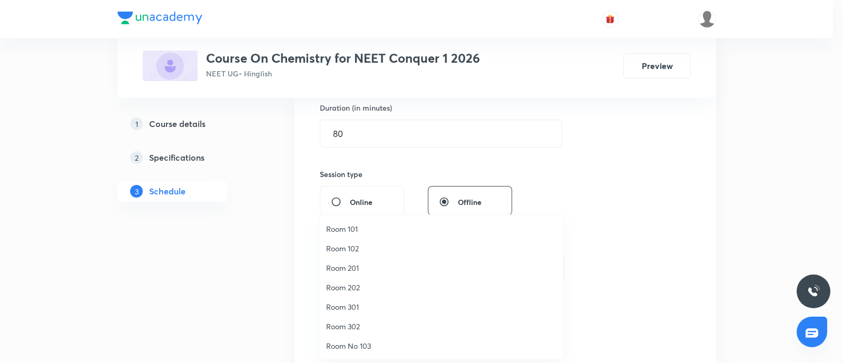
click at [363, 227] on span "Room 101" at bounding box center [441, 229] width 231 height 11
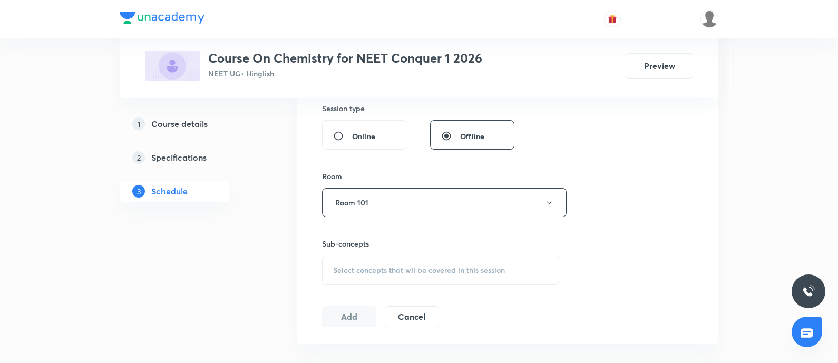
scroll to position [725, 0]
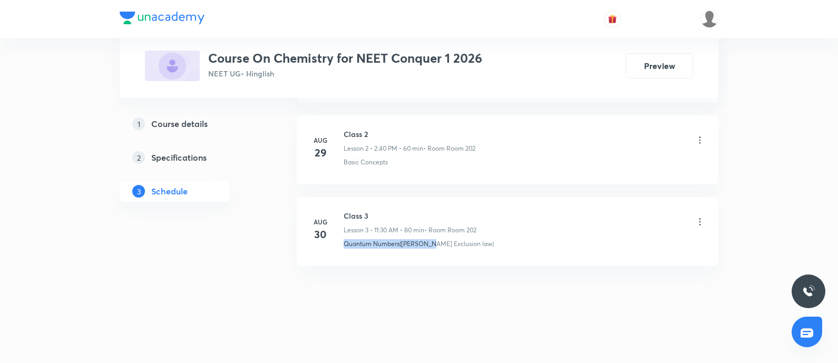
drag, startPoint x: 377, startPoint y: 245, endPoint x: 424, endPoint y: 250, distance: 47.7
click at [424, 250] on li "[DATE] Class 3 Lesson 3 • 11:30 AM • 80 min • Room Room 202 Quantum Numbers([PE…" at bounding box center [508, 231] width 422 height 69
copy p "Quantum Numbers([PERSON_NAME] E"
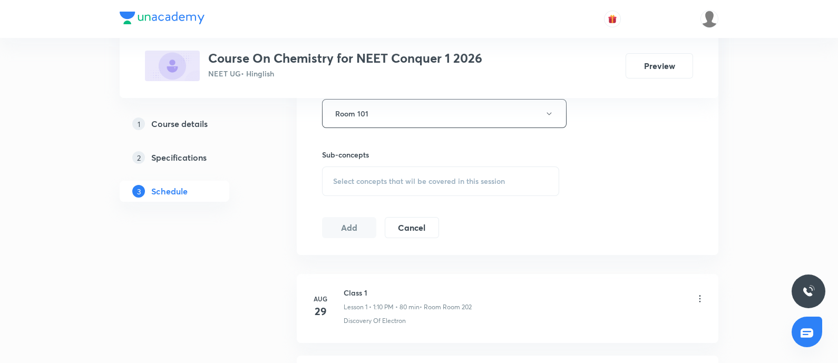
scroll to position [529, 0]
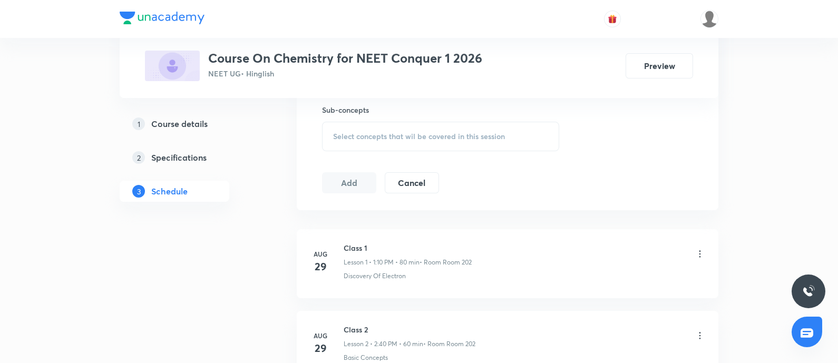
click at [442, 134] on span "Select concepts that wil be covered in this session" at bounding box center [419, 136] width 172 height 8
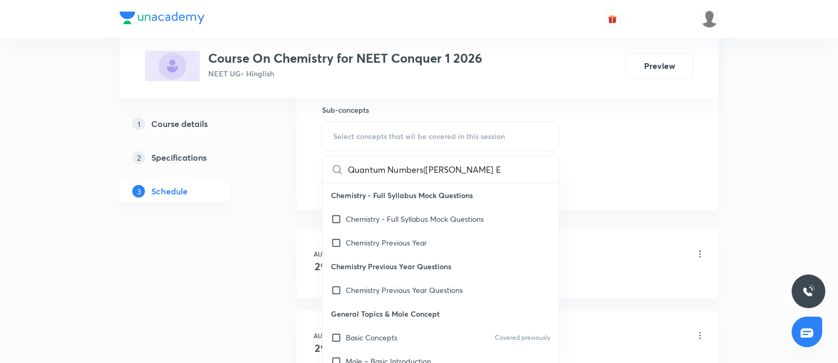
click at [442, 135] on html "Plus Courses Course On Chemistry for NEET Conquer 1 2026 NEET UG • Hinglish Pre…" at bounding box center [419, 16] width 838 height 1090
click at [606, 141] on html "Plus Courses Course On Chemistry for NEET Conquer 1 2026 NEET UG • Hinglish Pre…" at bounding box center [419, 16] width 838 height 1090
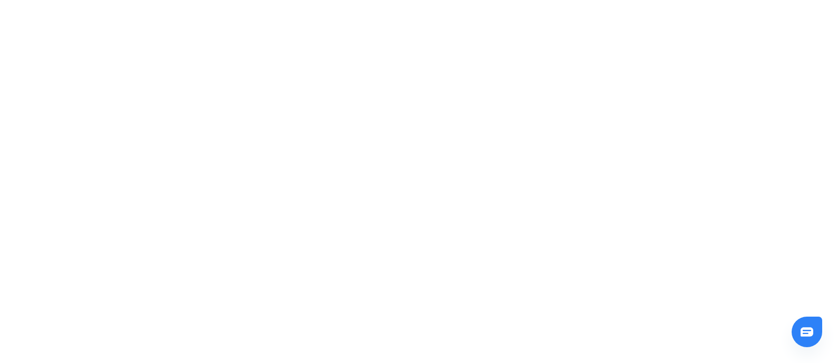
scroll to position [0, 0]
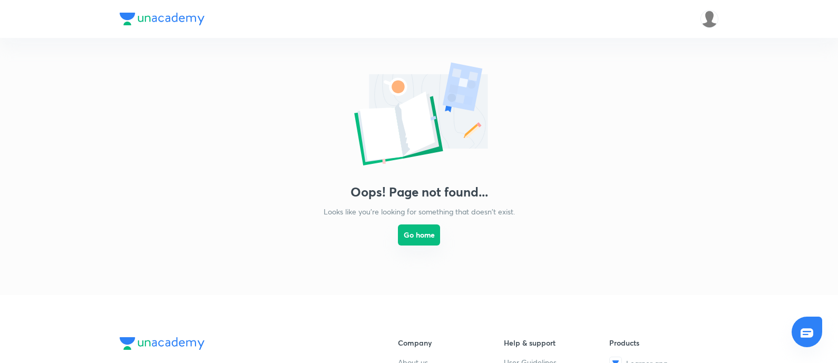
click at [420, 235] on button "Go home" at bounding box center [419, 235] width 42 height 21
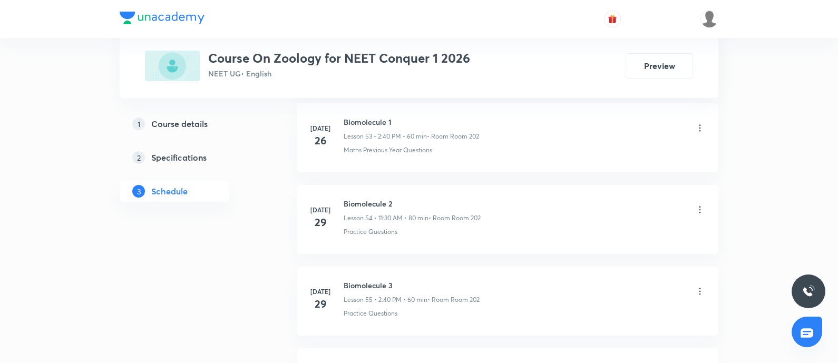
scroll to position [6499, 0]
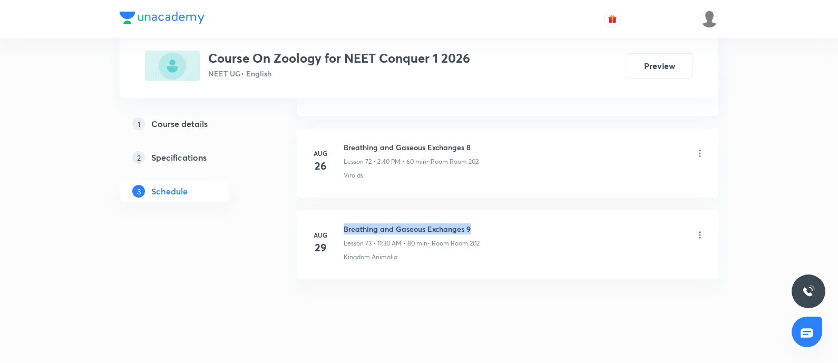
drag, startPoint x: 345, startPoint y: 211, endPoint x: 498, endPoint y: 201, distance: 153.8
click at [498, 210] on li "[DATE] Breathing and Gaseous Exchanges 9 Lesson 73 • 11:30 AM • 80 min • Room R…" at bounding box center [508, 244] width 422 height 69
copy h6 "Breathing and Gaseous Exchanges 9"
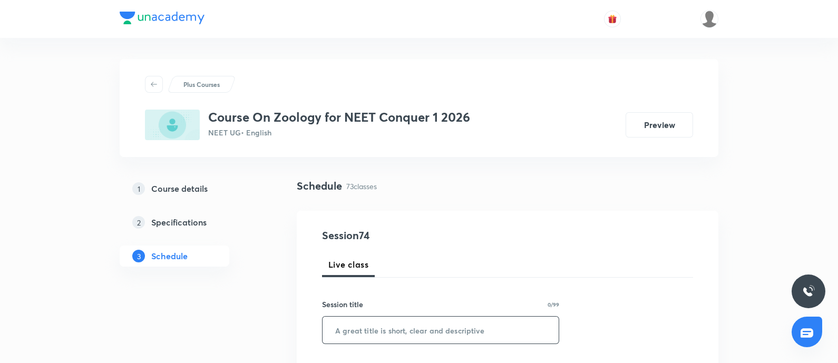
click at [402, 324] on input "text" at bounding box center [441, 330] width 236 height 27
paste input "Breathing and Gaseous Exchanges 9"
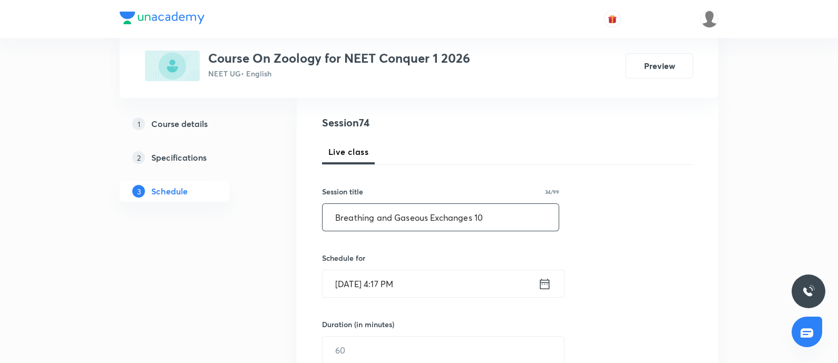
scroll to position [198, 0]
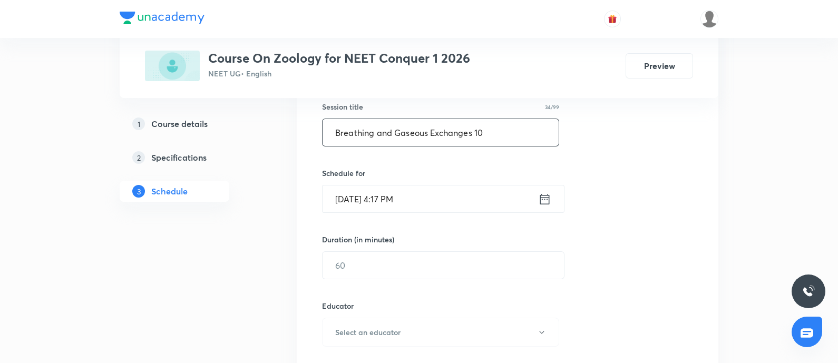
type input "Breathing and Gaseous Exchanges 10"
click at [451, 210] on input "[DATE] 4:17 PM" at bounding box center [431, 199] width 216 height 27
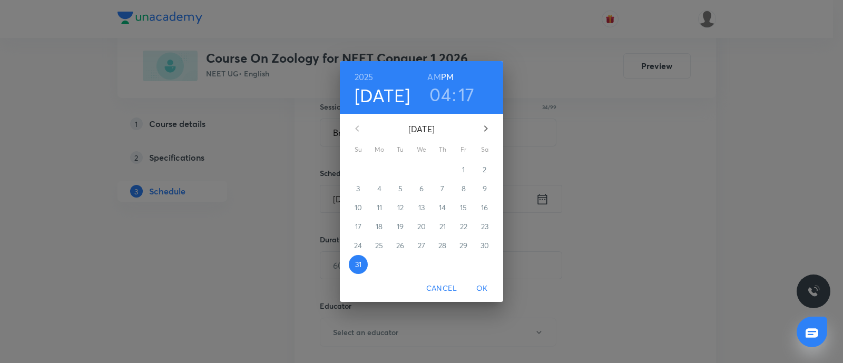
click at [484, 128] on icon "button" at bounding box center [486, 128] width 13 height 13
click at [375, 169] on span "1" at bounding box center [379, 169] width 19 height 11
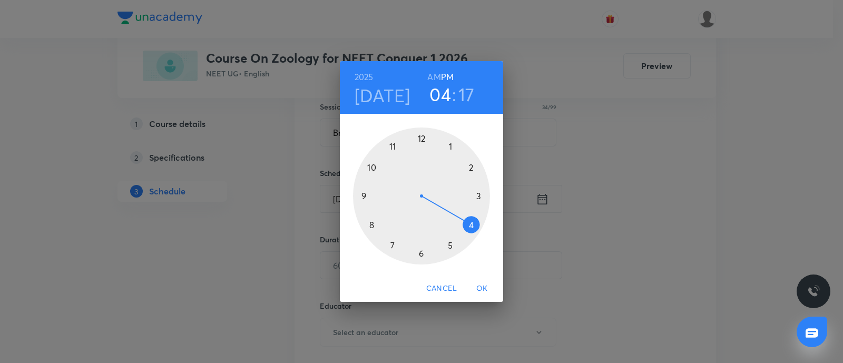
click at [440, 74] on h6 "AM" at bounding box center [434, 77] width 13 height 15
click at [395, 148] on div at bounding box center [421, 196] width 137 height 137
click at [420, 253] on div at bounding box center [421, 196] width 137 height 137
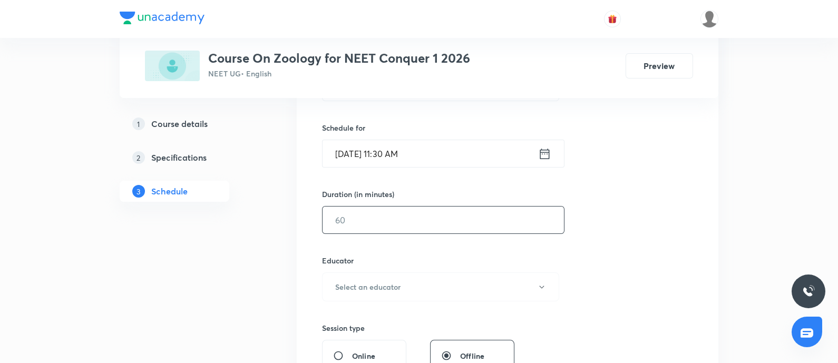
scroll to position [263, 0]
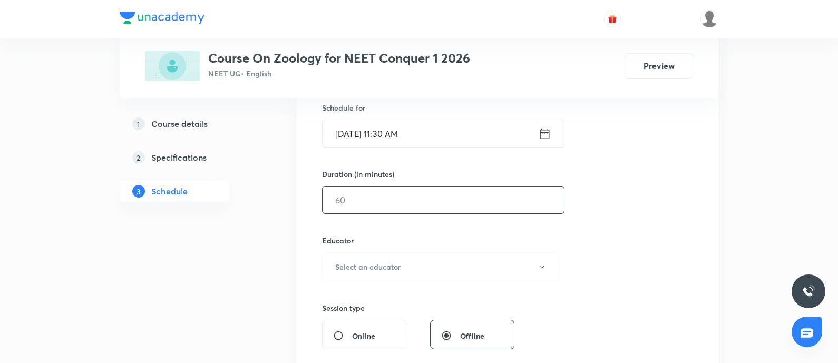
click at [409, 206] on input "text" at bounding box center [443, 200] width 241 height 27
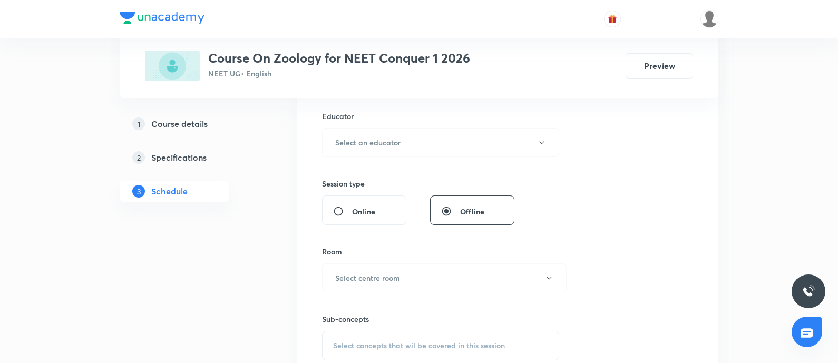
scroll to position [395, 0]
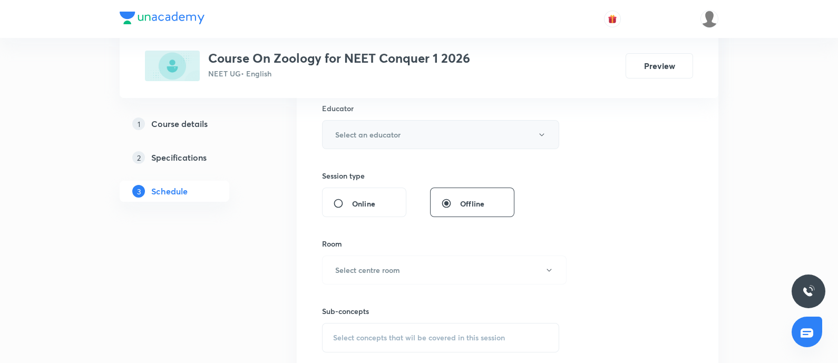
type input "80"
click at [440, 135] on button "Select an educator" at bounding box center [440, 134] width 237 height 29
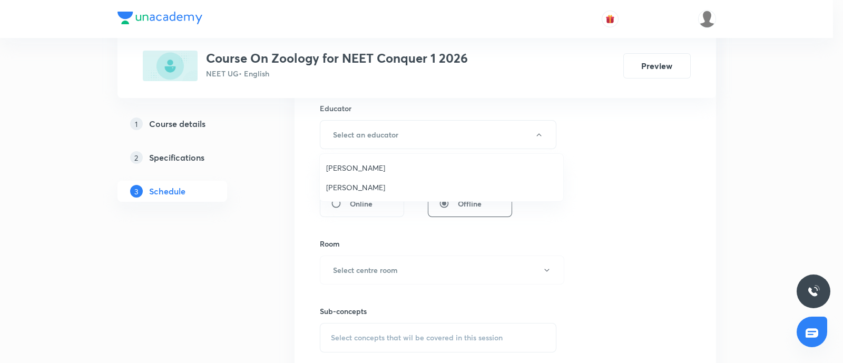
click at [363, 191] on span "Vijaypal Singh Bhadouriya" at bounding box center [441, 187] width 231 height 11
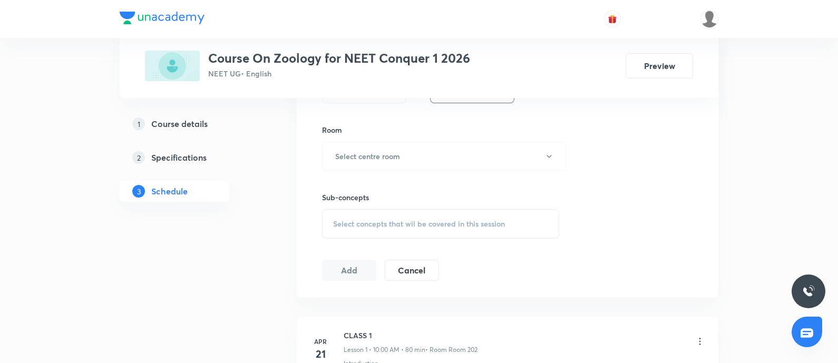
scroll to position [527, 0]
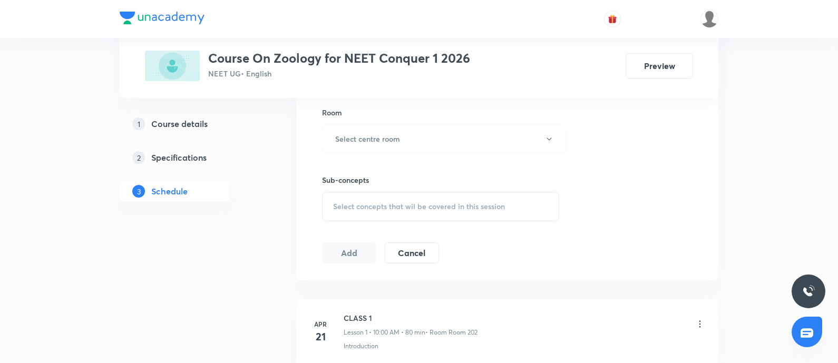
click at [409, 157] on div "Sub-concepts Select concepts that wil be covered in this session" at bounding box center [440, 187] width 237 height 68
click at [430, 133] on button "Select centre room" at bounding box center [444, 138] width 245 height 29
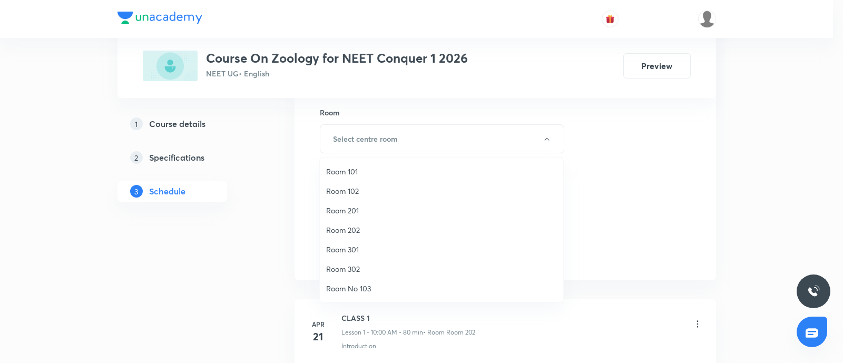
click at [355, 172] on span "Room 101" at bounding box center [441, 171] width 231 height 11
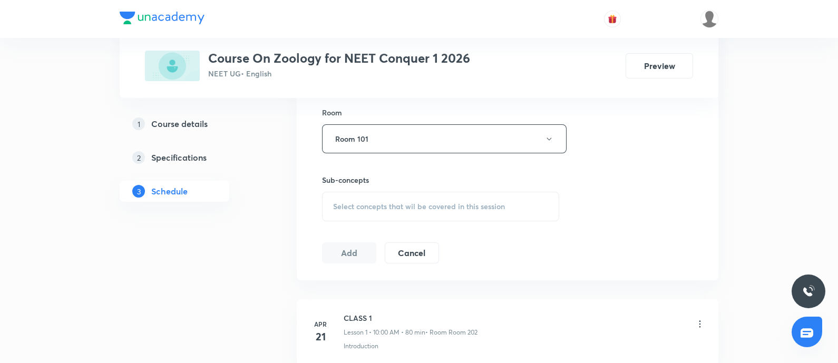
scroll to position [6499, 0]
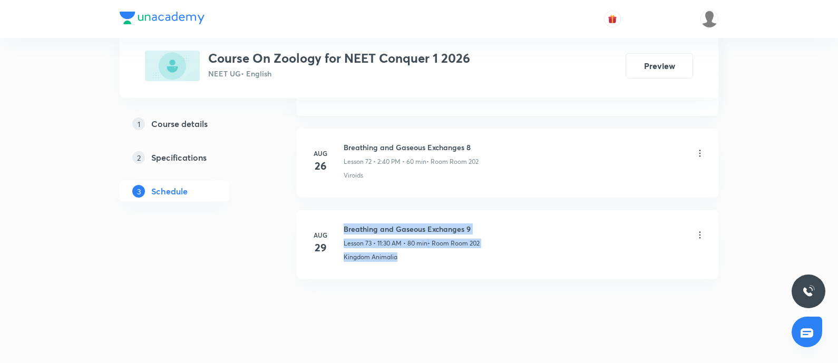
drag, startPoint x: 342, startPoint y: 240, endPoint x: 429, endPoint y: 250, distance: 88.1
click at [429, 250] on li "Aug 29 Breathing and Gaseous Exchanges 9 Lesson 73 • 11:30 AM • 80 min • Room R…" at bounding box center [508, 244] width 422 height 69
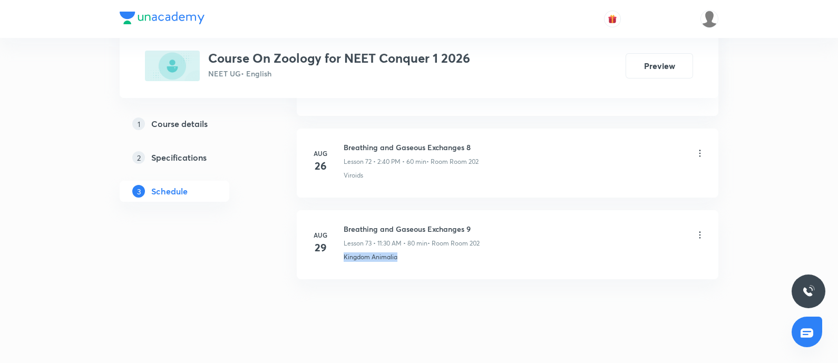
drag, startPoint x: 429, startPoint y: 250, endPoint x: 337, endPoint y: 265, distance: 92.8
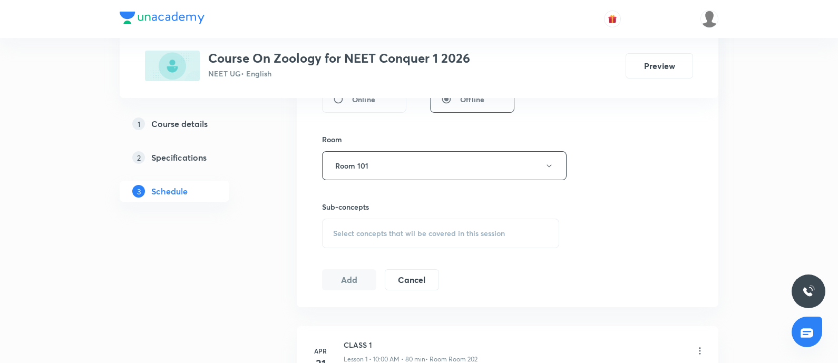
scroll to position [519, 0]
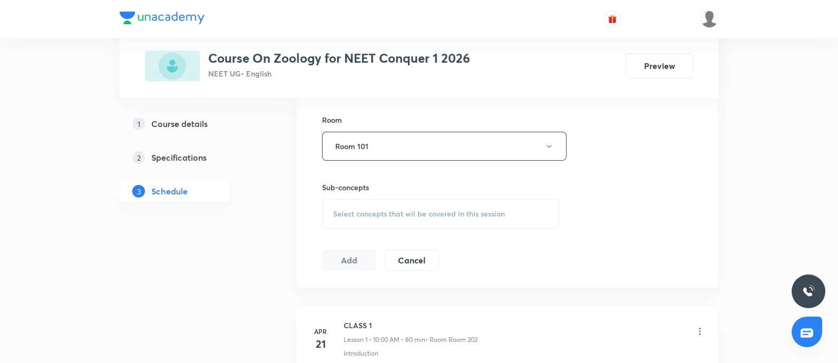
click at [401, 225] on div "Select concepts that wil be covered in this session" at bounding box center [440, 214] width 237 height 30
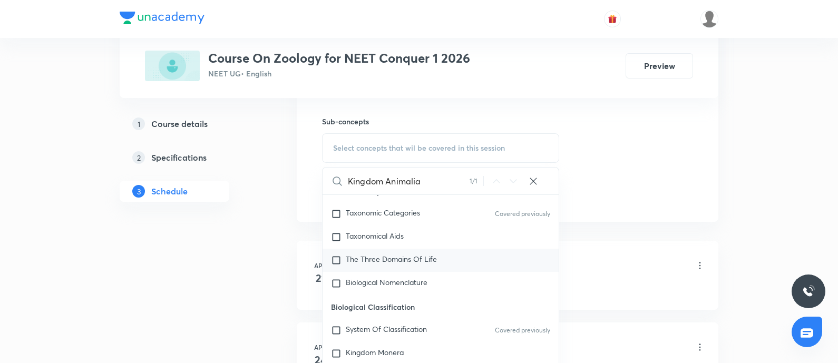
scroll to position [401, 0]
type input "Kingdom Animalia"
click at [364, 328] on mark "Kingdom Animalia" at bounding box center [376, 330] width 61 height 10
checkbox input "true"
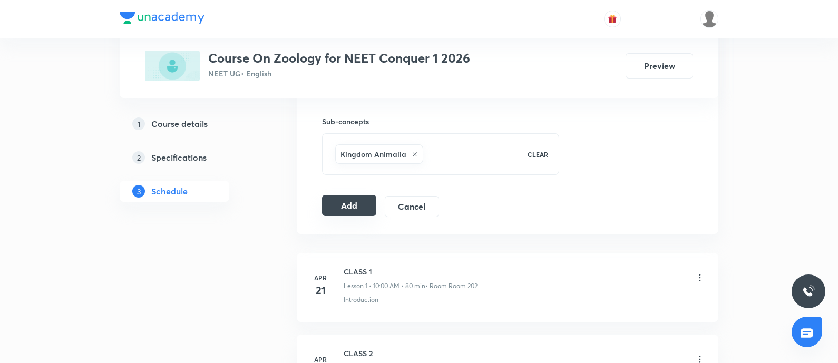
click at [353, 209] on button "Add" at bounding box center [349, 205] width 54 height 21
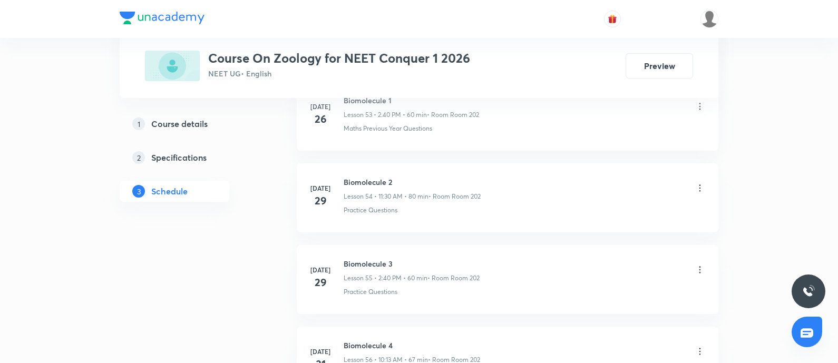
scroll to position [6510, 0]
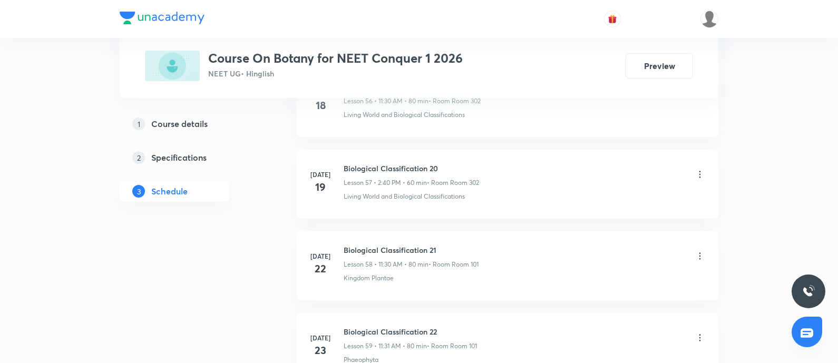
scroll to position [7002, 0]
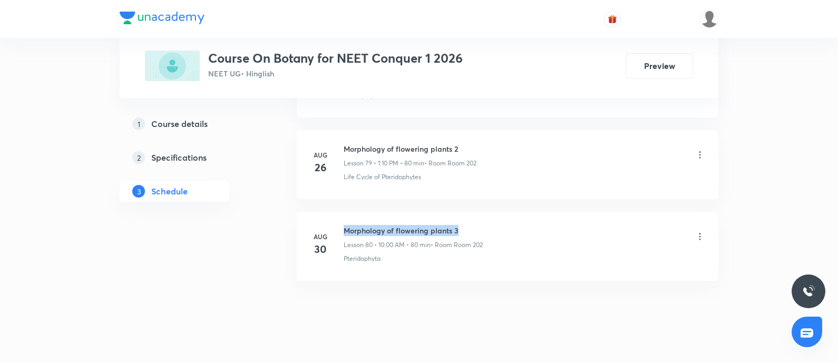
drag, startPoint x: 344, startPoint y: 217, endPoint x: 499, endPoint y: 207, distance: 155.3
click at [499, 212] on li "[DATE] Morphology of flowering plants 3 Lesson 80 • 10:00 AM • 80 min • Room Ro…" at bounding box center [508, 246] width 422 height 69
copy h6 "Morphology of flowering plants 3"
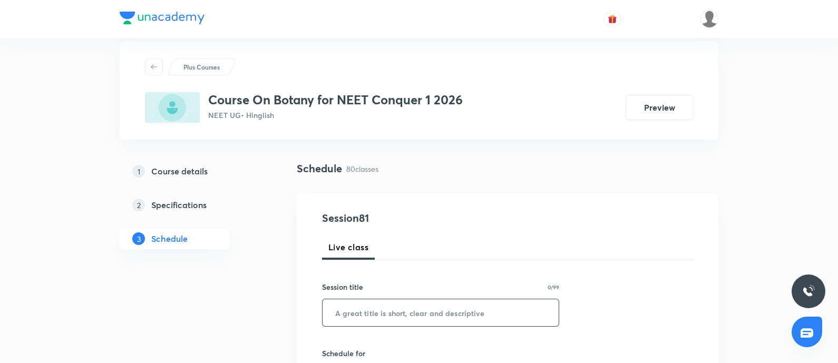
click at [415, 307] on input "text" at bounding box center [441, 312] width 236 height 27
paste input "Morphology of flowering plants 3"
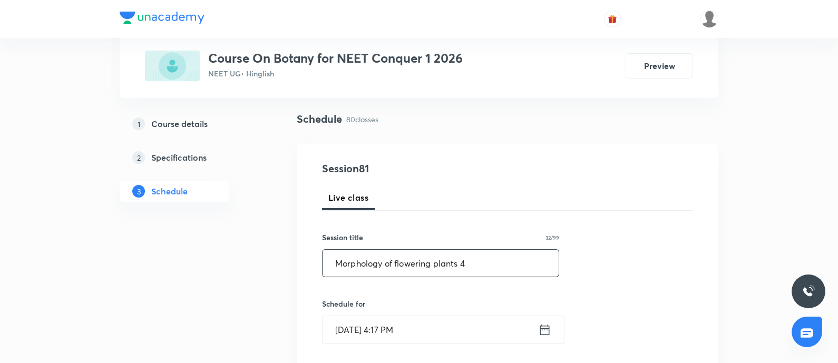
scroll to position [83, 0]
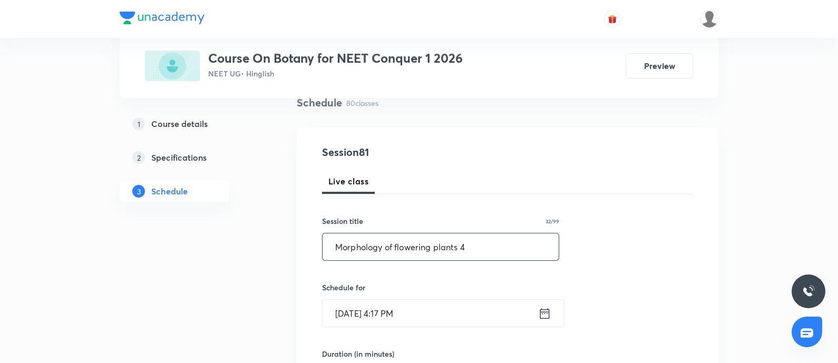
type input "Morphology of flowering plants 4"
click at [415, 307] on input "[DATE] 4:17 PM" at bounding box center [431, 313] width 216 height 27
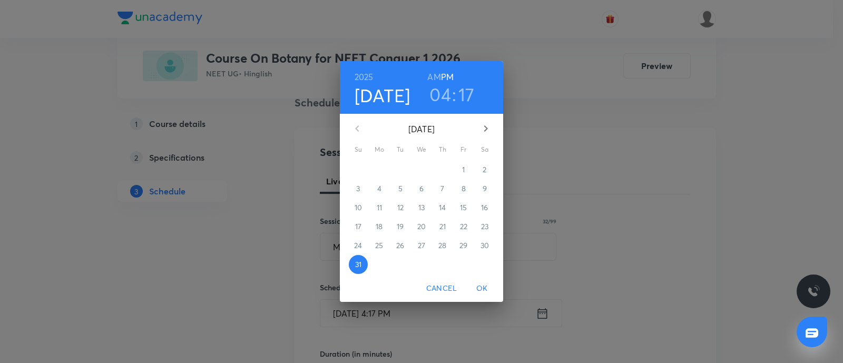
click at [493, 127] on button "button" at bounding box center [485, 128] width 25 height 25
click at [379, 174] on p "1" at bounding box center [379, 169] width 3 height 11
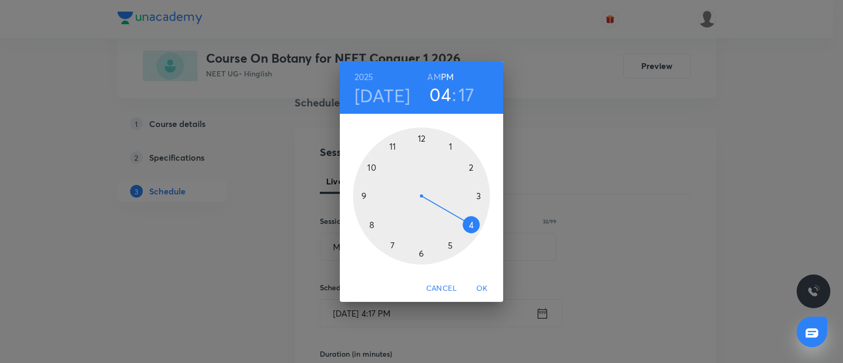
click at [451, 146] on div at bounding box center [421, 196] width 137 height 137
click at [472, 168] on div at bounding box center [421, 196] width 137 height 137
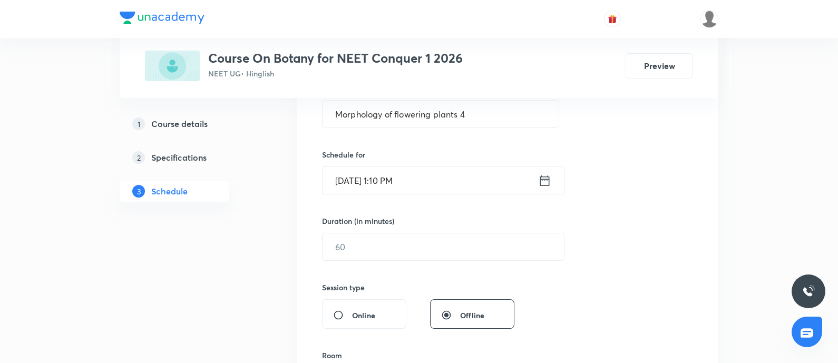
scroll to position [281, 0]
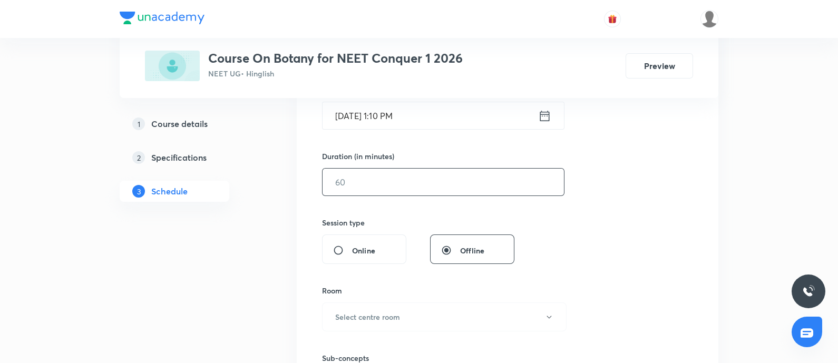
click at [403, 193] on input "text" at bounding box center [443, 182] width 241 height 27
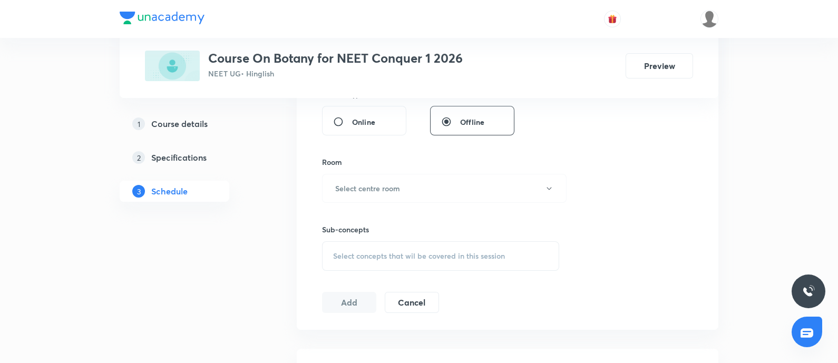
scroll to position [479, 0]
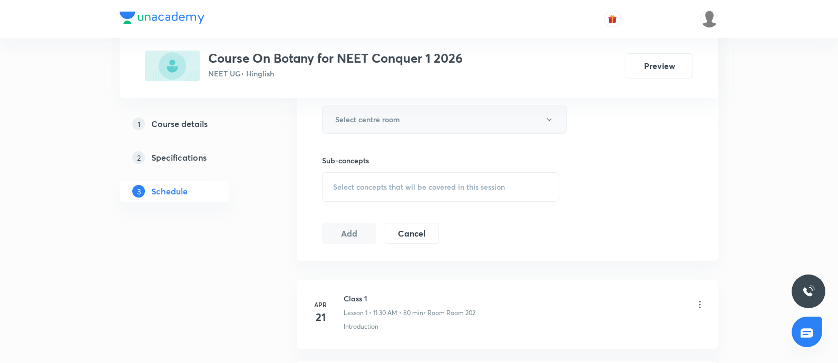
type input "80"
click at [440, 110] on button "Select centre room" at bounding box center [444, 119] width 245 height 29
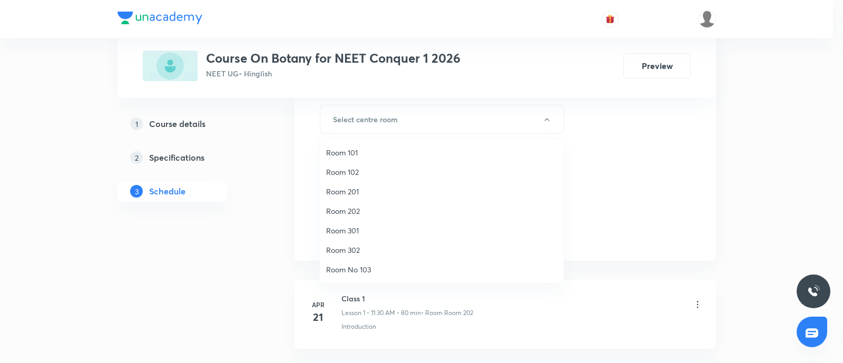
click at [344, 146] on li "Room 101" at bounding box center [442, 153] width 244 height 20
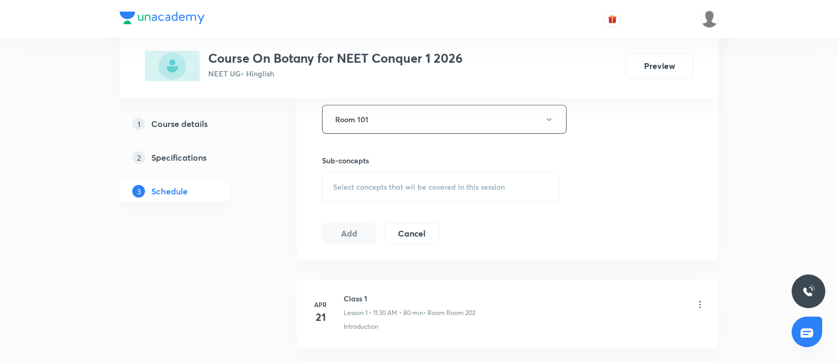
scroll to position [7002, 0]
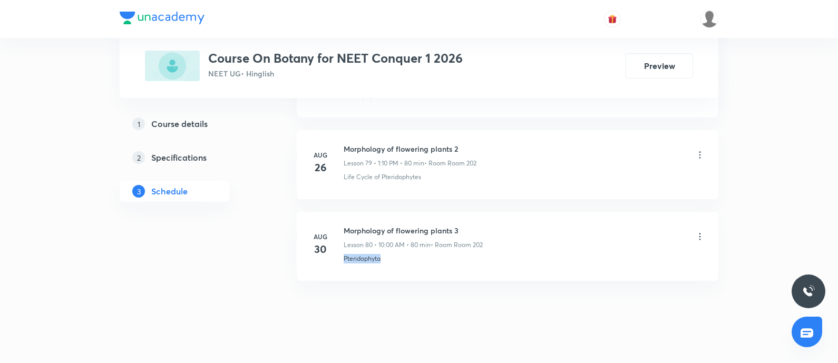
drag, startPoint x: 342, startPoint y: 244, endPoint x: 387, endPoint y: 249, distance: 45.1
click at [387, 249] on li "Aug 30 Morphology of flowering plants 3 Lesson 80 • 10:00 AM • 80 min • Room Ro…" at bounding box center [508, 246] width 422 height 69
copy p "Pteridophyta"
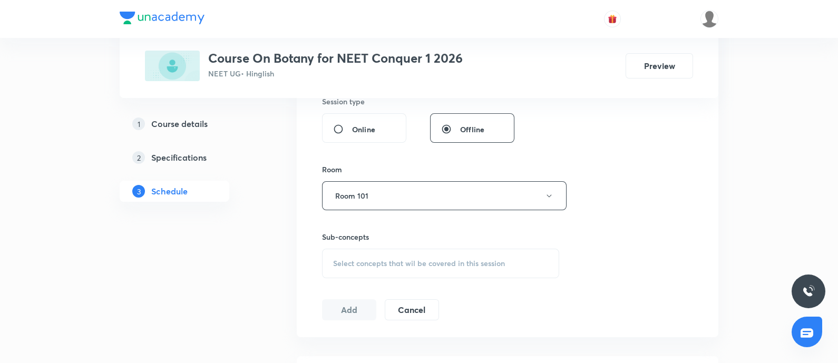
scroll to position [461, 0]
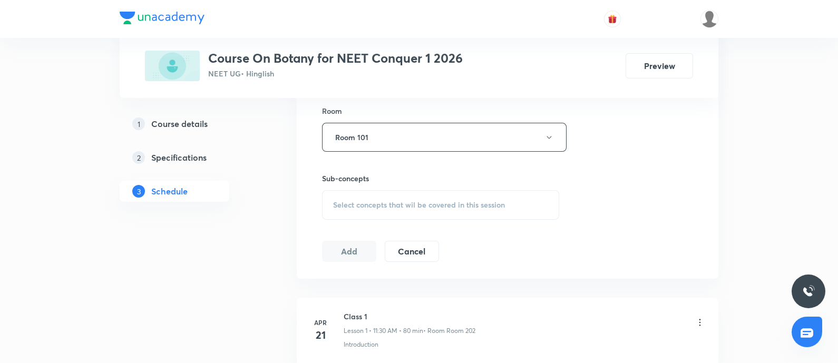
click at [449, 195] on div "Select concepts that wil be covered in this session" at bounding box center [440, 205] width 237 height 30
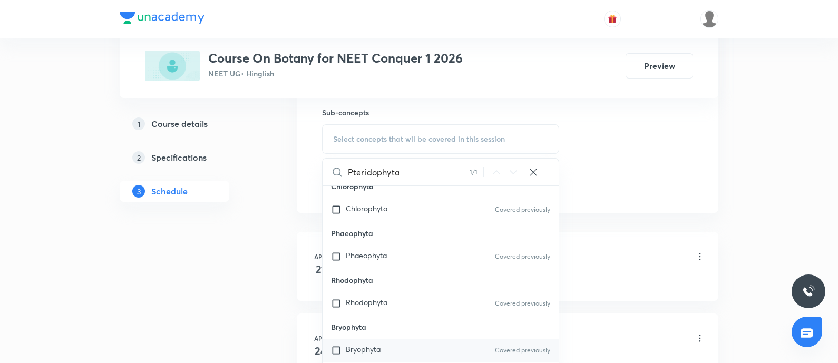
scroll to position [234, 0]
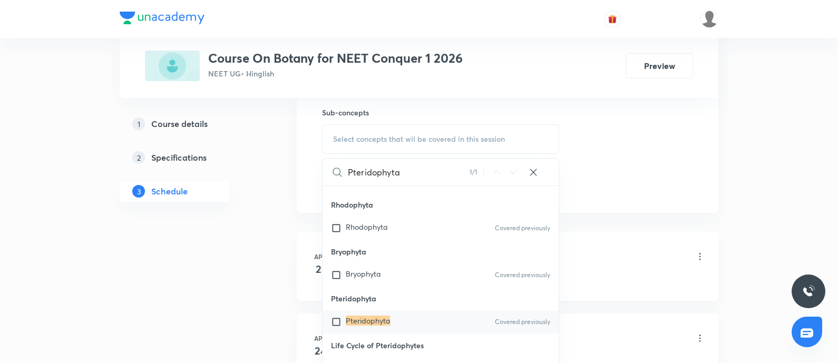
type input "Pteridophyta"
click at [373, 317] on mark "Pteridophyta" at bounding box center [368, 321] width 44 height 10
checkbox input "true"
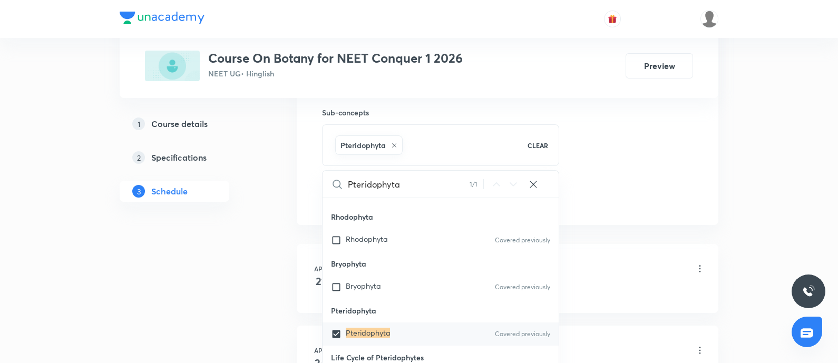
drag, startPoint x: 606, startPoint y: 180, endPoint x: 432, endPoint y: 192, distance: 174.4
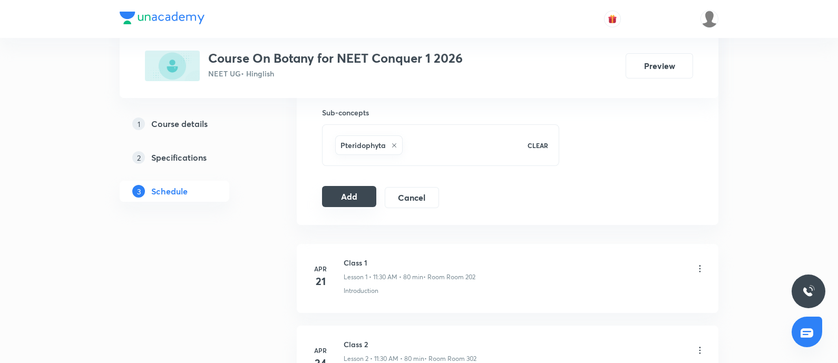
click at [365, 201] on button "Add" at bounding box center [349, 196] width 54 height 21
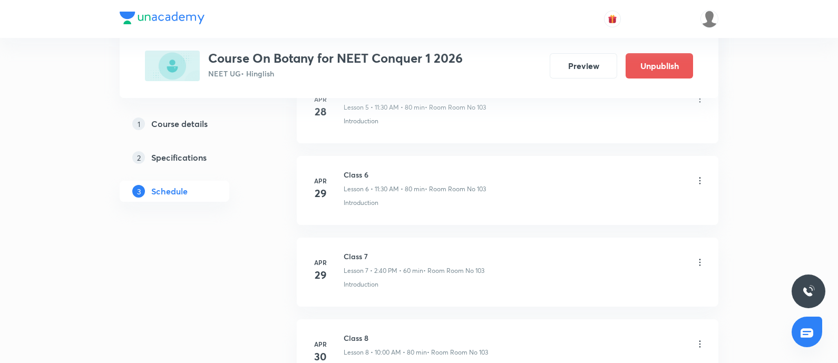
scroll to position [6600, 0]
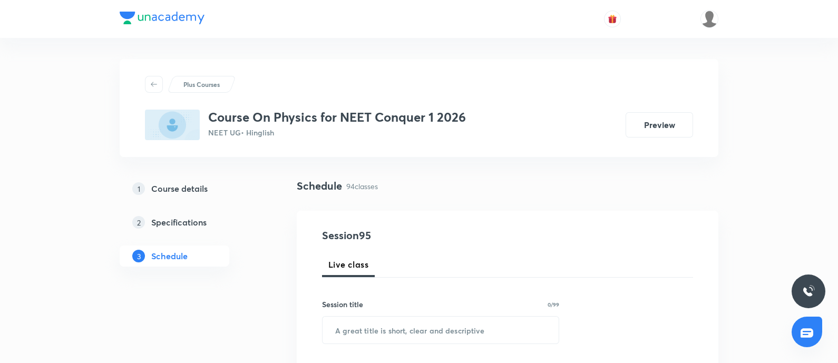
scroll to position [8211, 0]
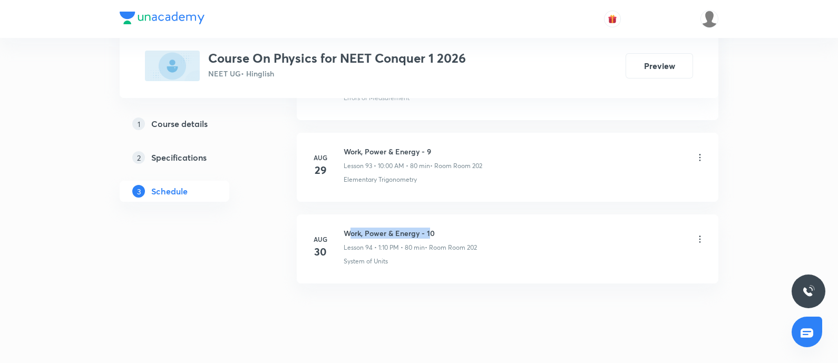
drag, startPoint x: 347, startPoint y: 212, endPoint x: 428, endPoint y: 208, distance: 80.8
click at [428, 228] on h6 "Work, Power & Energy - 10" at bounding box center [410, 233] width 133 height 11
click at [374, 228] on h6 "Work, Power & Energy - 10" at bounding box center [410, 233] width 133 height 11
drag, startPoint x: 345, startPoint y: 212, endPoint x: 442, endPoint y: 209, distance: 97.6
click at [442, 228] on h6 "Work, Power & Energy - 10" at bounding box center [410, 233] width 133 height 11
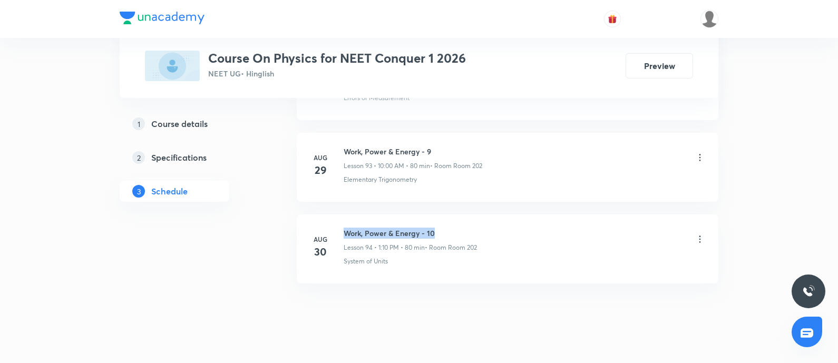
copy h6 "Work, Power & Energy - 10"
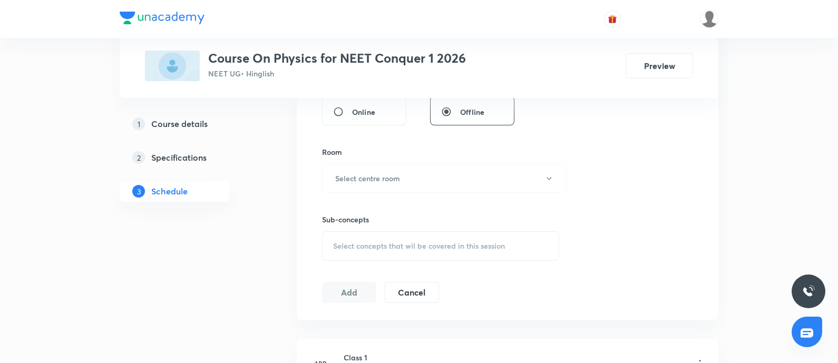
scroll to position [0, 0]
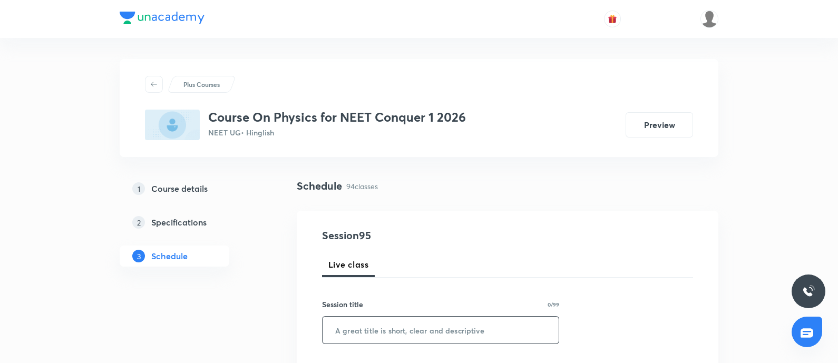
click at [413, 322] on input "text" at bounding box center [441, 330] width 236 height 27
paste input "Work, Power & Energy - 10"
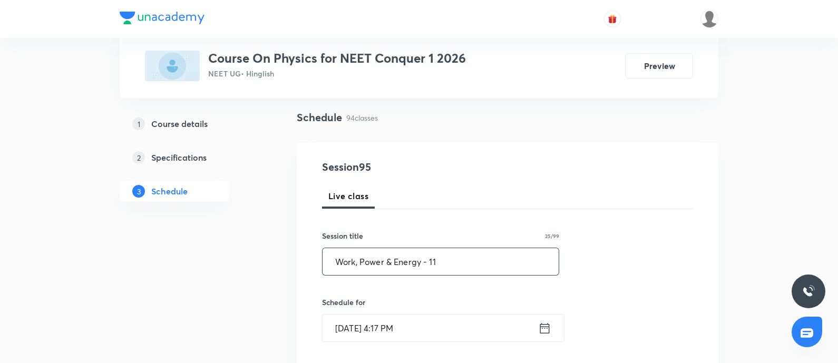
scroll to position [131, 0]
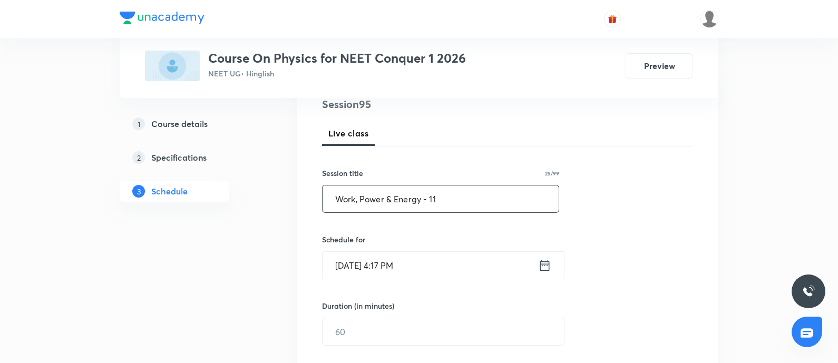
type input "Work, Power & Energy - 11"
click at [452, 267] on input "[DATE] 4:17 PM" at bounding box center [431, 265] width 216 height 27
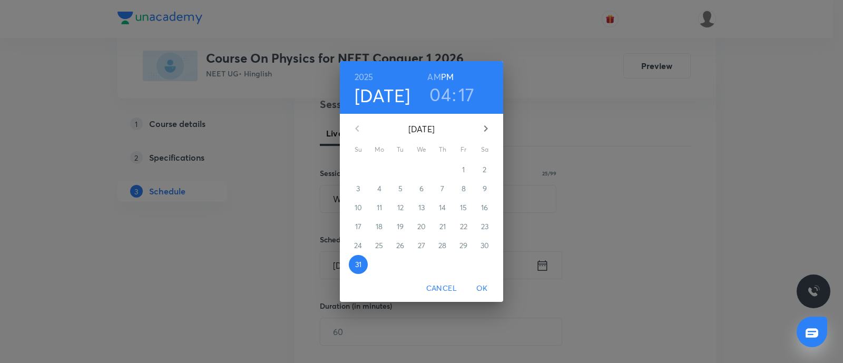
click at [437, 75] on h6 "AM" at bounding box center [434, 77] width 13 height 15
click at [448, 75] on h6 "PM" at bounding box center [447, 77] width 13 height 15
click at [444, 98] on h3 "04" at bounding box center [441, 94] width 22 height 22
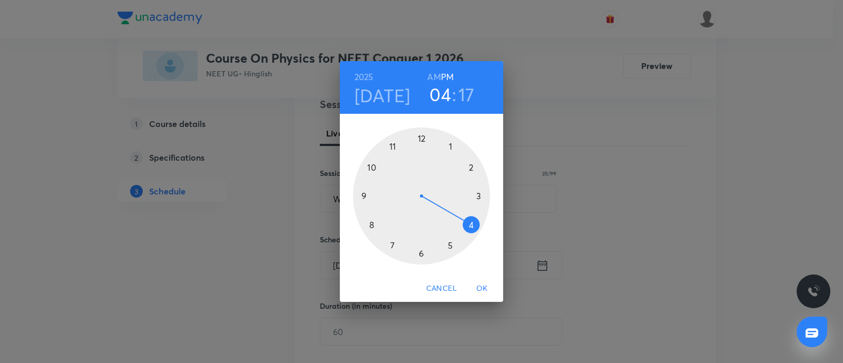
click at [386, 104] on h4 "[DATE]" at bounding box center [383, 95] width 56 height 22
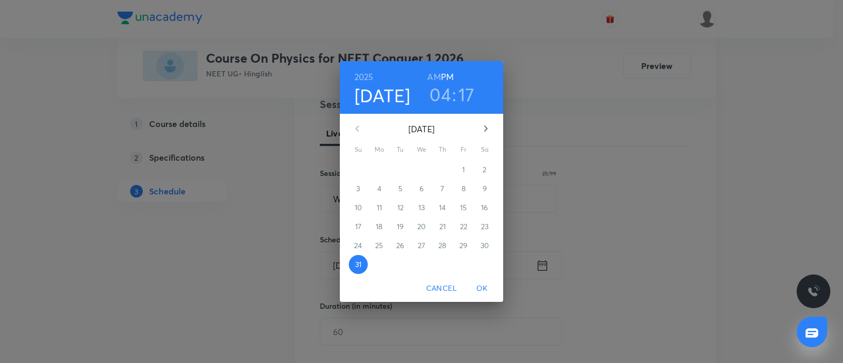
click at [492, 125] on icon "button" at bounding box center [486, 128] width 13 height 13
click at [380, 170] on p "1" at bounding box center [379, 169] width 3 height 11
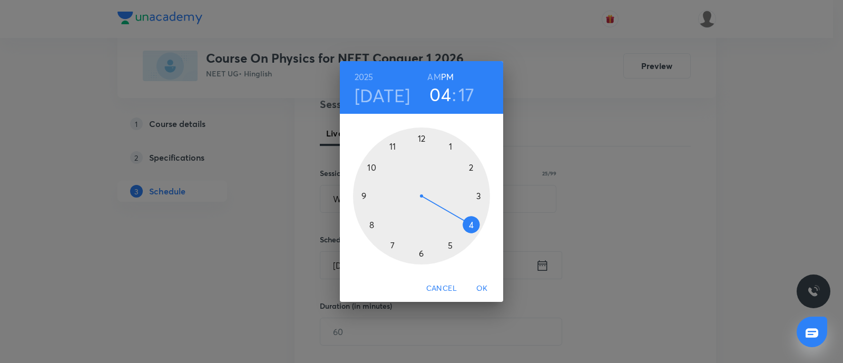
drag, startPoint x: 473, startPoint y: 162, endPoint x: 453, endPoint y: 178, distance: 25.9
click at [473, 161] on div at bounding box center [421, 196] width 137 height 137
click at [372, 222] on div at bounding box center [421, 196] width 137 height 137
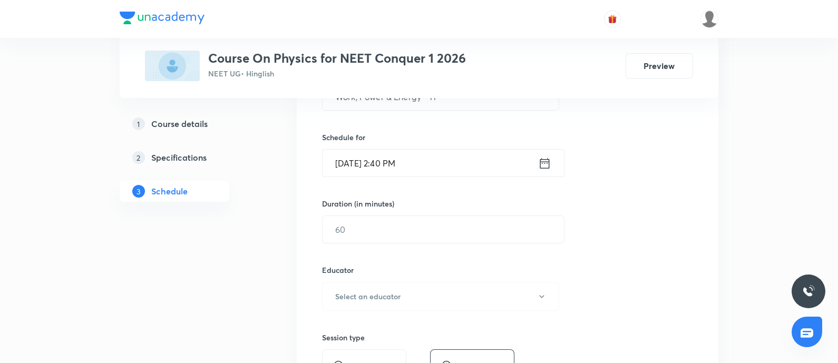
scroll to position [263, 0]
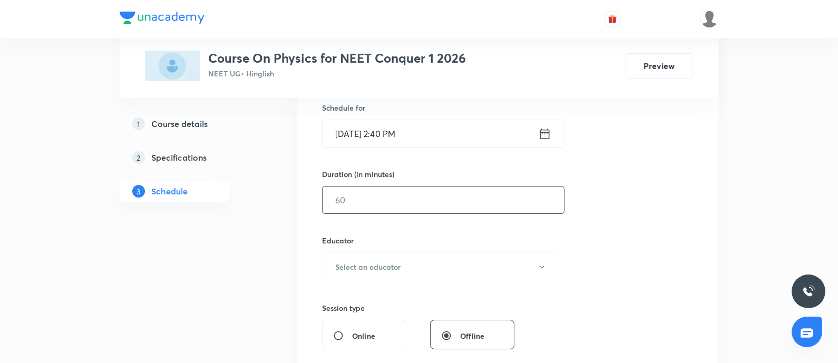
click at [396, 197] on input "text" at bounding box center [443, 200] width 241 height 27
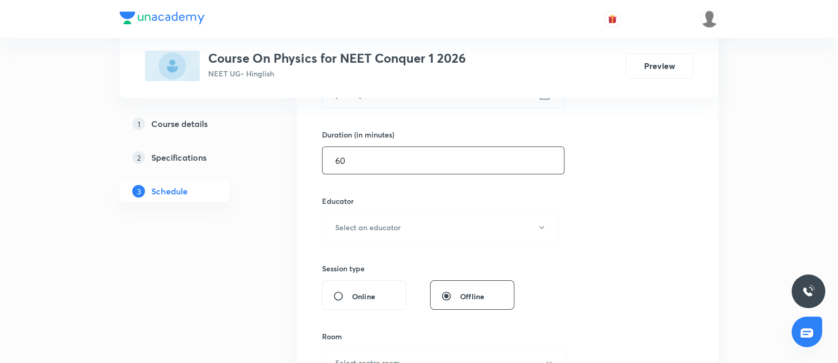
scroll to position [329, 0]
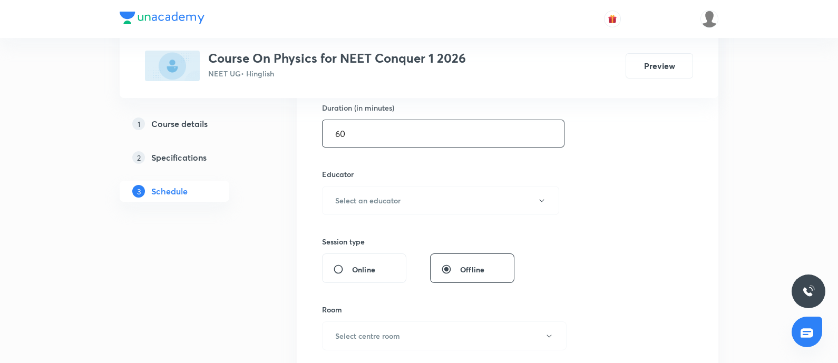
type input "60"
click at [434, 192] on button "Select an educator" at bounding box center [440, 200] width 237 height 29
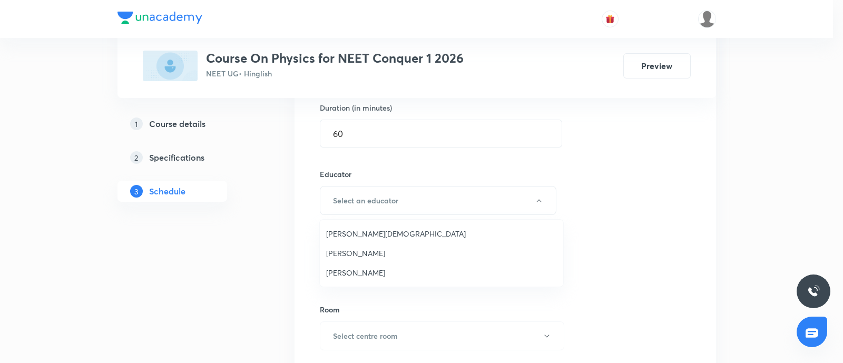
click at [355, 230] on span "Arpit Jain" at bounding box center [441, 233] width 231 height 11
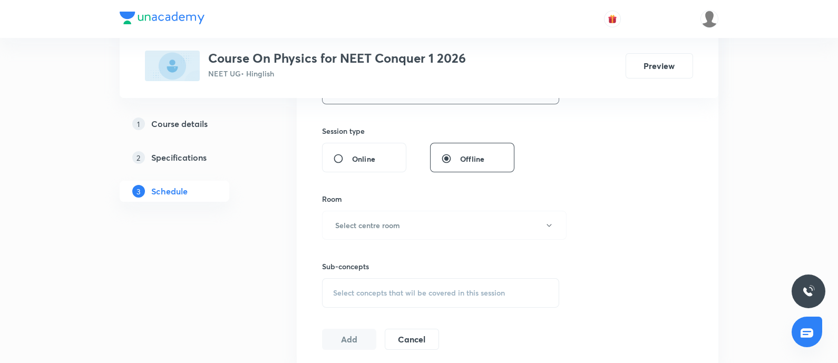
scroll to position [461, 0]
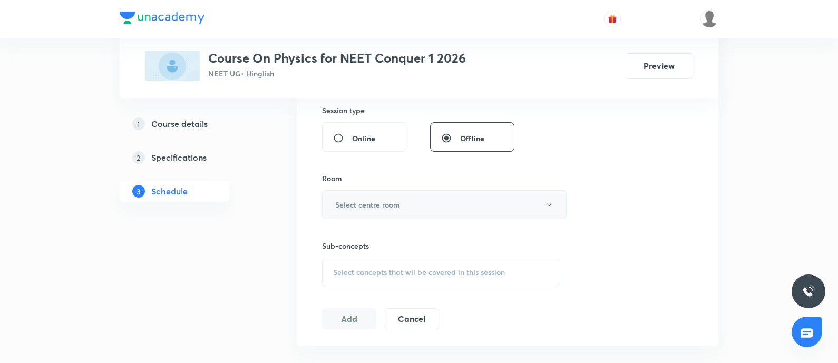
click at [381, 212] on button "Select centre room" at bounding box center [444, 204] width 245 height 29
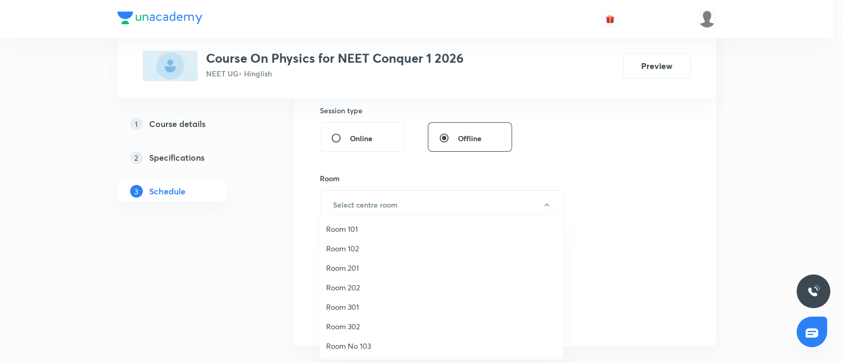
click at [348, 227] on span "Room 101" at bounding box center [441, 229] width 231 height 11
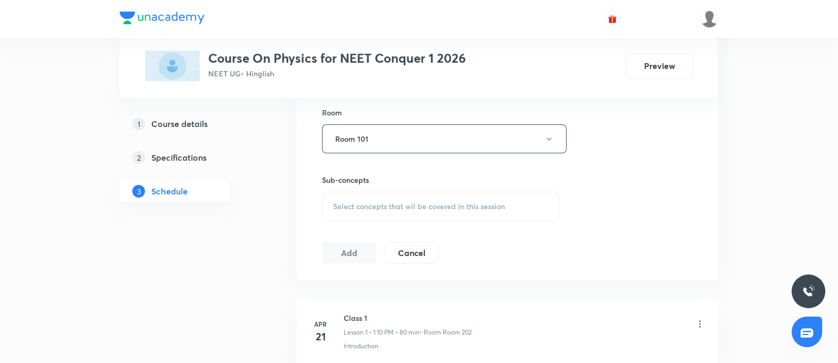
scroll to position [8211, 0]
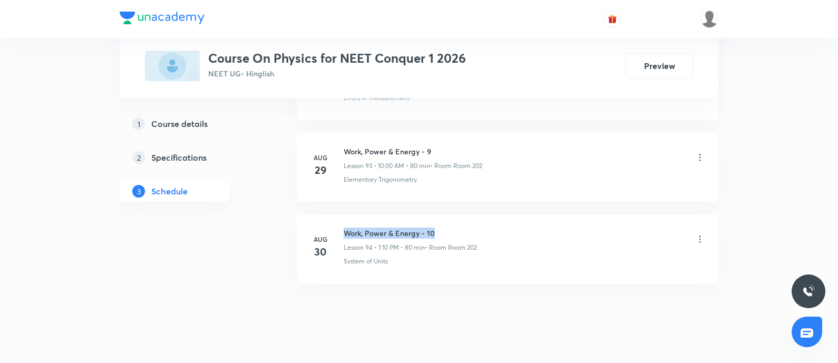
drag, startPoint x: 455, startPoint y: 201, endPoint x: 469, endPoint y: 199, distance: 14.5
click at [469, 215] on li "Aug 30 Work, Power & Energy - 10 Lesson 94 • 1:10 PM • 80 min • Room Room 202 S…" at bounding box center [508, 249] width 422 height 69
copy h6 "Work, Power & Energy - 10"
drag, startPoint x: 343, startPoint y: 243, endPoint x: 413, endPoint y: 238, distance: 70.3
click at [413, 238] on div "Aug 30 Work, Power & Energy - 10 Lesson 94 • 1:10 PM • 80 min • Room Room 202 S…" at bounding box center [507, 247] width 395 height 38
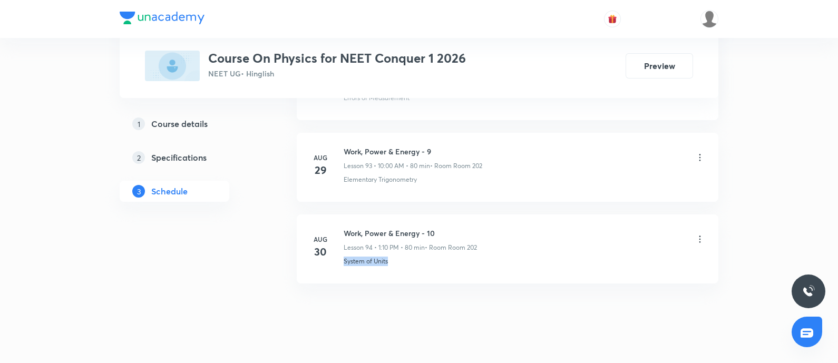
copy p "System of Units"
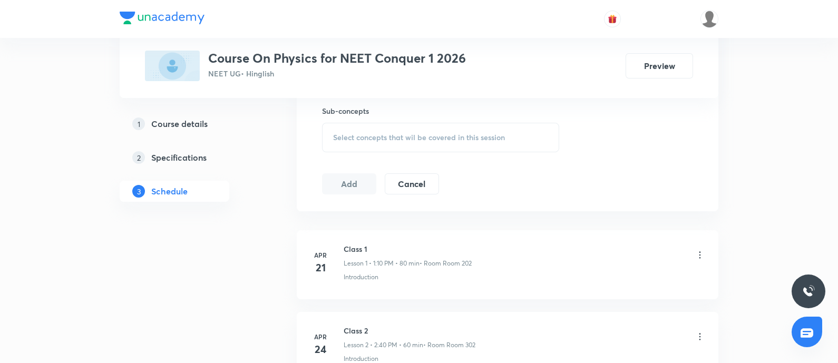
scroll to position [573, 0]
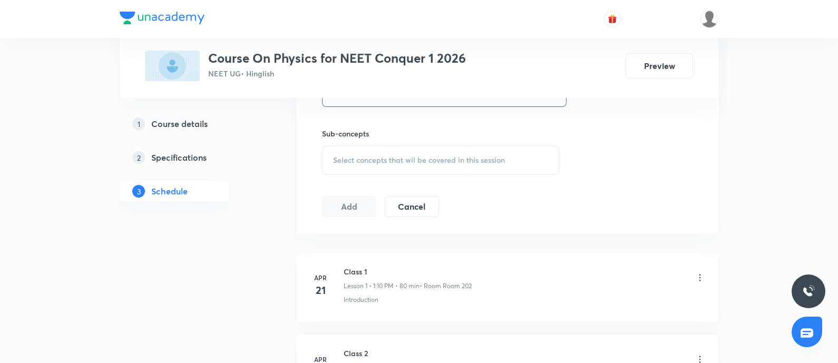
click at [414, 151] on div "Select concepts that wil be covered in this session" at bounding box center [440, 160] width 237 height 30
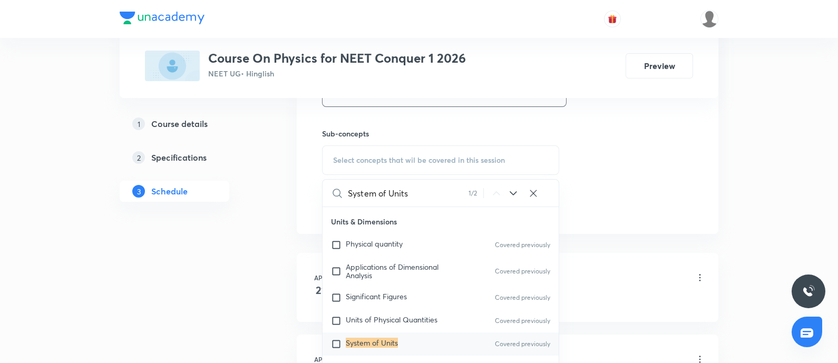
scroll to position [98, 0]
type input "System of Units"
click at [336, 345] on input "checkbox" at bounding box center [338, 343] width 15 height 11
checkbox input "true"
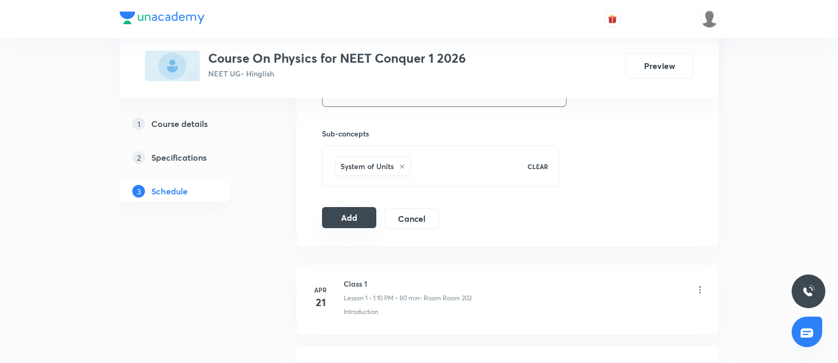
click at [356, 218] on button "Add" at bounding box center [349, 217] width 54 height 21
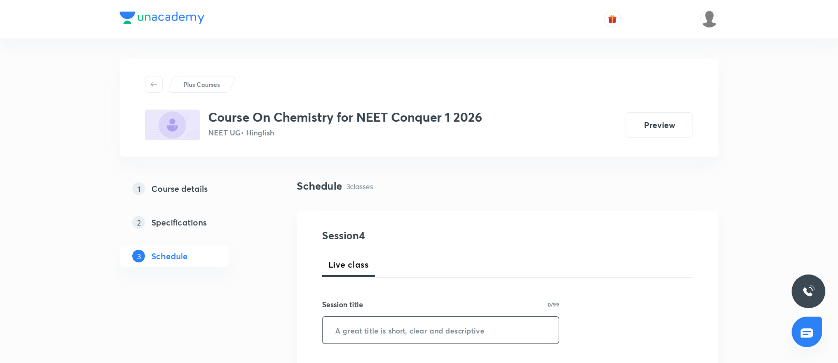
type input "Quantum Numbers([PERSON_NAME] E"
drag, startPoint x: 460, startPoint y: 325, endPoint x: 270, endPoint y: 347, distance: 191.1
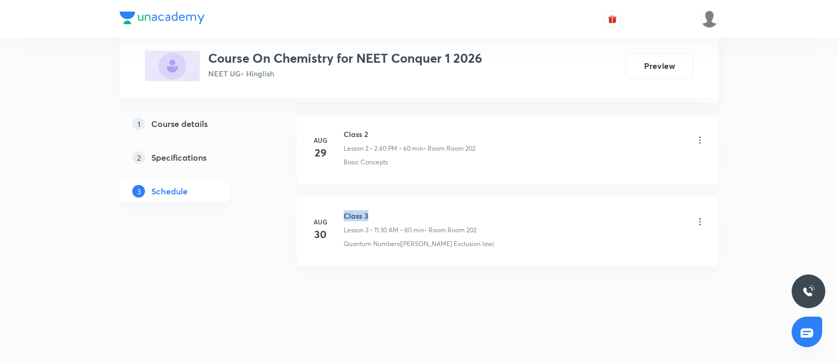
drag, startPoint x: 342, startPoint y: 210, endPoint x: 372, endPoint y: 217, distance: 31.5
click at [372, 217] on div "[DATE] Class 3 Lesson 3 • 11:30 AM • 80 min • Room Room 202 Quantum Numbers([PE…" at bounding box center [507, 229] width 395 height 38
copy h6 "Class 3"
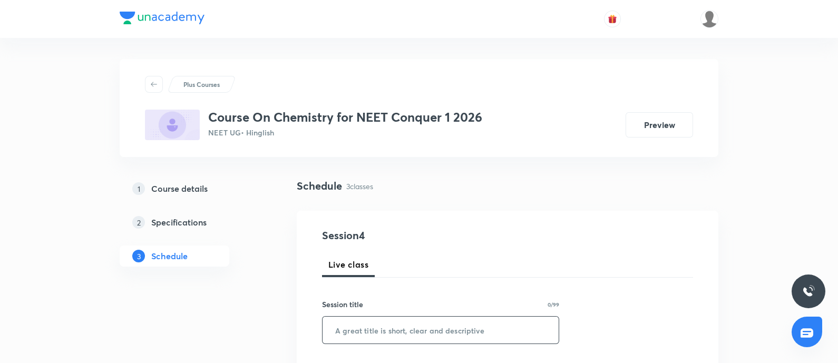
click at [356, 329] on input "text" at bounding box center [441, 330] width 236 height 27
paste input "Class 3"
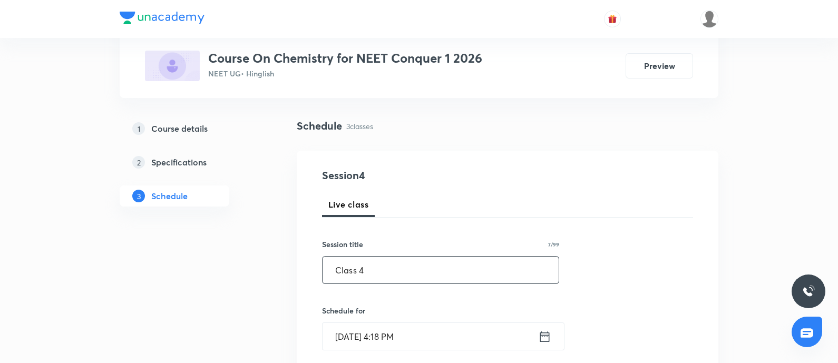
scroll to position [131, 0]
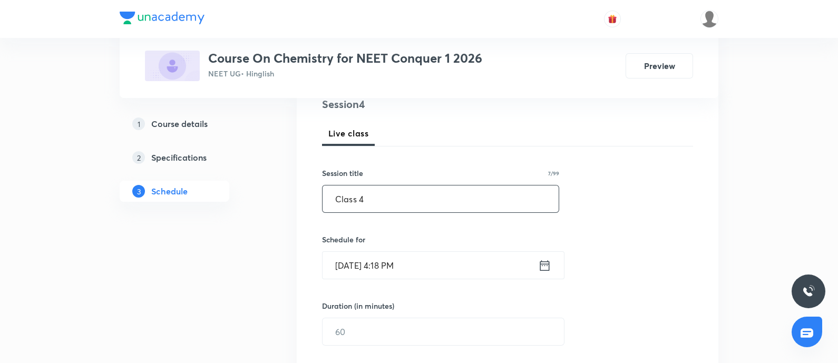
type input "Class 4"
click at [441, 266] on input "[DATE] 4:18 PM" at bounding box center [431, 265] width 216 height 27
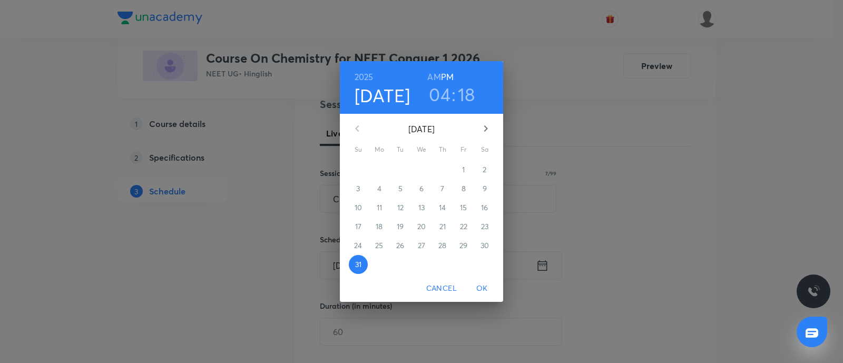
click at [483, 122] on icon "button" at bounding box center [486, 128] width 13 height 13
click at [374, 172] on span "1" at bounding box center [379, 169] width 19 height 11
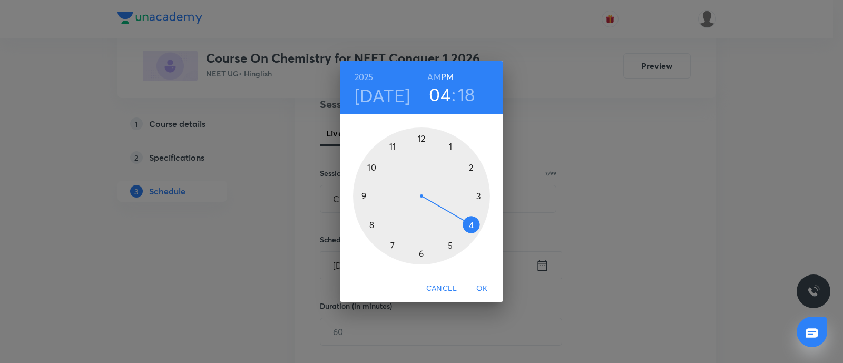
click at [435, 82] on h6 "AM" at bounding box center [434, 77] width 13 height 15
click at [374, 167] on div at bounding box center [421, 196] width 137 height 137
click at [420, 135] on div at bounding box center [421, 196] width 137 height 137
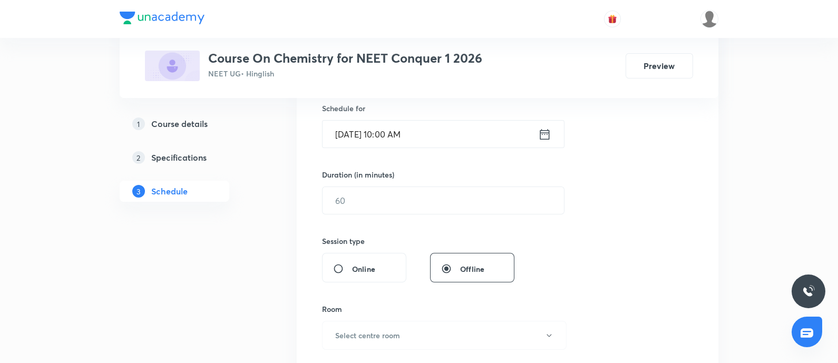
scroll to position [263, 0]
click at [384, 217] on div "Session 4 Live class Session title 7/99 Class 4 ​ Schedule for [DATE] 10:00 AM …" at bounding box center [507, 212] width 371 height 495
click at [399, 191] on input "text" at bounding box center [443, 200] width 241 height 27
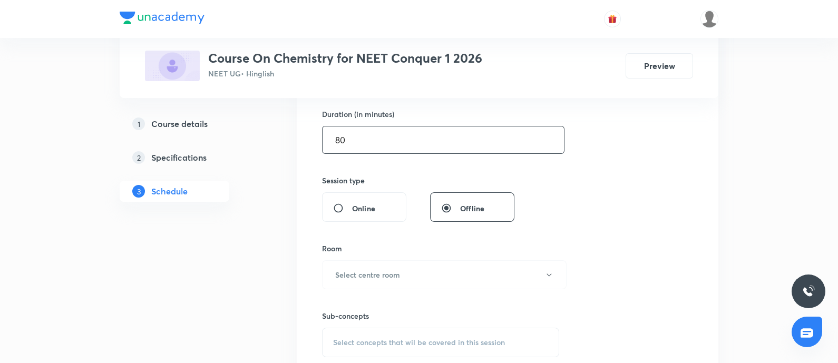
scroll to position [395, 0]
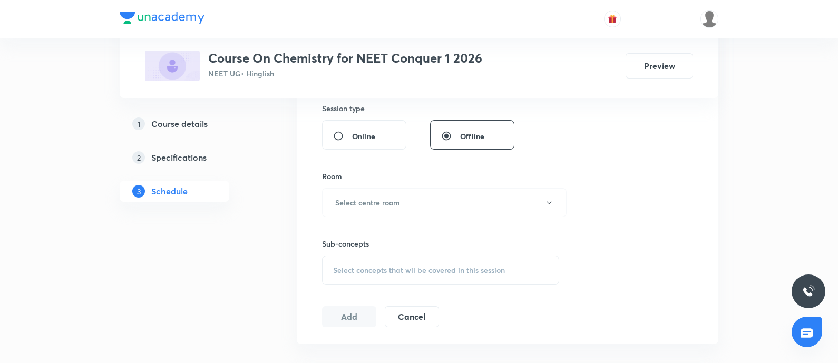
type input "80"
click at [399, 191] on button "Select centre room" at bounding box center [444, 202] width 245 height 29
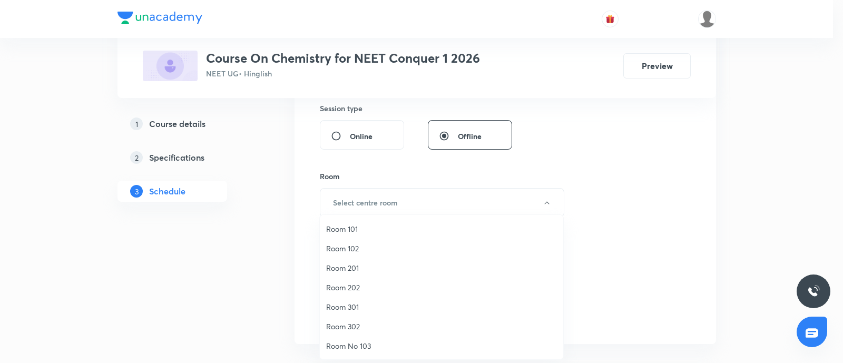
click at [353, 231] on span "Room 101" at bounding box center [441, 229] width 231 height 11
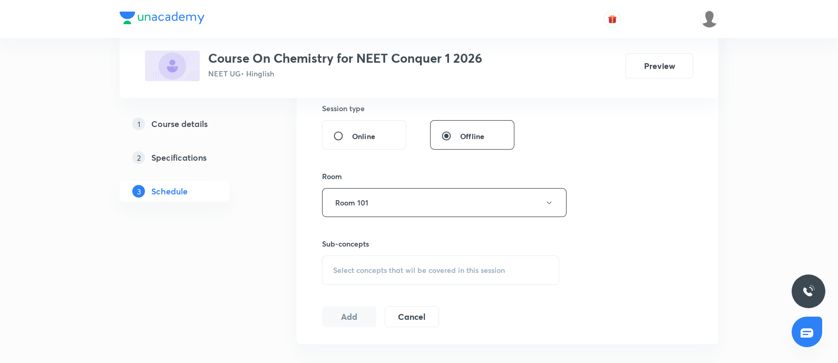
scroll to position [725, 0]
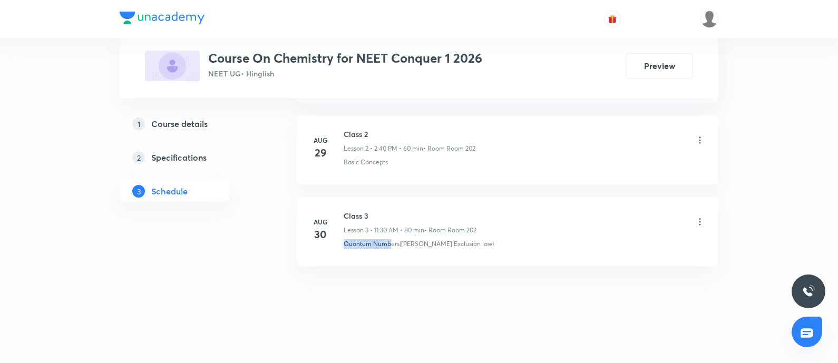
drag, startPoint x: 344, startPoint y: 245, endPoint x: 390, endPoint y: 244, distance: 45.9
click at [390, 244] on p "Quantum Numbers([PERSON_NAME] Exclusion law)" at bounding box center [419, 243] width 150 height 9
copy p "Quantum Numb"
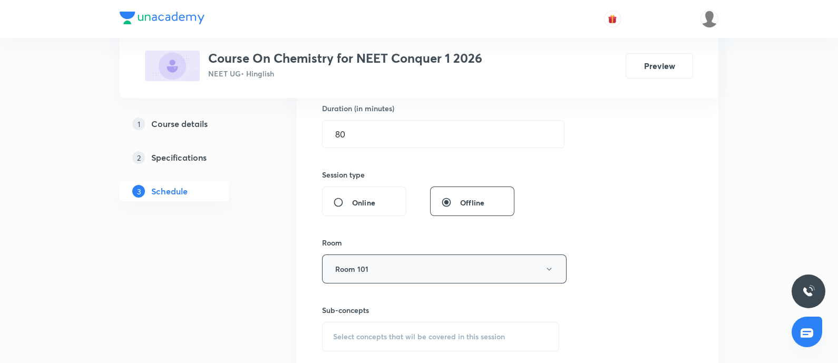
scroll to position [348, 0]
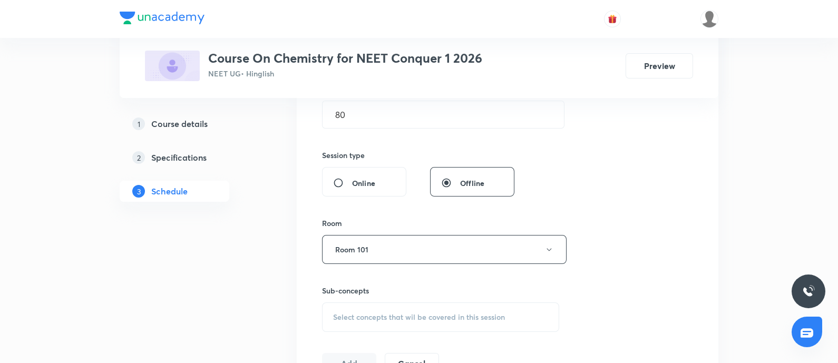
click at [434, 304] on div "Select concepts that wil be covered in this session" at bounding box center [440, 318] width 237 height 30
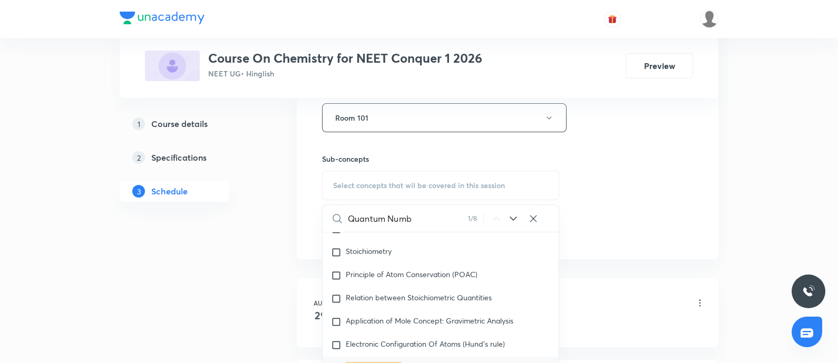
scroll to position [546, 0]
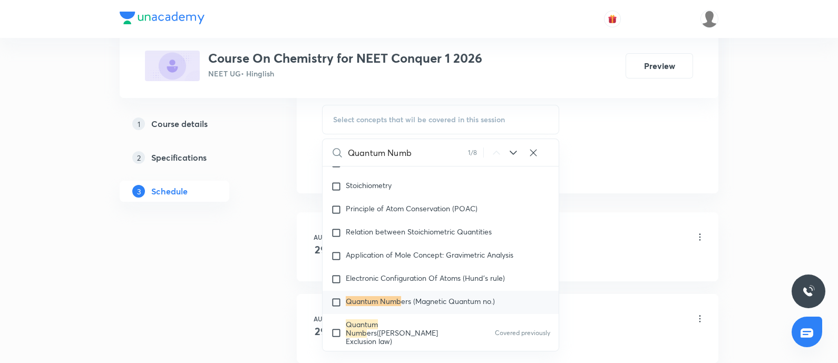
type input "Quantum Numb"
click at [420, 296] on span "ers (Magnetic Quantum no.)" at bounding box center [448, 301] width 94 height 10
checkbox input "true"
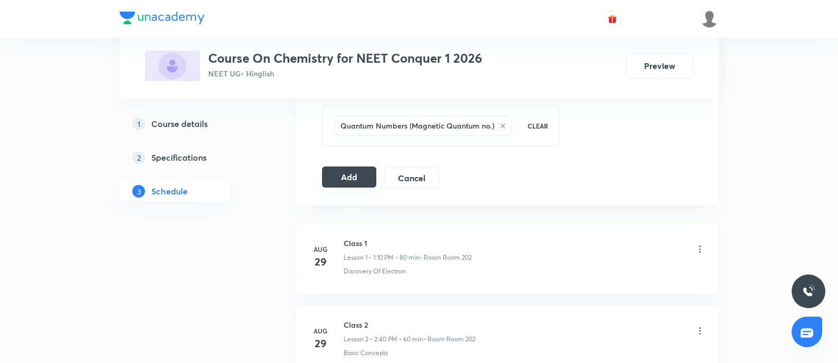
click at [356, 175] on button "Add" at bounding box center [349, 177] width 54 height 21
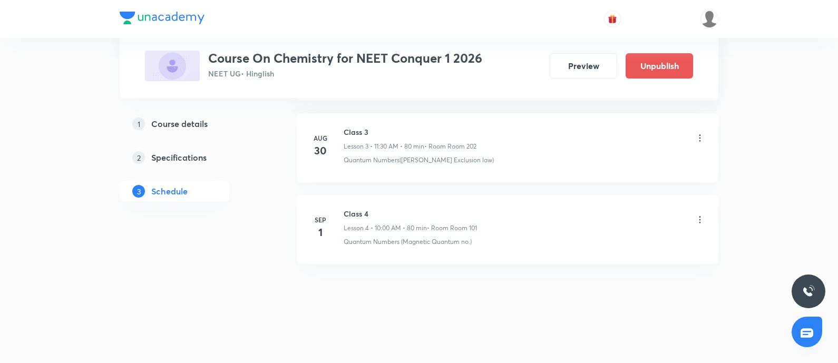
scroll to position [215, 0]
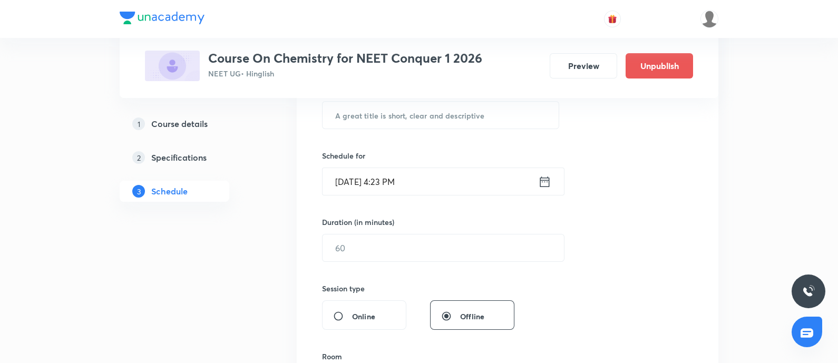
scroll to position [807, 0]
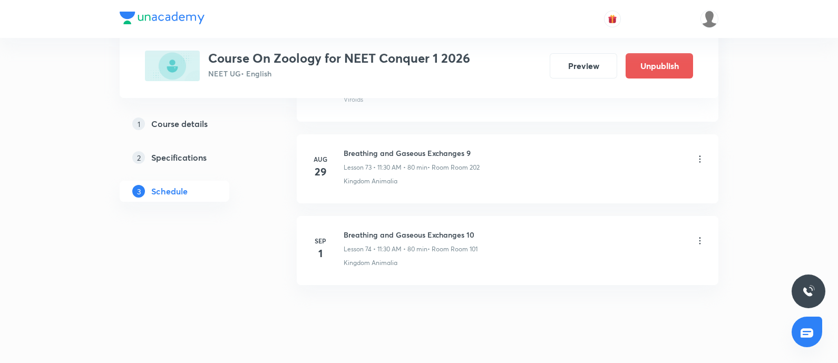
scroll to position [6580, 0]
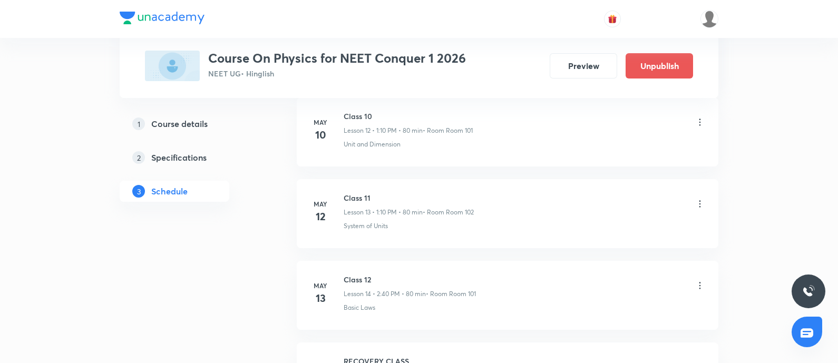
scroll to position [8292, 0]
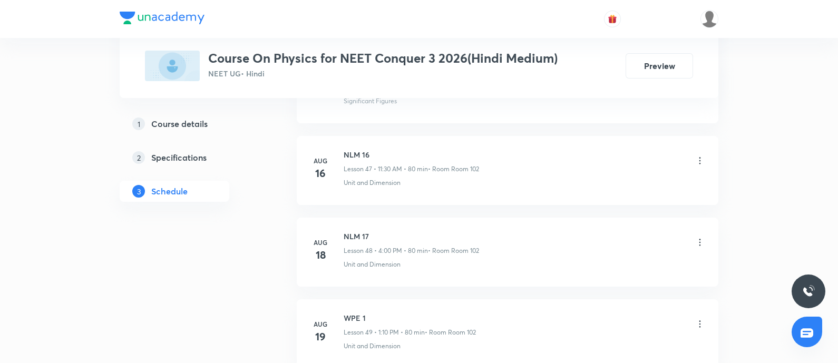
scroll to position [4950, 0]
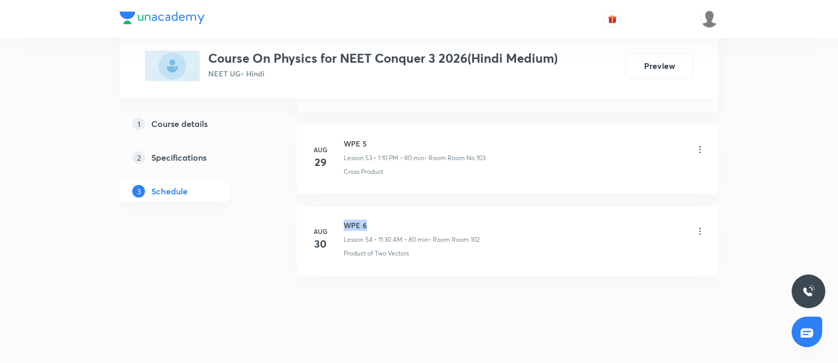
drag, startPoint x: 344, startPoint y: 210, endPoint x: 379, endPoint y: 212, distance: 34.9
click at [379, 220] on h6 "WPE 6" at bounding box center [412, 225] width 136 height 11
copy h6 "WPE 6"
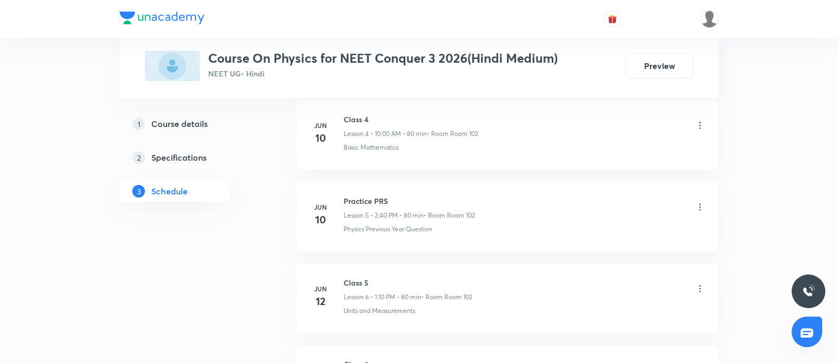
scroll to position [0, 0]
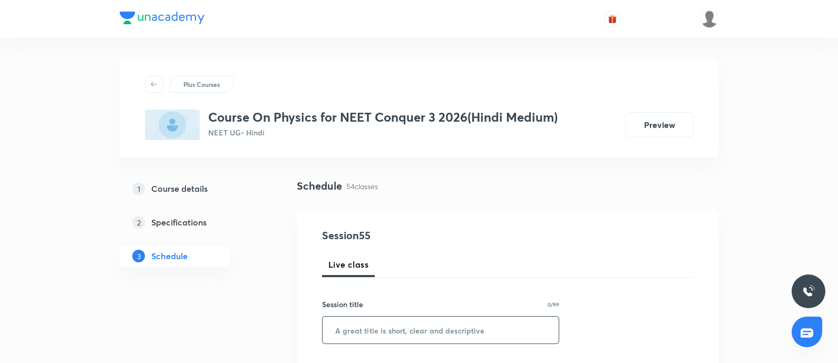
click at [387, 317] on input "text" at bounding box center [441, 330] width 236 height 27
paste input "WPE 6"
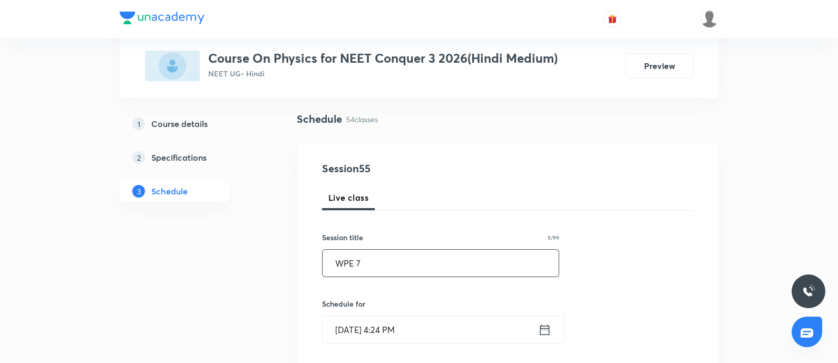
scroll to position [131, 0]
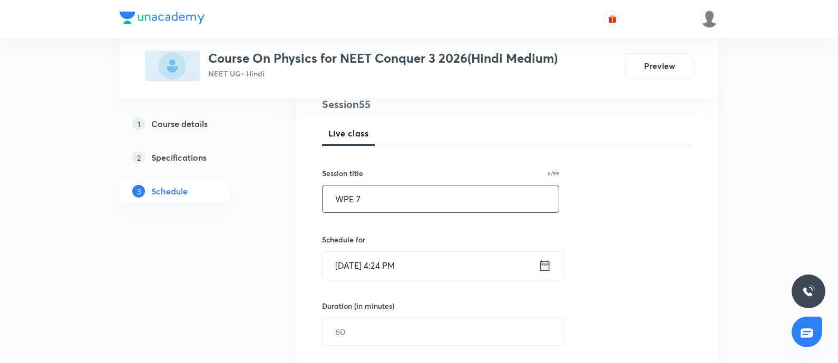
type input "WPE 7"
click at [433, 278] on input "[DATE] 4:24 PM" at bounding box center [431, 265] width 216 height 27
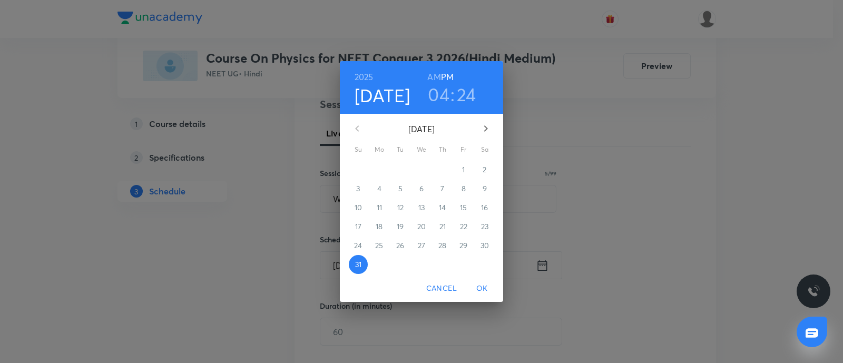
click at [481, 130] on icon "button" at bounding box center [486, 128] width 13 height 13
click at [378, 168] on p "1" at bounding box center [379, 169] width 3 height 11
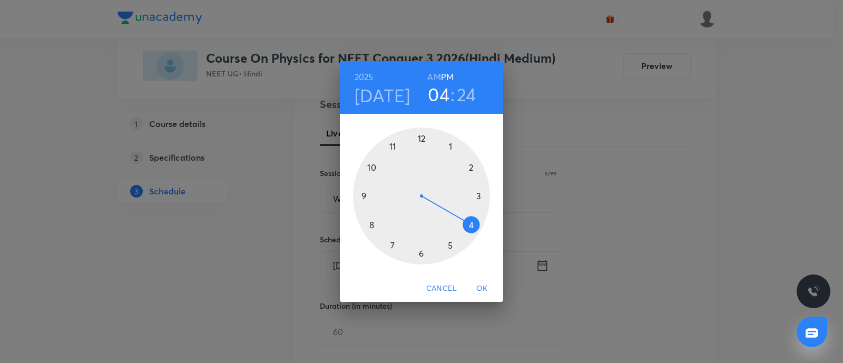
click at [430, 74] on h6 "AM" at bounding box center [434, 77] width 13 height 15
click at [372, 167] on div at bounding box center [421, 196] width 137 height 137
click at [419, 140] on div at bounding box center [421, 196] width 137 height 137
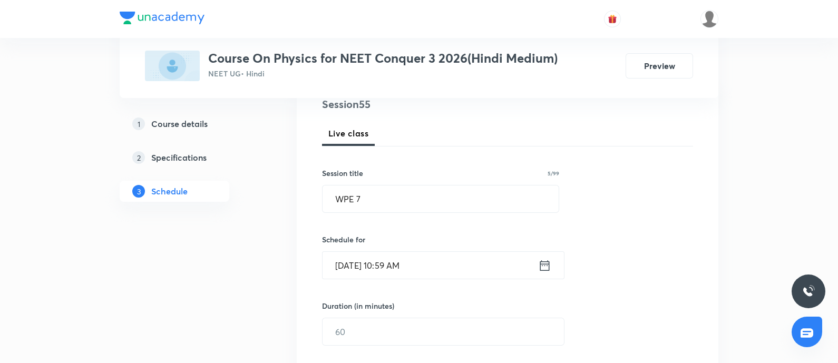
click at [416, 269] on input "Sep 1, 2025, 10:59 AM" at bounding box center [431, 265] width 216 height 27
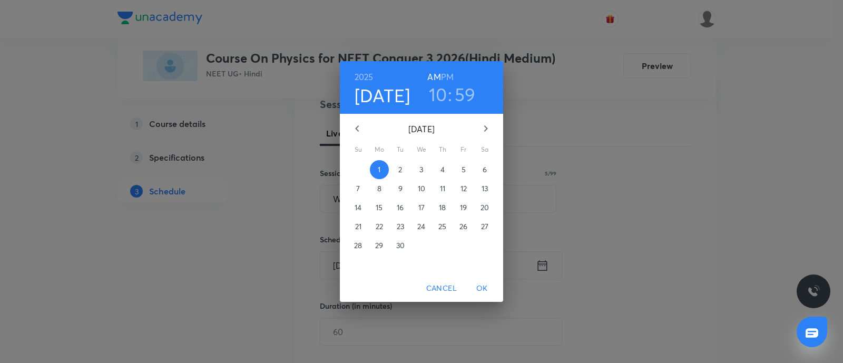
click at [471, 93] on h3 "59" at bounding box center [465, 94] width 21 height 22
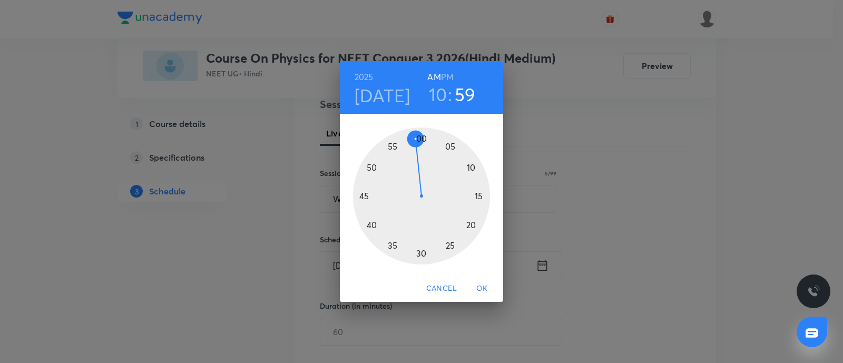
click at [422, 140] on div at bounding box center [421, 196] width 137 height 137
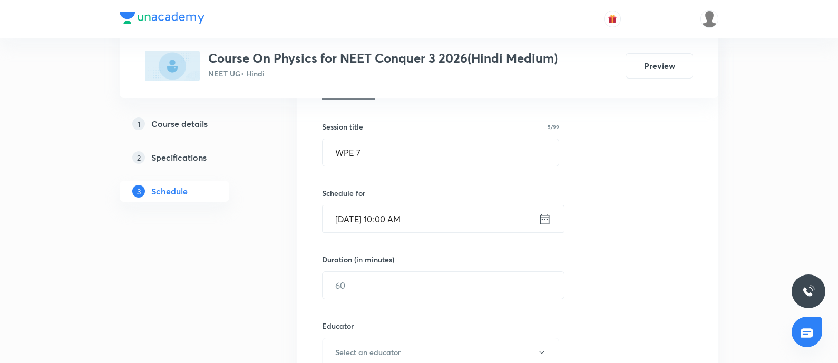
scroll to position [198, 0]
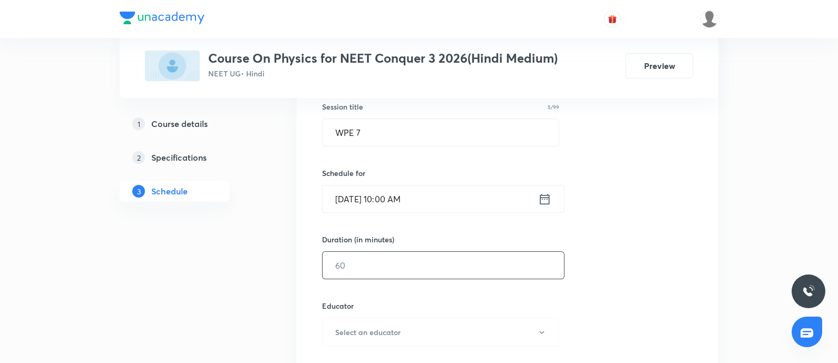
click at [348, 271] on input "text" at bounding box center [443, 265] width 241 height 27
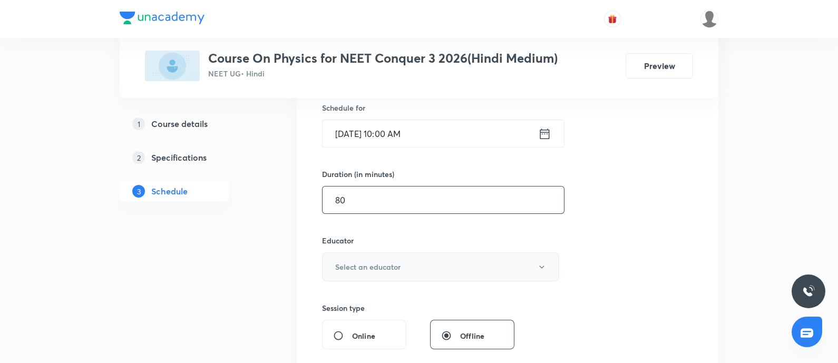
type input "80"
click at [354, 276] on button "Select an educator" at bounding box center [440, 267] width 237 height 29
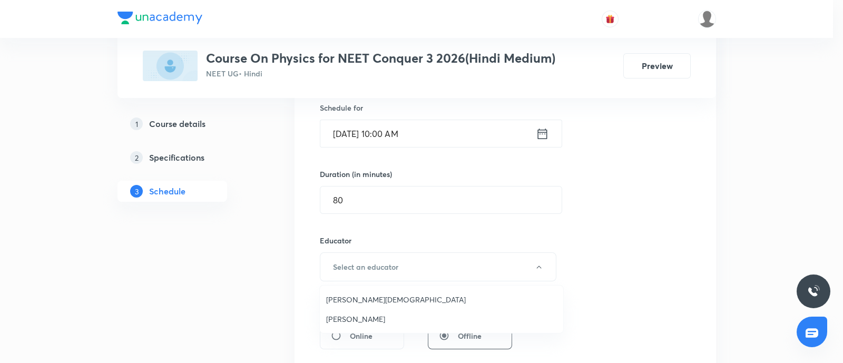
click at [348, 309] on li "Ritesh Kumar" at bounding box center [442, 319] width 244 height 20
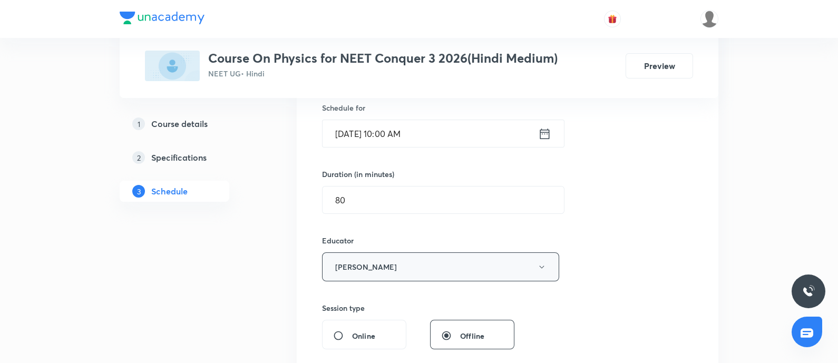
click at [369, 273] on button "Ritesh Kumar" at bounding box center [440, 267] width 237 height 29
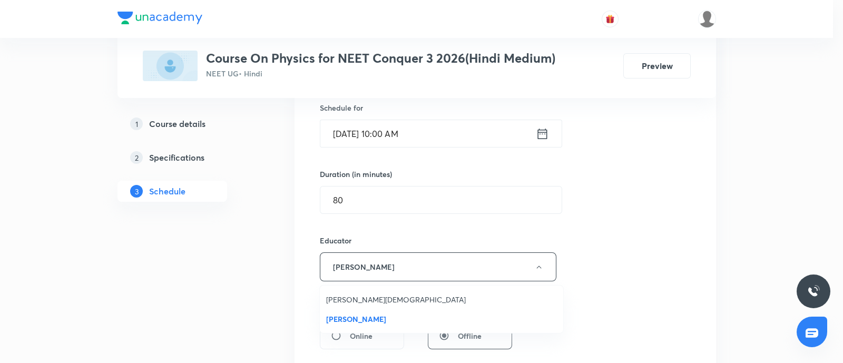
click at [345, 301] on span "Arpit Jain" at bounding box center [441, 299] width 231 height 11
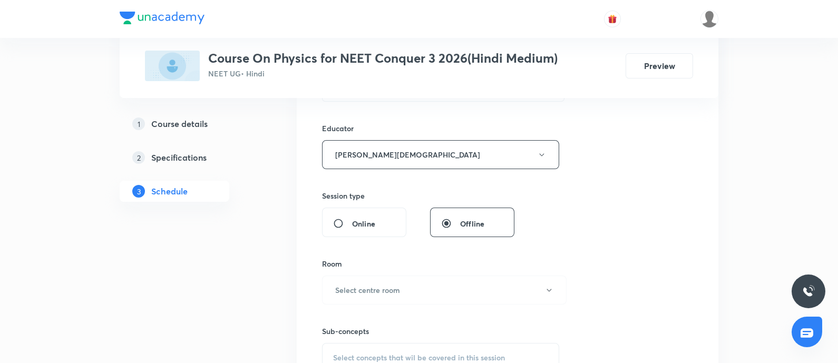
scroll to position [461, 0]
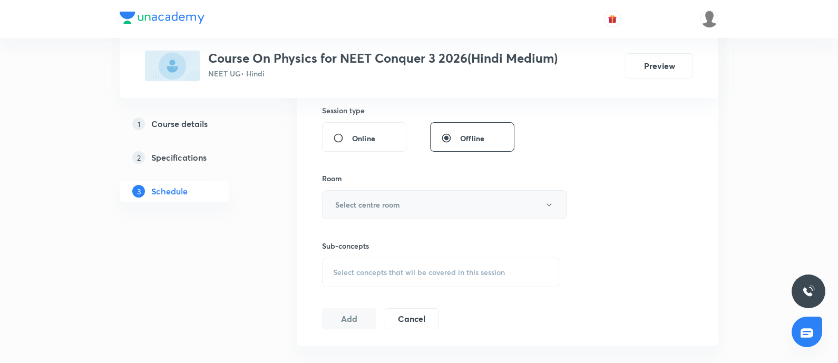
click at [444, 201] on button "Select centre room" at bounding box center [444, 204] width 245 height 29
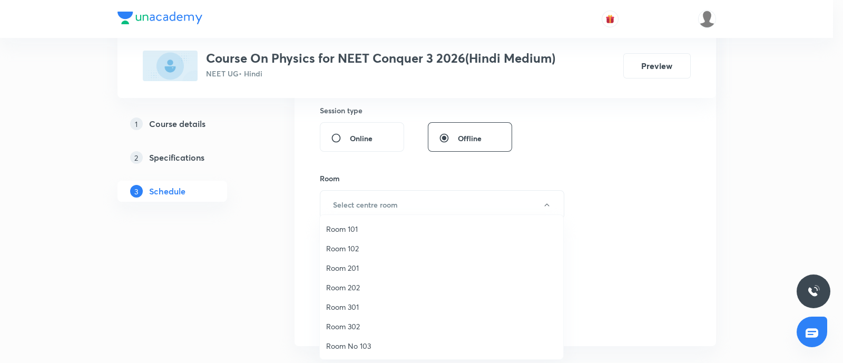
click at [347, 251] on span "Room 102" at bounding box center [441, 248] width 231 height 11
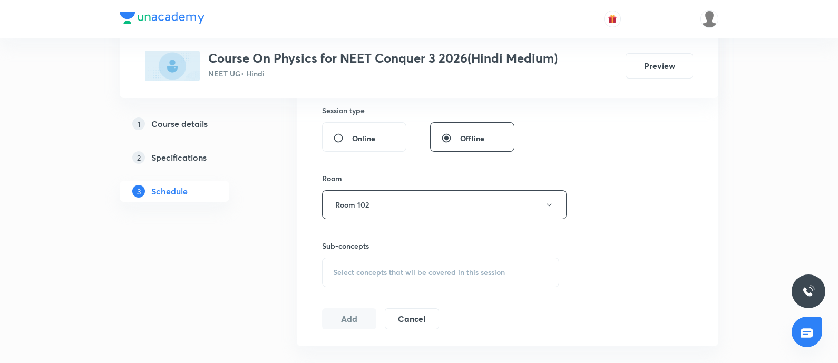
scroll to position [4950, 0]
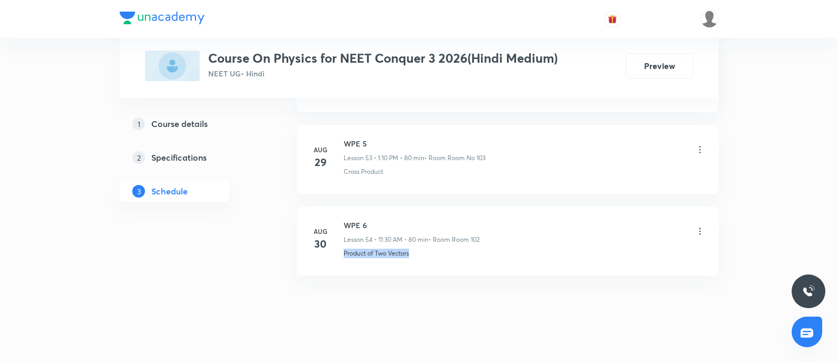
drag, startPoint x: 342, startPoint y: 244, endPoint x: 430, endPoint y: 253, distance: 88.5
click at [430, 253] on li "Aug 30 WPE 6 Lesson 54 • 11:30 AM • 80 min • Room Room 102 Product of Two Vecto…" at bounding box center [508, 241] width 422 height 69
copy p "Product of Two Vectors"
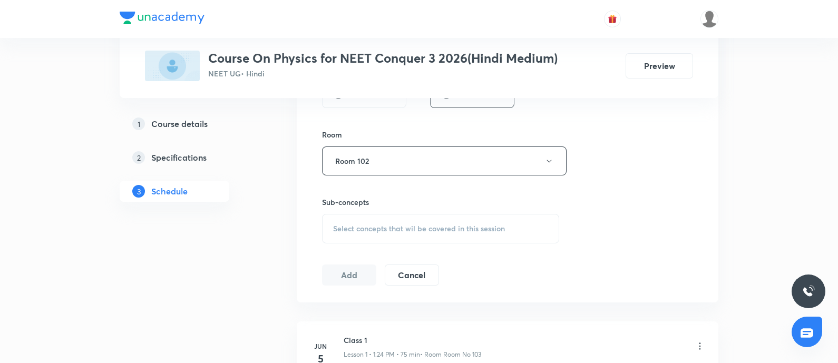
scroll to position [593, 0]
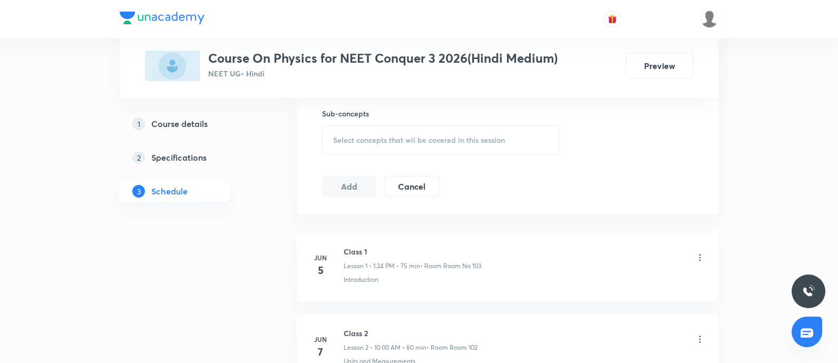
click at [484, 132] on div "Select concepts that wil be covered in this session" at bounding box center [440, 140] width 237 height 30
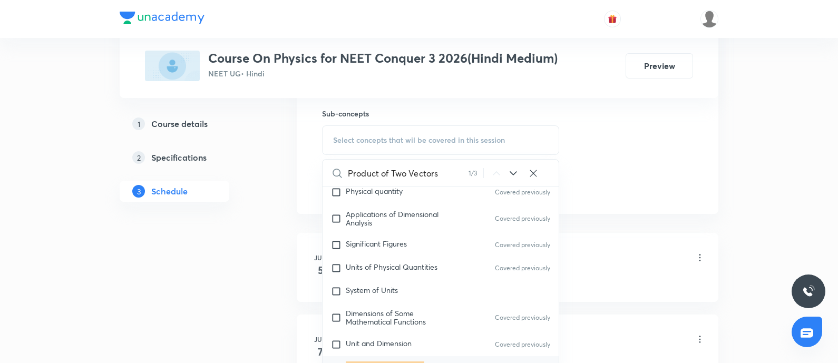
scroll to position [174, 0]
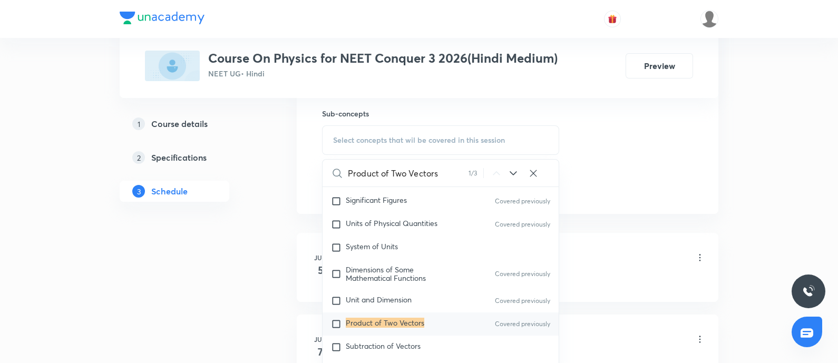
type input "Product of Two Vectors"
click at [400, 318] on mark "Product of Two Vectors" at bounding box center [385, 323] width 79 height 10
checkbox input "true"
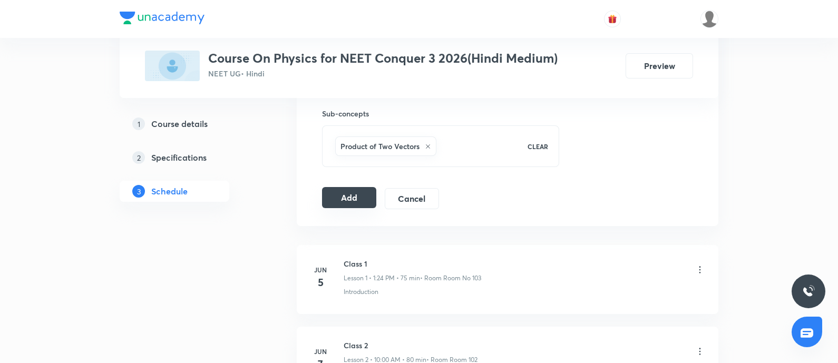
click at [366, 198] on button "Add" at bounding box center [349, 197] width 54 height 21
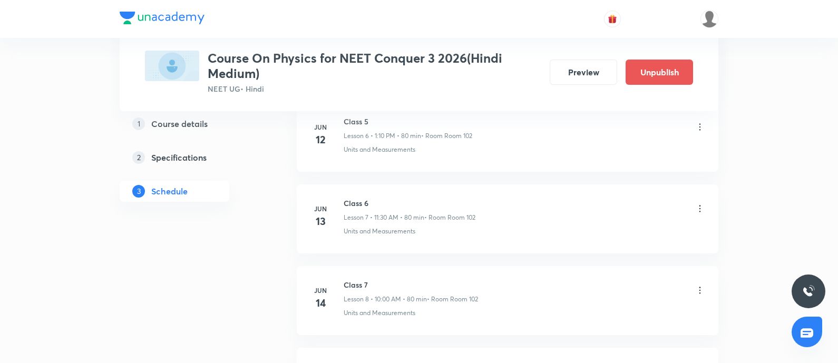
scroll to position [606, 0]
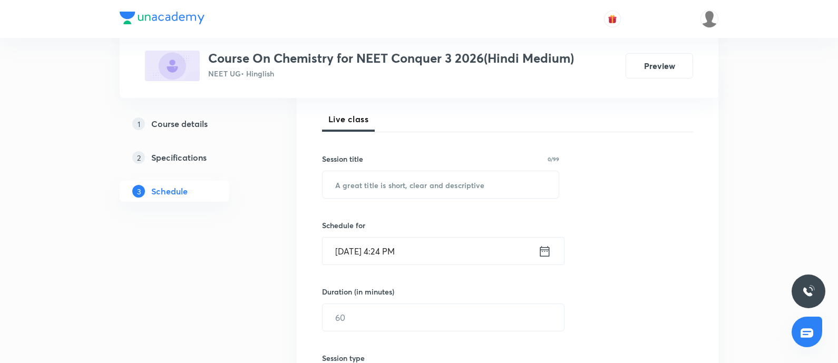
scroll to position [644, 0]
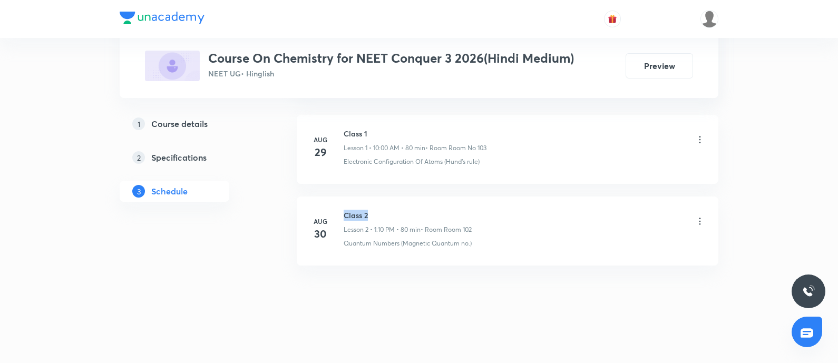
drag, startPoint x: 345, startPoint y: 212, endPoint x: 371, endPoint y: 213, distance: 26.4
click at [371, 213] on h6 "Class 2" at bounding box center [408, 215] width 128 height 11
copy h6 "Class 2"
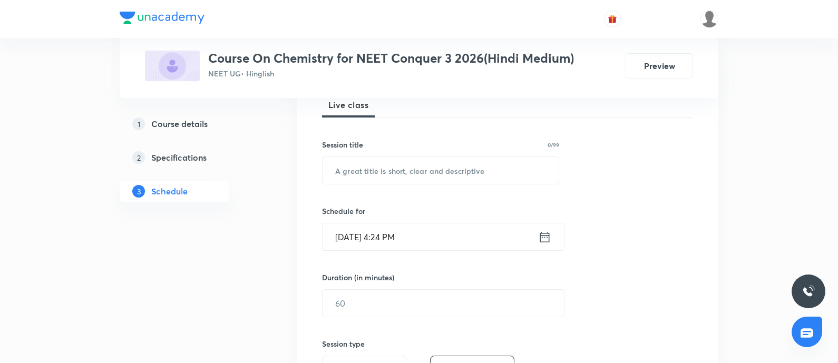
scroll to position [51, 0]
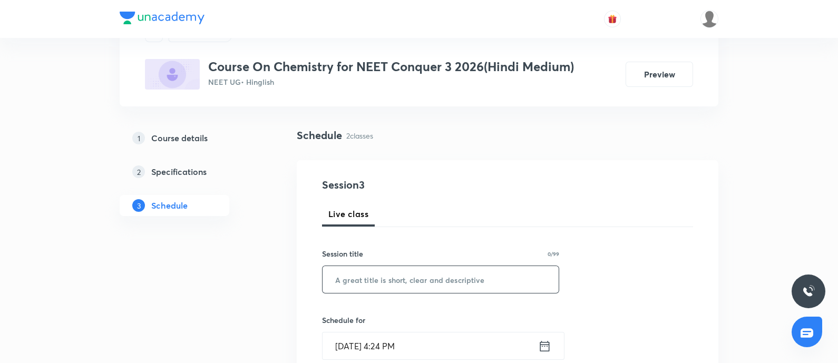
click at [377, 283] on input "text" at bounding box center [441, 279] width 236 height 27
paste input "Class 2"
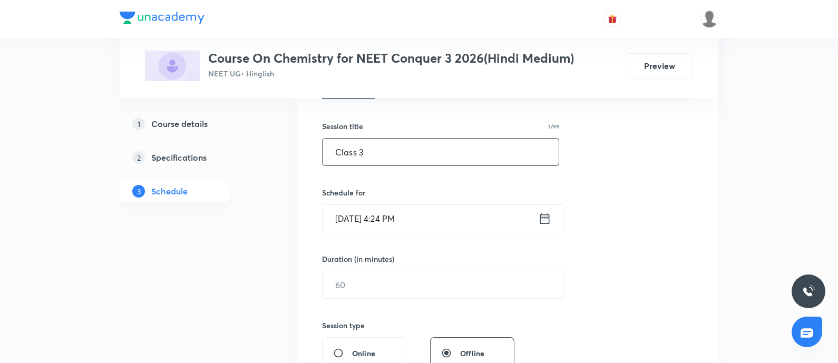
scroll to position [182, 0]
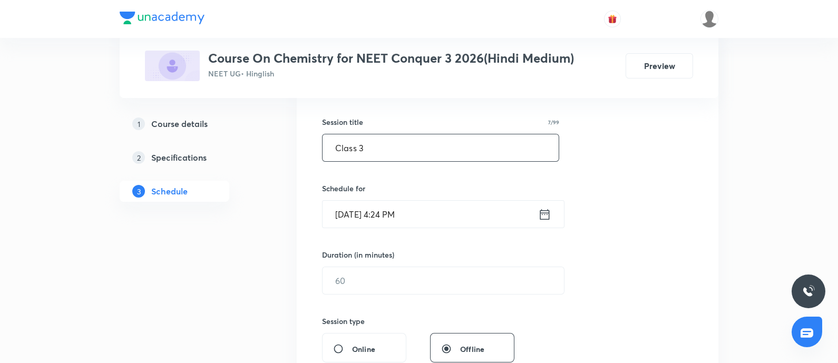
type input "Class 3"
click at [461, 219] on input "[DATE] 4:24 PM" at bounding box center [431, 214] width 216 height 27
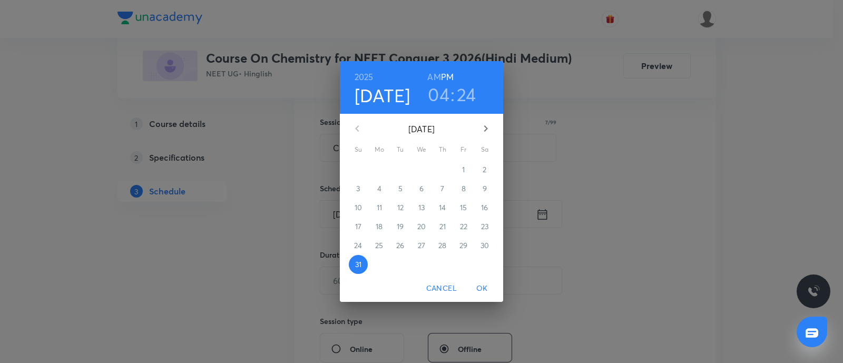
click at [444, 101] on h3 "04" at bounding box center [439, 94] width 22 height 22
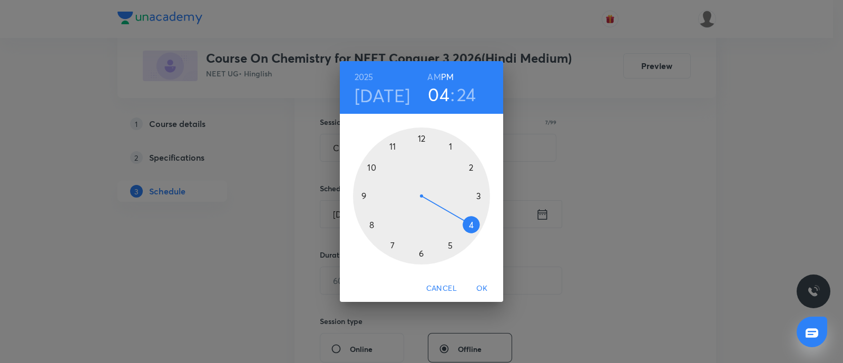
click at [398, 96] on h4 "[DATE]" at bounding box center [383, 95] width 56 height 22
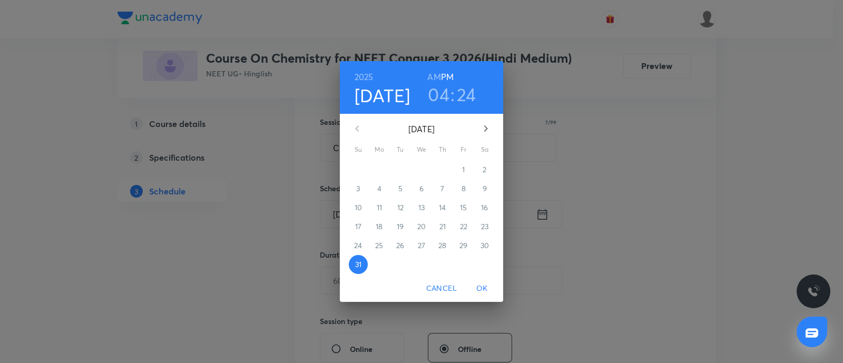
drag, startPoint x: 488, startPoint y: 133, endPoint x: 473, endPoint y: 139, distance: 15.4
click at [488, 132] on icon "button" at bounding box center [486, 128] width 13 height 13
click at [383, 168] on span "1" at bounding box center [379, 169] width 19 height 11
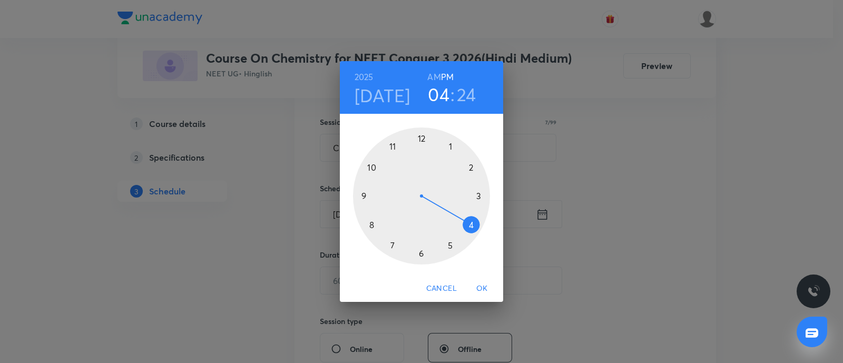
click at [440, 89] on h3 "04" at bounding box center [439, 94] width 22 height 22
drag, startPoint x: 449, startPoint y: 144, endPoint x: 444, endPoint y: 151, distance: 8.8
click at [449, 145] on div at bounding box center [421, 196] width 137 height 137
click at [474, 168] on div at bounding box center [421, 196] width 137 height 137
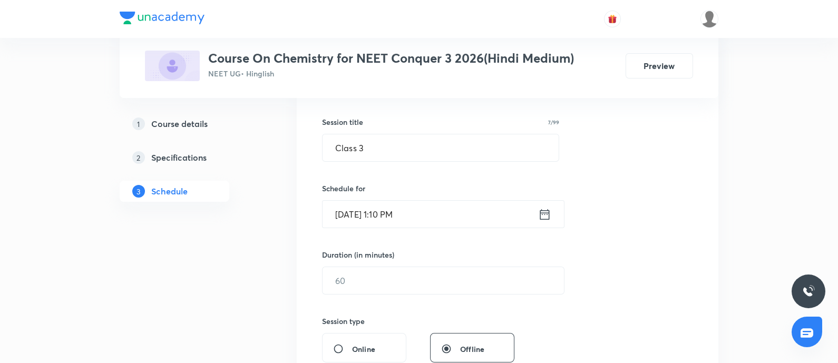
scroll to position [248, 0]
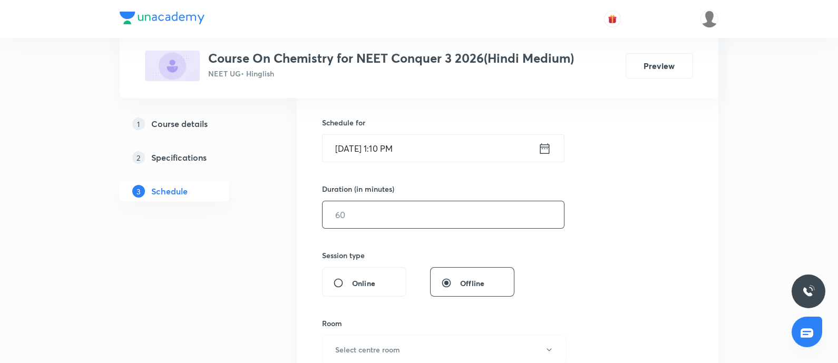
click at [382, 220] on input "text" at bounding box center [443, 214] width 241 height 27
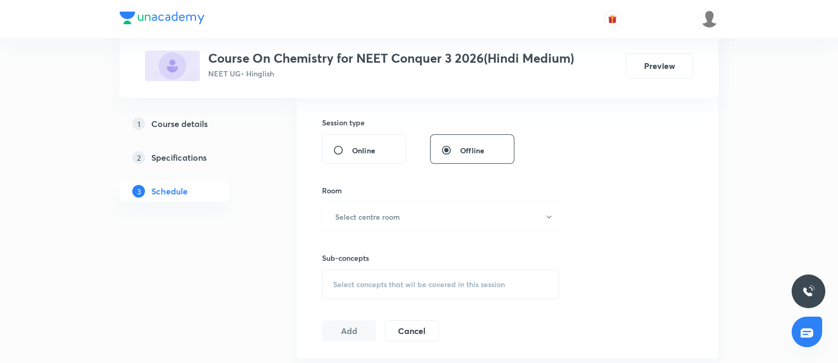
scroll to position [446, 0]
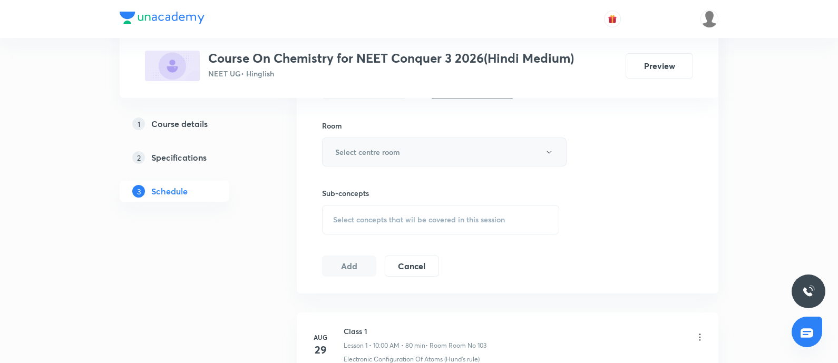
type input "80"
click at [445, 157] on button "Select centre room" at bounding box center [444, 152] width 245 height 29
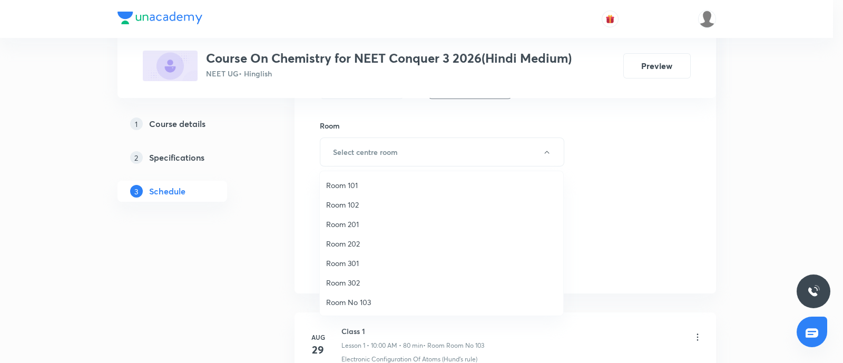
click at [352, 201] on span "Room 102" at bounding box center [441, 204] width 231 height 11
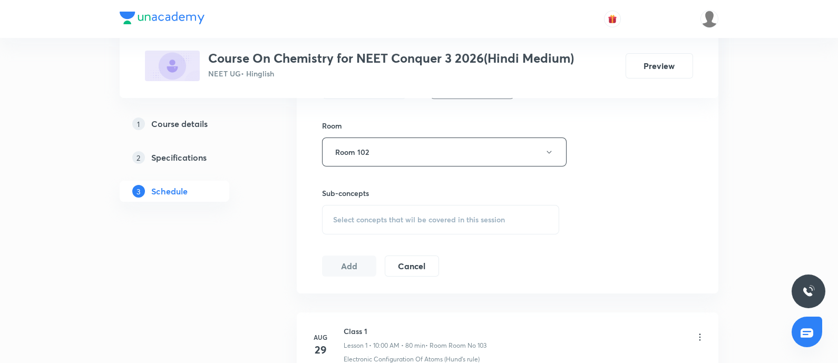
scroll to position [644, 0]
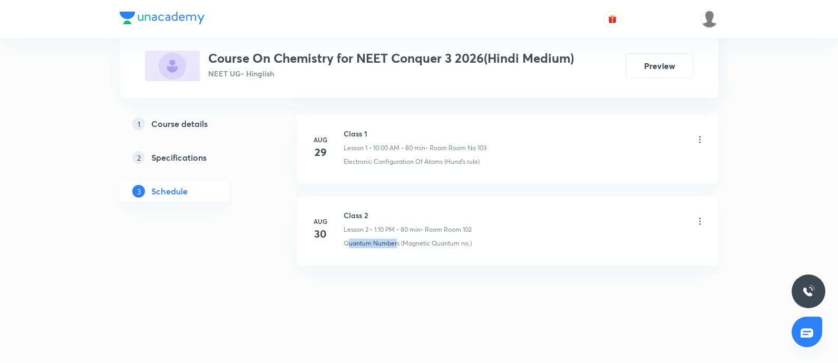
drag, startPoint x: 343, startPoint y: 241, endPoint x: 393, endPoint y: 255, distance: 51.9
click at [393, 255] on li "Aug 30 Class 2 Lesson 2 • 1:10 PM • 80 min • Room Room 102 Quantum Numbers (Mag…" at bounding box center [508, 231] width 422 height 69
copy p "Quantum Numbe"
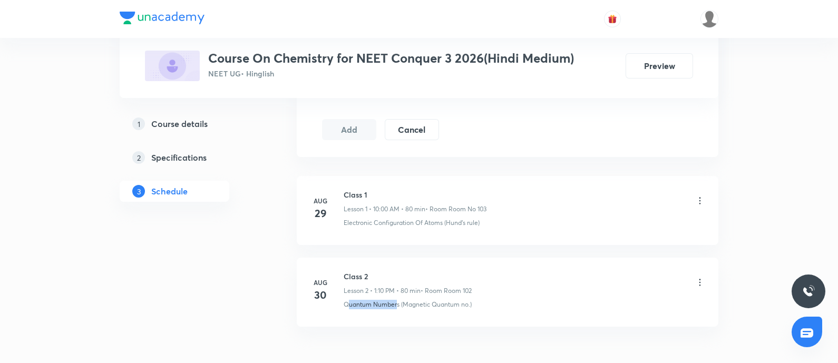
scroll to position [446, 0]
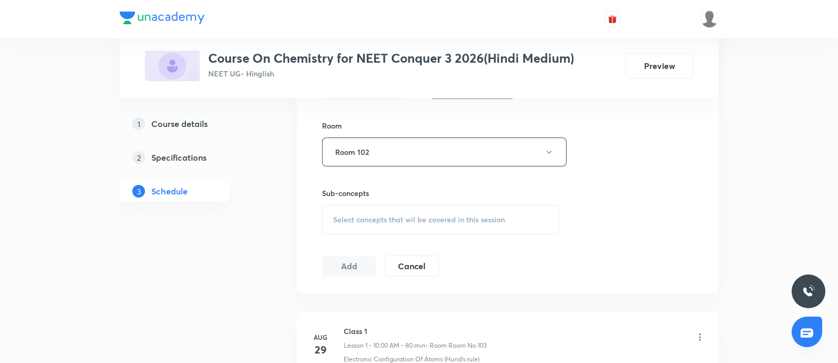
click at [418, 228] on div "Select concepts that wil be covered in this session" at bounding box center [440, 220] width 237 height 30
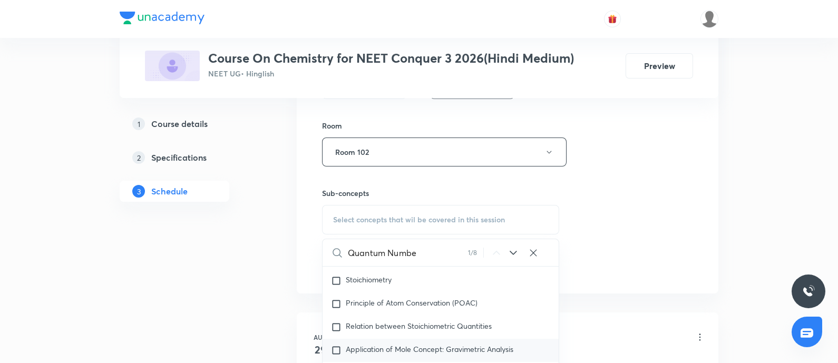
scroll to position [274, 0]
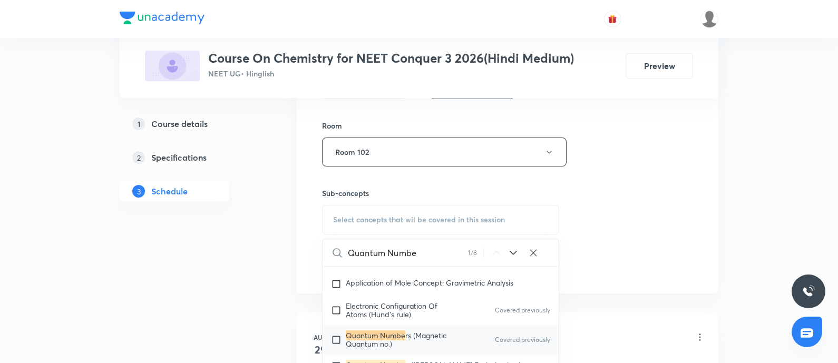
type input "Quantum Numbe"
click at [372, 331] on mark "Quantum Numbe" at bounding box center [376, 336] width 60 height 10
checkbox input "true"
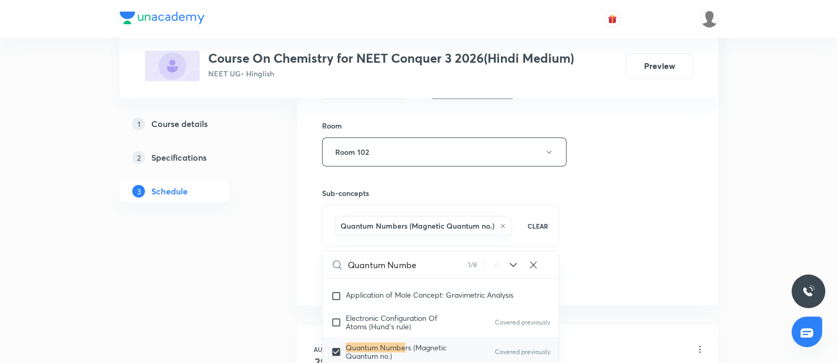
click at [584, 217] on div "Session 3 Live class Session title 7/99 Class 3 ​ Schedule for Sep 1, 2025, 1:1…" at bounding box center [507, 35] width 371 height 507
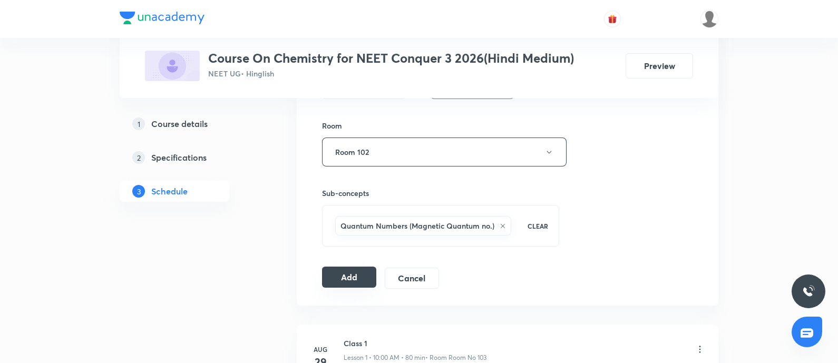
click at [357, 275] on button "Add" at bounding box center [349, 277] width 54 height 21
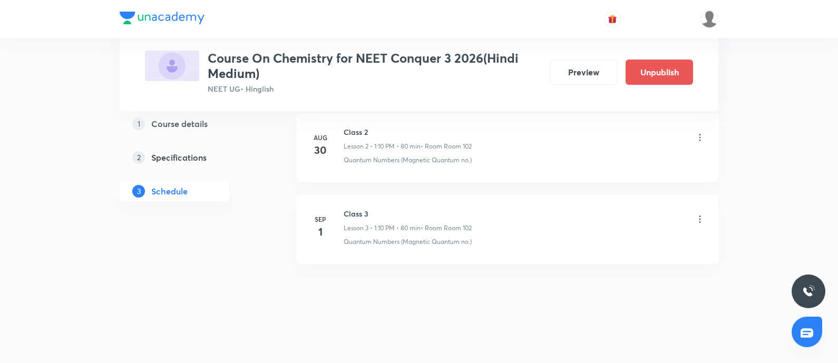
scroll to position [147, 0]
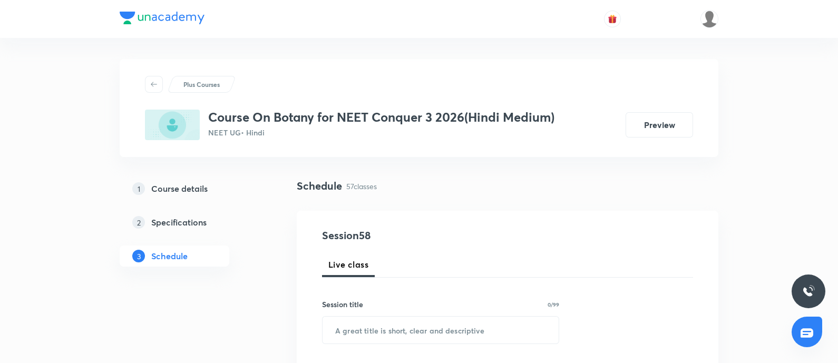
scroll to position [5127, 0]
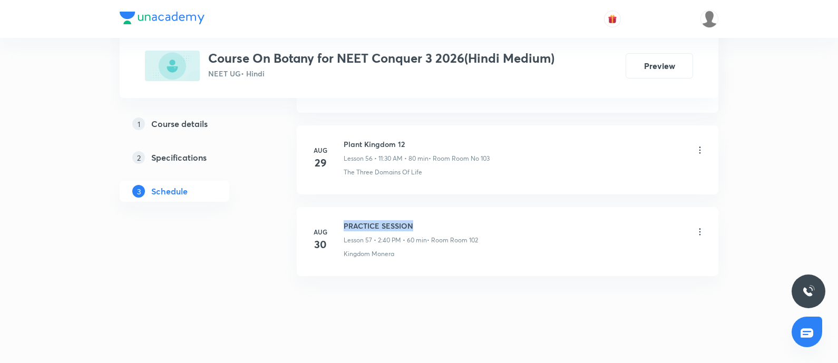
drag, startPoint x: 344, startPoint y: 215, endPoint x: 477, endPoint y: 203, distance: 133.4
click at [477, 207] on li "[DATE] PRACTICE SESSION Lesson 57 • 2:40 PM • 60 min • Room Room 102 Kingdom Mo…" at bounding box center [508, 241] width 422 height 69
click at [476, 207] on li "[DATE] PRACTICE SESSION Lesson 57 • 2:40 PM • 60 min • Room Room 102 Kingdom Mo…" at bounding box center [508, 241] width 422 height 69
drag, startPoint x: 344, startPoint y: 131, endPoint x: 424, endPoint y: 126, distance: 80.8
click at [424, 139] on h6 "Plant Kingdom 12" at bounding box center [417, 144] width 146 height 11
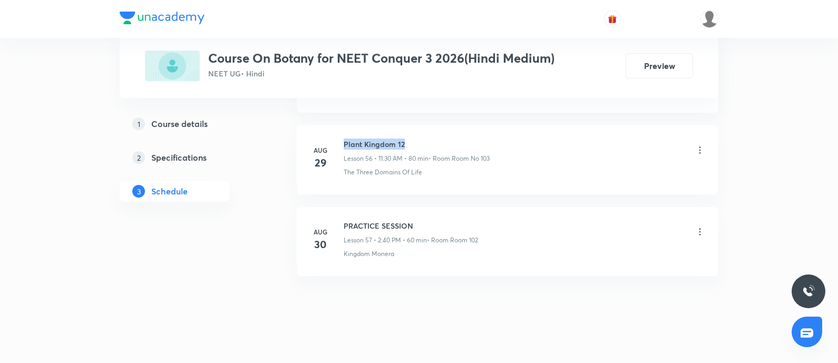
copy h6 "Plant Kingdom 12"
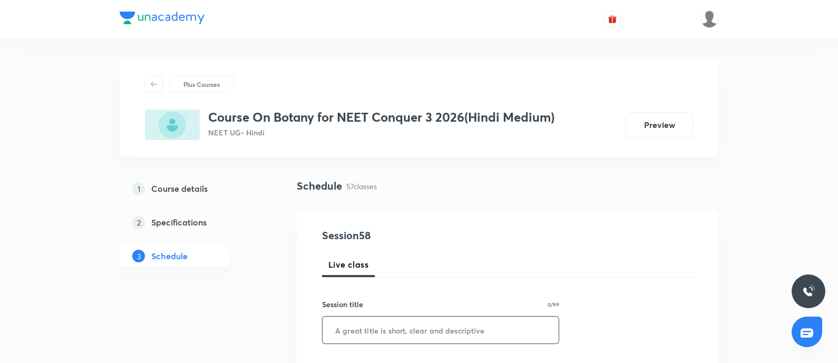
click at [411, 322] on input "text" at bounding box center [441, 330] width 236 height 27
paste input "Plant Kingdom 12"
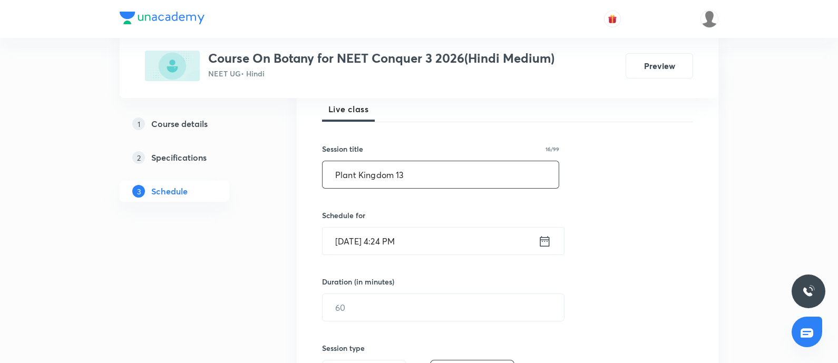
scroll to position [198, 0]
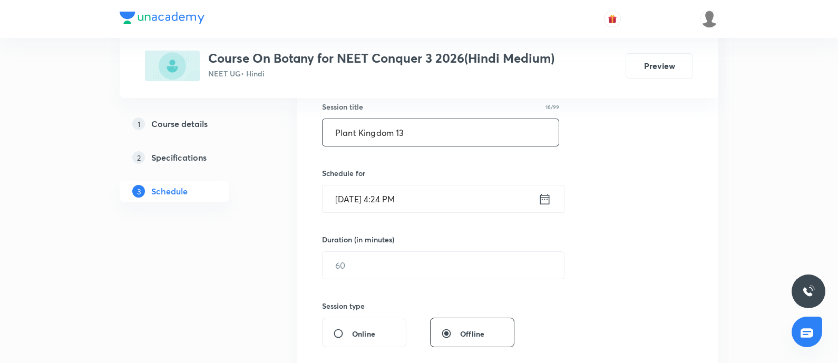
type input "Plant Kingdom 13"
click at [431, 206] on input "[DATE] 4:24 PM" at bounding box center [431, 199] width 216 height 27
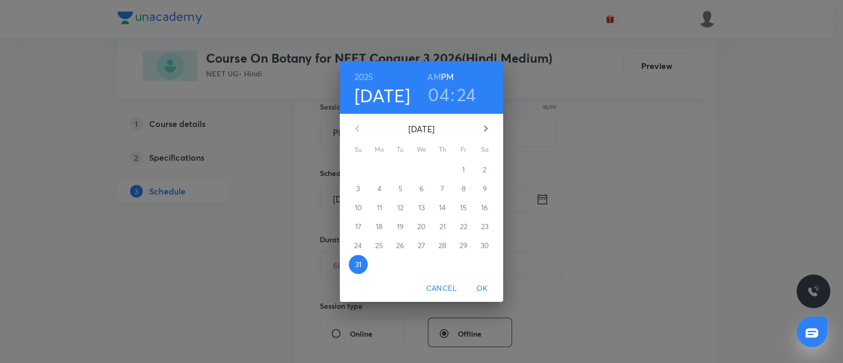
click at [436, 77] on h6 "AM" at bounding box center [434, 77] width 13 height 15
click at [482, 128] on icon "button" at bounding box center [486, 128] width 13 height 13
click at [381, 170] on span "1" at bounding box center [379, 169] width 19 height 11
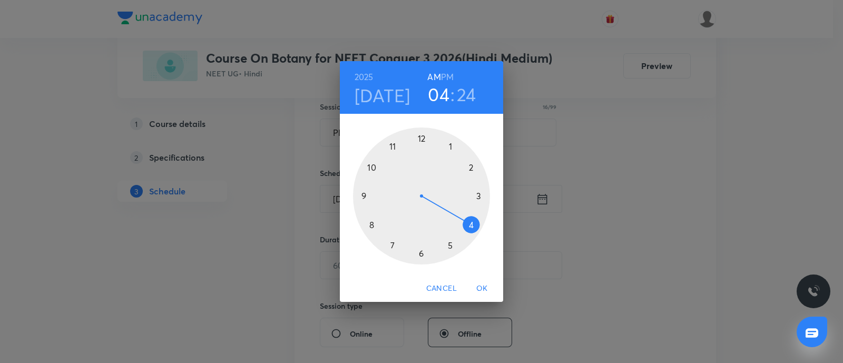
click at [439, 96] on h3 "04" at bounding box center [439, 94] width 22 height 22
click at [391, 144] on div at bounding box center [421, 196] width 137 height 137
click at [421, 253] on div at bounding box center [421, 196] width 137 height 137
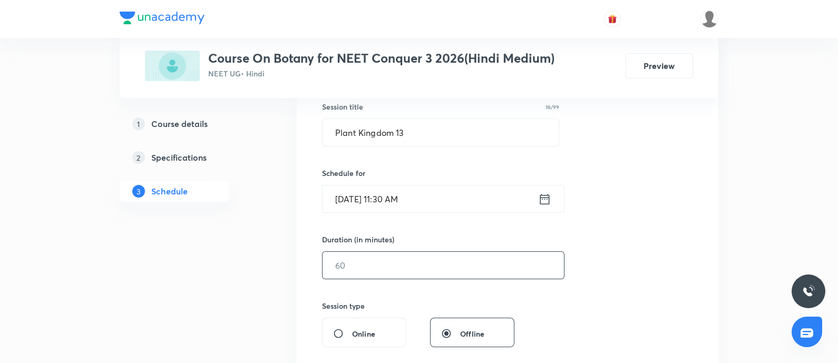
click at [372, 273] on input "text" at bounding box center [443, 265] width 241 height 27
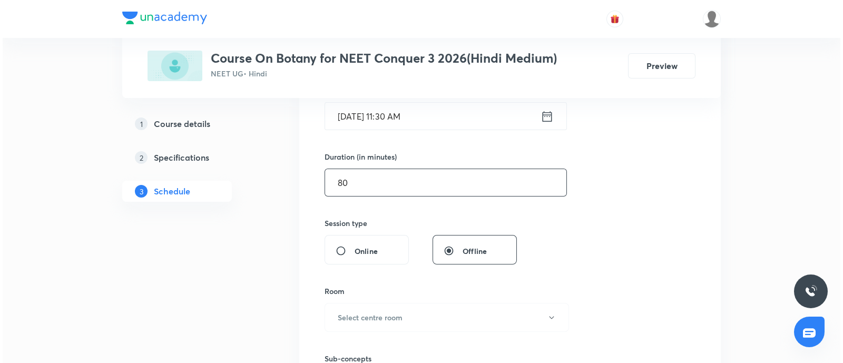
scroll to position [329, 0]
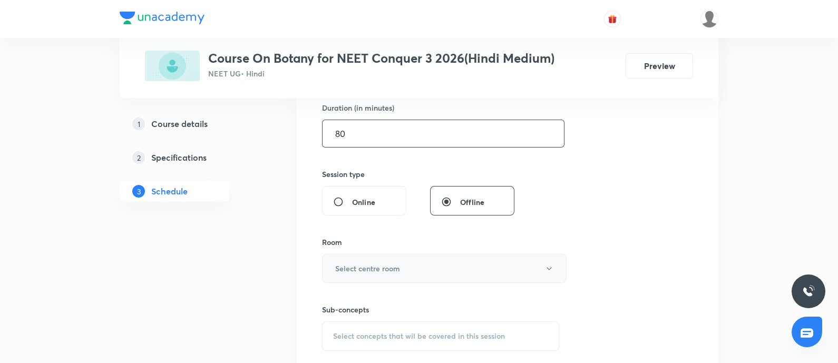
type input "80"
click at [400, 271] on h6 "Select centre room" at bounding box center [367, 268] width 65 height 11
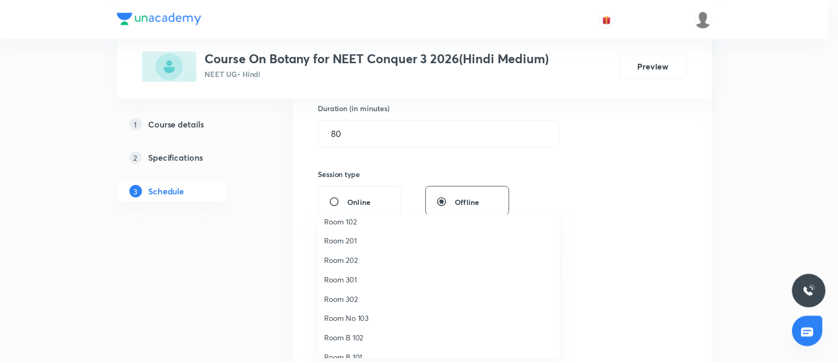
scroll to position [0, 0]
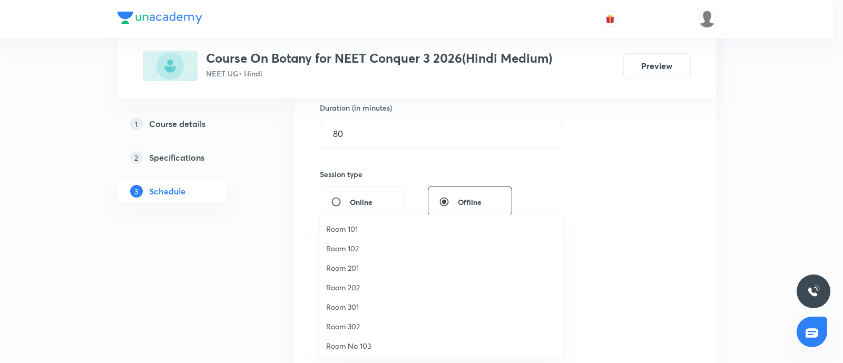
click at [356, 251] on span "Room 102" at bounding box center [441, 248] width 231 height 11
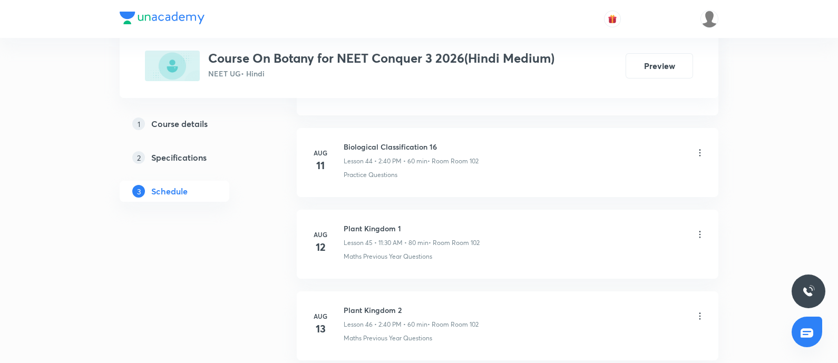
scroll to position [5127, 0]
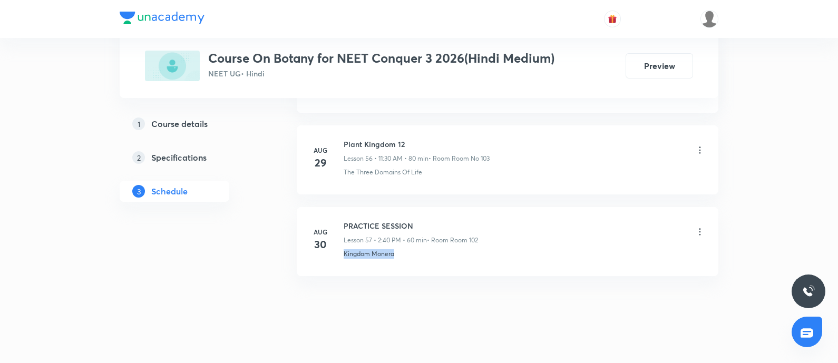
drag, startPoint x: 345, startPoint y: 241, endPoint x: 403, endPoint y: 242, distance: 58.5
click at [403, 249] on div "Kingdom Monera" at bounding box center [525, 253] width 362 height 9
copy p "Kingdom Monera"
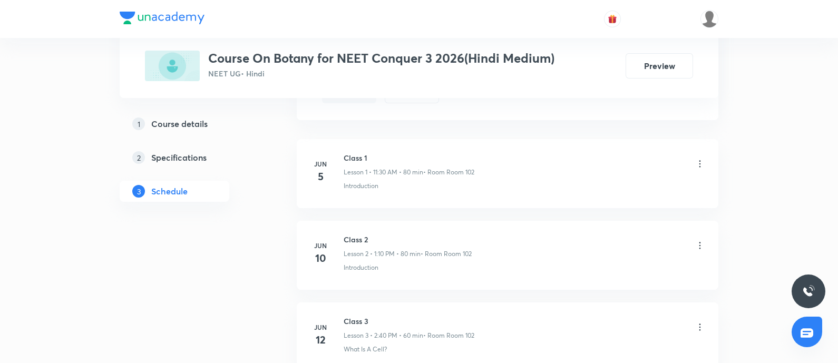
scroll to position [498, 0]
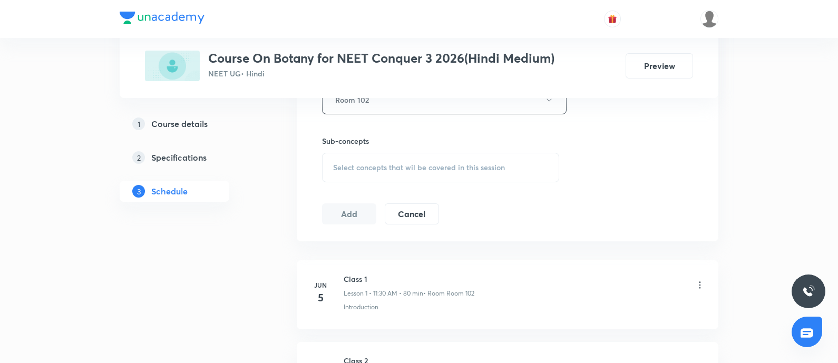
click at [424, 167] on span "Select concepts that wil be covered in this session" at bounding box center [419, 167] width 172 height 8
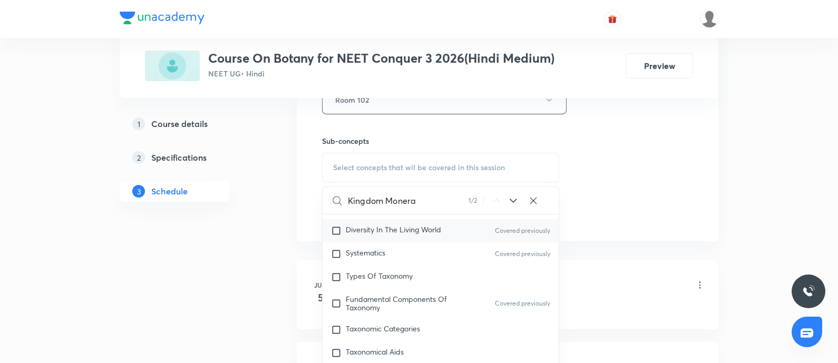
scroll to position [308, 0]
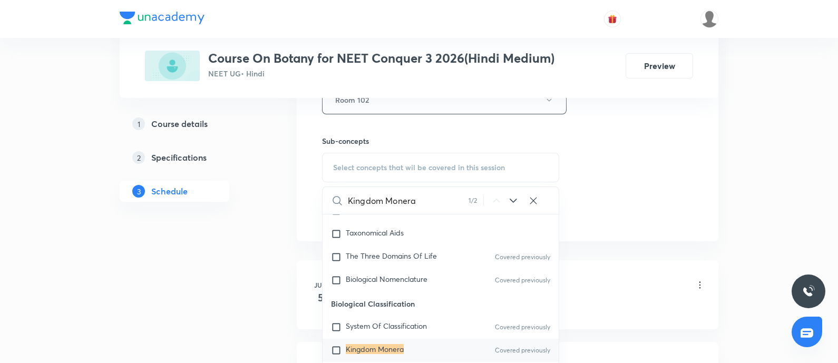
type input "Kingdom Monera"
click at [356, 348] on mark "Kingdom Monera" at bounding box center [375, 349] width 58 height 10
checkbox input "true"
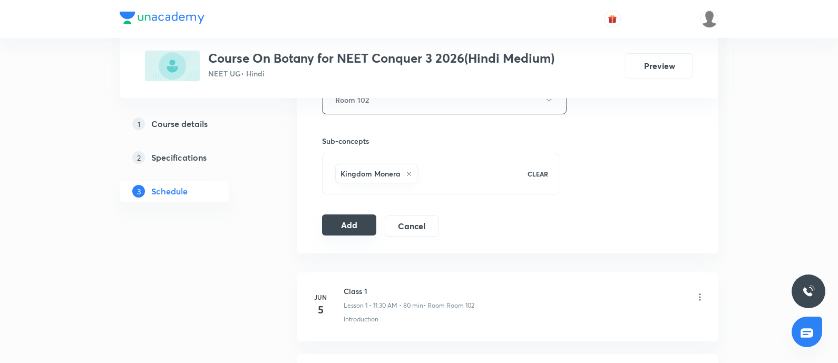
click at [361, 229] on button "Add" at bounding box center [349, 225] width 54 height 21
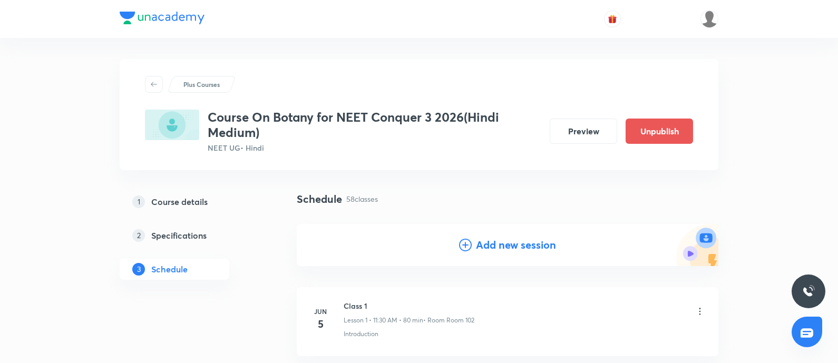
scroll to position [0, 0]
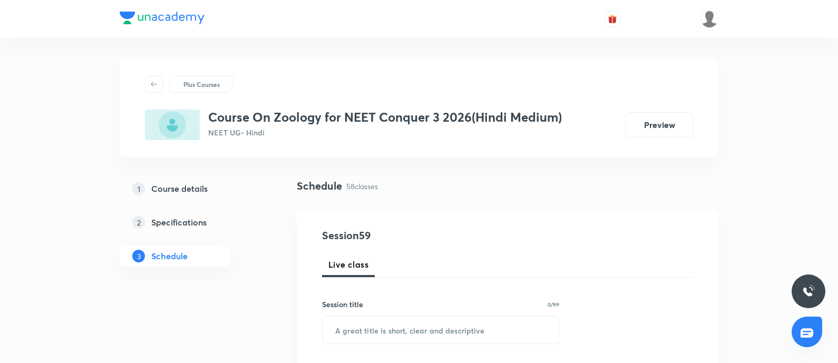
scroll to position [5208, 0]
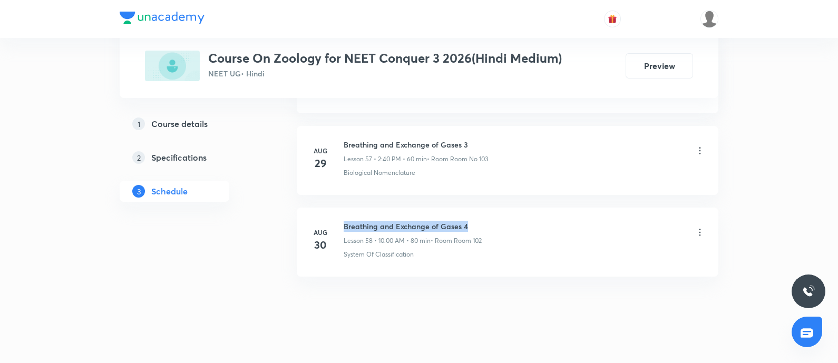
drag, startPoint x: 343, startPoint y: 212, endPoint x: 468, endPoint y: 212, distance: 124.9
click at [468, 221] on h6 "Breathing and Exchange of Gases 4" at bounding box center [413, 226] width 138 height 11
copy h6 "Breathing and Exchange of Gases 4"
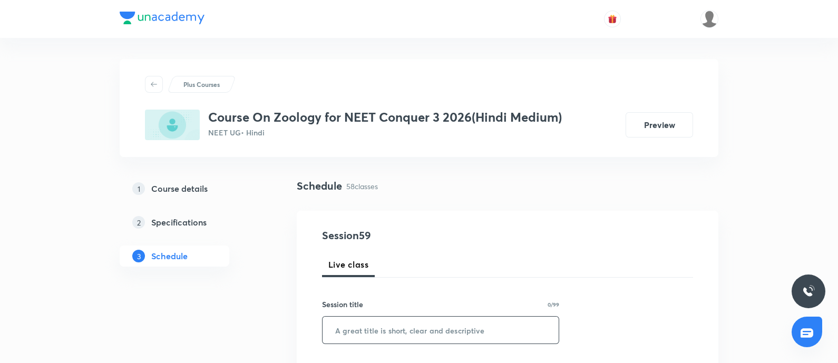
click at [430, 290] on input "text" at bounding box center [441, 330] width 236 height 27
paste input "Breathing and Exchange of Gases 4"
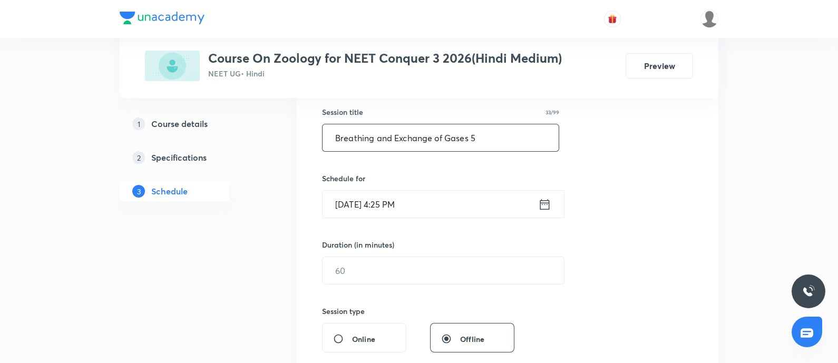
scroll to position [198, 0]
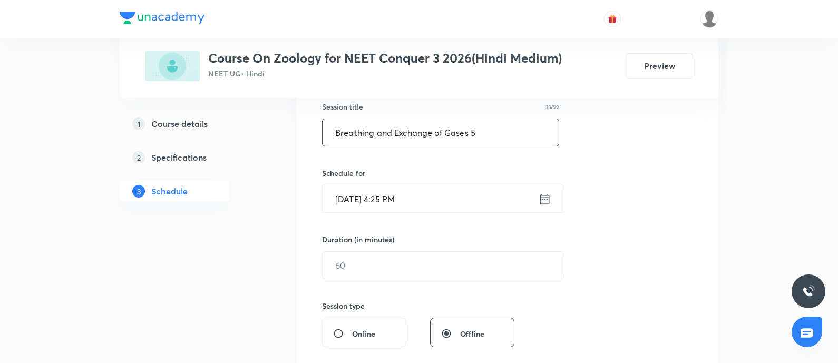
type input "Breathing and Exchange of Gases 5"
click at [488, 204] on input "[DATE] 4:25 PM" at bounding box center [431, 199] width 216 height 27
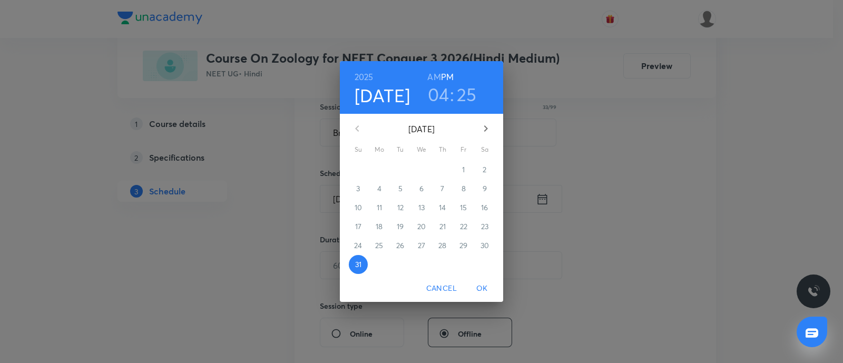
click at [474, 128] on button "button" at bounding box center [485, 128] width 25 height 25
click at [375, 170] on span "1" at bounding box center [379, 169] width 19 height 11
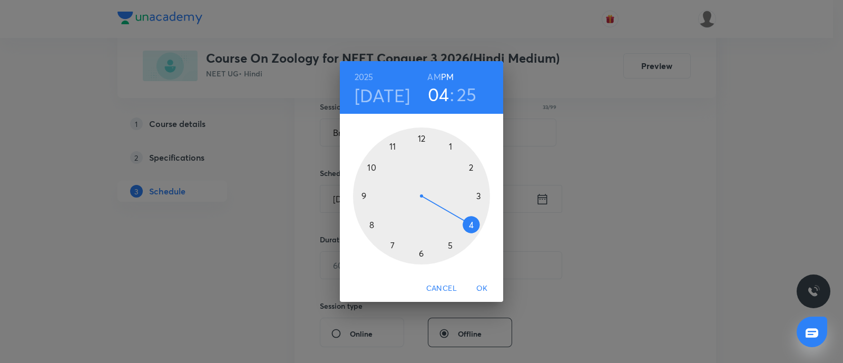
click at [473, 166] on div at bounding box center [421, 196] width 137 height 137
click at [376, 222] on div at bounding box center [421, 196] width 137 height 137
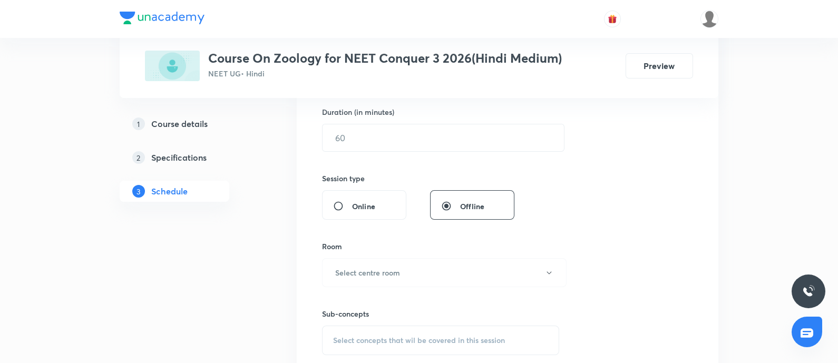
scroll to position [329, 0]
click at [424, 133] on input "text" at bounding box center [443, 133] width 241 height 27
type input "60"
click at [372, 269] on h6 "Select centre room" at bounding box center [367, 268] width 65 height 11
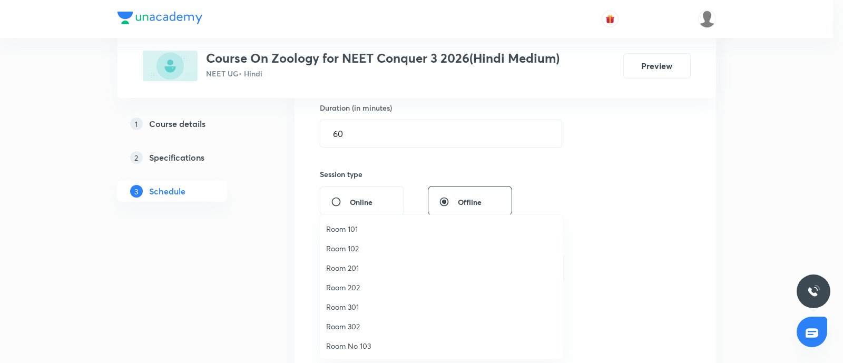
click at [353, 245] on span "Room 102" at bounding box center [441, 248] width 231 height 11
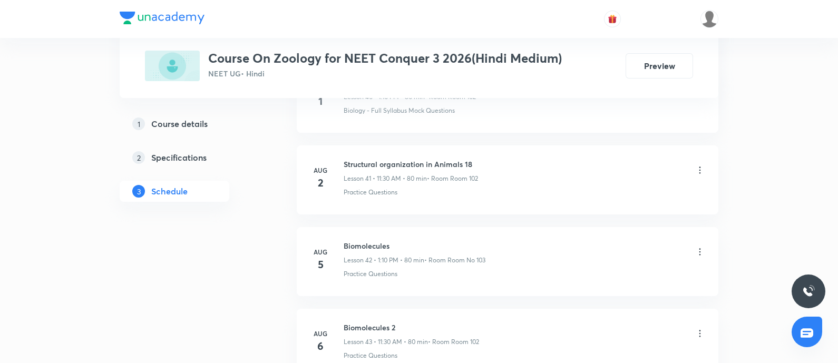
scroll to position [5208, 0]
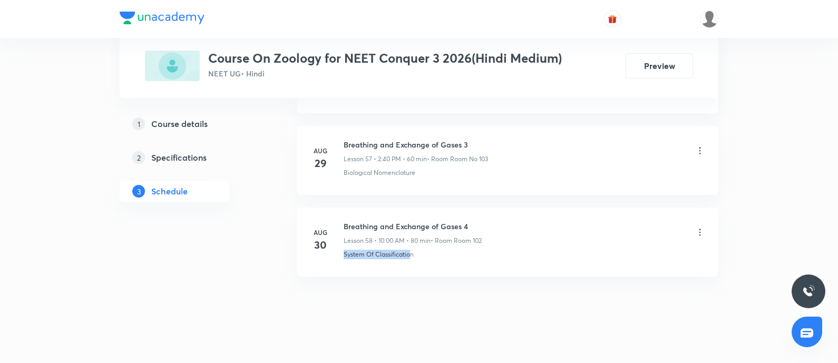
drag, startPoint x: 343, startPoint y: 244, endPoint x: 411, endPoint y: 246, distance: 68.6
click at [411, 246] on div "Aug 30 Breathing and Exchange of Gases 4 Lesson 58 • 10:00 AM • 80 min • Room R…" at bounding box center [507, 240] width 395 height 38
copy p "System Of Classificatio"
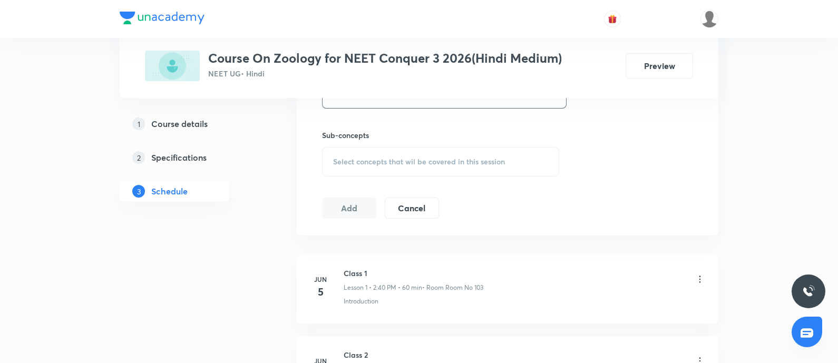
scroll to position [455, 0]
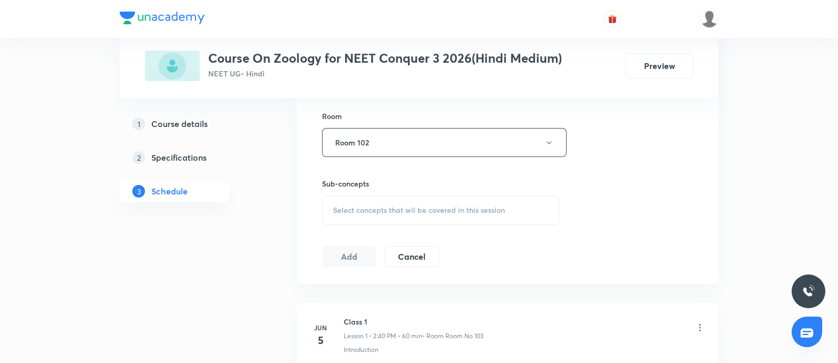
click at [438, 224] on div "Select concepts that wil be covered in this session" at bounding box center [440, 211] width 237 height 30
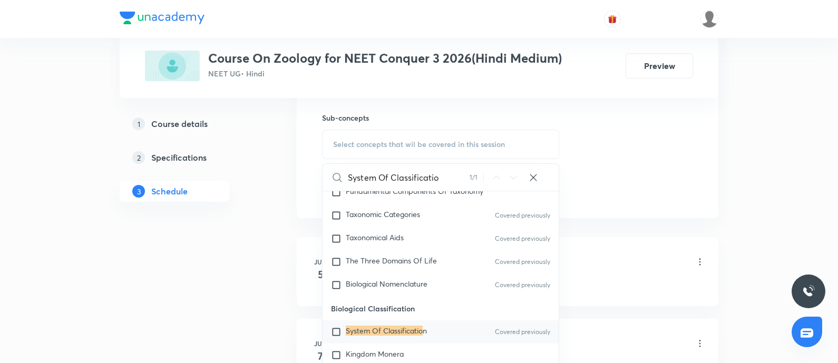
scroll to position [279, 0]
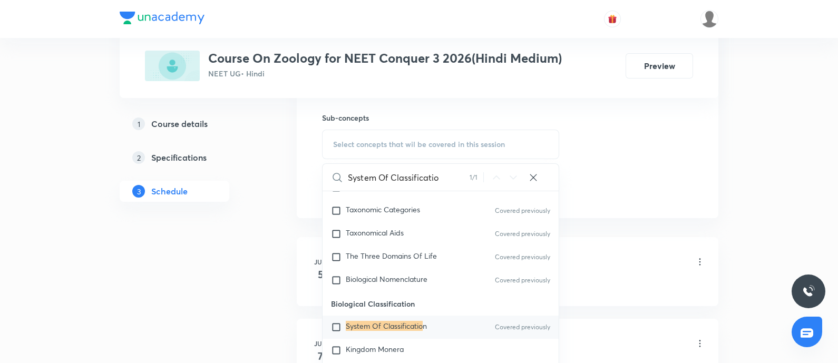
type input "System Of Classificatio"
click at [365, 290] on p "System Of Classificatio n" at bounding box center [386, 327] width 81 height 11
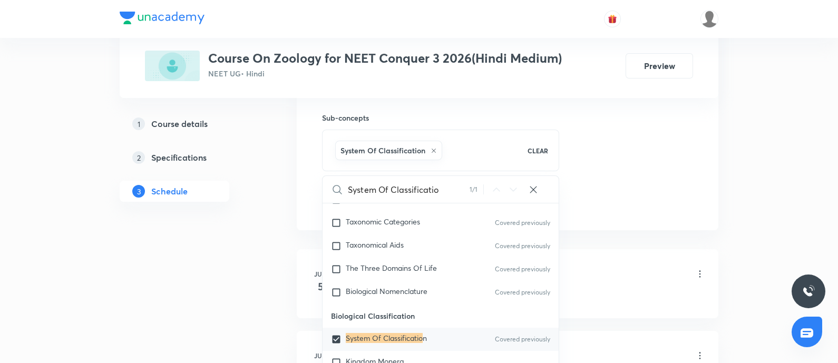
checkbox input "true"
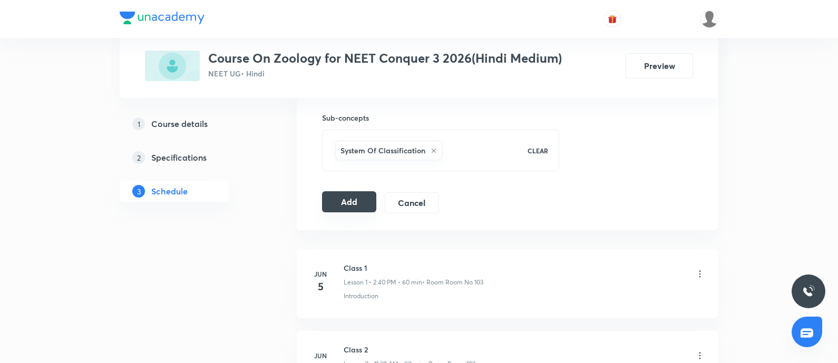
click at [335, 199] on button "Add" at bounding box center [349, 201] width 54 height 21
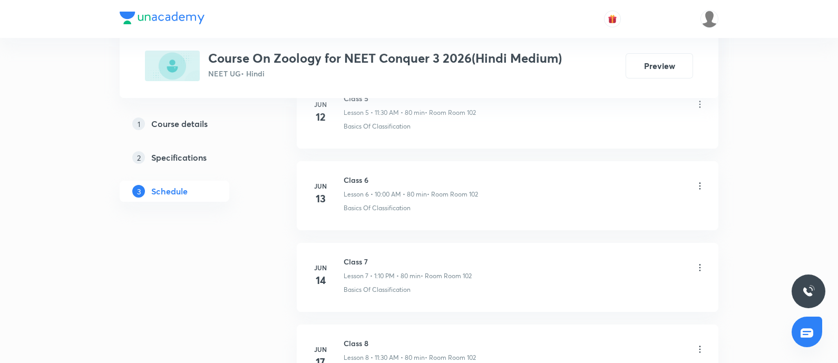
scroll to position [534, 0]
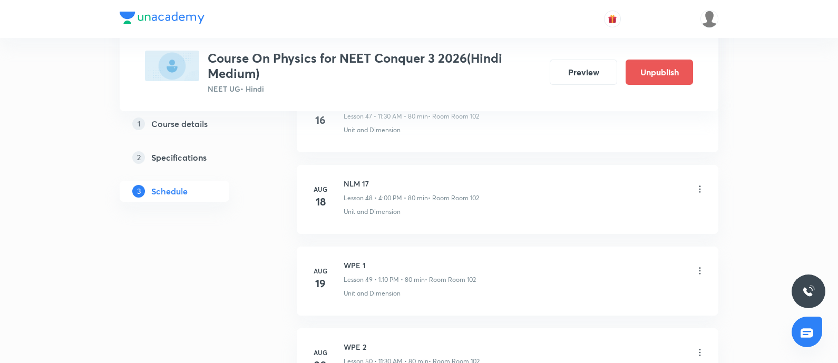
scroll to position [5044, 0]
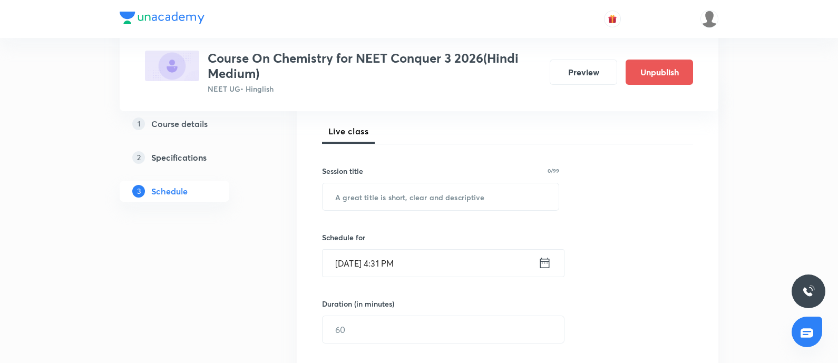
scroll to position [738, 0]
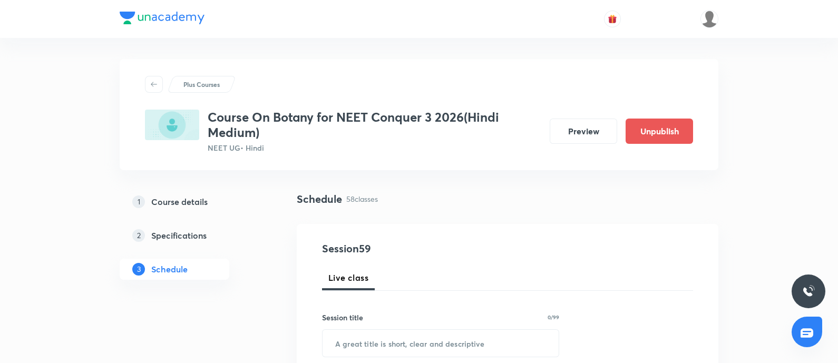
scroll to position [5222, 0]
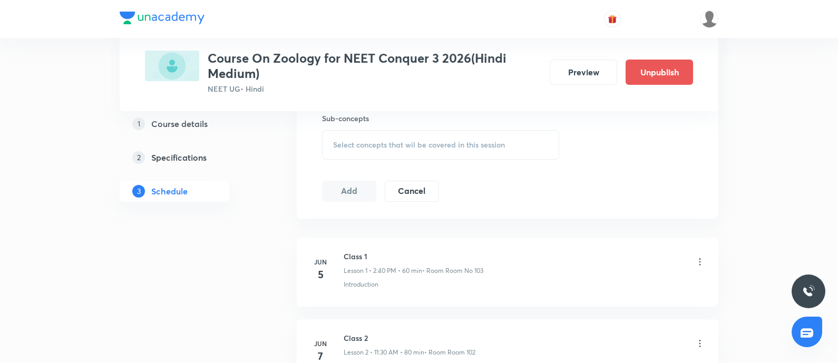
scroll to position [5303, 0]
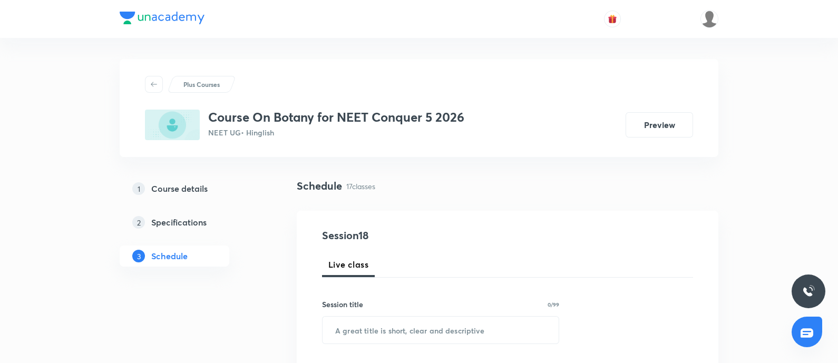
scroll to position [1866, 0]
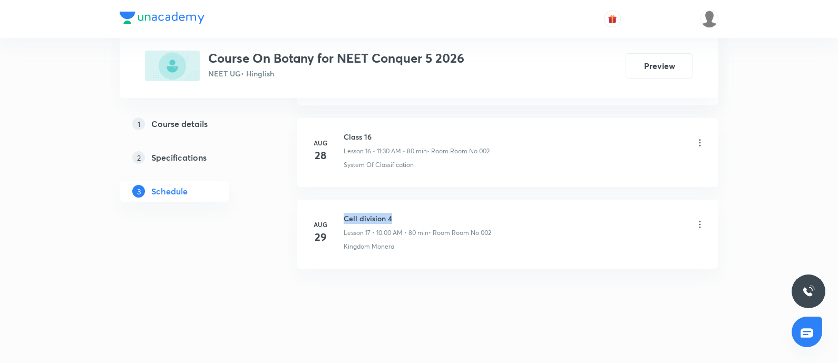
drag, startPoint x: 345, startPoint y: 212, endPoint x: 406, endPoint y: 207, distance: 61.4
click at [406, 207] on li "[DATE] Cell division 4 Lesson 17 • 10:00 AM • 80 min • Room Room No 002 [GEOGRA…" at bounding box center [508, 234] width 422 height 69
copy h6 "Cell division 4"
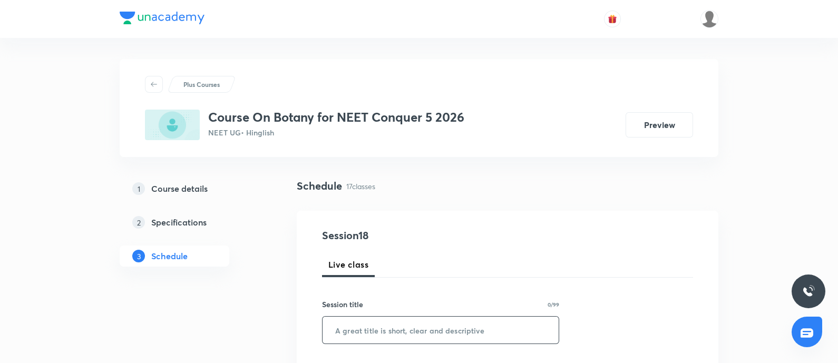
click at [427, 326] on input "text" at bounding box center [441, 330] width 236 height 27
paste input "Cell division 4"
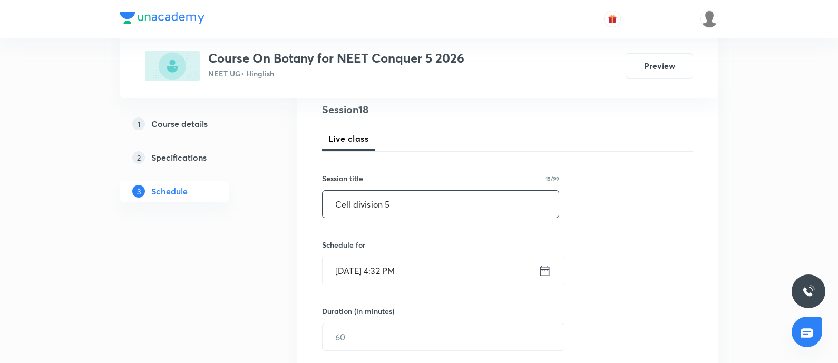
scroll to position [131, 0]
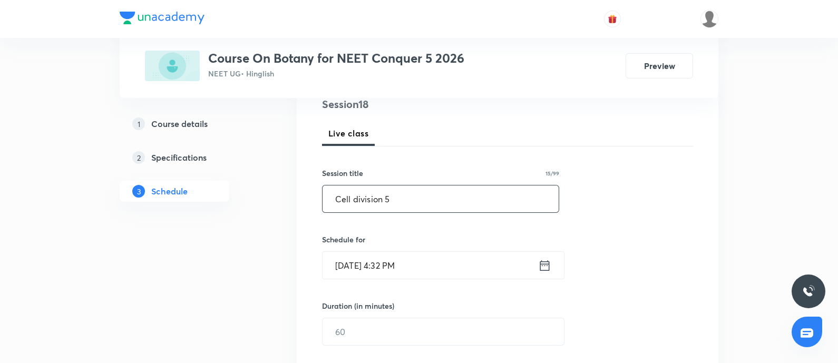
type input "Cell division 5"
click at [457, 271] on input "[DATE] 4:32 PM" at bounding box center [431, 265] width 216 height 27
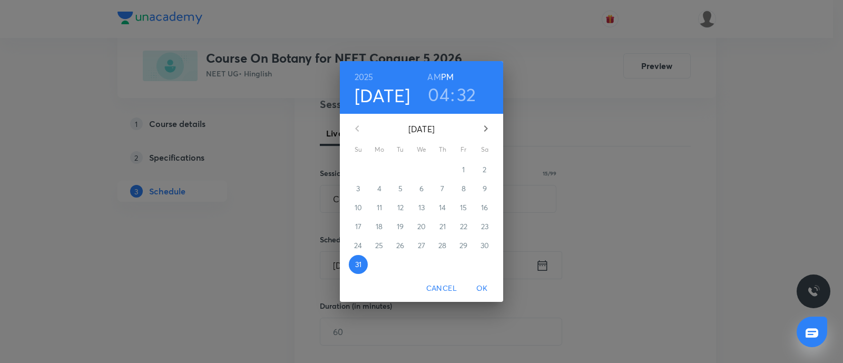
drag, startPoint x: 496, startPoint y: 125, endPoint x: 481, endPoint y: 133, distance: 17.5
click at [492, 127] on button "button" at bounding box center [485, 128] width 25 height 25
click at [380, 172] on p "1" at bounding box center [379, 169] width 3 height 11
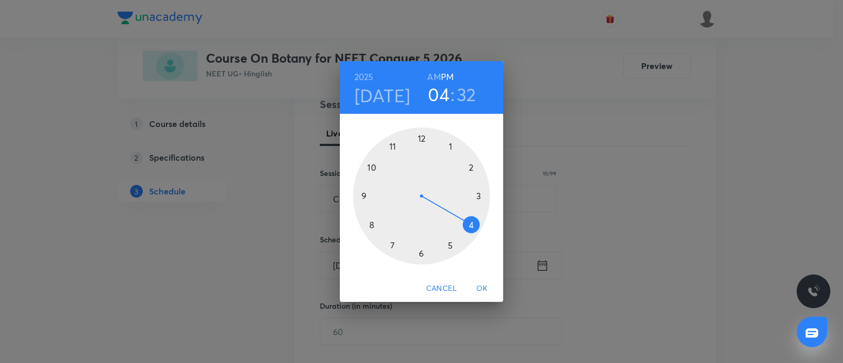
click at [434, 77] on h6 "AM" at bounding box center [434, 77] width 13 height 15
click at [372, 165] on div at bounding box center [421, 196] width 137 height 137
click at [419, 137] on div at bounding box center [421, 196] width 137 height 137
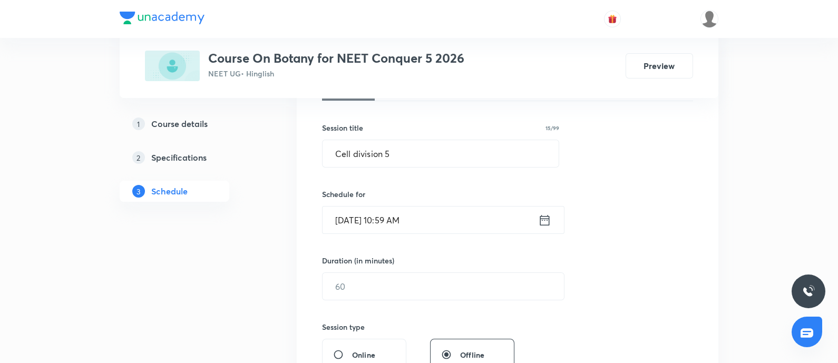
scroll to position [198, 0]
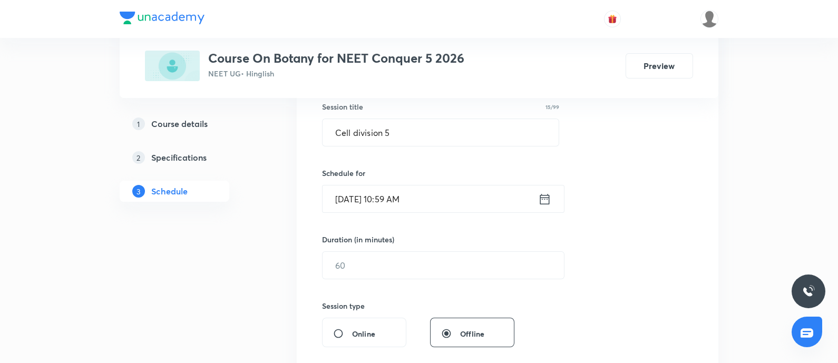
click at [402, 211] on input "Sep 1, 2025, 10:59 AM" at bounding box center [431, 199] width 216 height 27
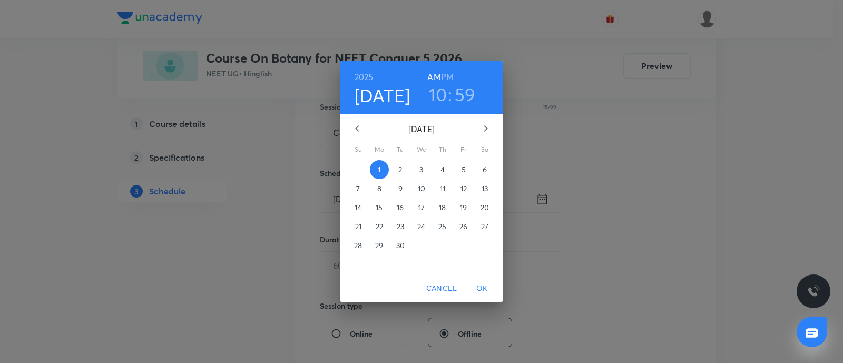
click at [464, 89] on h3 "59" at bounding box center [465, 94] width 21 height 22
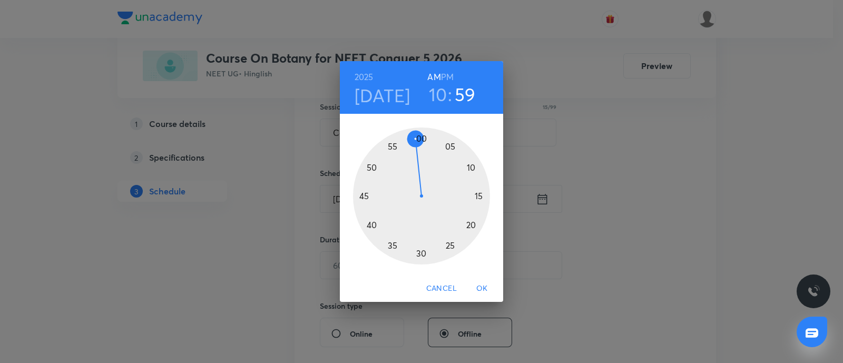
click at [423, 142] on div at bounding box center [421, 196] width 137 height 137
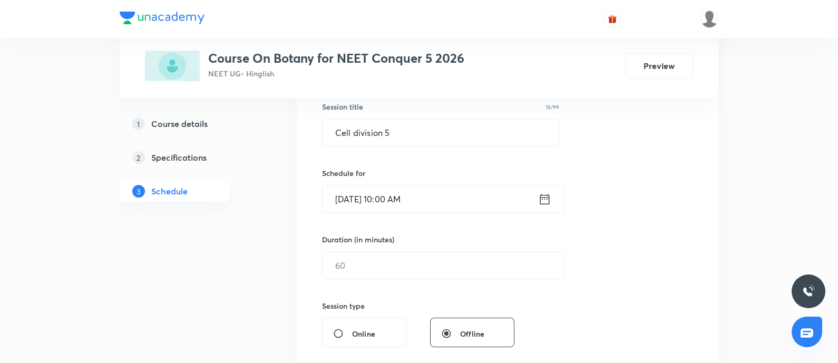
scroll to position [263, 0]
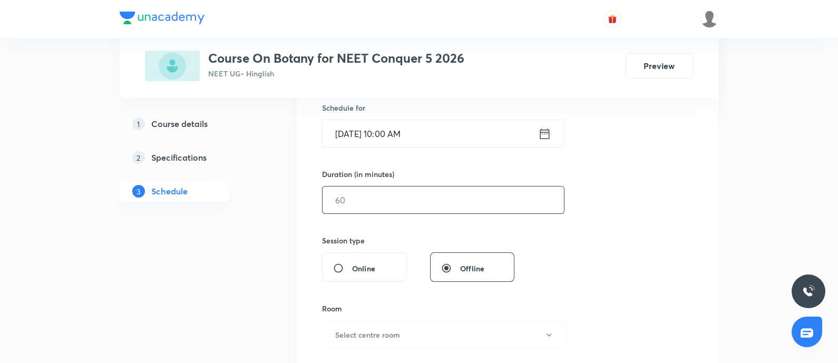
click at [431, 187] on input "text" at bounding box center [443, 200] width 241 height 27
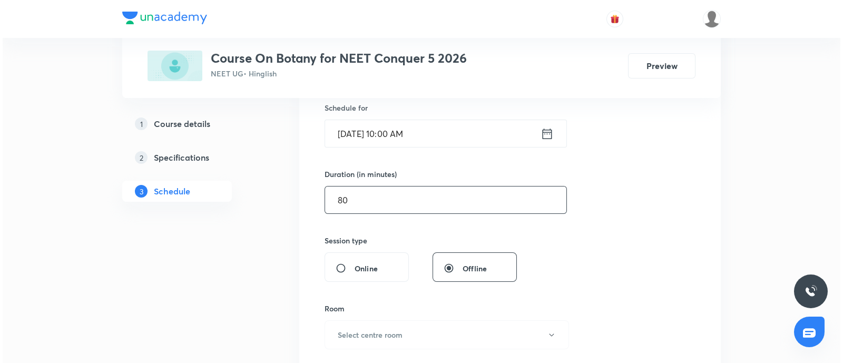
scroll to position [329, 0]
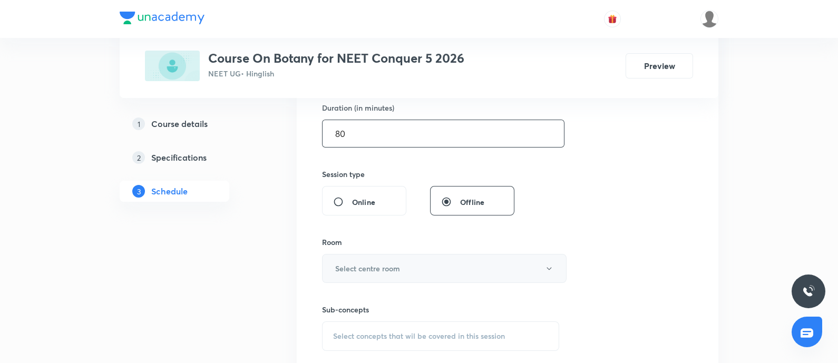
type input "80"
click at [366, 256] on button "Select centre room" at bounding box center [444, 268] width 245 height 29
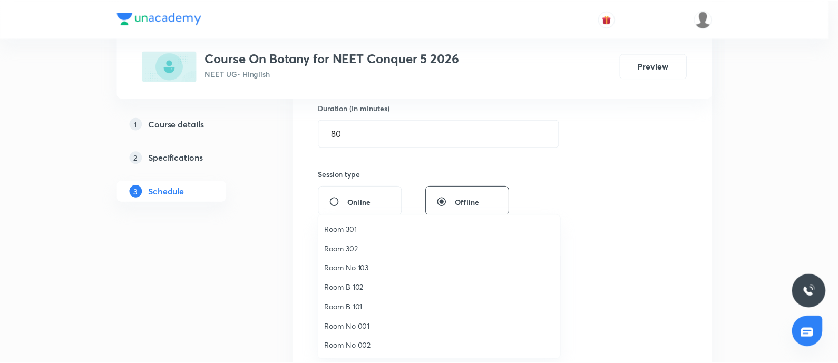
scroll to position [78, 0]
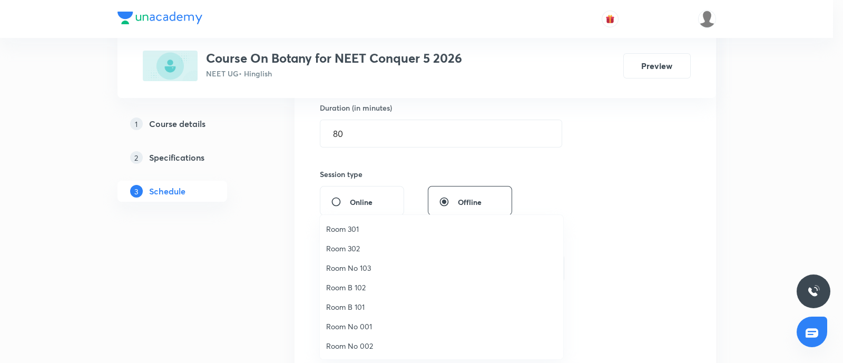
click at [335, 344] on span "Room No 002" at bounding box center [441, 346] width 231 height 11
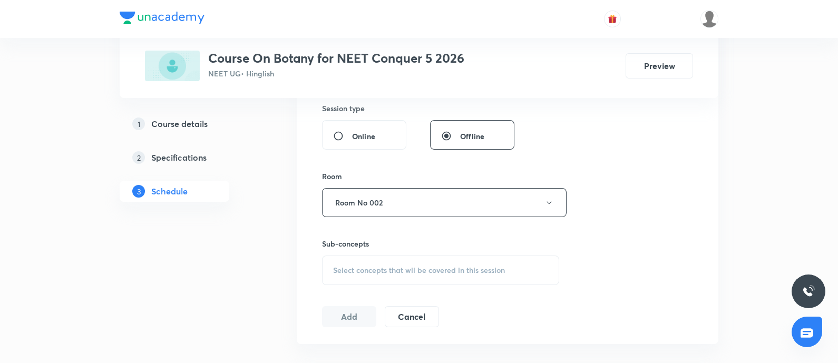
scroll to position [1866, 0]
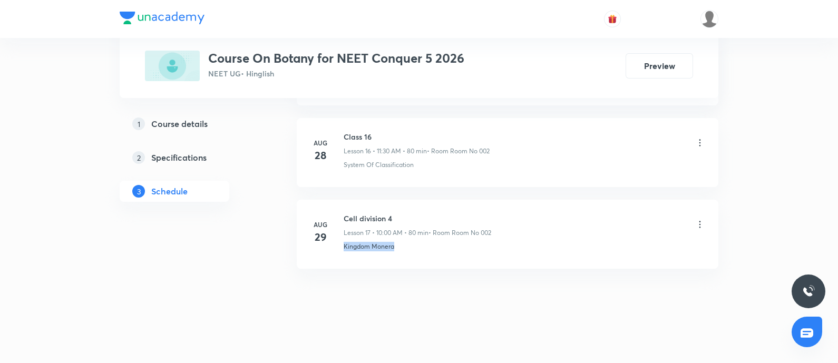
drag, startPoint x: 343, startPoint y: 245, endPoint x: 416, endPoint y: 237, distance: 74.2
click at [416, 237] on div "Aug 29 Cell division 4 Lesson 17 • 10:00 AM • 80 min • Room Room No 002 Kingdom…" at bounding box center [507, 232] width 395 height 38
copy p "Kingdom Monera"
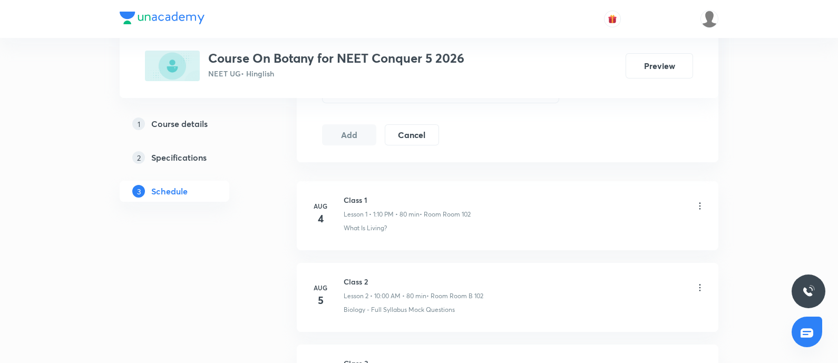
scroll to position [482, 0]
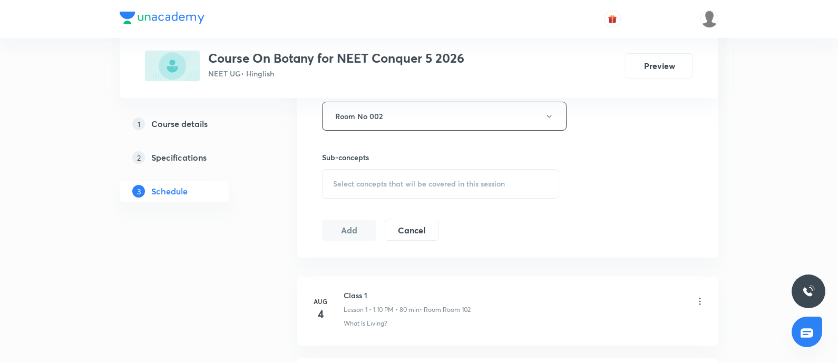
click at [431, 183] on span "Select concepts that wil be covered in this session" at bounding box center [419, 184] width 172 height 8
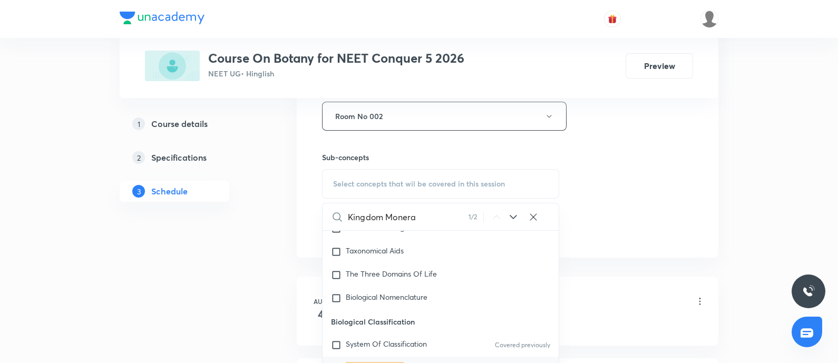
scroll to position [302, 0]
type input "Kingdom Monera"
click at [355, 361] on mark "Kingdom Monera" at bounding box center [375, 366] width 58 height 10
checkbox input "true"
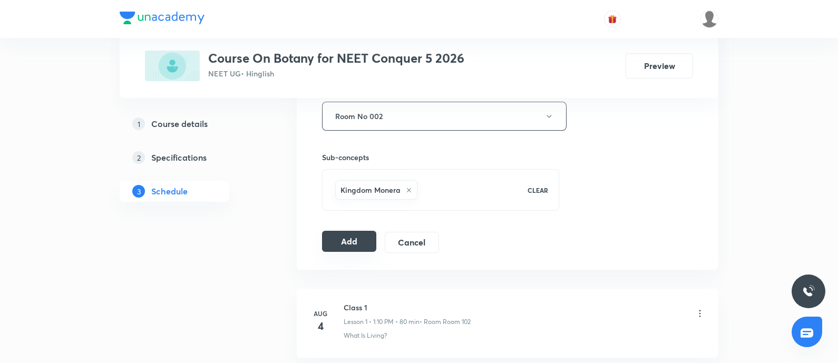
click at [351, 244] on button "Add" at bounding box center [349, 241] width 54 height 21
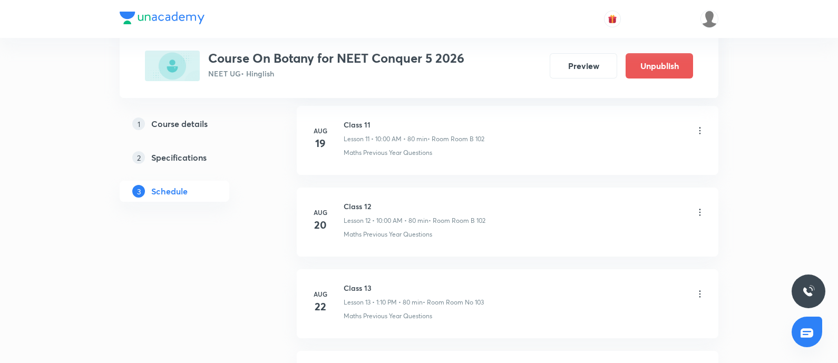
scroll to position [1464, 0]
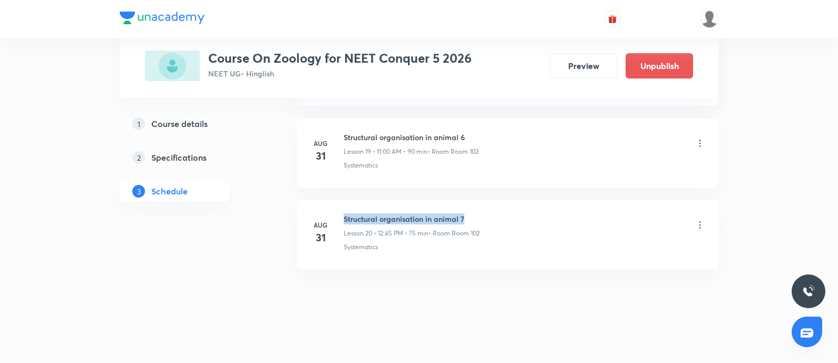
drag, startPoint x: 344, startPoint y: 211, endPoint x: 503, endPoint y: 190, distance: 161.0
copy h6 "Structural organisation in animal 7"
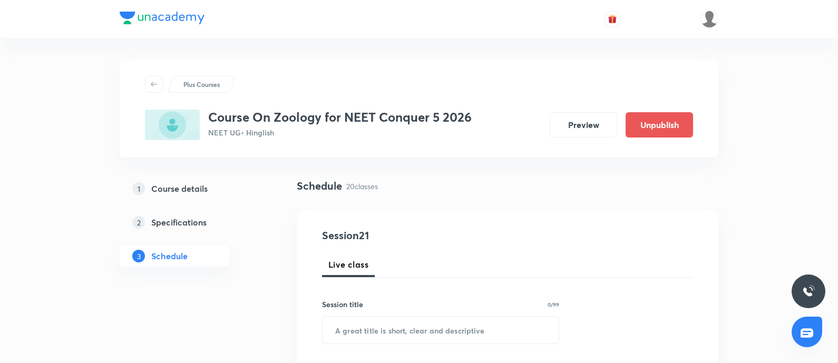
click at [365, 336] on input "text" at bounding box center [441, 330] width 236 height 27
paste input "Structural organisation in animal 7"
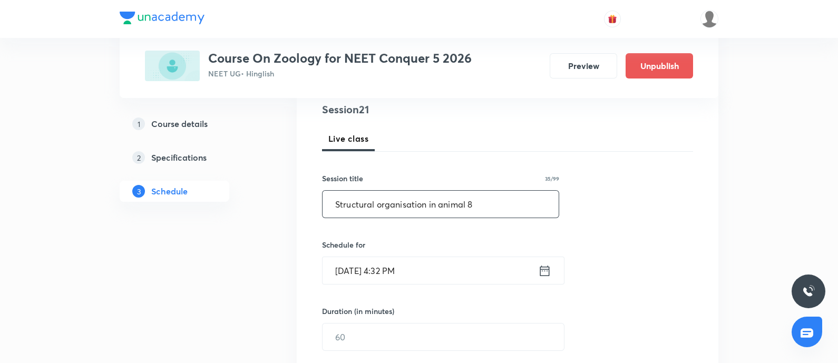
scroll to position [131, 0]
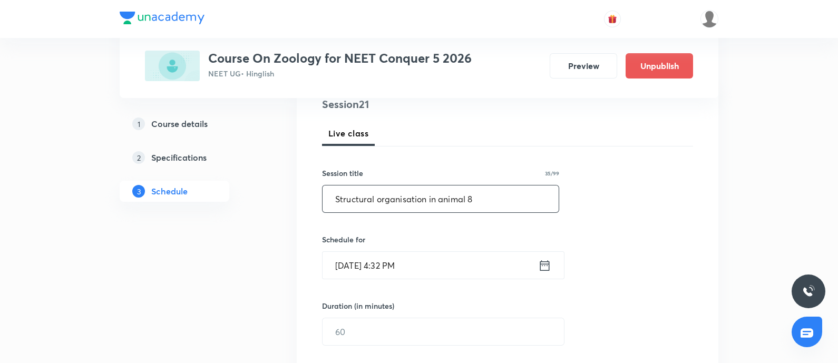
type input "Structural organisation in animal 8"
click at [420, 240] on h6 "Schedule for" at bounding box center [440, 239] width 237 height 11
click at [447, 265] on input "[DATE] 4:32 PM" at bounding box center [431, 265] width 216 height 27
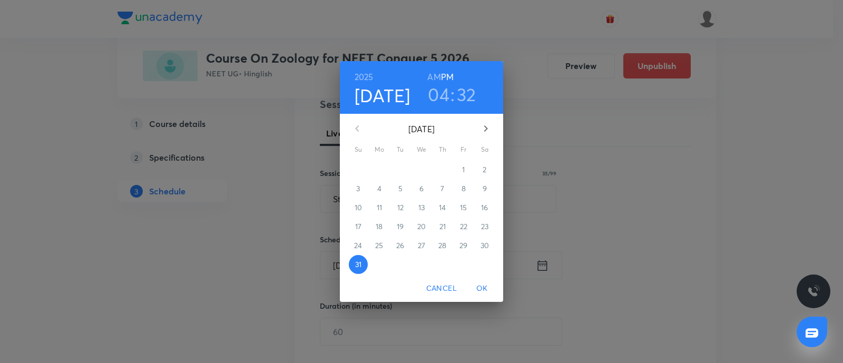
click at [492, 129] on icon "button" at bounding box center [486, 128] width 13 height 13
click at [380, 171] on p "1" at bounding box center [379, 169] width 3 height 11
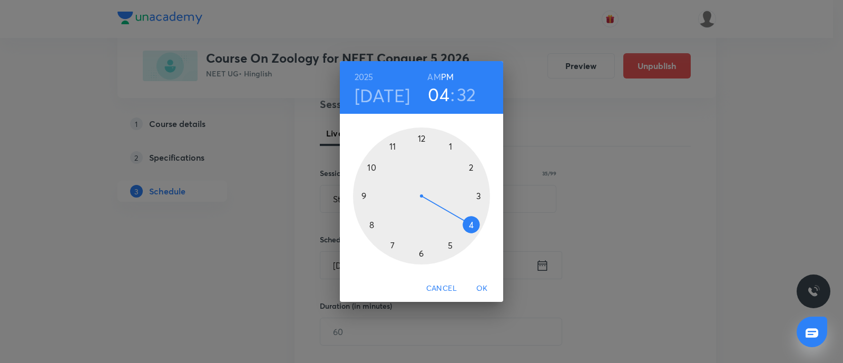
click at [435, 78] on h6 "AM" at bounding box center [434, 77] width 13 height 15
click at [393, 145] on div at bounding box center [421, 196] width 137 height 137
click at [422, 254] on div at bounding box center [421, 196] width 137 height 137
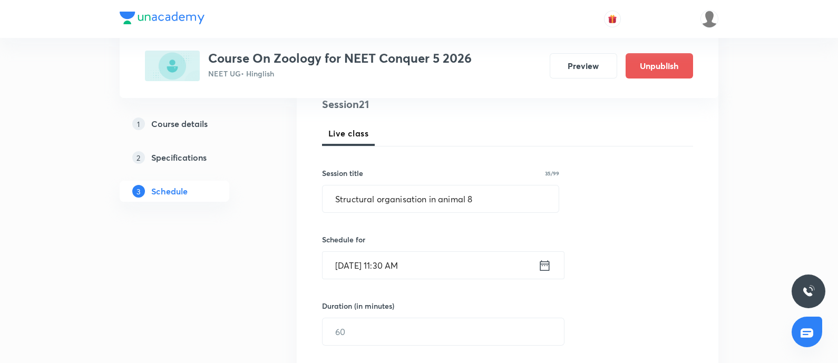
scroll to position [263, 0]
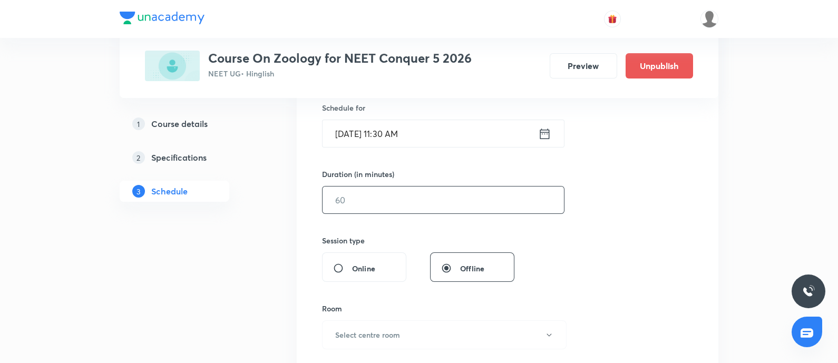
click at [402, 207] on input "text" at bounding box center [443, 200] width 241 height 27
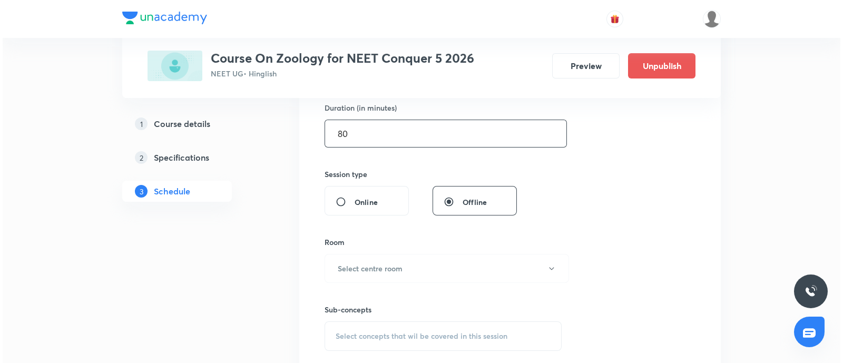
scroll to position [395, 0]
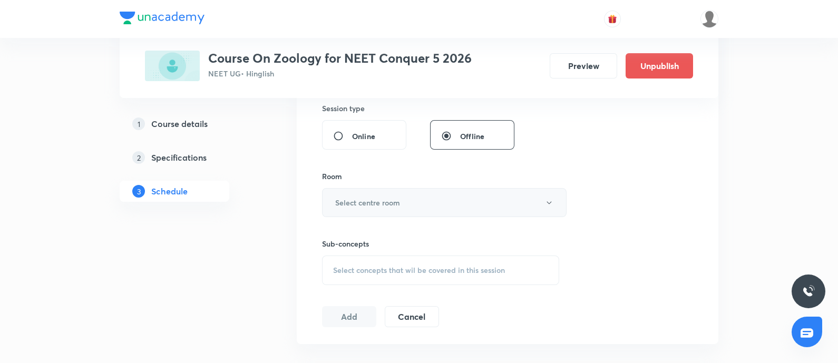
type input "80"
click at [384, 214] on button "Select centre room" at bounding box center [444, 202] width 245 height 29
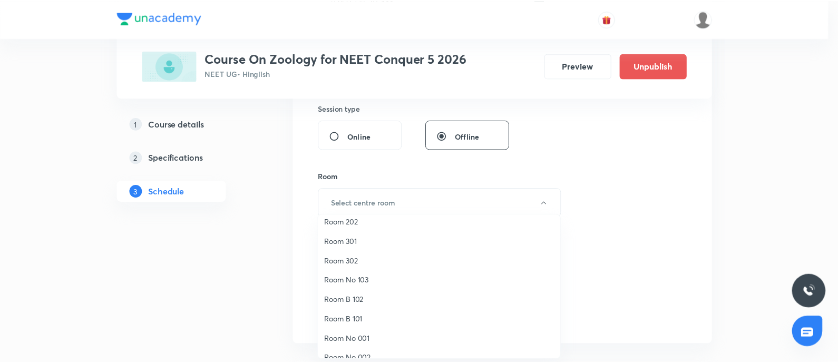
scroll to position [78, 0]
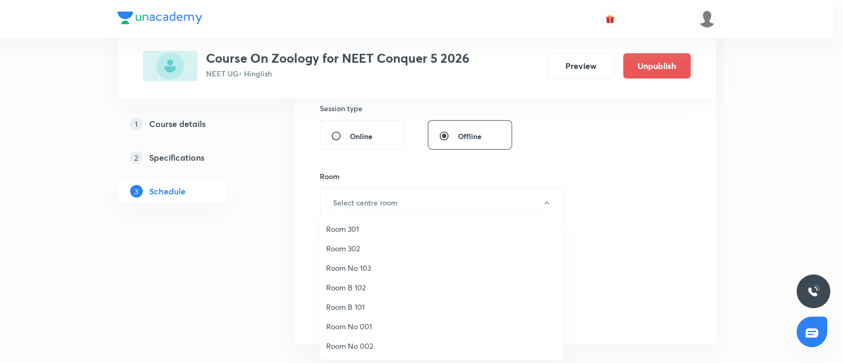
click at [351, 341] on span "Room No 002" at bounding box center [441, 346] width 231 height 11
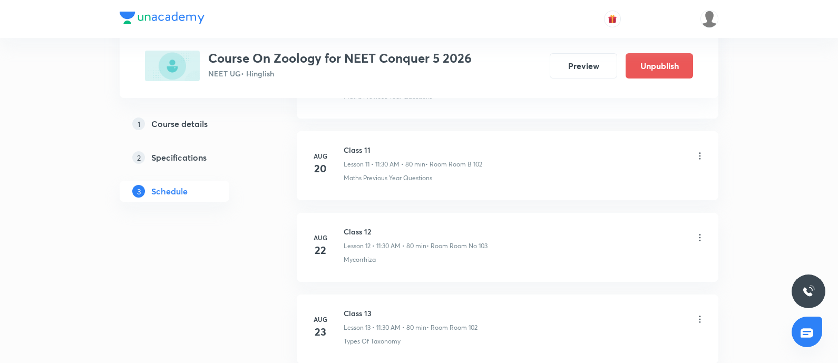
scroll to position [2111, 0]
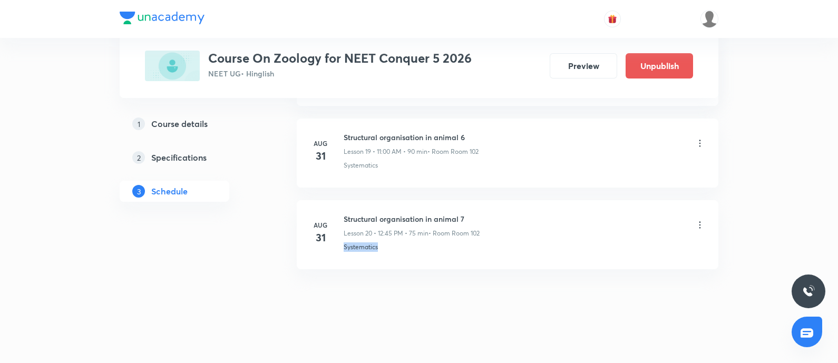
drag, startPoint x: 343, startPoint y: 242, endPoint x: 404, endPoint y: 241, distance: 61.2
click at [404, 242] on div "Systematics" at bounding box center [525, 246] width 362 height 9
copy p "Systematics"
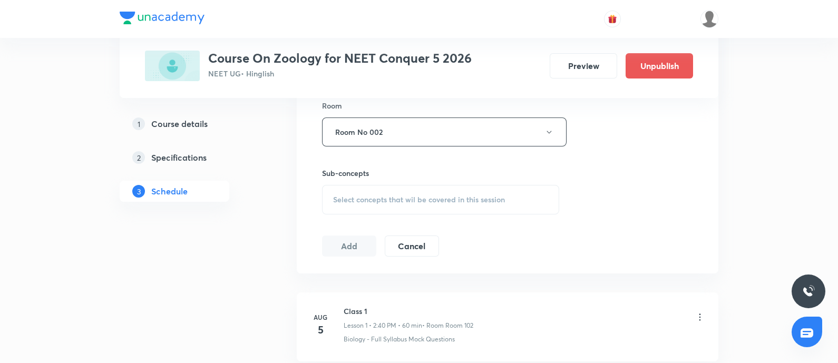
click at [452, 196] on span "Select concepts that wil be covered in this session" at bounding box center [419, 200] width 172 height 8
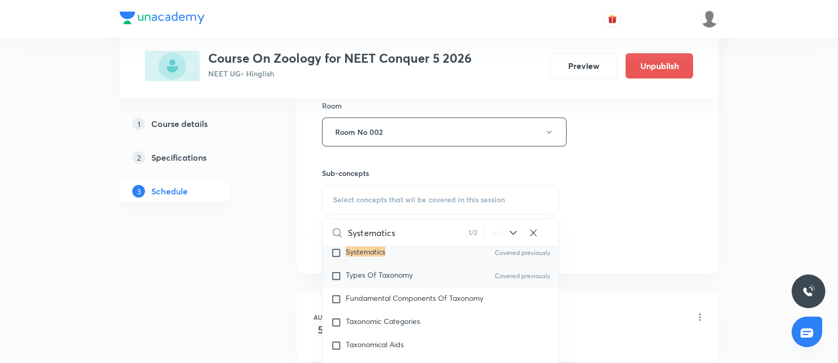
scroll to position [224, 0]
type input "Systematics"
click at [419, 249] on div "Systematics Covered previously" at bounding box center [441, 251] width 236 height 23
click at [618, 204] on div "Session 21 Live class Session title 35/99 Structural organisation in animal 8 ​…" at bounding box center [507, 9] width 371 height 495
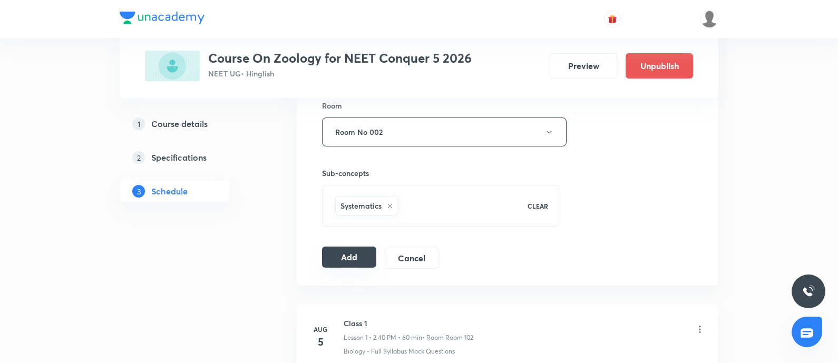
click at [346, 248] on button "Add" at bounding box center [349, 257] width 54 height 21
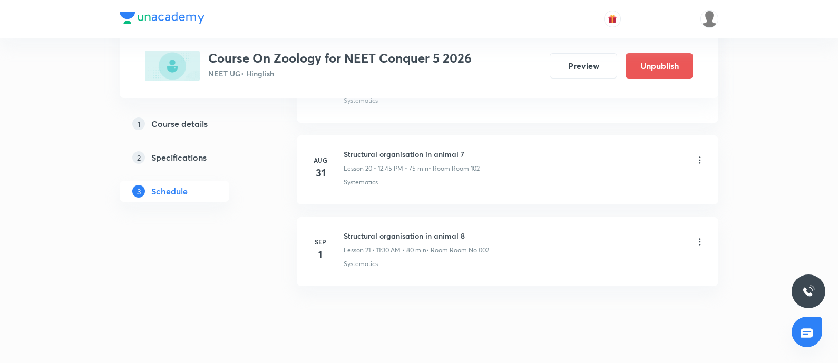
scroll to position [1709, 0]
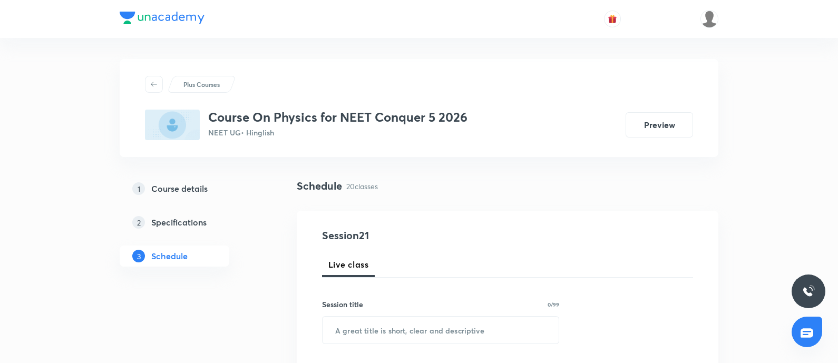
scroll to position [2111, 0]
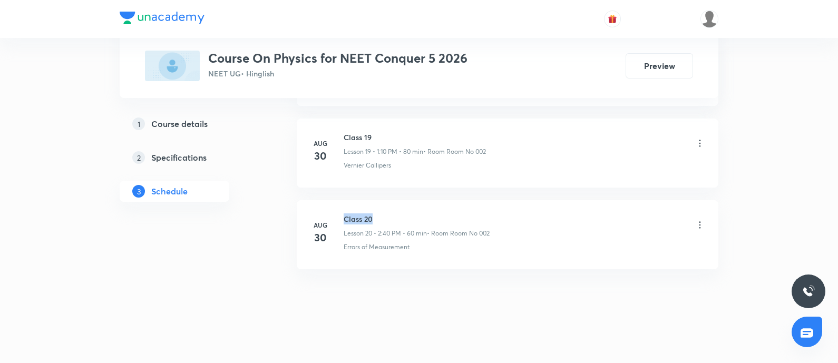
drag, startPoint x: 343, startPoint y: 217, endPoint x: 383, endPoint y: 206, distance: 41.6
click at [383, 206] on li "[DATE] Class 20 Lesson 20 • 2:40 PM • 60 min • Room Room No 002 Errors of Measu…" at bounding box center [508, 234] width 422 height 69
copy h6 "Class 20"
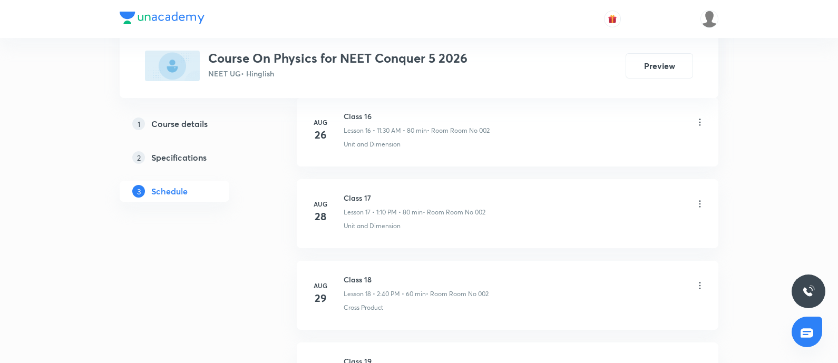
scroll to position [0, 0]
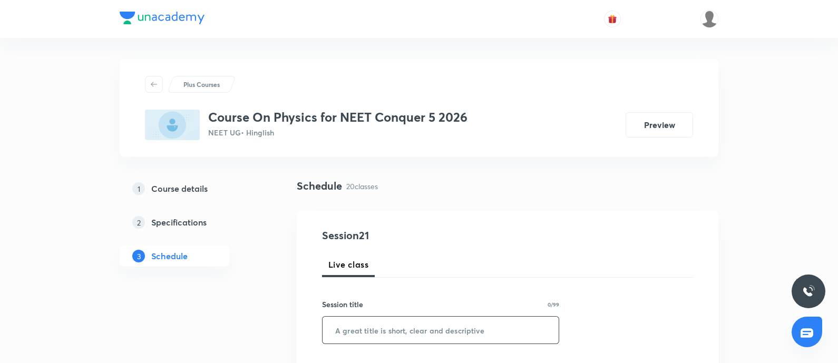
click at [374, 329] on input "text" at bounding box center [441, 330] width 236 height 27
paste input "Class 20"
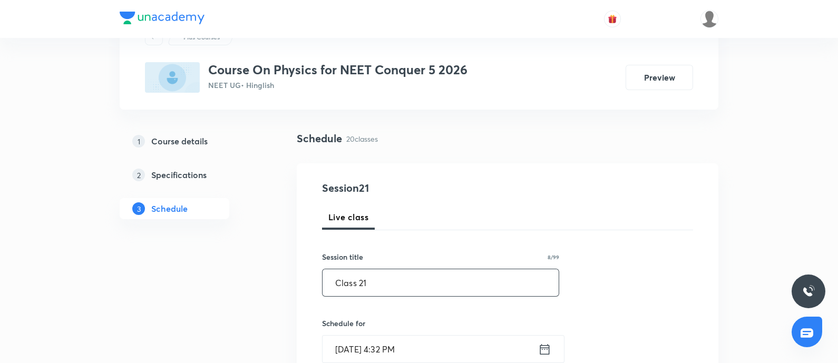
scroll to position [131, 0]
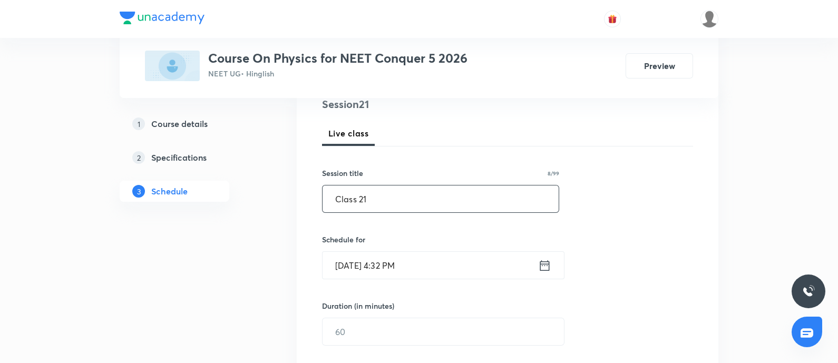
type input "Class 21"
click at [424, 267] on input "[DATE] 4:32 PM" at bounding box center [431, 265] width 216 height 27
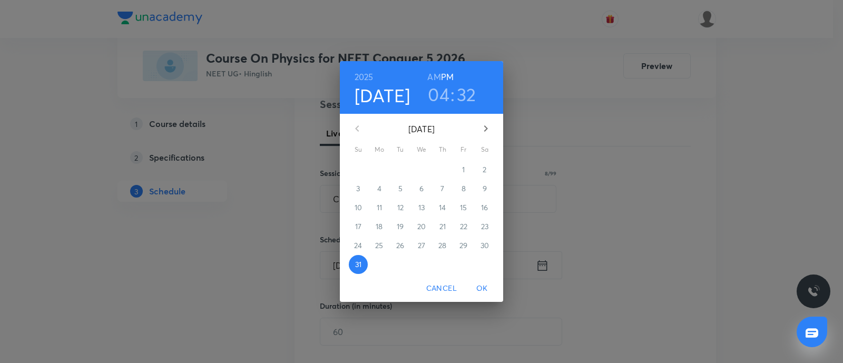
click at [487, 131] on icon "button" at bounding box center [486, 128] width 13 height 13
click at [381, 169] on p "1" at bounding box center [379, 169] width 3 height 11
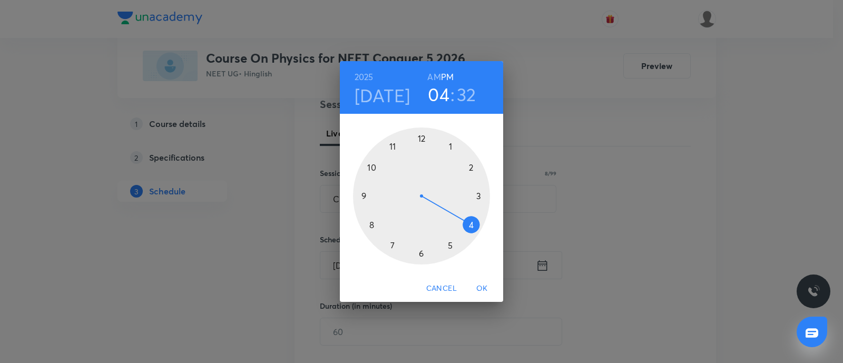
click at [451, 147] on div at bounding box center [421, 196] width 137 height 137
click at [468, 167] on div at bounding box center [421, 196] width 137 height 137
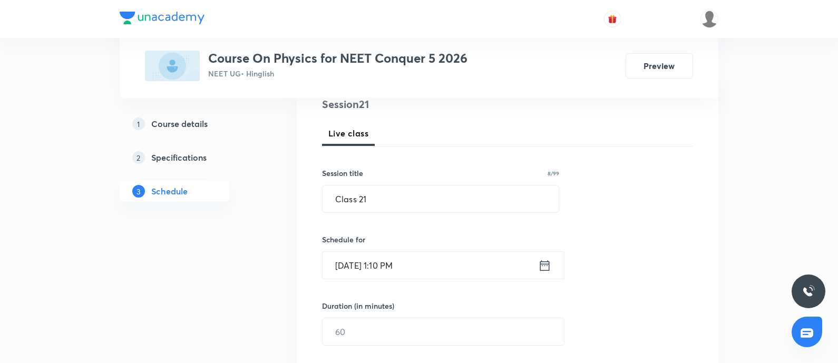
scroll to position [263, 0]
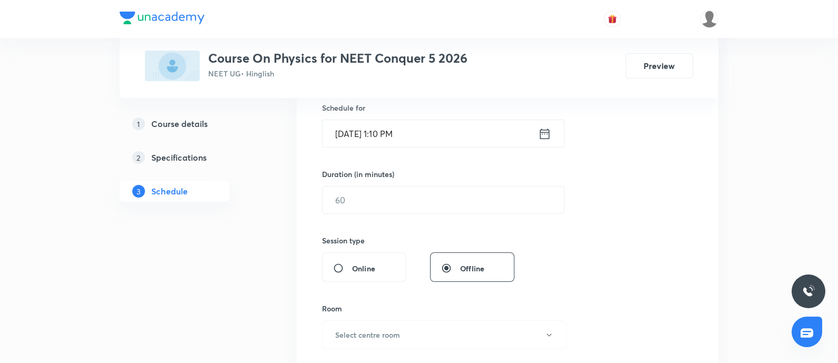
click at [391, 212] on div "Session 21 Live class Session title 8/99 Class 21 ​ Schedule for Sep 1, 2025, 1…" at bounding box center [507, 212] width 371 height 495
click at [399, 204] on input "text" at bounding box center [443, 200] width 241 height 27
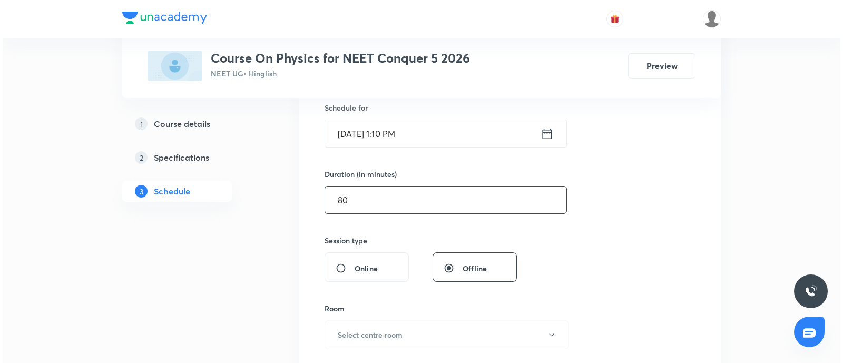
scroll to position [395, 0]
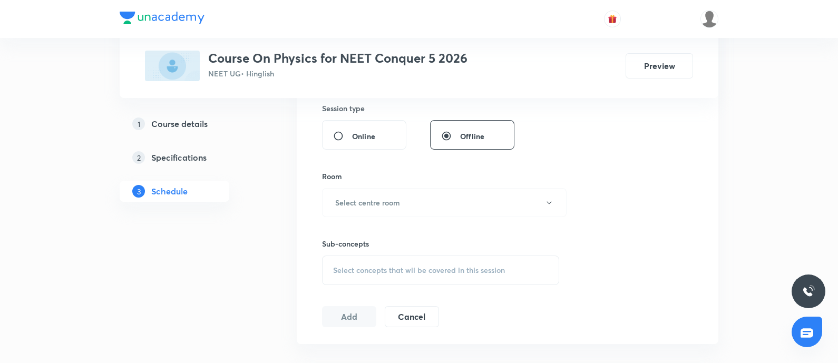
type input "80"
click at [399, 204] on h6 "Select centre room" at bounding box center [367, 202] width 65 height 11
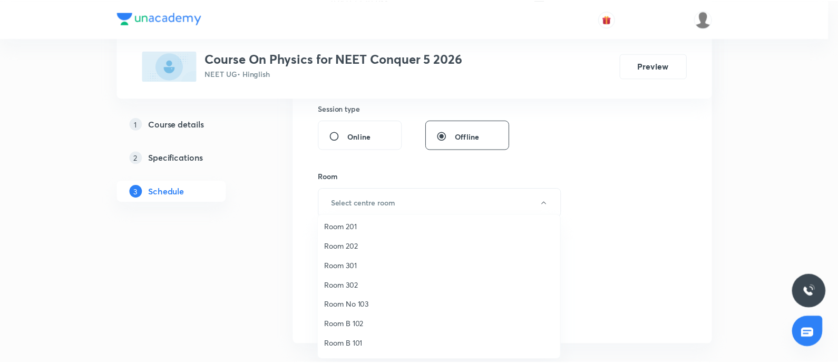
scroll to position [78, 0]
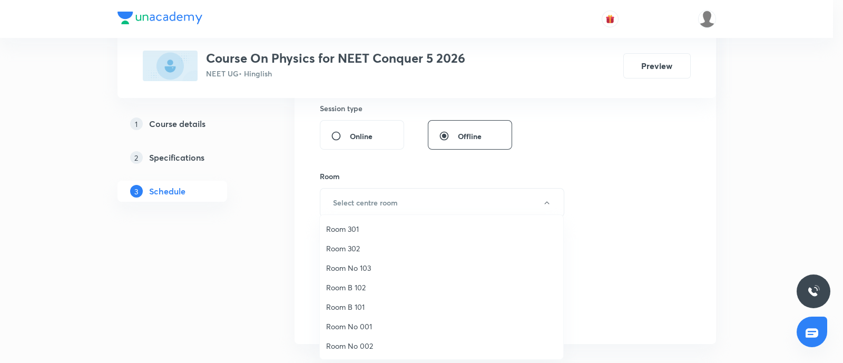
click at [354, 347] on span "Room No 002" at bounding box center [441, 346] width 231 height 11
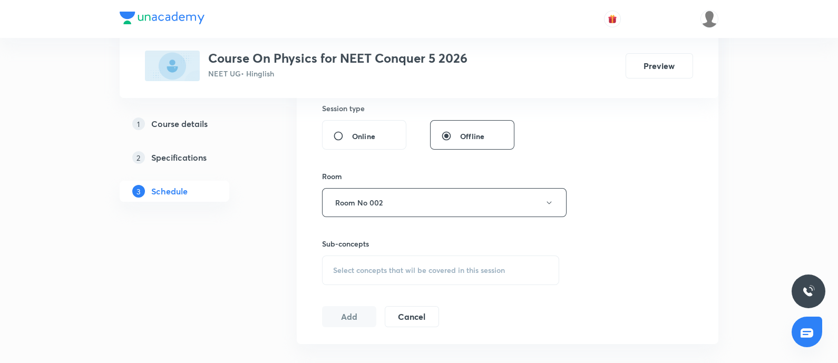
scroll to position [2111, 0]
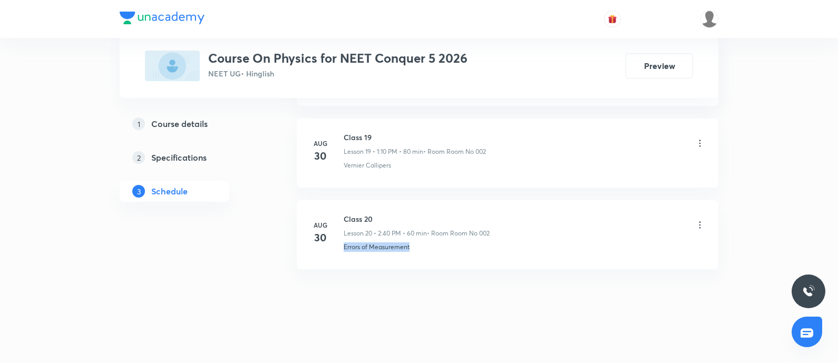
drag, startPoint x: 343, startPoint y: 242, endPoint x: 503, endPoint y: 241, distance: 159.7
click at [503, 242] on div "Errors of Measurement" at bounding box center [525, 246] width 362 height 9
copy p "Errors of Measurement"
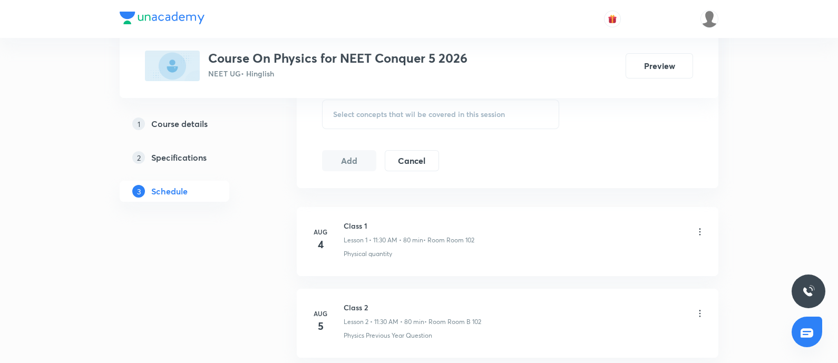
scroll to position [531, 0]
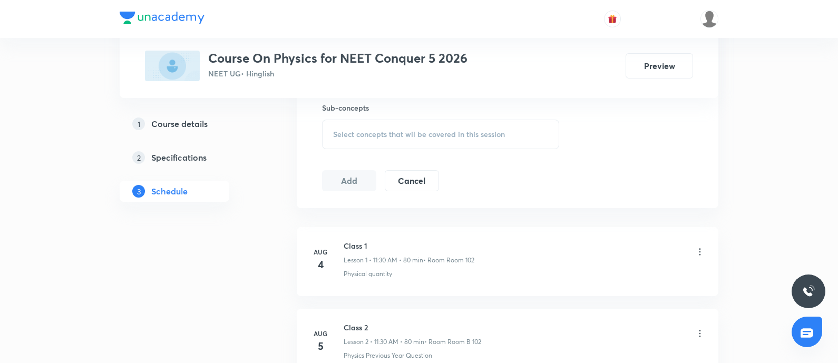
click at [473, 140] on div "Select concepts that wil be covered in this session" at bounding box center [440, 135] width 237 height 30
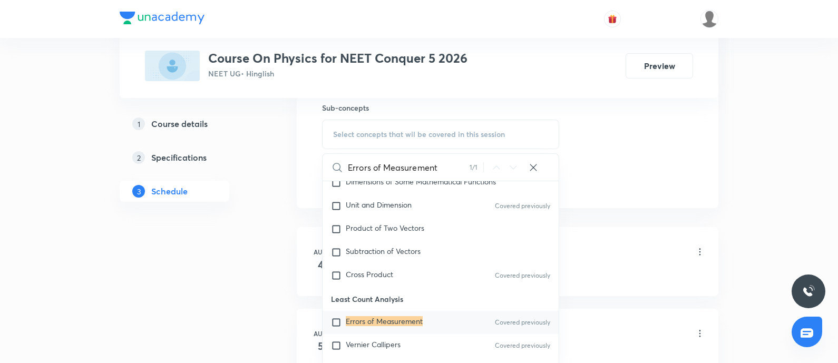
scroll to position [261, 0]
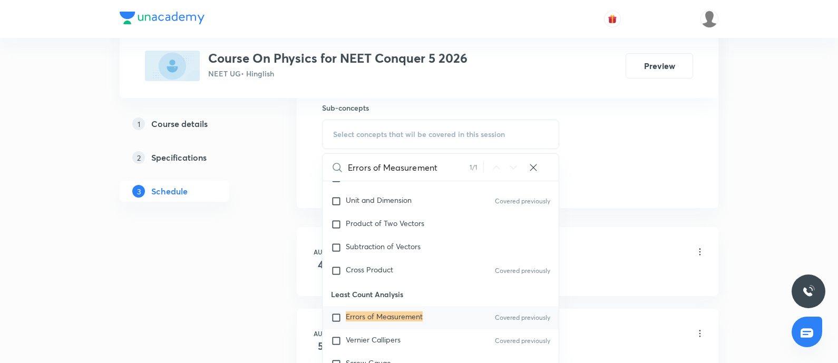
type input "Errors of Measurement"
click at [411, 315] on mark "Errors of Measurement" at bounding box center [384, 317] width 77 height 10
checkbox input "true"
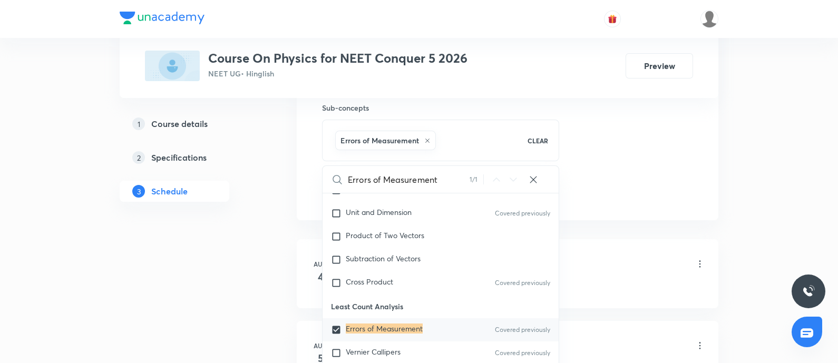
drag, startPoint x: 607, startPoint y: 155, endPoint x: 442, endPoint y: 179, distance: 166.7
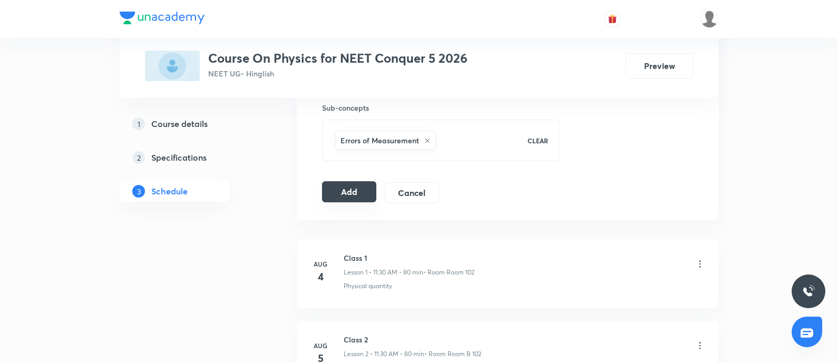
click at [351, 188] on button "Add" at bounding box center [349, 191] width 54 height 21
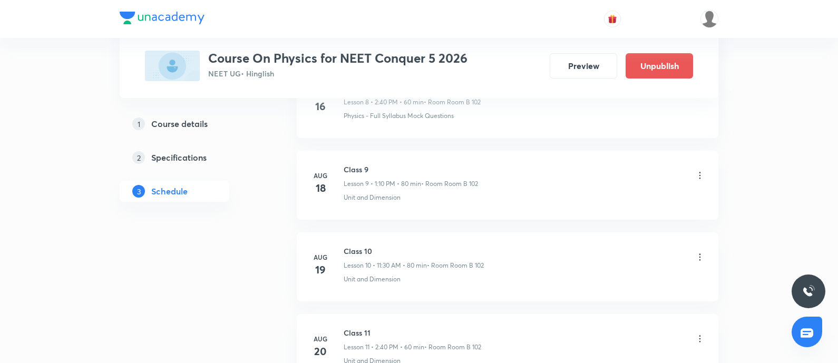
scroll to position [1709, 0]
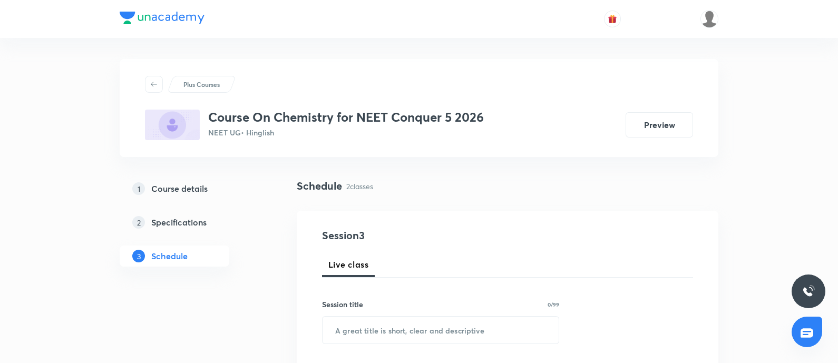
scroll to position [644, 0]
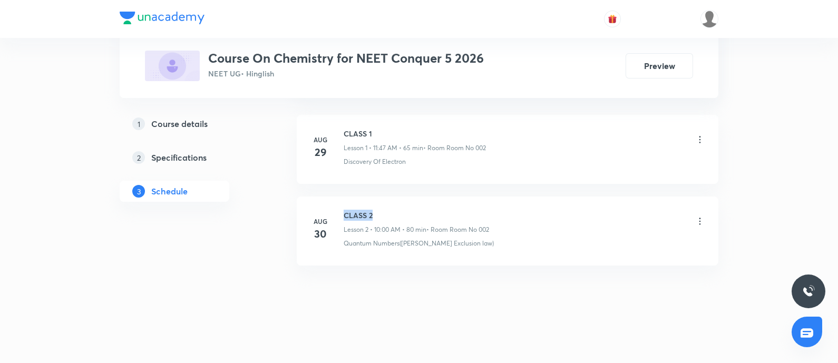
drag, startPoint x: 344, startPoint y: 213, endPoint x: 410, endPoint y: 219, distance: 66.7
click at [410, 219] on h6 "CLASS 2" at bounding box center [416, 215] width 145 height 11
copy h6 "CLASS 2"
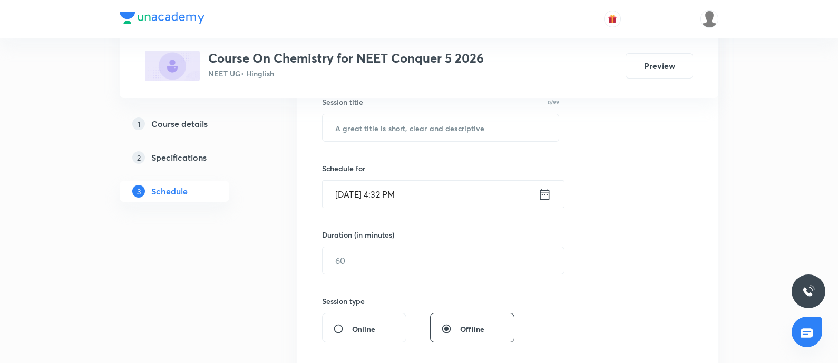
scroll to position [182, 0]
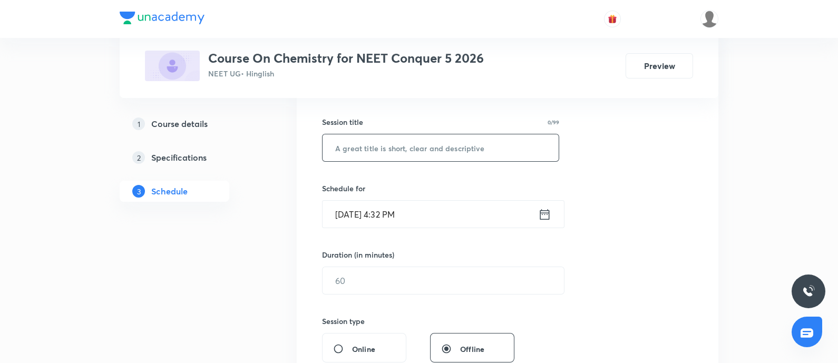
click at [424, 149] on input "text" at bounding box center [441, 147] width 236 height 27
paste input "CLASS 2"
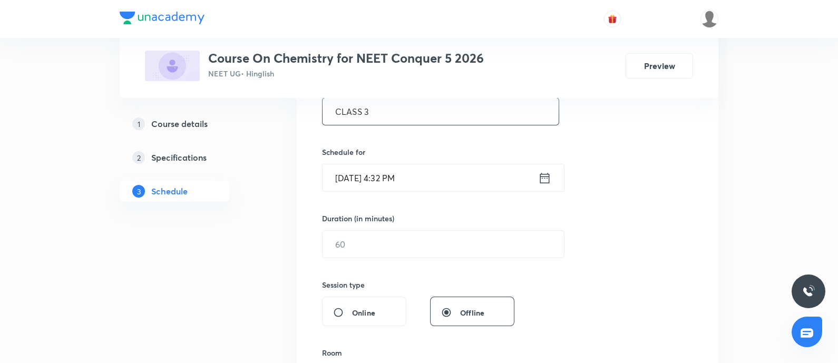
scroll to position [248, 0]
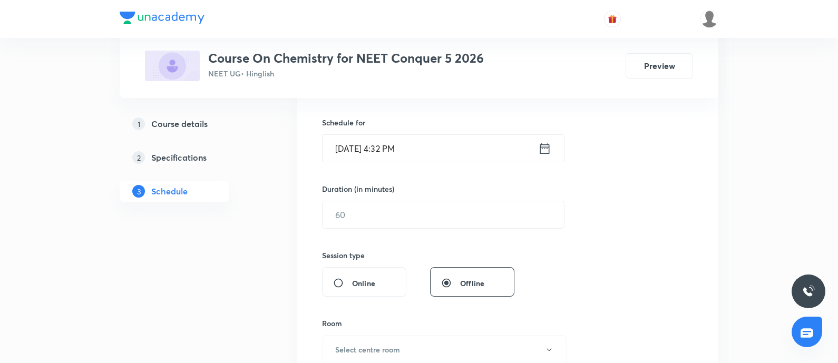
type input "CLASS 3"
click at [424, 149] on input "[DATE] 4:32 PM" at bounding box center [431, 148] width 216 height 27
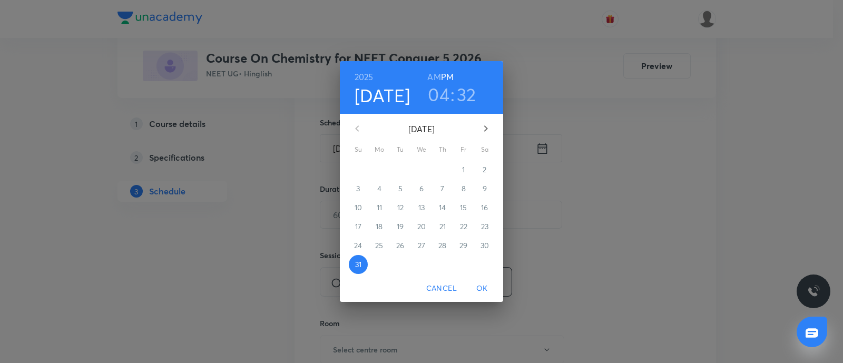
click at [485, 133] on icon "button" at bounding box center [486, 128] width 13 height 13
click at [385, 169] on span "1" at bounding box center [379, 169] width 19 height 11
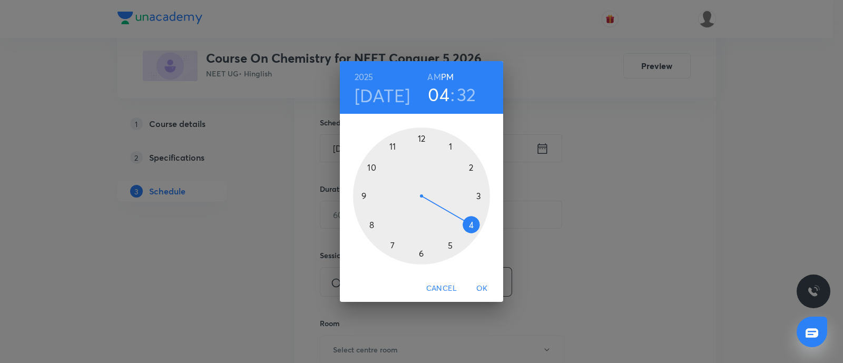
click at [438, 99] on h3 "04" at bounding box center [439, 94] width 22 height 22
click at [471, 167] on div at bounding box center [421, 196] width 137 height 137
click at [373, 224] on div at bounding box center [421, 196] width 137 height 137
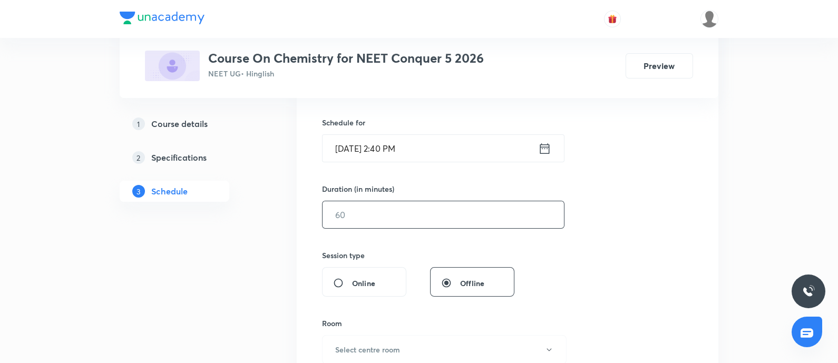
click at [396, 222] on input "text" at bounding box center [443, 214] width 241 height 27
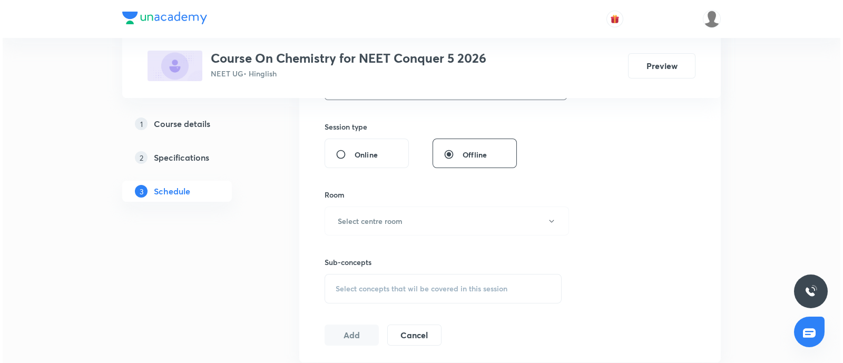
scroll to position [380, 0]
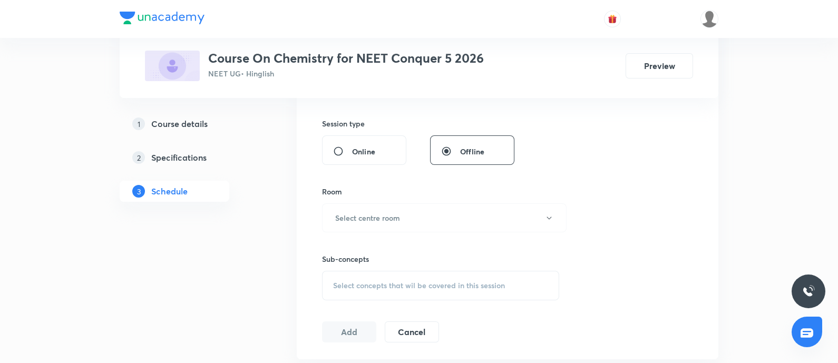
type input "60"
click at [396, 222] on h6 "Select centre room" at bounding box center [367, 217] width 65 height 11
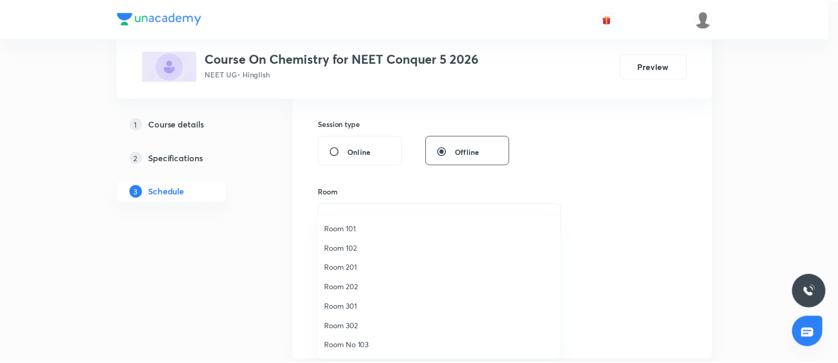
scroll to position [78, 0]
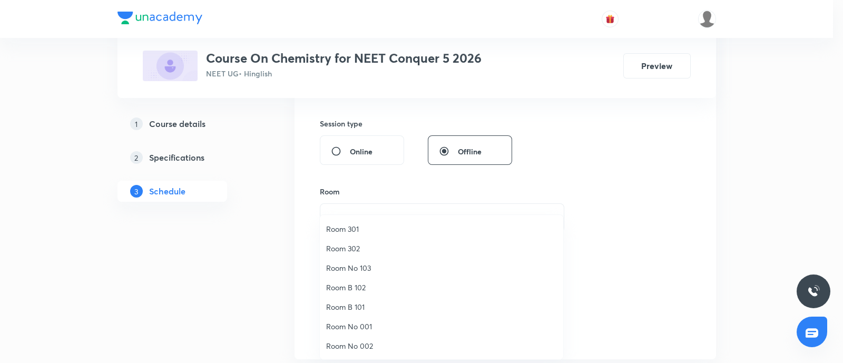
click at [347, 347] on span "Room No 002" at bounding box center [441, 346] width 231 height 11
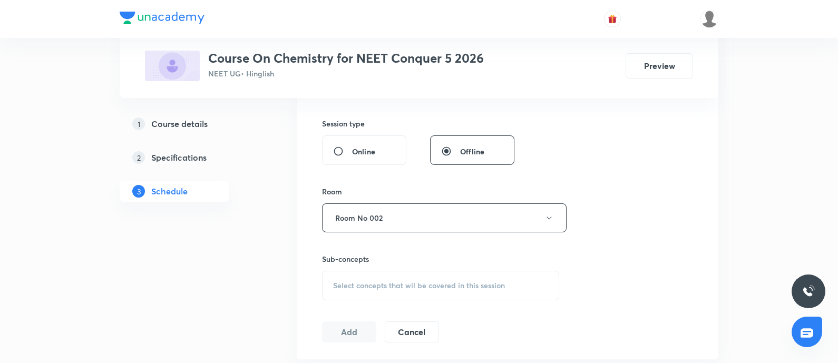
scroll to position [644, 0]
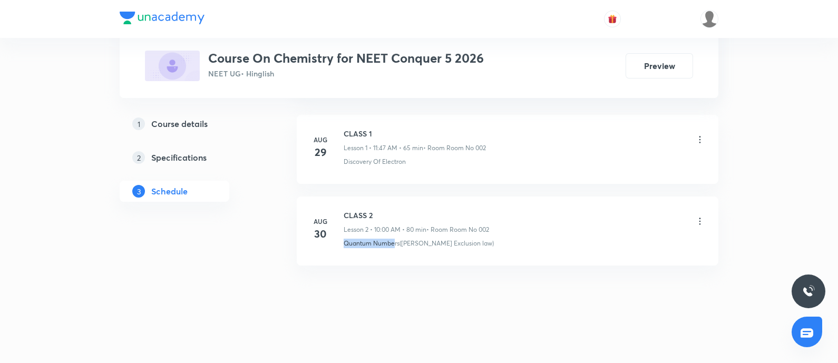
drag, startPoint x: 343, startPoint y: 244, endPoint x: 393, endPoint y: 254, distance: 51.5
click at [393, 254] on li "[DATE] CLASS 2 Lesson 2 • 10:00 AM • 80 min • Room Room No 002 Quantum Numbers(…" at bounding box center [508, 231] width 422 height 69
copy p "Quantum Numbe"
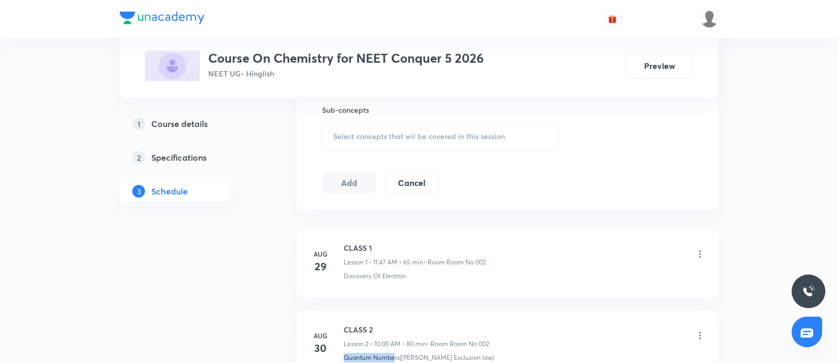
scroll to position [512, 0]
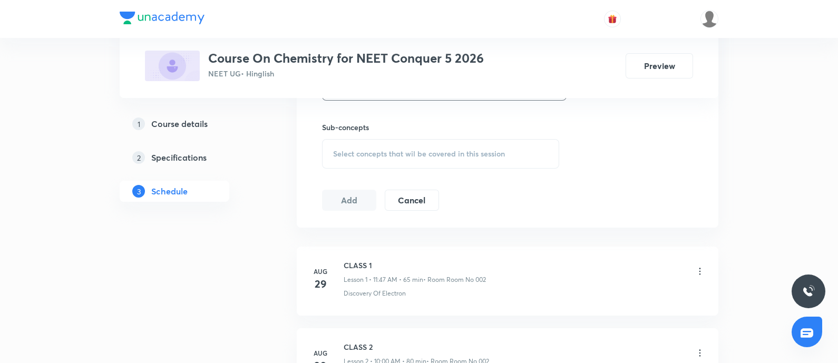
click at [447, 150] on span "Select concepts that wil be covered in this session" at bounding box center [419, 154] width 172 height 8
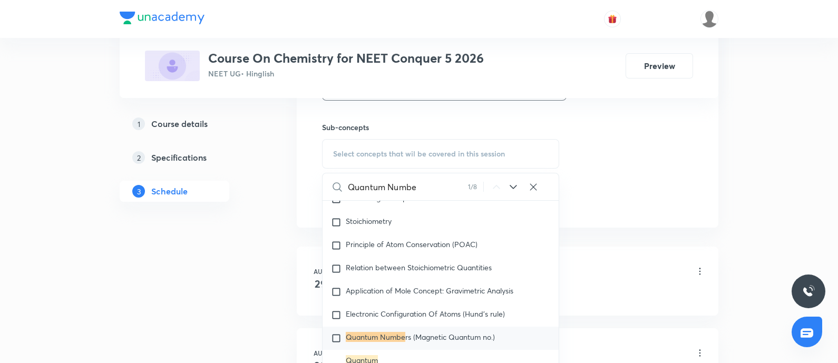
type input "Quantum Numbe"
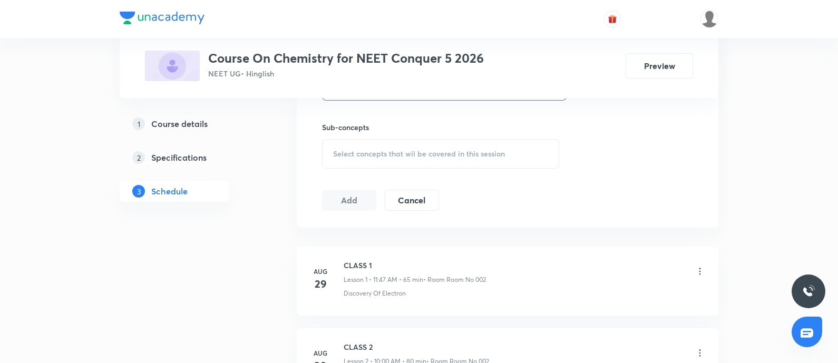
click at [437, 154] on span "Select concepts that wil be covered in this session" at bounding box center [419, 154] width 172 height 8
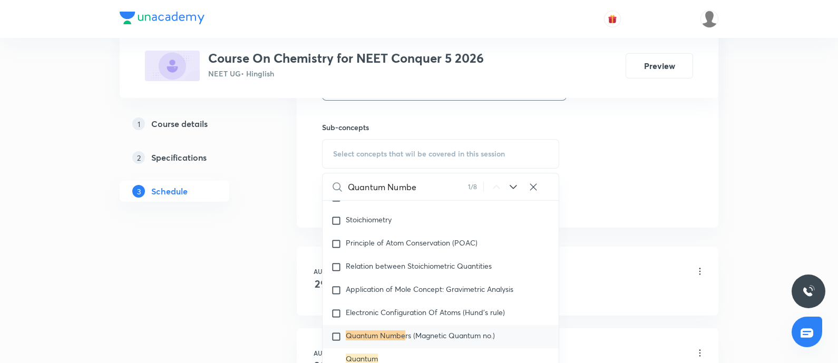
type input "Quantum Numbe"
click at [374, 339] on p "Quantum Numbe rs (Magnetic Quantum no.)" at bounding box center [420, 337] width 149 height 11
checkbox input "true"
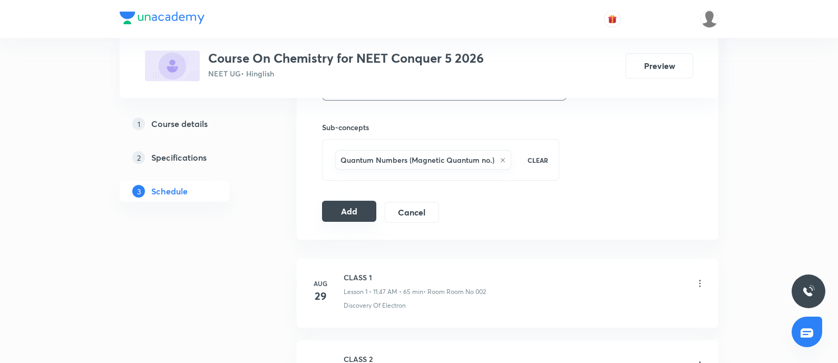
click at [351, 214] on button "Add" at bounding box center [349, 211] width 54 height 21
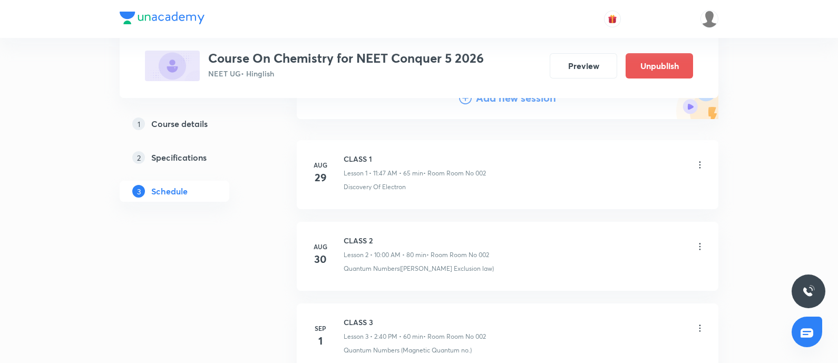
scroll to position [241, 0]
